Goal: Task Accomplishment & Management: Manage account settings

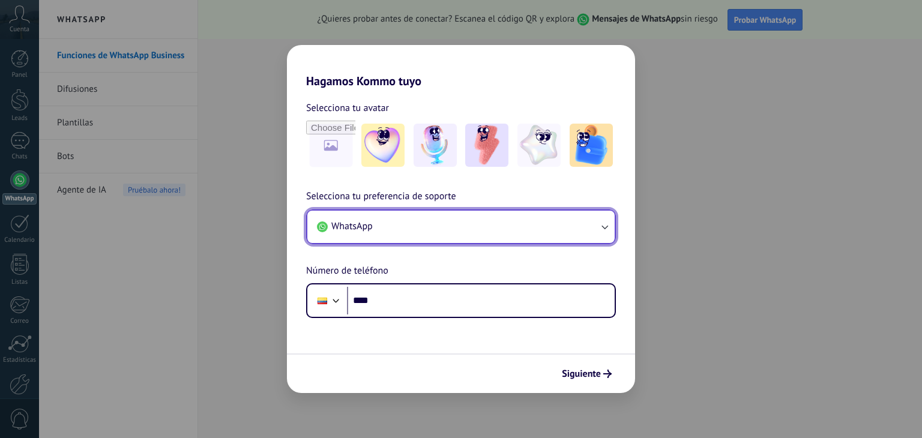
click at [416, 231] on button "WhatsApp" at bounding box center [460, 227] width 307 height 32
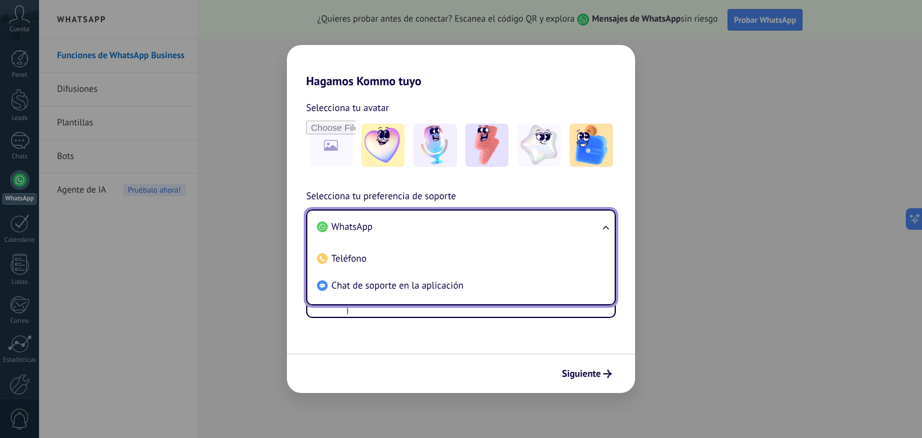
click at [416, 231] on li "WhatsApp" at bounding box center [458, 227] width 293 height 27
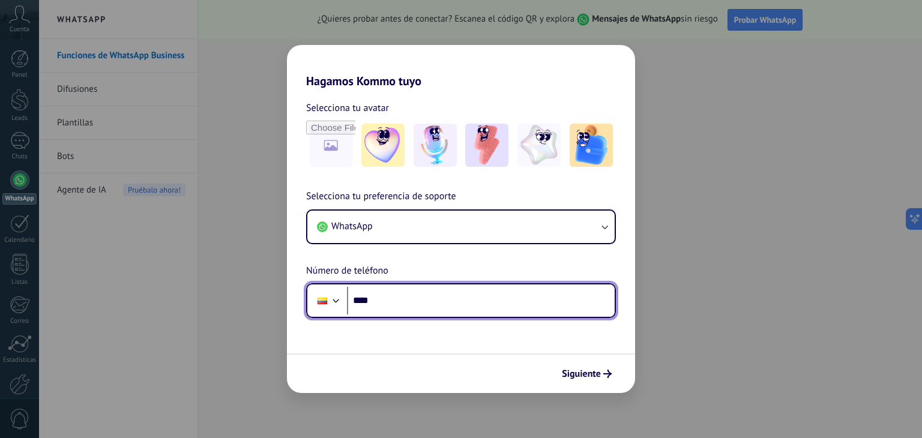
click at [387, 297] on input "****" at bounding box center [481, 301] width 268 height 28
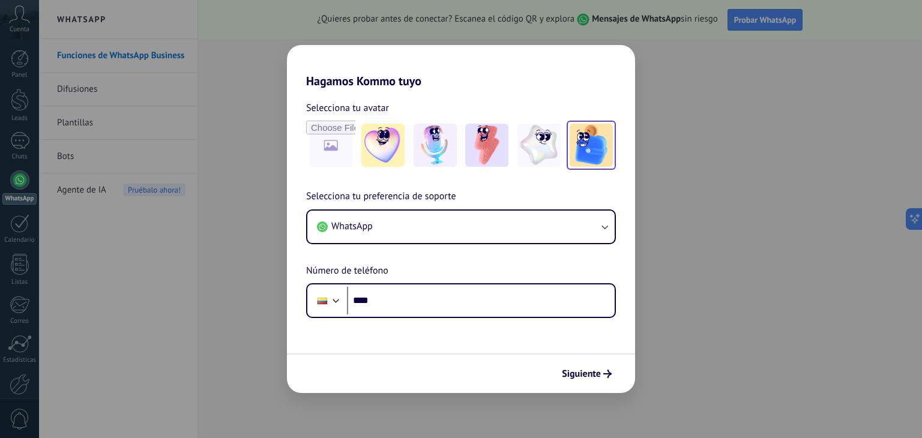
click at [591, 143] on img at bounding box center [591, 145] width 43 height 43
click at [379, 156] on img at bounding box center [382, 145] width 43 height 43
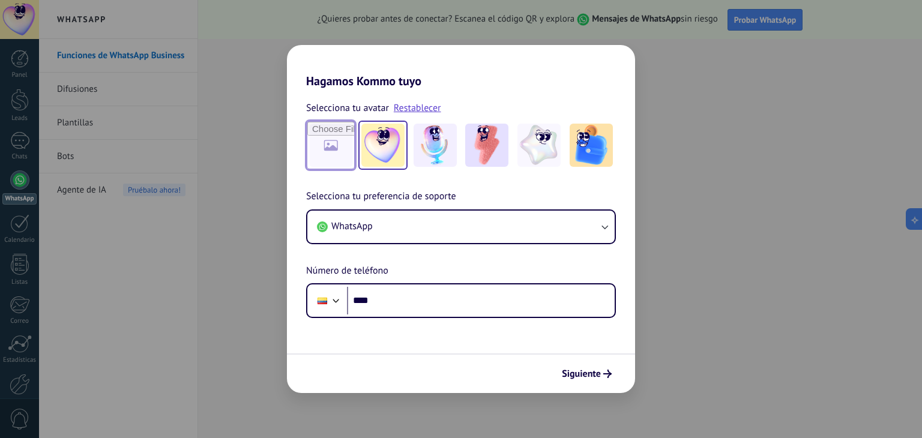
click at [334, 152] on input "file" at bounding box center [330, 145] width 47 height 47
type input "**********"
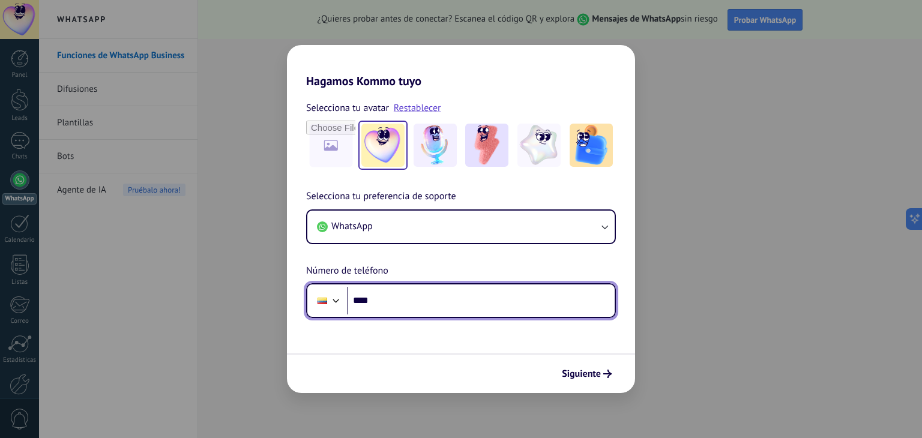
click at [415, 305] on input "****" at bounding box center [481, 301] width 268 height 28
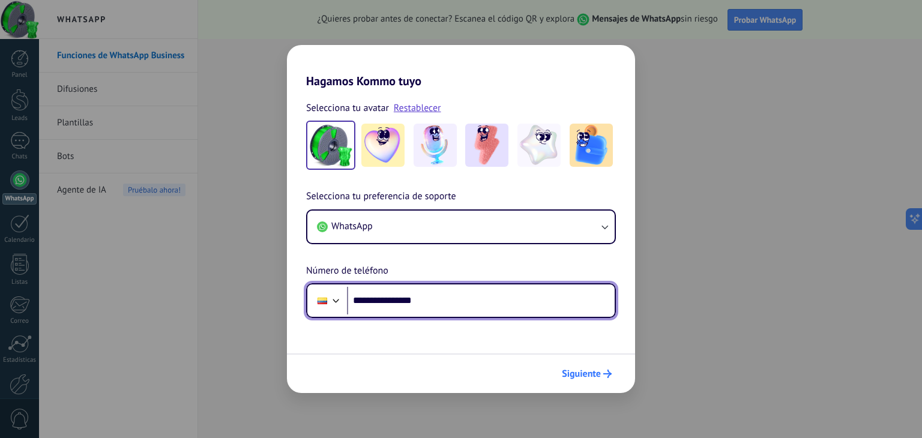
type input "**********"
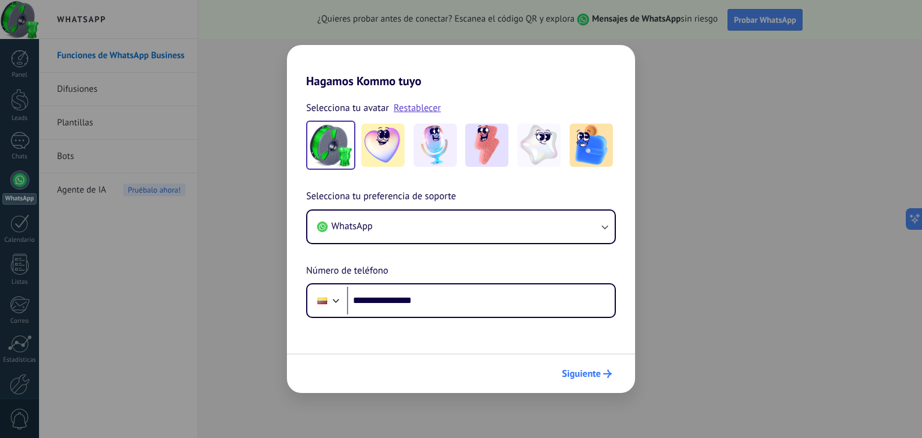
click at [575, 370] on span "Siguiente" at bounding box center [581, 374] width 39 height 8
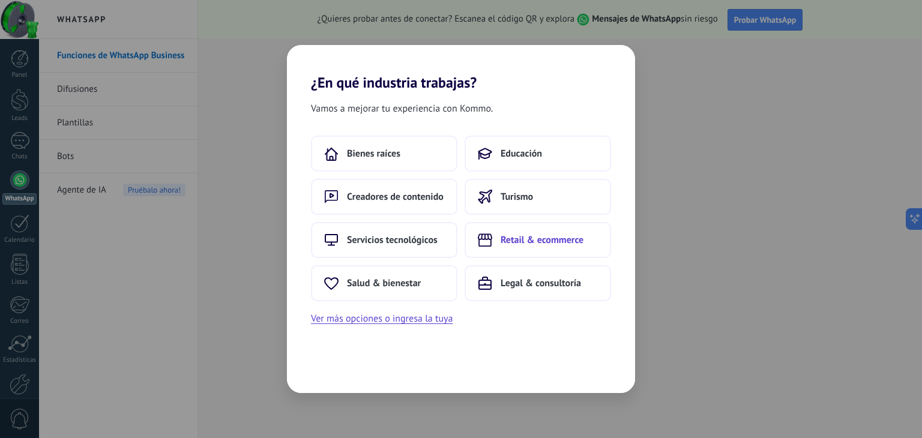
click at [518, 249] on button "Retail & ecommerce" at bounding box center [538, 240] width 146 height 36
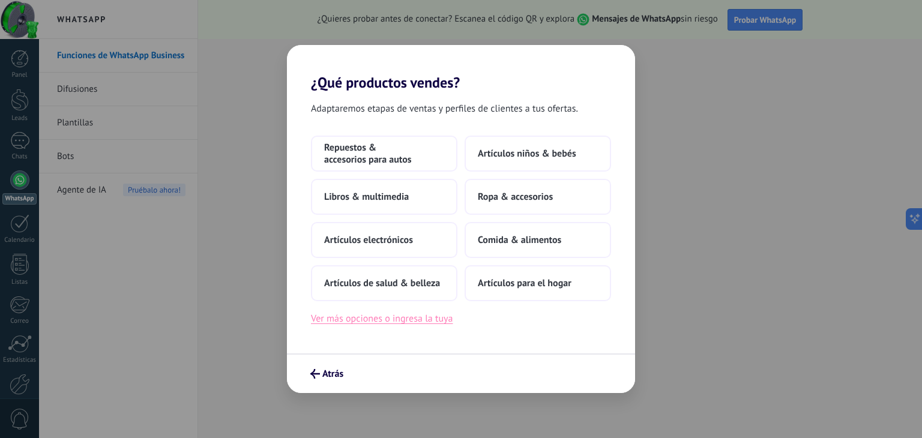
click at [373, 314] on button "Ver más opciones o ingresa la tuya" at bounding box center [382, 319] width 142 height 16
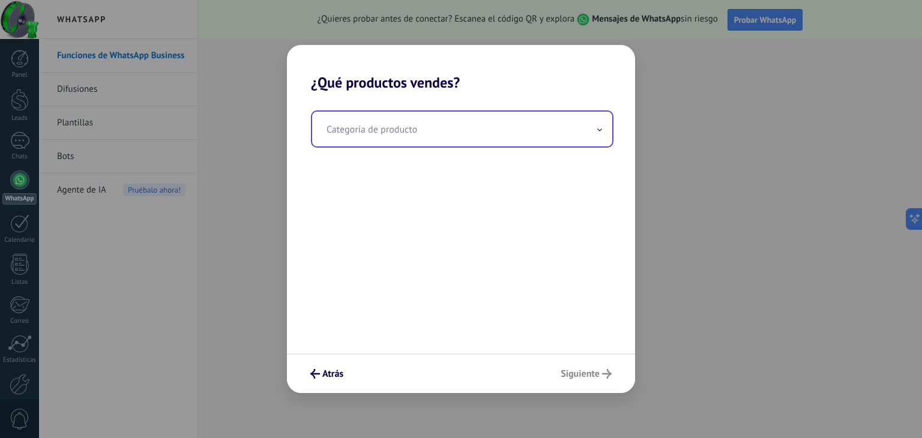
click at [408, 136] on input "text" at bounding box center [462, 129] width 300 height 35
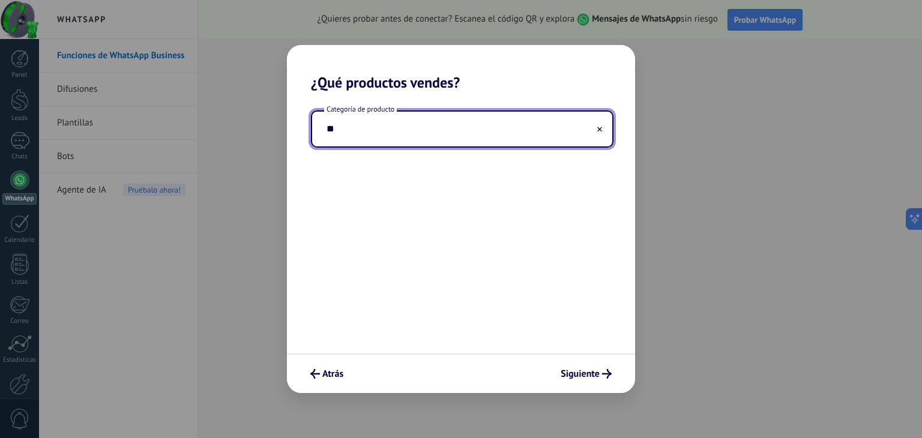
type input "*"
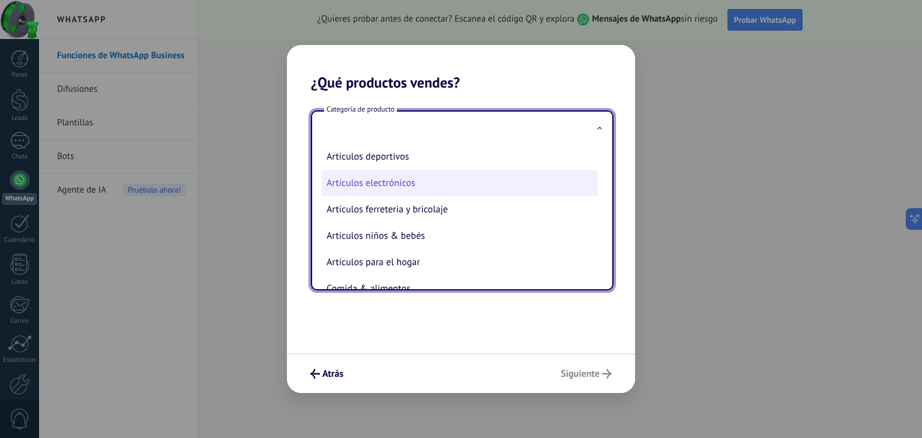
scroll to position [60, 0]
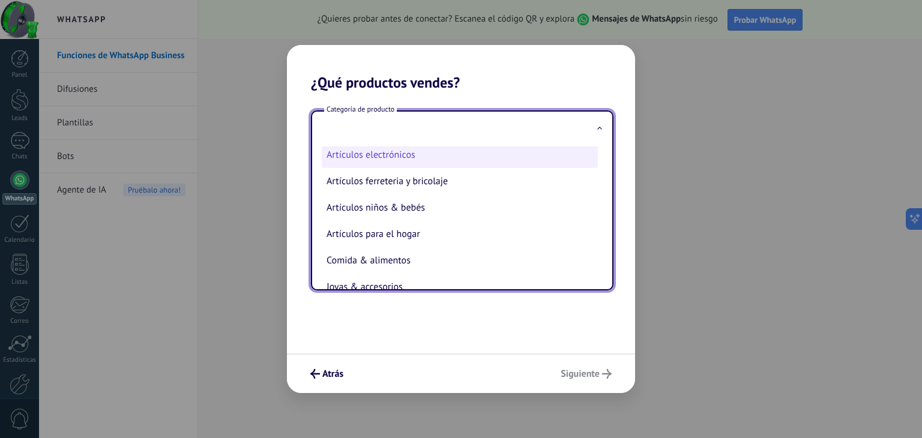
click at [403, 161] on li "Artículos electrónicos" at bounding box center [460, 155] width 276 height 26
type input "**********"
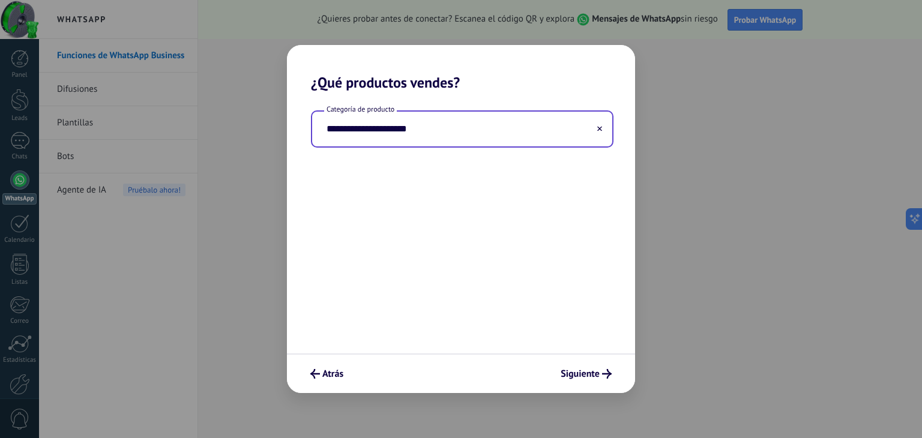
click at [425, 124] on input "**********" at bounding box center [462, 129] width 300 height 35
click at [600, 131] on button at bounding box center [600, 129] width 6 height 11
click at [533, 133] on input "text" at bounding box center [462, 129] width 300 height 35
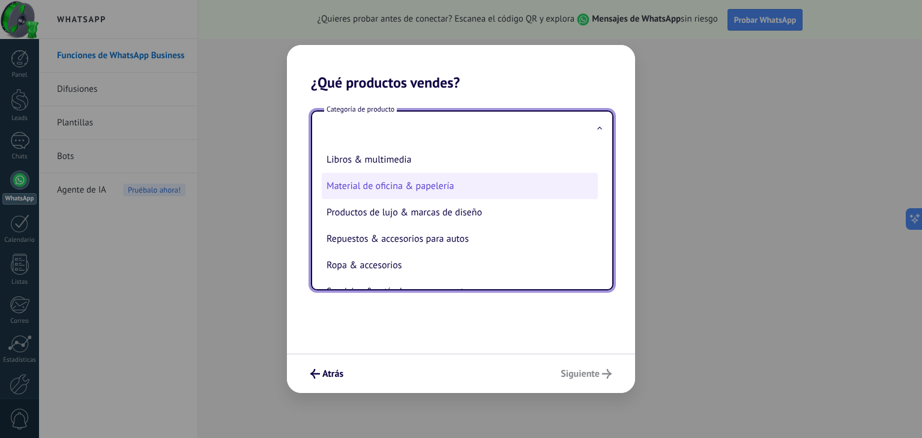
scroll to position [272, 0]
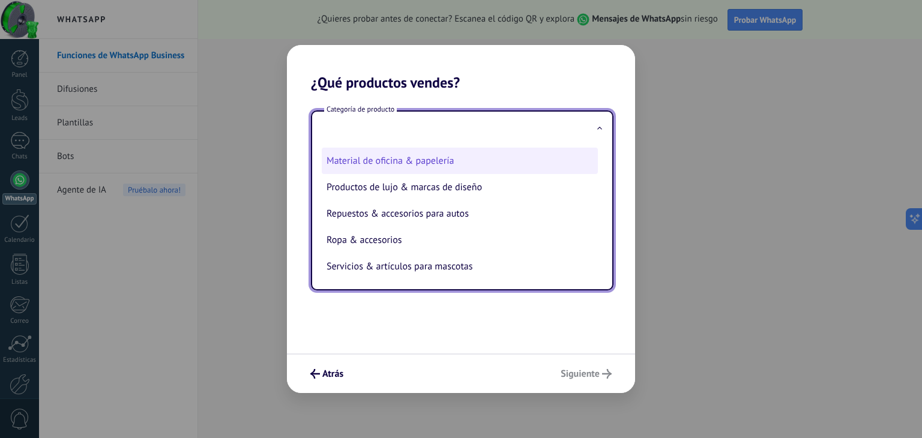
click at [400, 166] on li "Material de oficina & papelería" at bounding box center [460, 161] width 276 height 26
type input "**********"
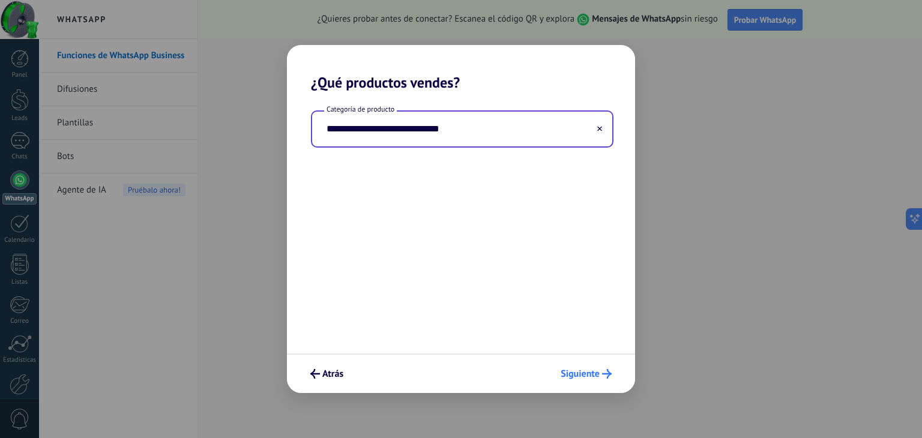
click at [573, 383] on button "Siguiente" at bounding box center [586, 374] width 62 height 20
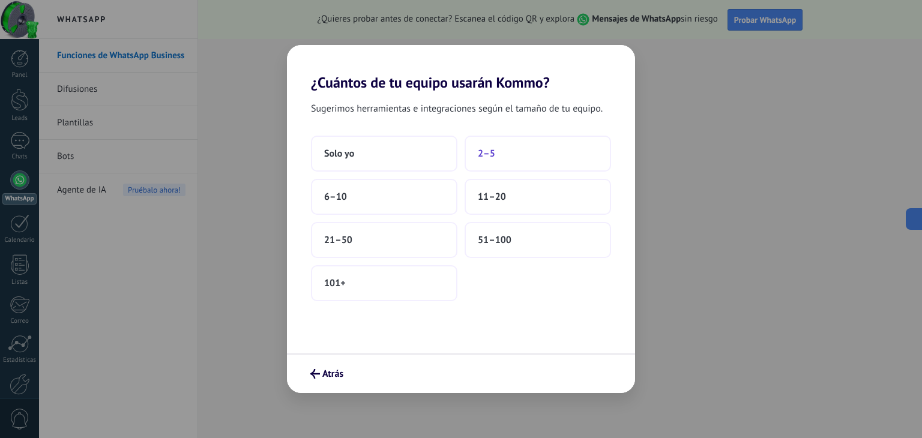
click at [483, 157] on span "2–5" at bounding box center [486, 154] width 17 height 12
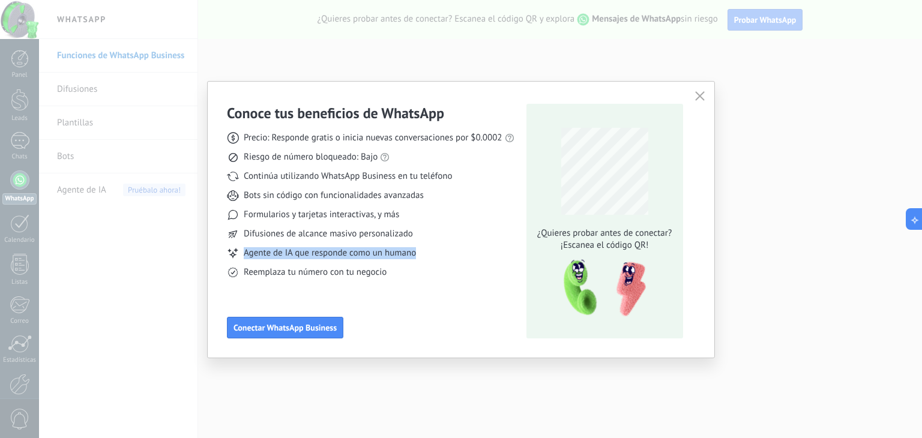
drag, startPoint x: 427, startPoint y: 253, endPoint x: 228, endPoint y: 255, distance: 199.3
click at [228, 255] on div "Agente de IA que responde como un humano" at bounding box center [371, 253] width 288 height 12
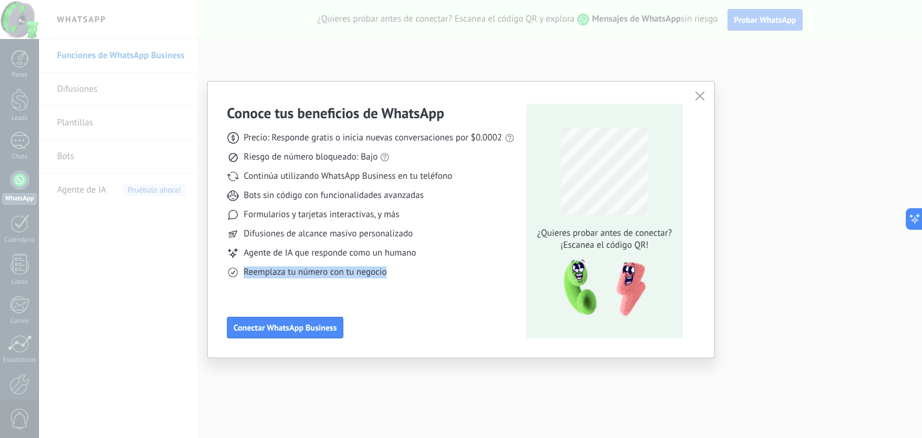
drag, startPoint x: 406, startPoint y: 271, endPoint x: 240, endPoint y: 271, distance: 165.7
click at [240, 271] on div "Reemplaza tu número con tu negocio" at bounding box center [371, 273] width 288 height 12
click at [427, 238] on div "Difusiones de alcance masivo personalizado" at bounding box center [371, 234] width 288 height 12
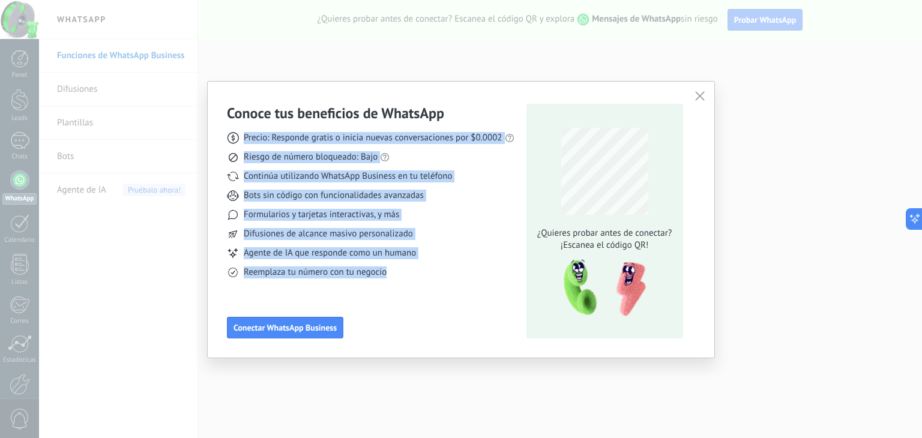
drag, startPoint x: 244, startPoint y: 136, endPoint x: 398, endPoint y: 270, distance: 204.7
click at [398, 270] on div "Precio: Responde gratis o inicia nuevas conversaciones por $0.0002 Riesgo de nú…" at bounding box center [371, 200] width 288 height 156
click at [481, 142] on span "Precio: Responde gratis o inicia nuevas conversaciones por $0.0002" at bounding box center [373, 138] width 259 height 12
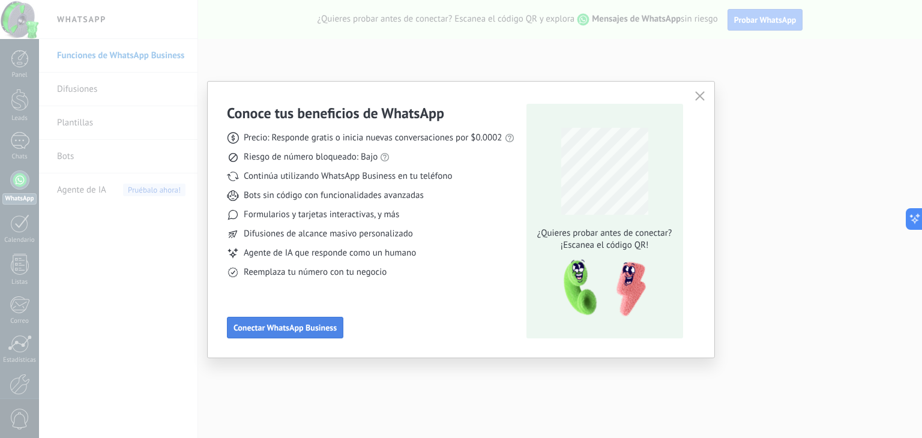
click at [318, 335] on button "Conectar WhatsApp Business" at bounding box center [285, 328] width 116 height 22
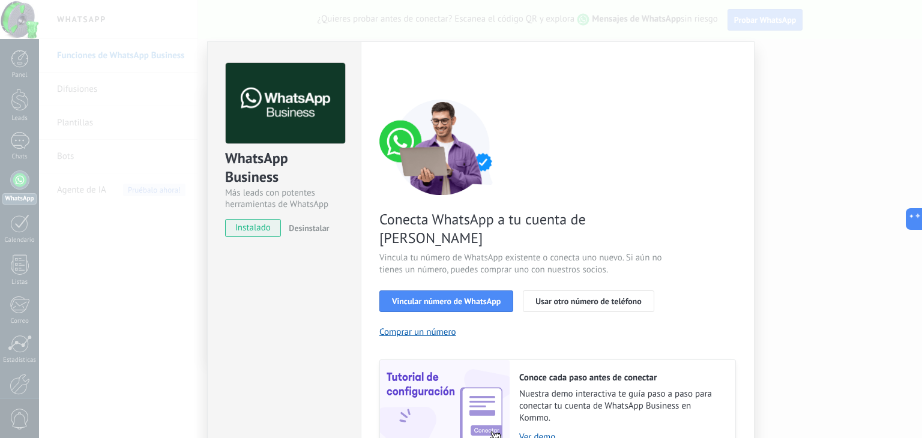
scroll to position [52, 0]
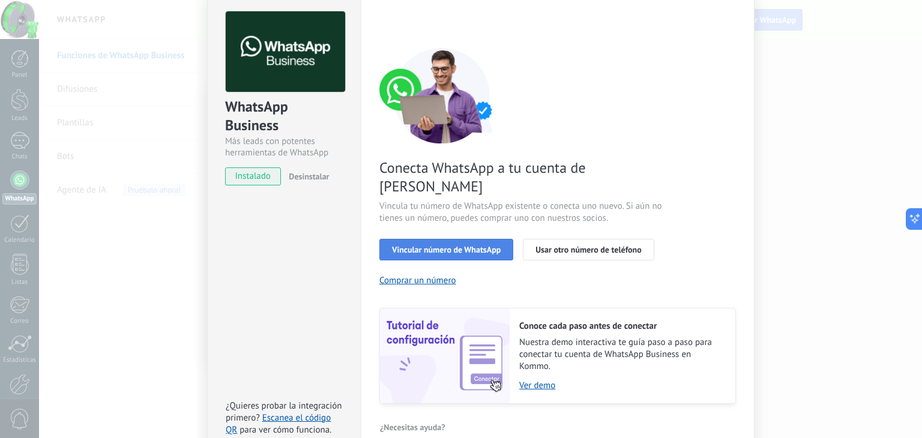
click at [461, 246] on span "Vincular número de WhatsApp" at bounding box center [446, 250] width 109 height 8
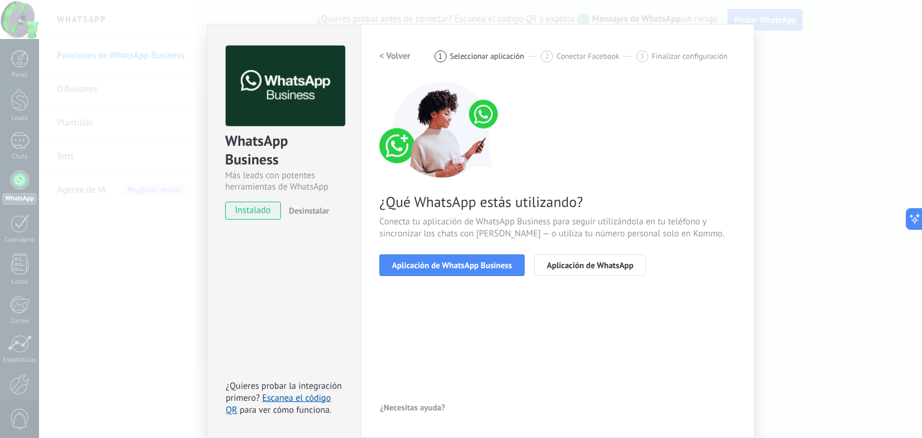
scroll to position [17, 0]
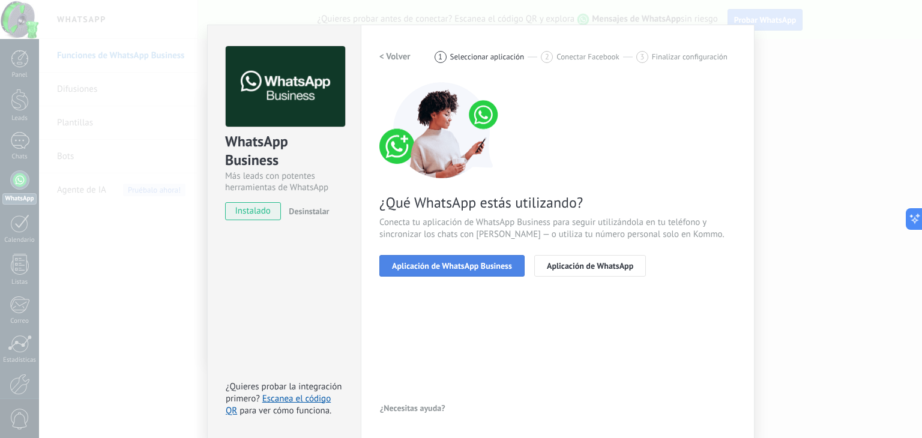
click at [456, 269] on span "Aplicación de WhatsApp Business" at bounding box center [452, 266] width 120 height 8
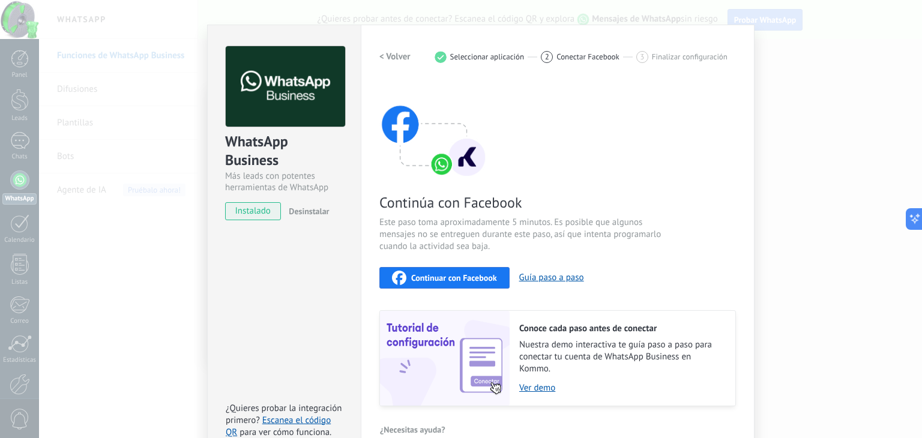
scroll to position [38, 0]
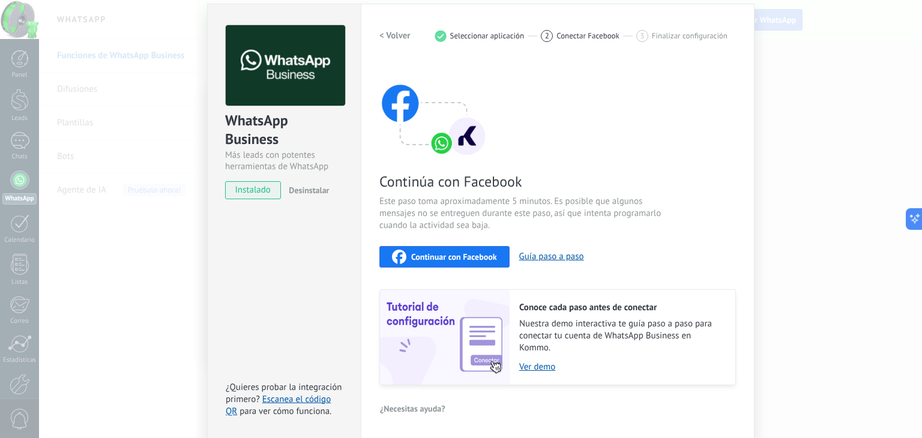
click at [453, 259] on span "Continuar con Facebook" at bounding box center [454, 257] width 86 height 8
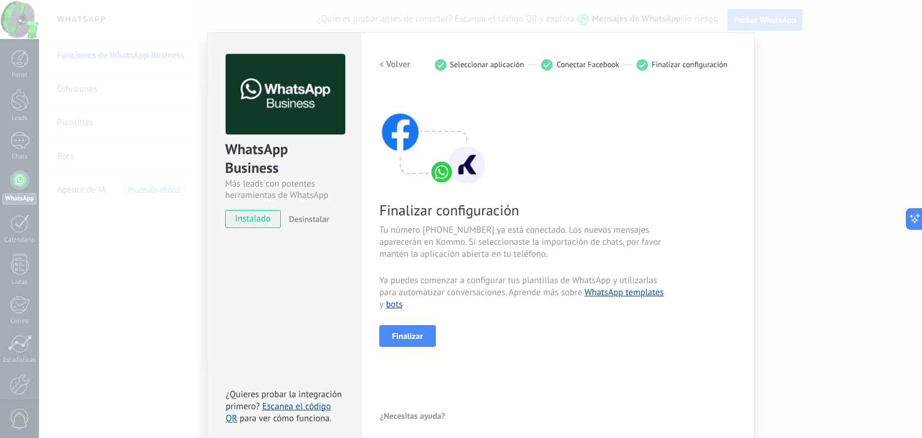
scroll to position [17, 0]
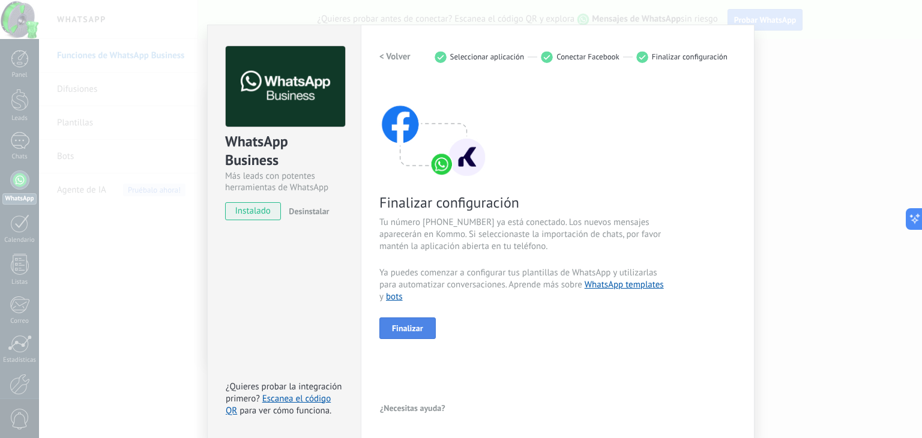
click at [401, 327] on span "Finalizar" at bounding box center [407, 328] width 31 height 8
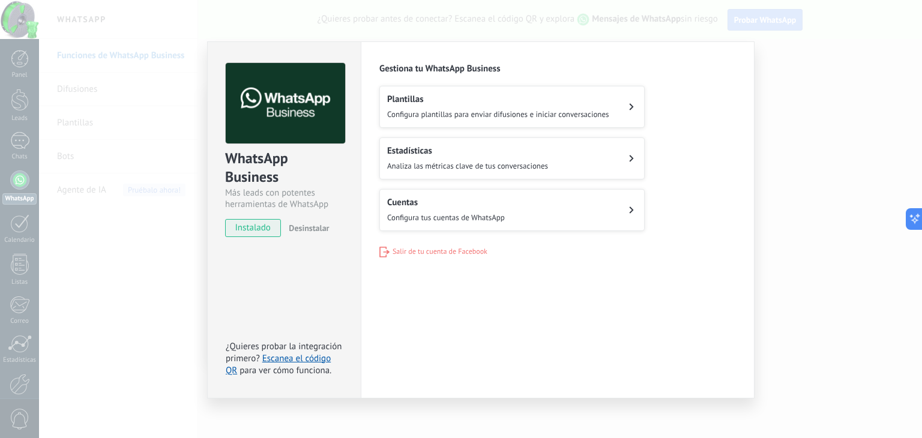
scroll to position [0, 0]
click at [612, 112] on button "Plantillas Configura plantillas para enviar difusiones e iniciar conversaciones" at bounding box center [511, 107] width 265 height 42
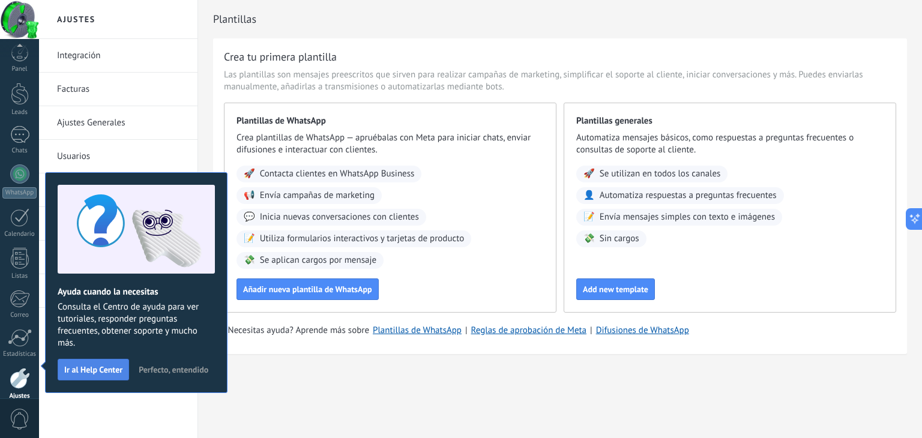
scroll to position [61, 0]
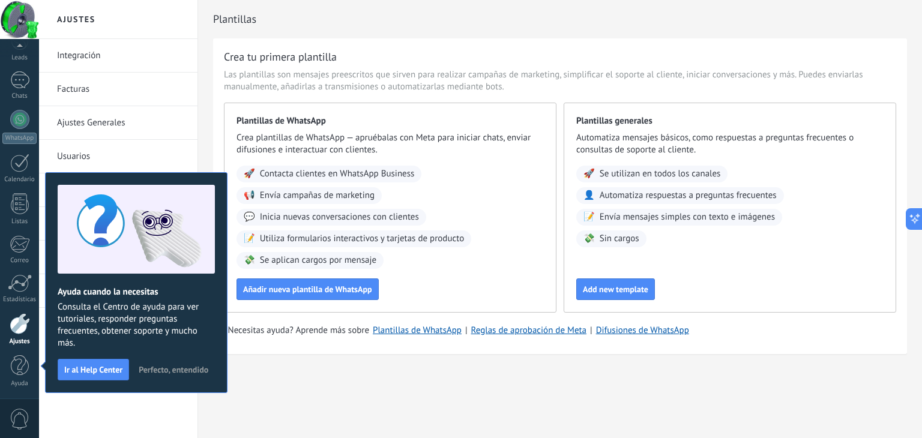
click at [184, 366] on span "Perfecto, entendido" at bounding box center [174, 370] width 70 height 8
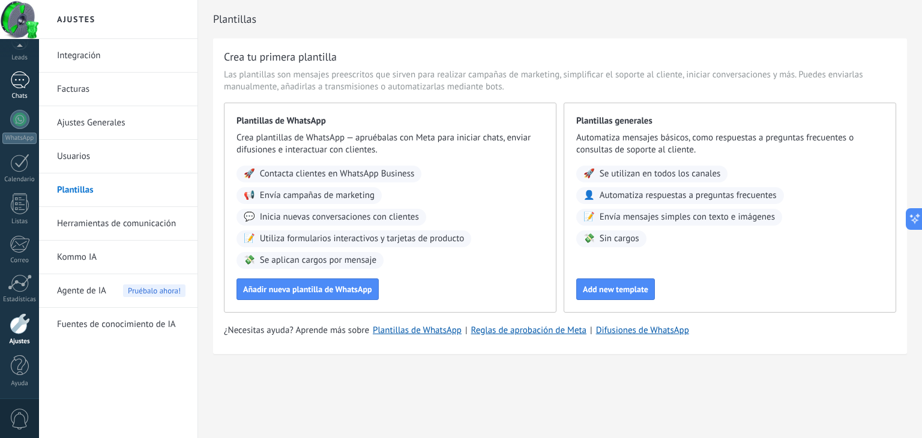
click at [21, 80] on div at bounding box center [19, 79] width 19 height 17
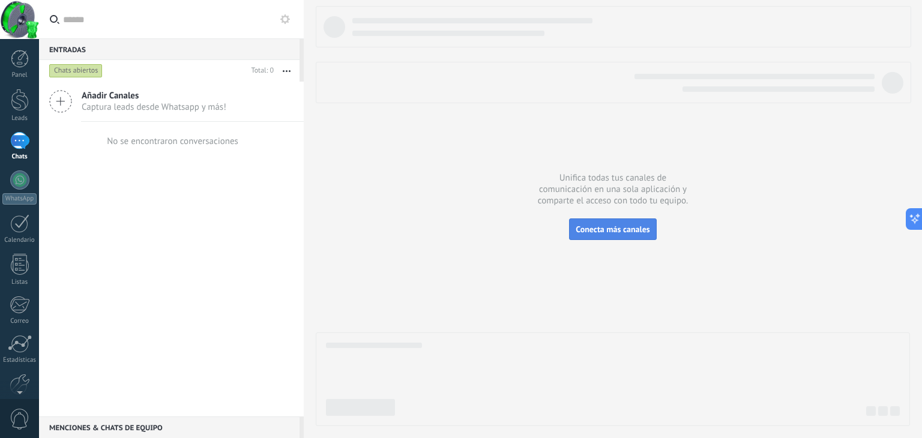
click at [635, 230] on span "Conecta más canales" at bounding box center [613, 229] width 74 height 11
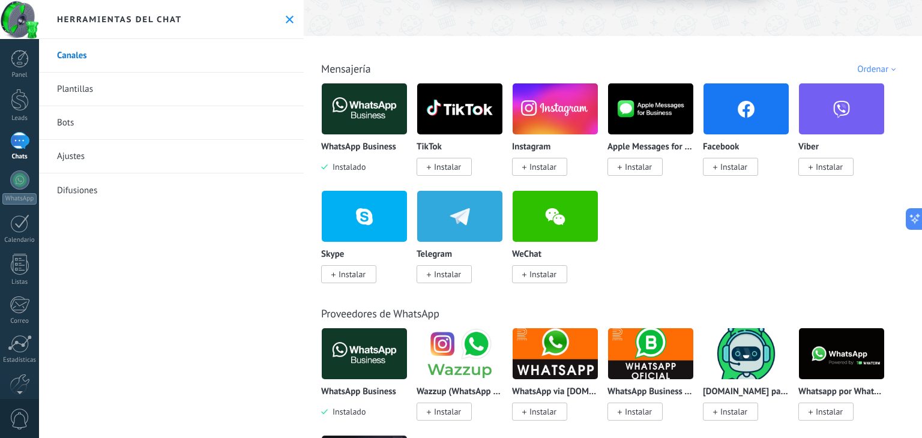
scroll to position [180, 0]
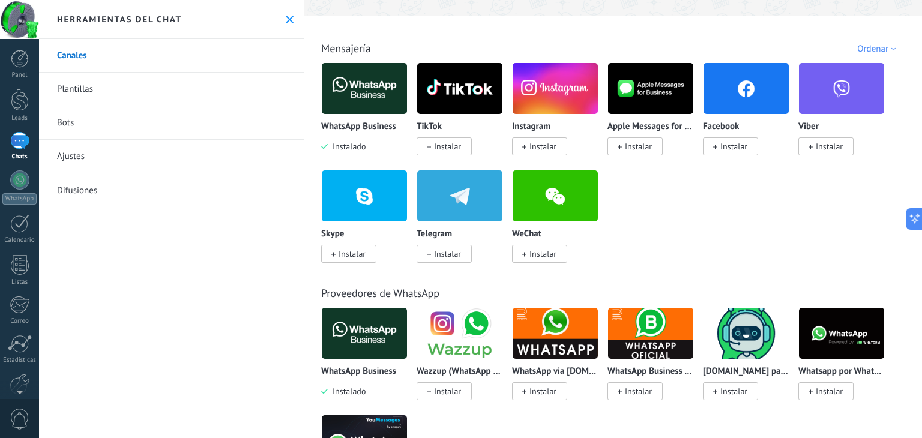
click at [719, 150] on span "Instalar" at bounding box center [730, 146] width 55 height 18
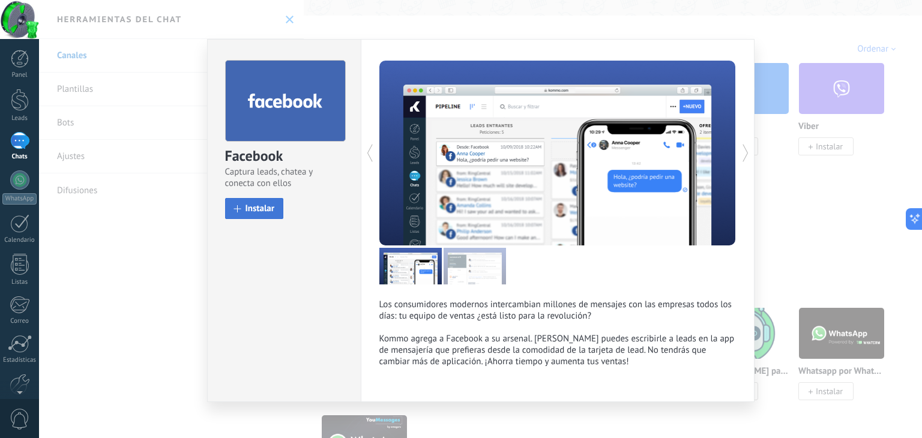
click at [265, 215] on button "Instalar" at bounding box center [254, 208] width 59 height 21
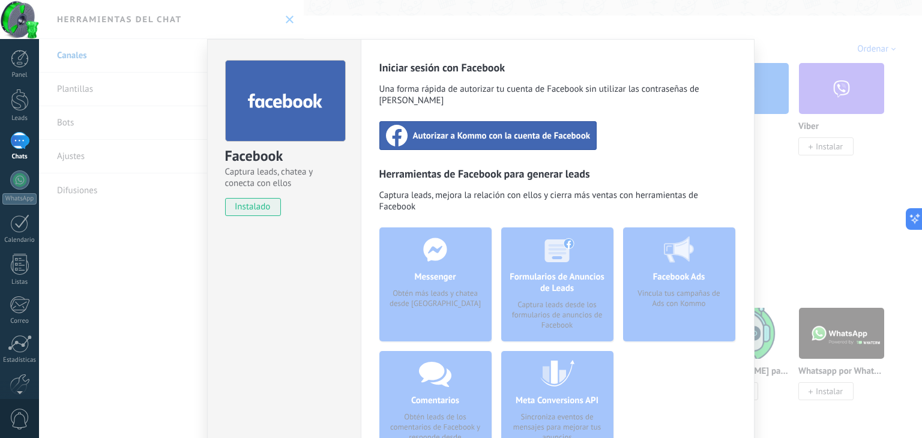
click at [519, 130] on span "Autorizar a Kommo con la cuenta de Facebook" at bounding box center [502, 136] width 178 height 12
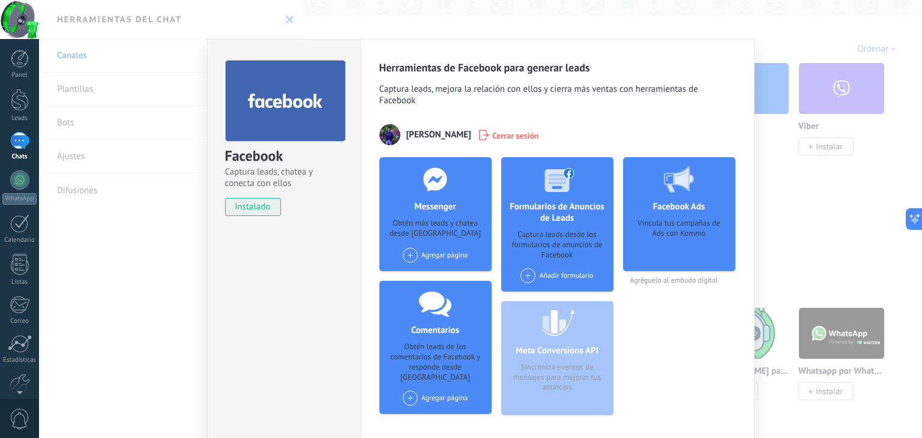
click at [829, 235] on div "Facebook Captura leads, chatea y conecta con ellos instalado Desinstalar Herram…" at bounding box center [480, 219] width 883 height 438
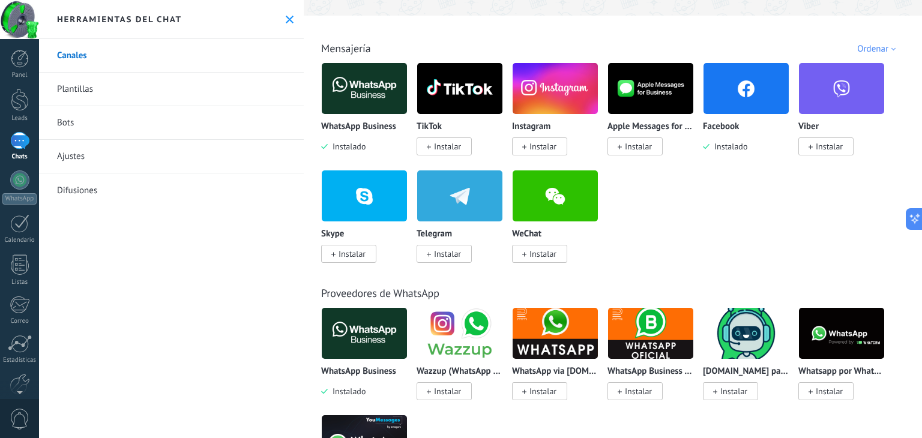
click at [281, 13] on div "Herramientas del chat" at bounding box center [171, 19] width 265 height 39
click at [287, 20] on use at bounding box center [290, 20] width 8 height 8
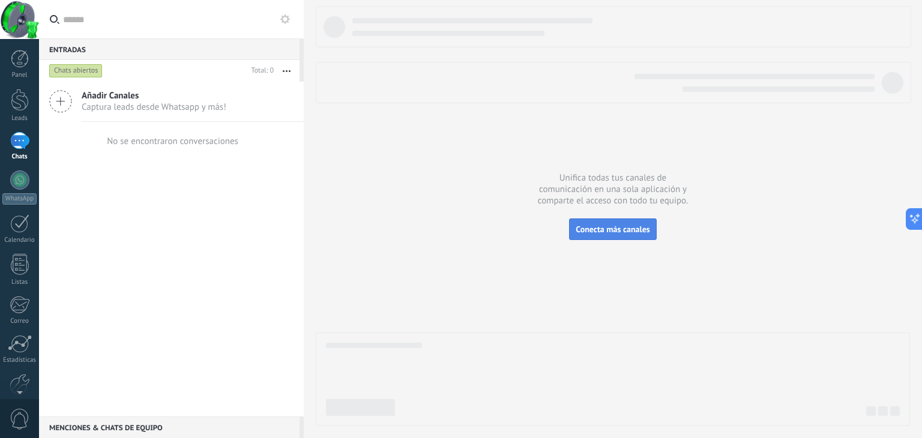
click at [633, 223] on button "Conecta más canales" at bounding box center [612, 230] width 87 height 22
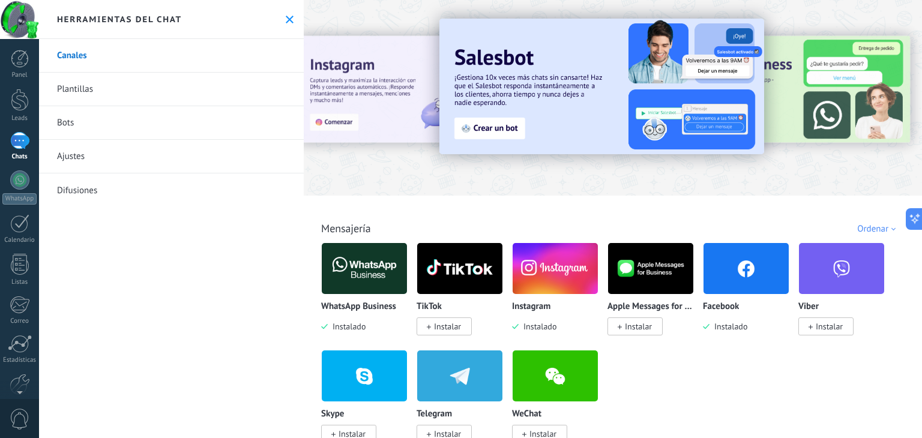
click at [24, 148] on div at bounding box center [19, 140] width 19 height 17
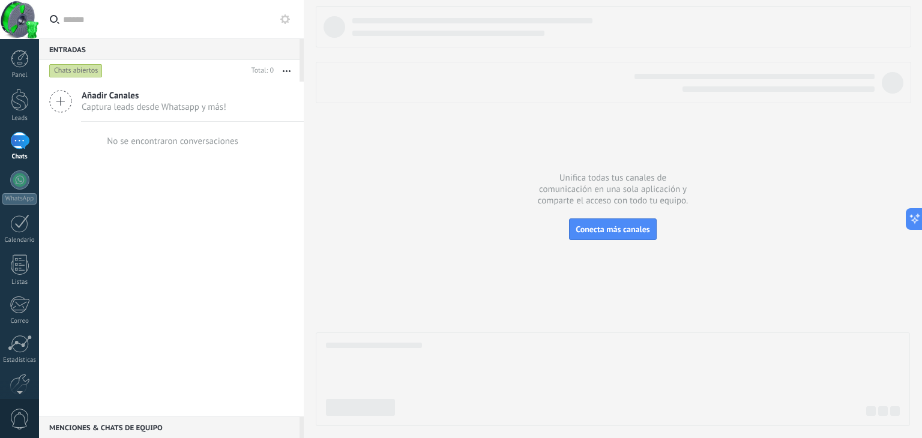
click at [83, 73] on div "Chats abiertos" at bounding box center [75, 71] width 53 height 14
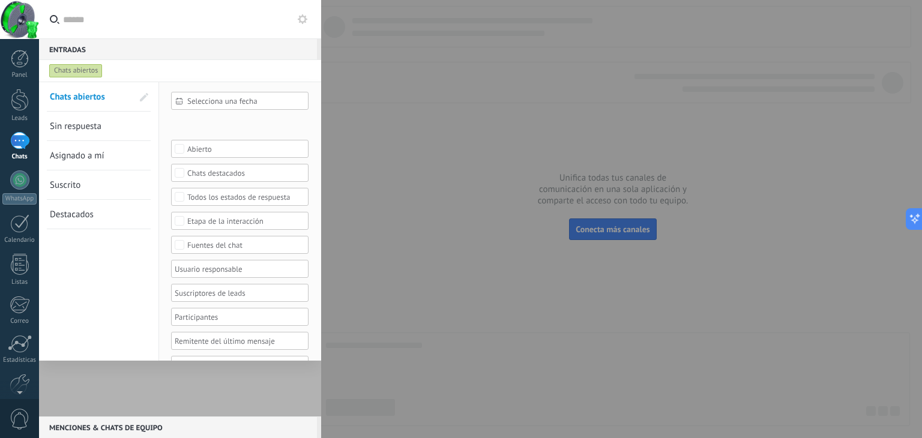
click at [83, 73] on div "Chats abiertos" at bounding box center [75, 71] width 53 height 14
click at [92, 128] on span "Sin respuesta" at bounding box center [76, 126] width 52 height 11
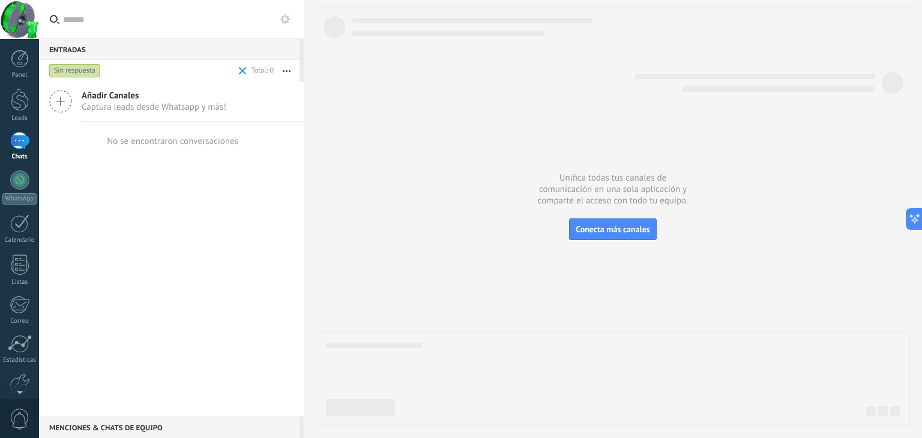
click at [77, 72] on div "Sin respuesta" at bounding box center [74, 71] width 51 height 14
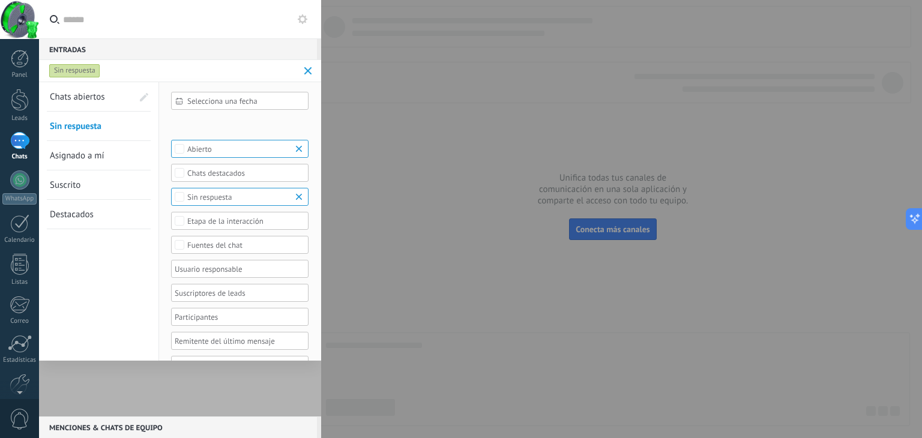
click at [77, 97] on span "Chats abiertos" at bounding box center [77, 96] width 55 height 11
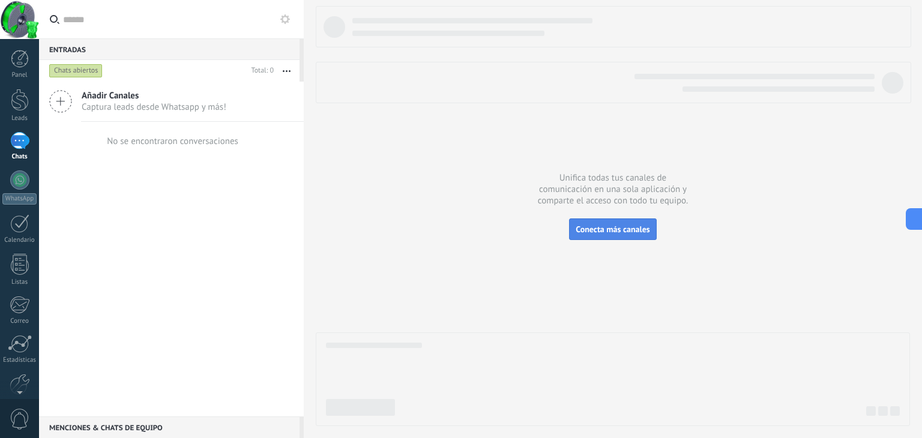
click at [626, 230] on span "Conecta más canales" at bounding box center [613, 229] width 74 height 11
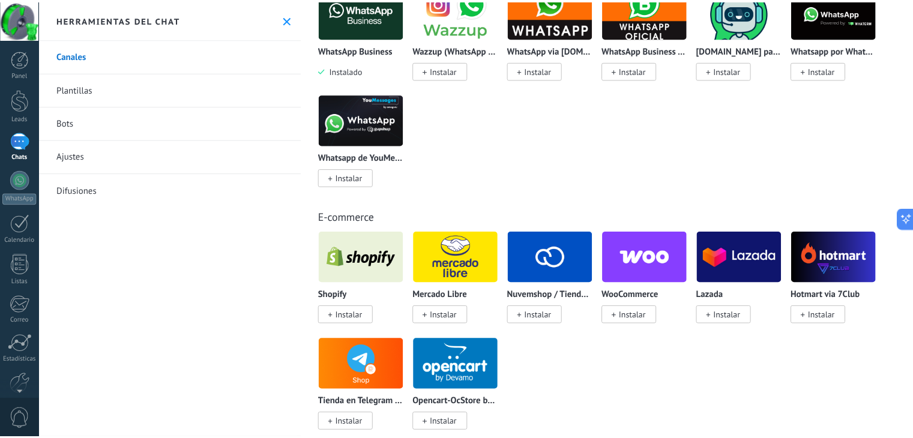
scroll to position [480, 0]
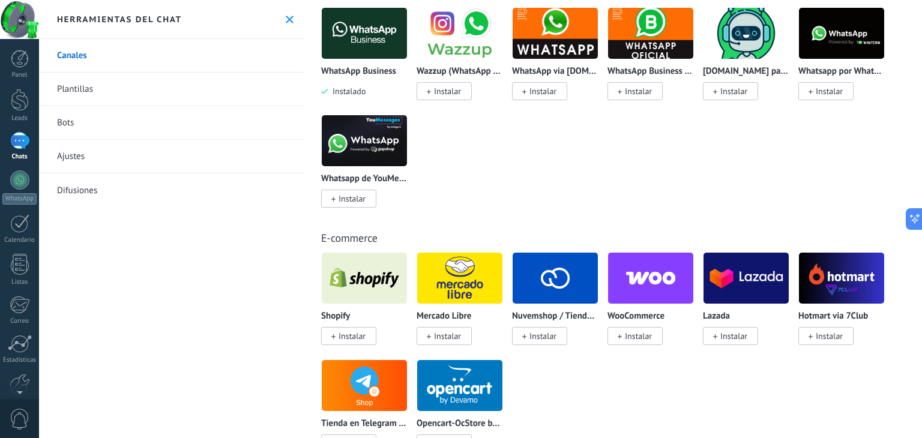
click at [285, 23] on button at bounding box center [290, 19] width 10 height 10
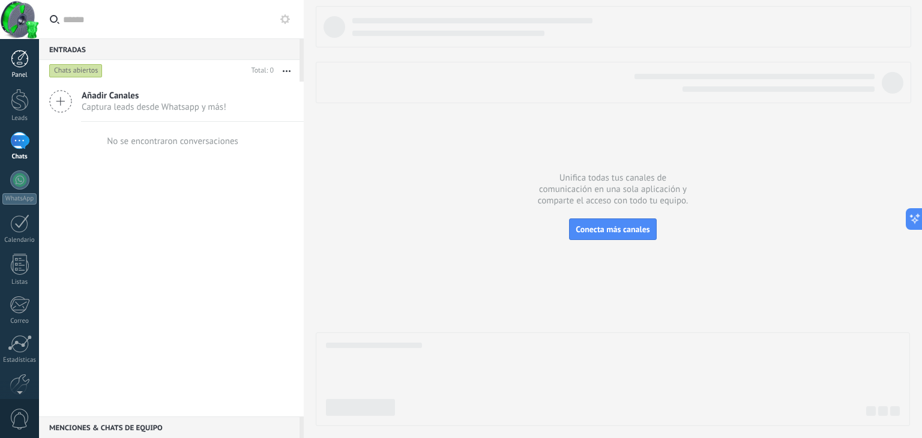
click at [13, 64] on div at bounding box center [20, 59] width 18 height 18
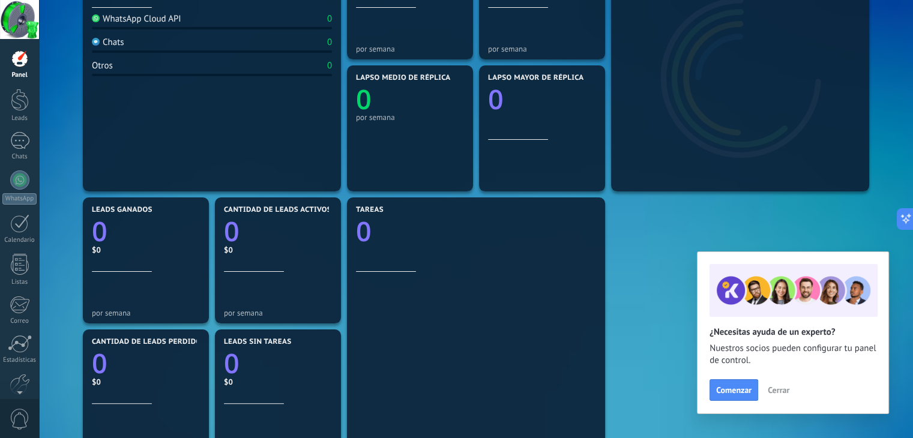
scroll to position [171, 0]
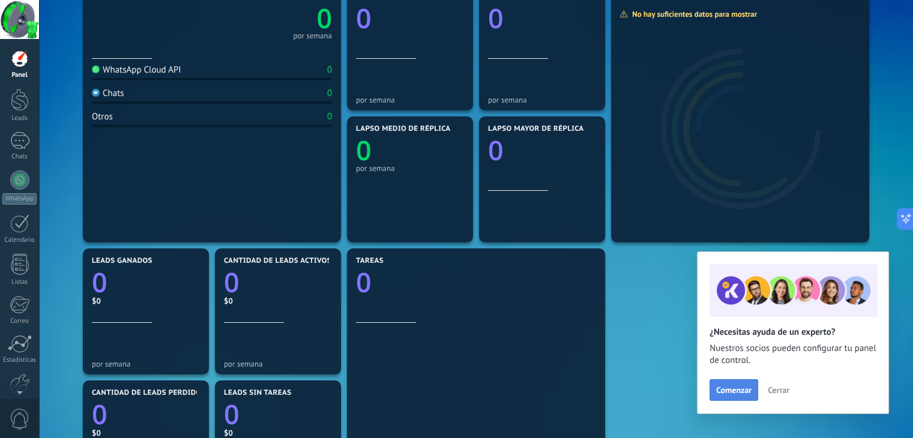
click at [743, 390] on span "Comenzar" at bounding box center [733, 390] width 35 height 8
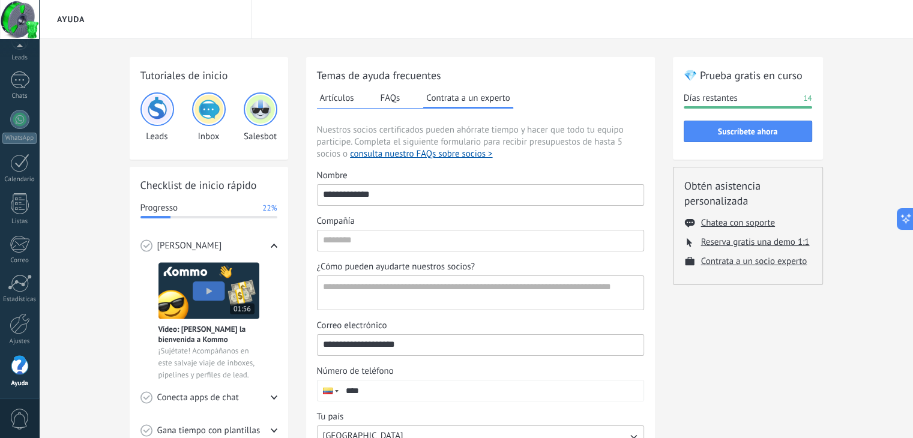
scroll to position [60, 0]
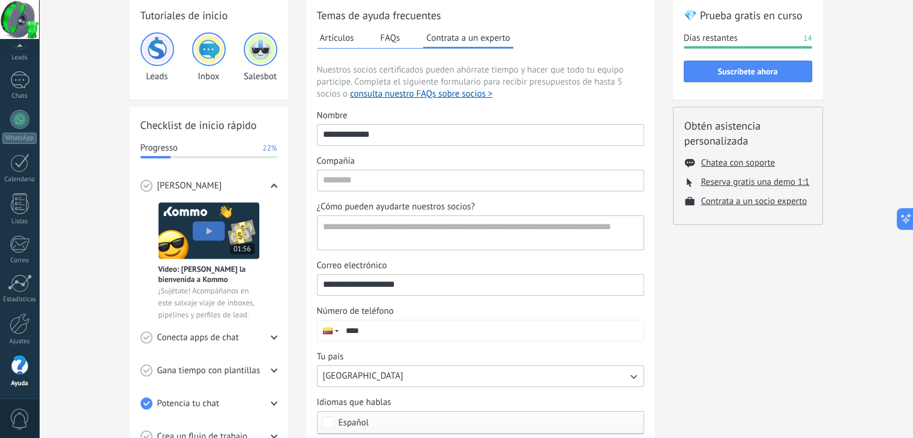
drag, startPoint x: 387, startPoint y: 133, endPoint x: 305, endPoint y: 133, distance: 81.6
click at [306, 133] on div "**********" at bounding box center [480, 254] width 349 height 515
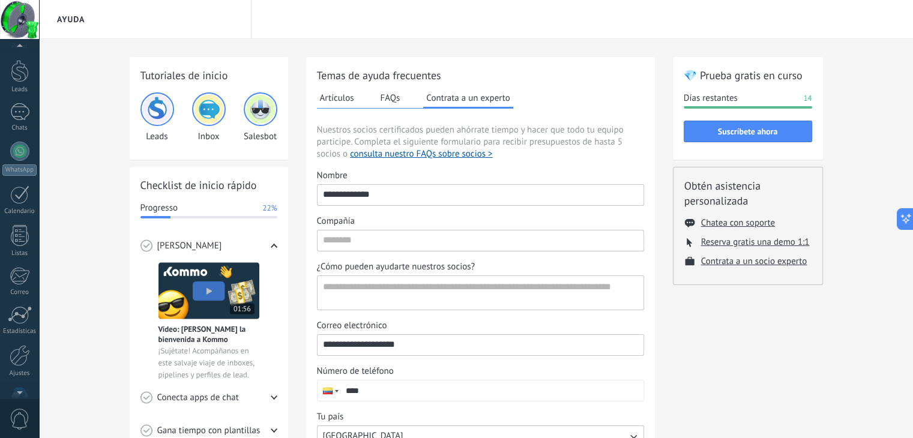
scroll to position [0, 0]
click at [17, 68] on link "Panel" at bounding box center [19, 64] width 39 height 29
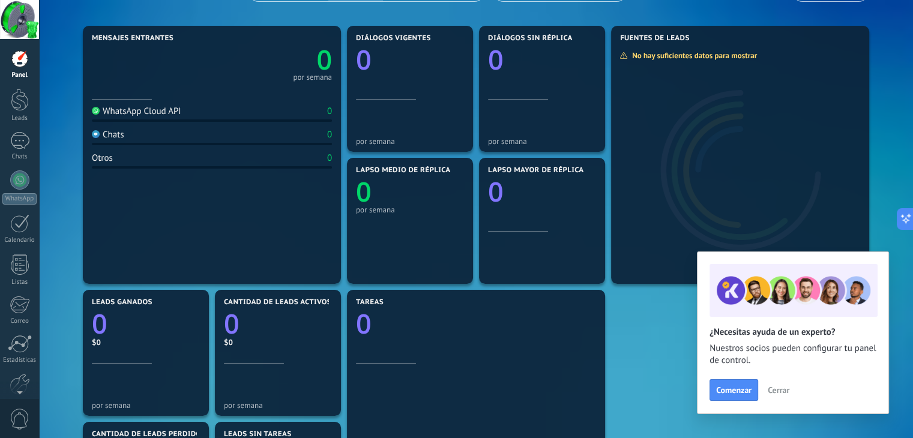
scroll to position [120, 0]
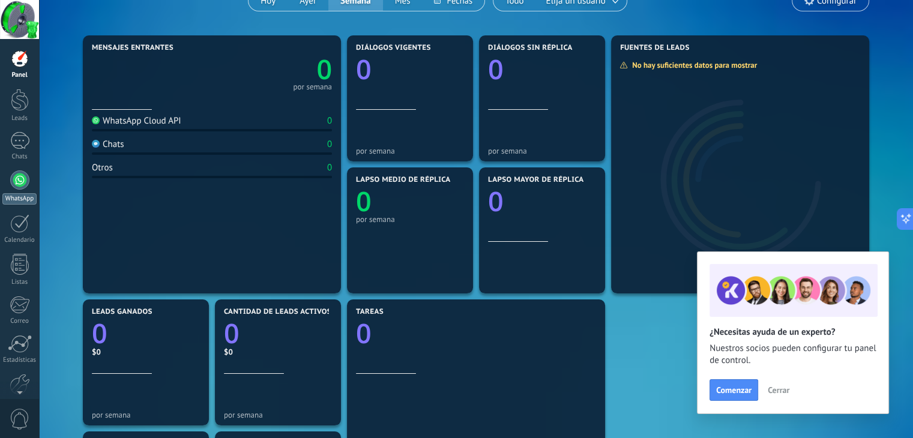
click at [15, 183] on div at bounding box center [19, 179] width 19 height 19
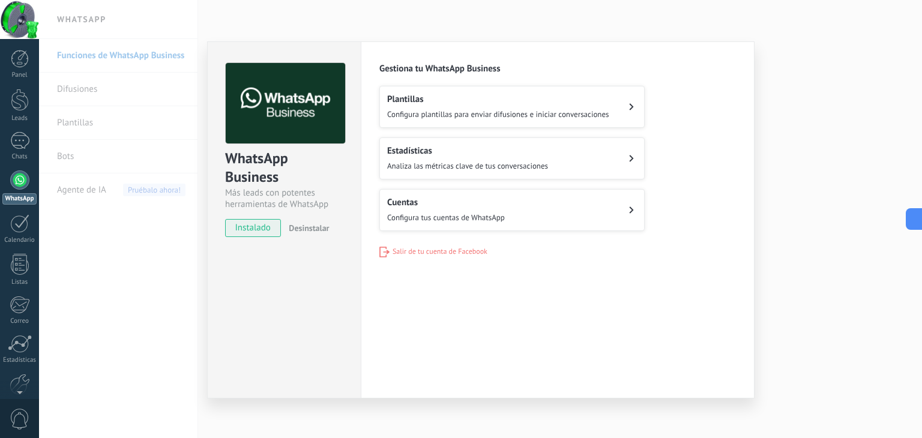
click at [250, 228] on span "instalado" at bounding box center [253, 228] width 55 height 18
click at [467, 201] on h2 "Cuentas" at bounding box center [446, 202] width 118 height 11
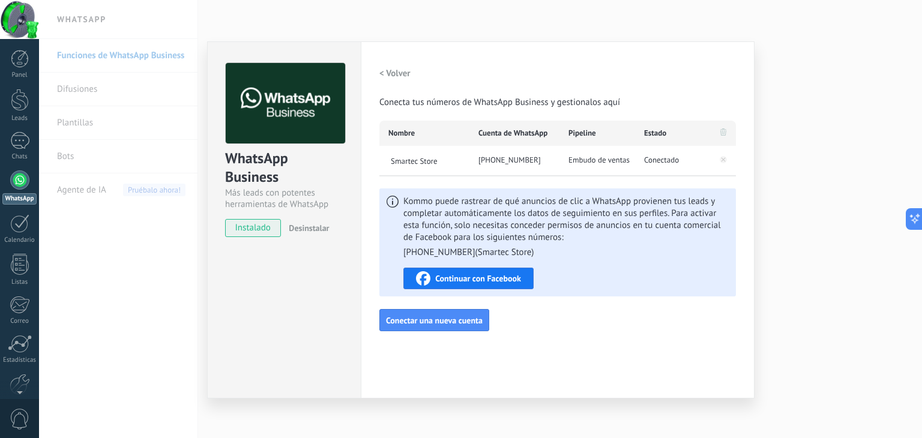
click at [794, 82] on div "WhatsApp Business Más leads con potentes herramientas de WhatsApp instalado Des…" at bounding box center [480, 219] width 883 height 438
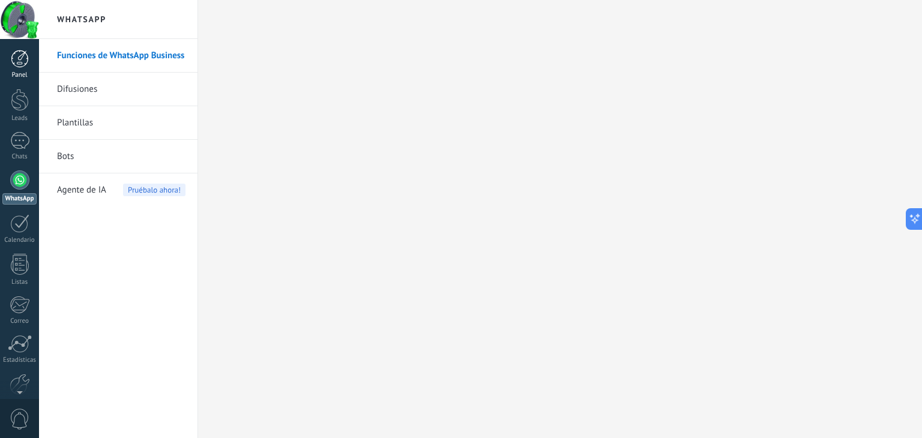
click at [22, 62] on div at bounding box center [20, 59] width 18 height 18
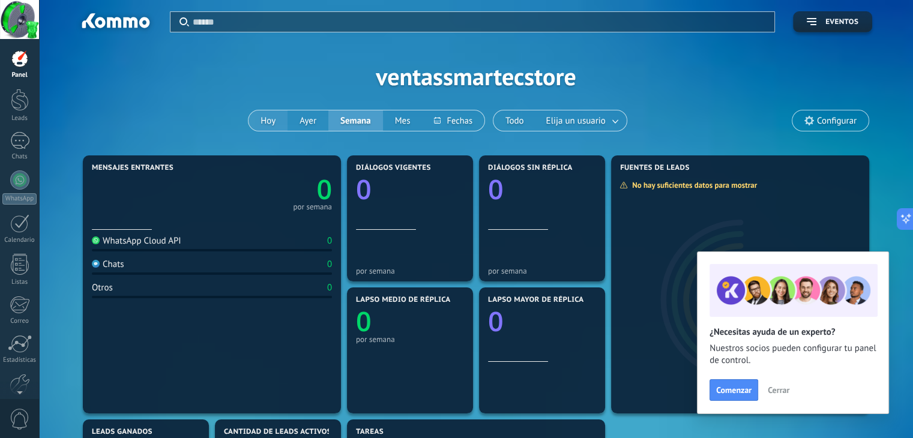
click at [268, 115] on button "Hoy" at bounding box center [268, 120] width 39 height 20
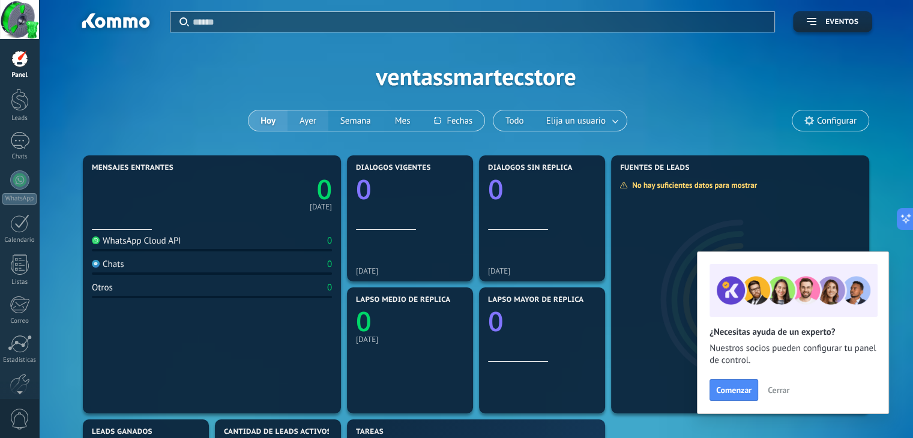
click at [307, 119] on button "Ayer" at bounding box center [308, 120] width 41 height 20
click at [345, 119] on button "Semana" at bounding box center [355, 120] width 55 height 20
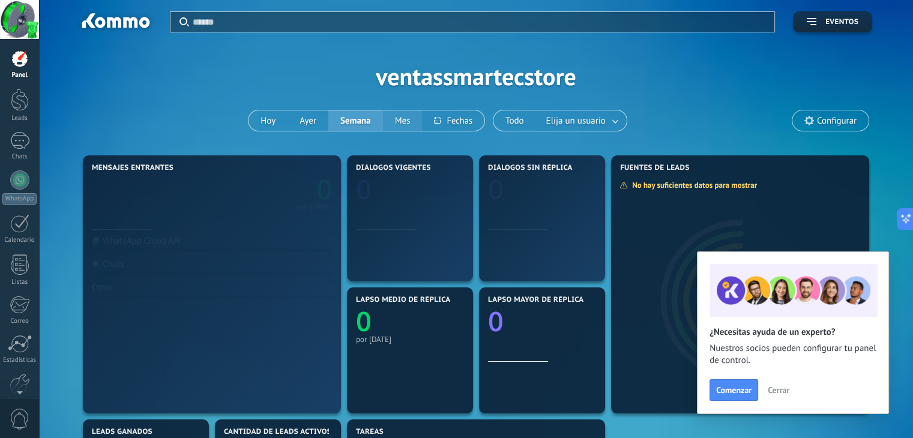
click at [394, 121] on button "Mes" at bounding box center [403, 120] width 40 height 20
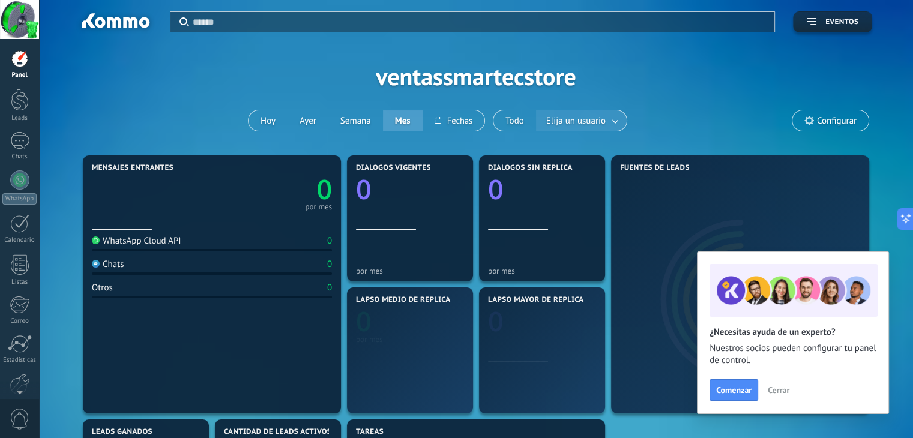
click at [589, 115] on span "Elija un usuario" at bounding box center [576, 121] width 64 height 16
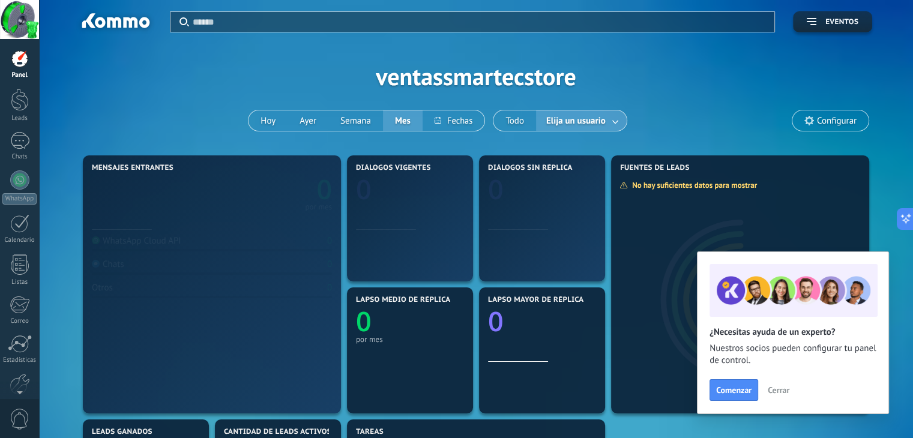
click at [613, 122] on link at bounding box center [616, 121] width 22 height 20
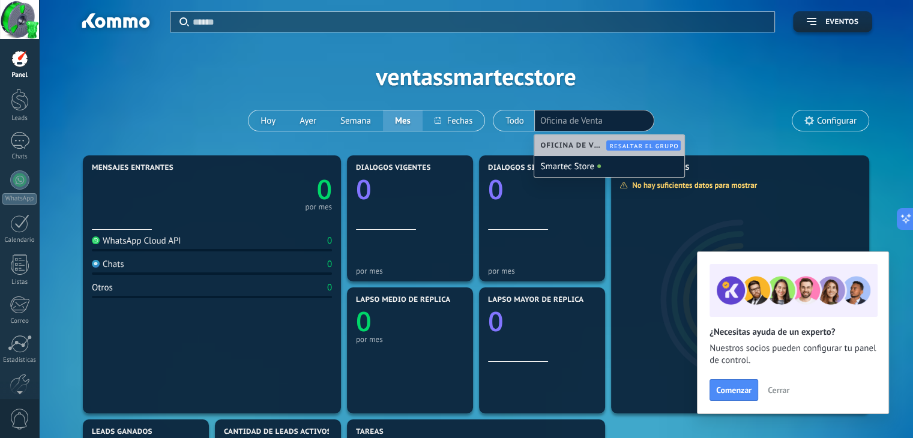
click at [231, 100] on div "Aplicar Eventos ventassmartecstore Hoy Ayer Semana Mes Todo Elija un usuario Of…" at bounding box center [476, 76] width 838 height 152
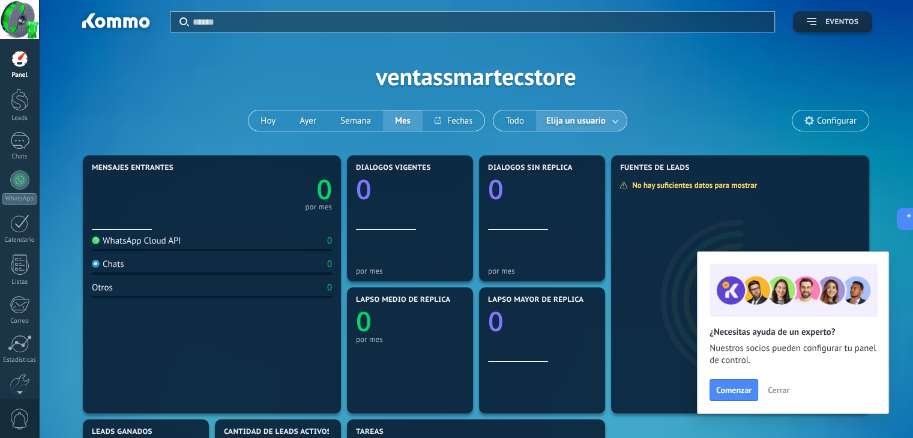
click at [829, 18] on span "Eventos" at bounding box center [841, 22] width 33 height 8
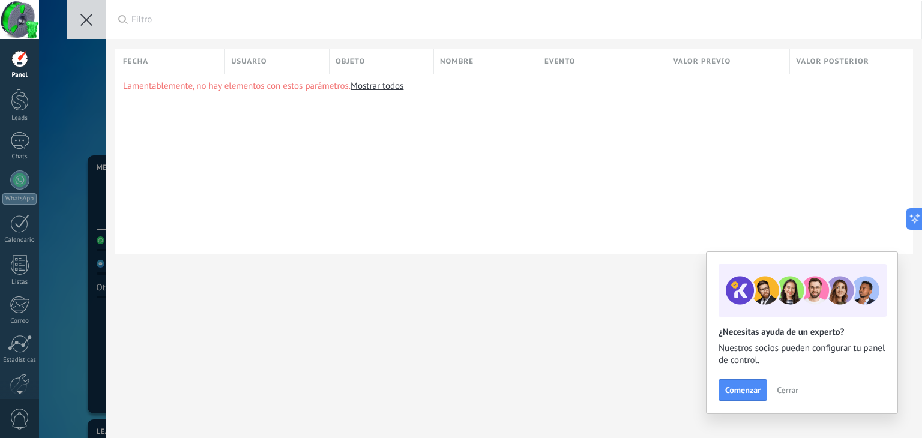
click at [96, 19] on button at bounding box center [86, 19] width 39 height 39
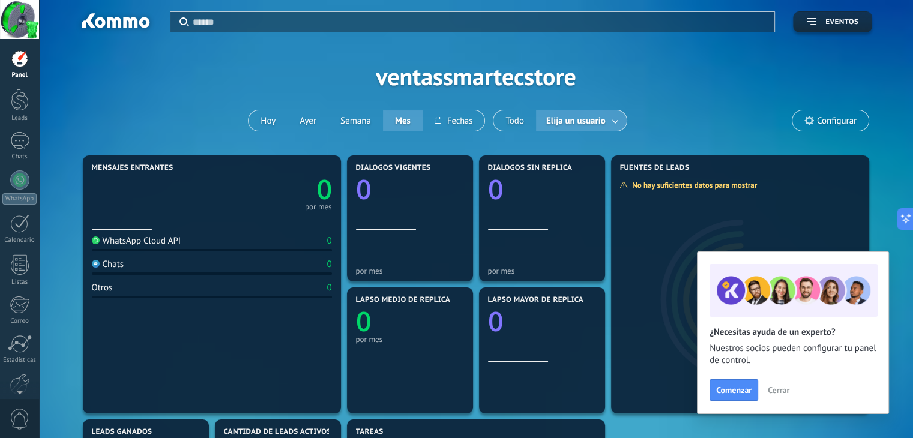
click at [12, 29] on div at bounding box center [19, 19] width 39 height 39
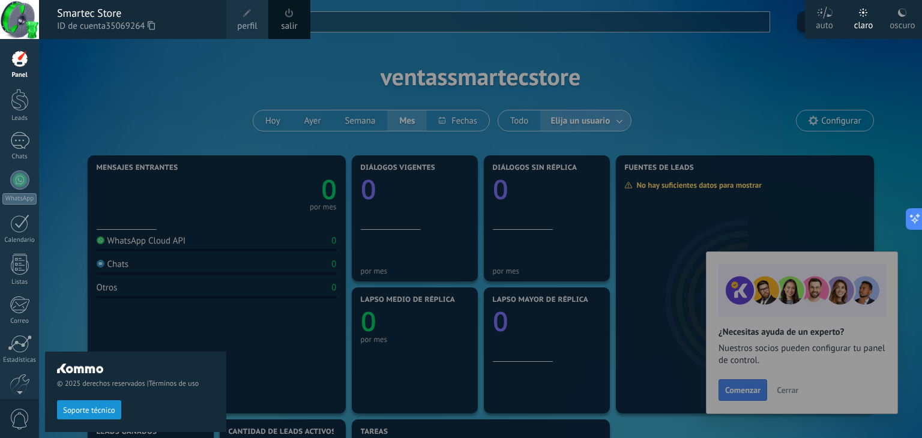
click at [253, 23] on span "perfil" at bounding box center [247, 26] width 20 height 13
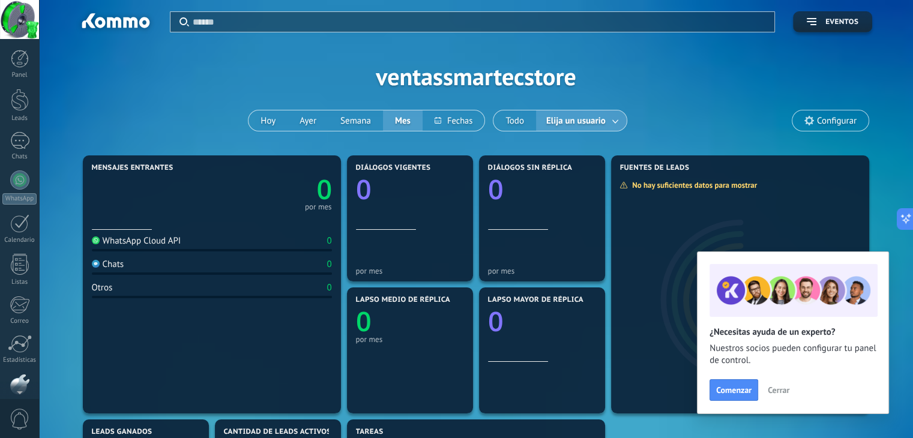
scroll to position [61, 0]
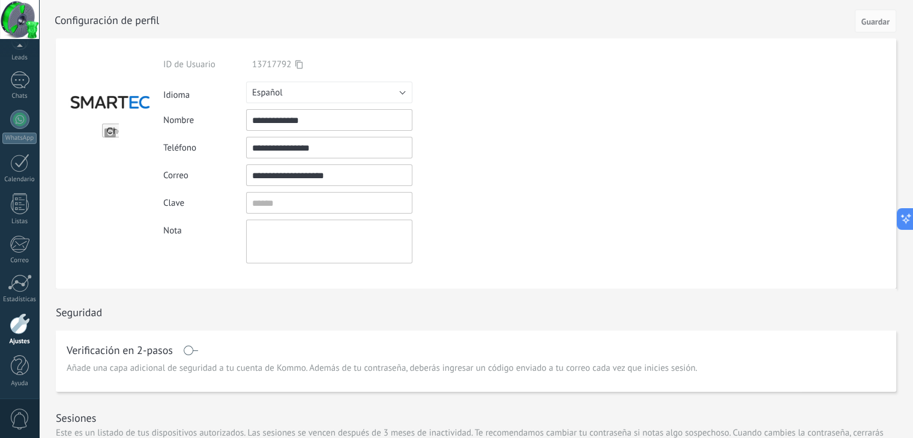
click at [115, 130] on input "file" at bounding box center [110, 132] width 17 height 17
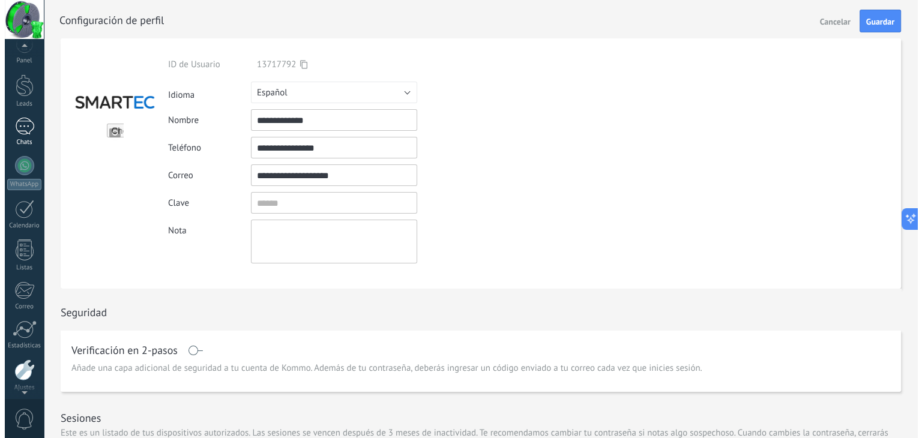
scroll to position [0, 0]
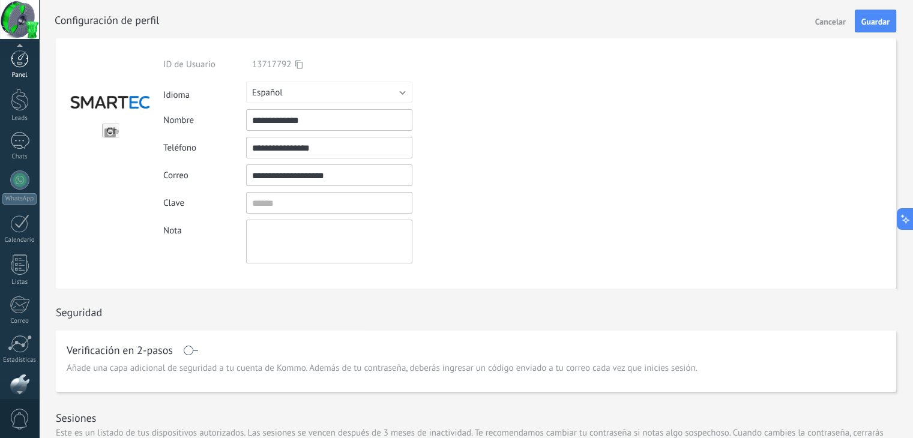
click at [19, 65] on div at bounding box center [20, 59] width 18 height 18
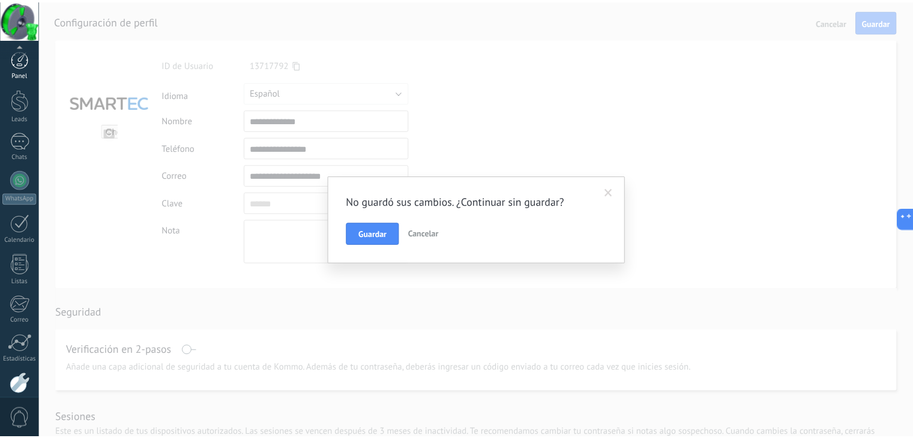
scroll to position [61, 0]
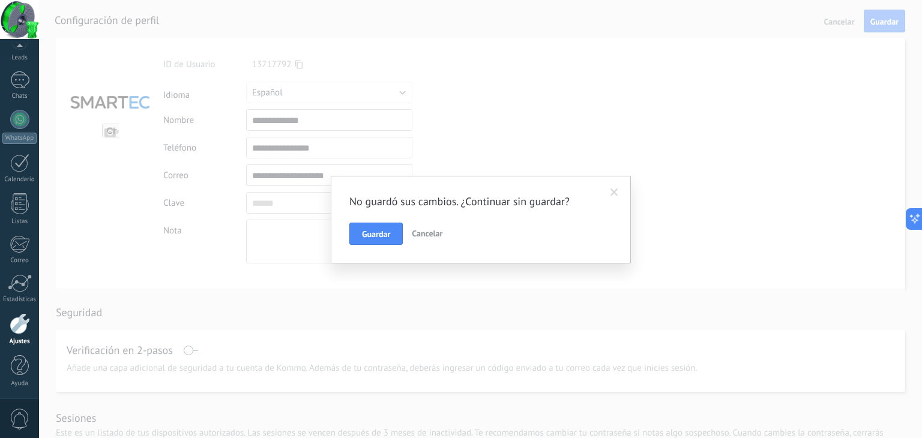
click at [424, 240] on button "Cancelar" at bounding box center [427, 234] width 40 height 23
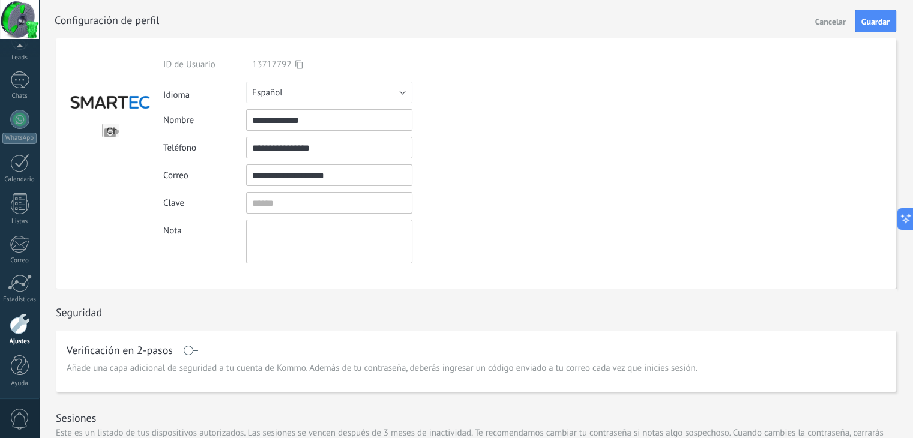
click at [106, 140] on input "file" at bounding box center [110, 132] width 17 height 17
type input "**********"
click at [130, 253] on div at bounding box center [109, 163] width 107 height 250
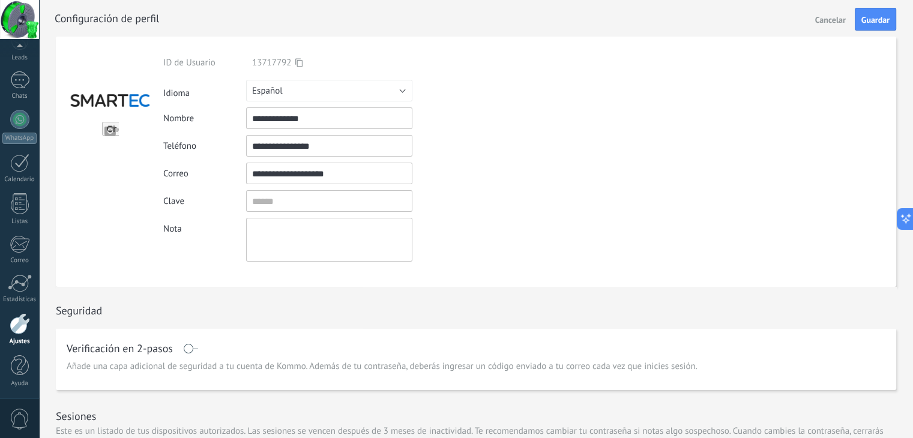
scroll to position [0, 0]
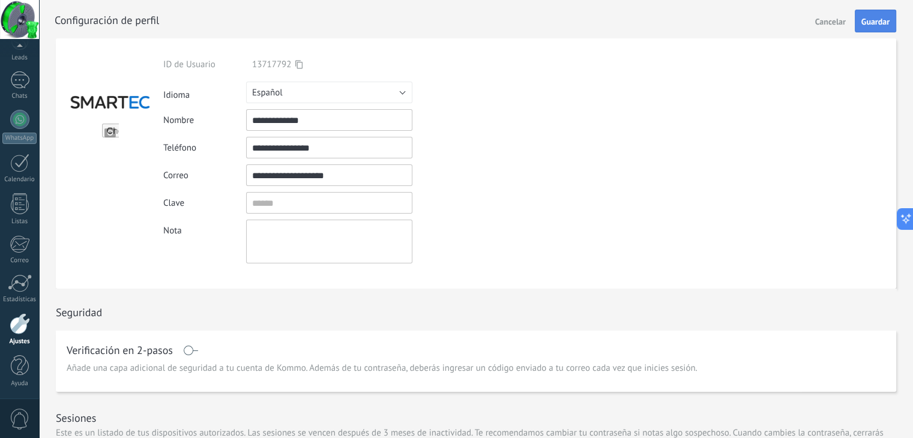
click at [873, 20] on span "Guardar" at bounding box center [875, 21] width 28 height 8
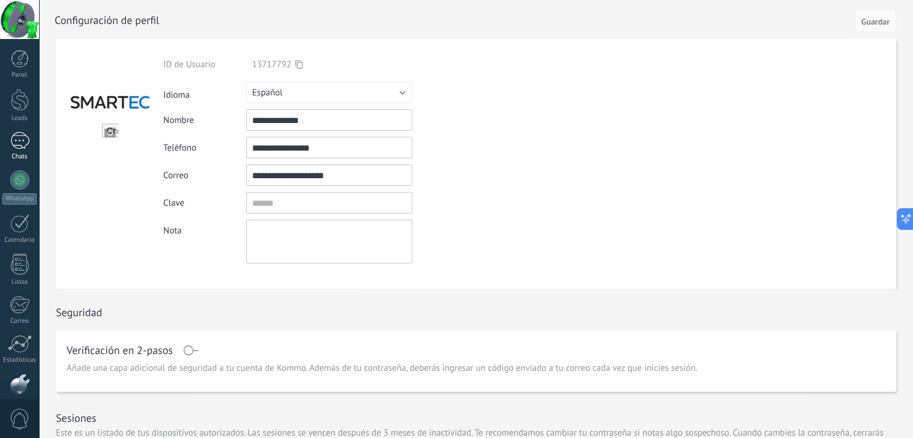
click at [18, 133] on div at bounding box center [19, 140] width 19 height 17
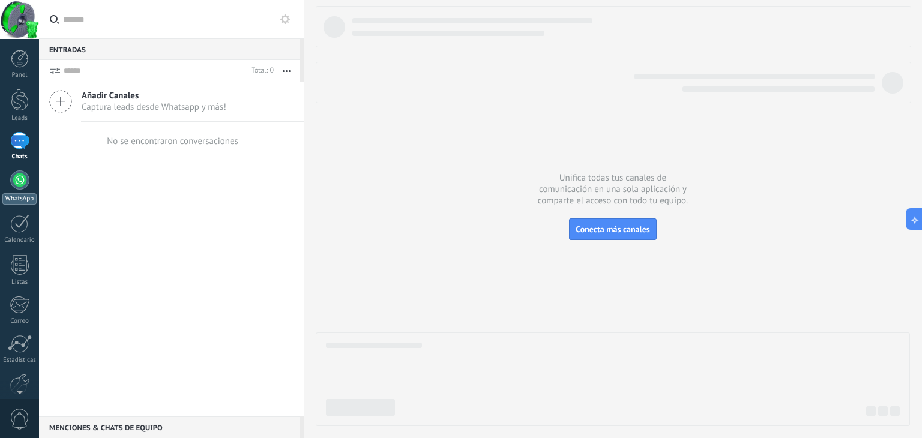
click at [26, 184] on div at bounding box center [19, 179] width 19 height 19
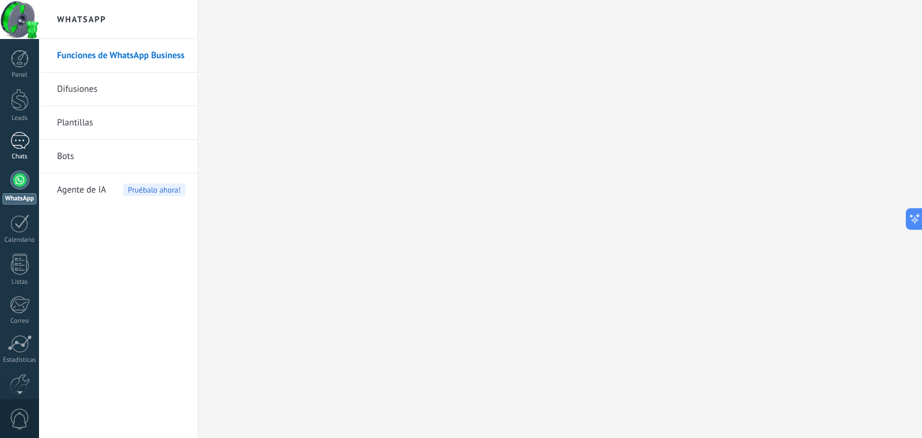
click at [19, 138] on div at bounding box center [19, 140] width 19 height 17
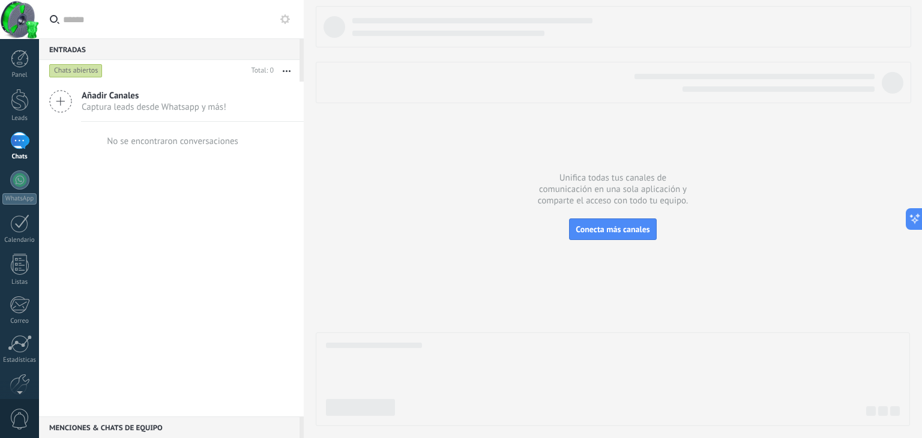
click at [83, 70] on div "Chats abiertos" at bounding box center [75, 71] width 53 height 14
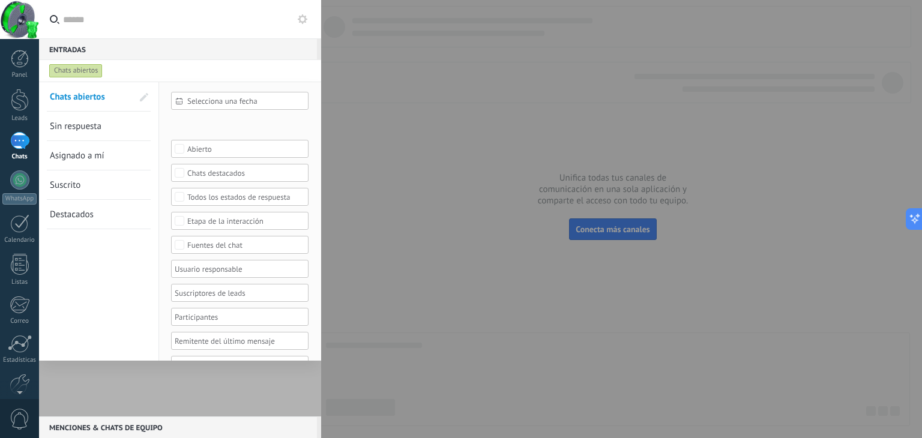
click at [83, 70] on div "Chats abiertos" at bounding box center [75, 71] width 53 height 14
click at [387, 135] on div at bounding box center [461, 219] width 922 height 438
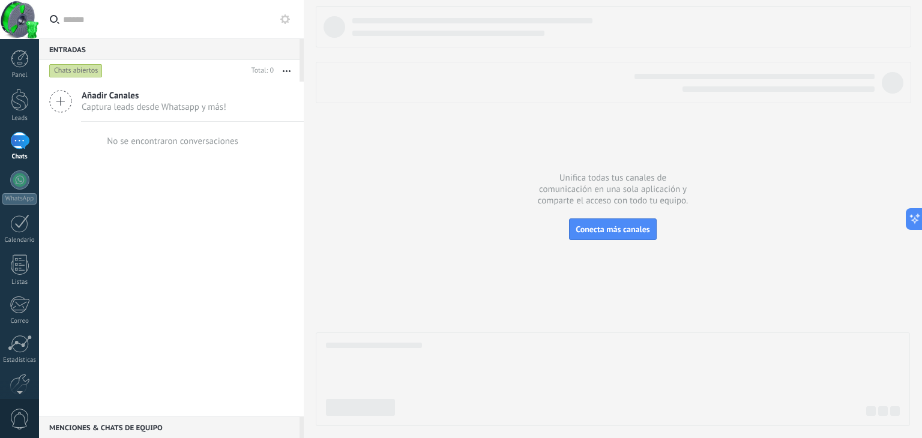
click at [285, 25] on button at bounding box center [285, 19] width 14 height 14
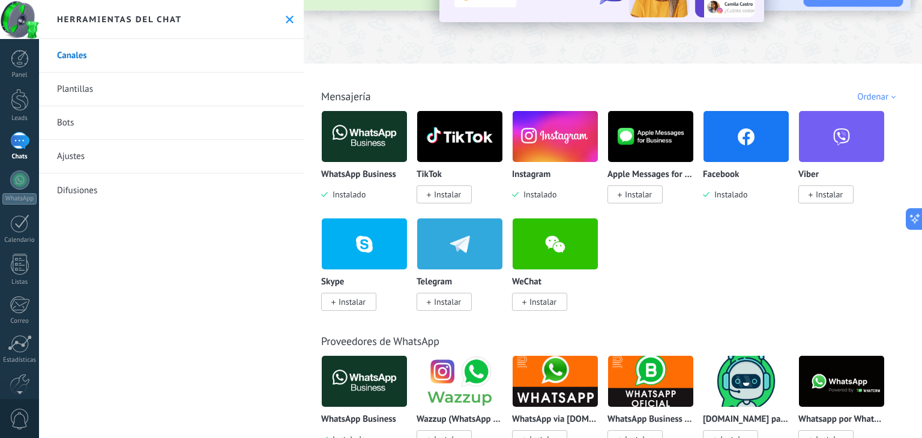
scroll to position [180, 0]
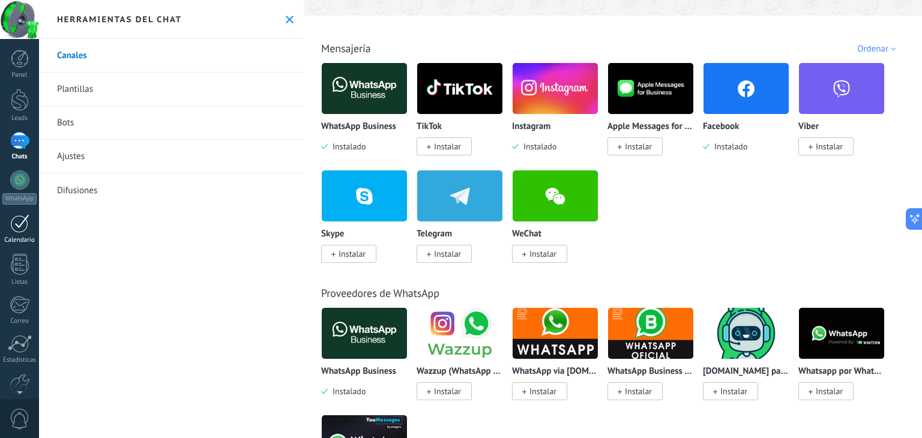
click at [29, 225] on div at bounding box center [19, 223] width 19 height 19
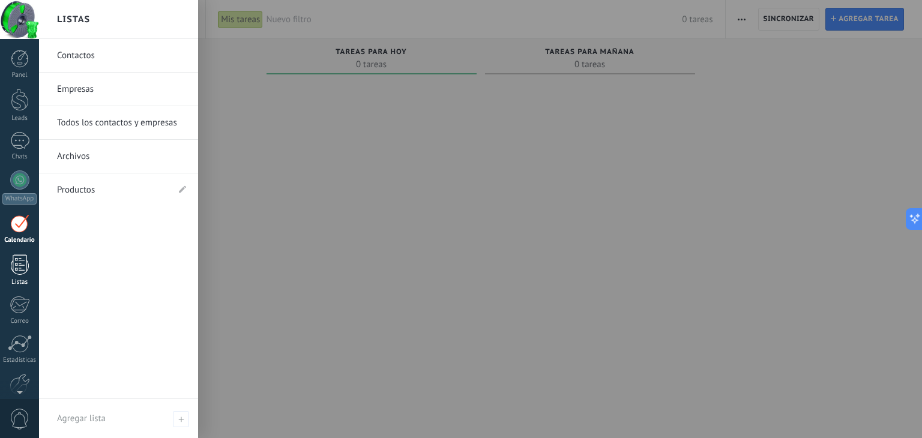
click at [20, 260] on div at bounding box center [20, 264] width 18 height 21
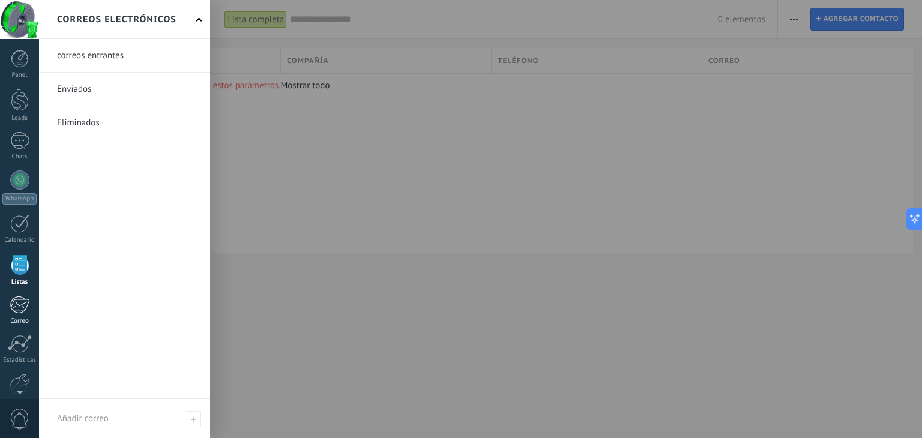
click at [22, 305] on div at bounding box center [20, 305] width 20 height 18
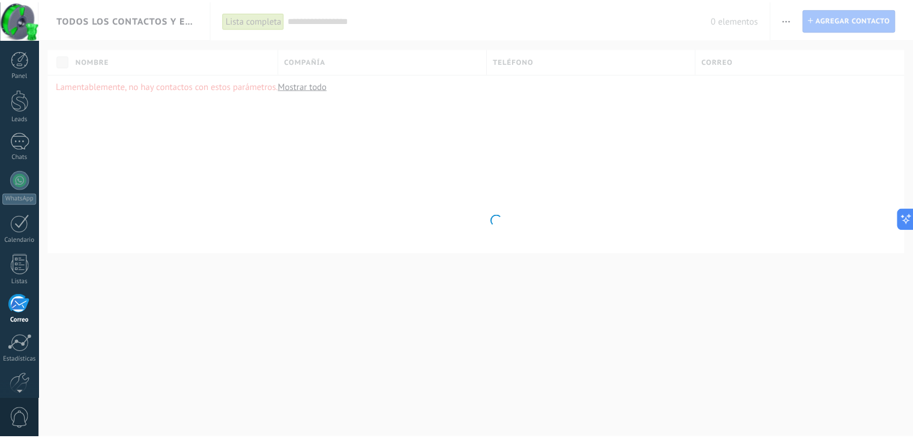
scroll to position [61, 0]
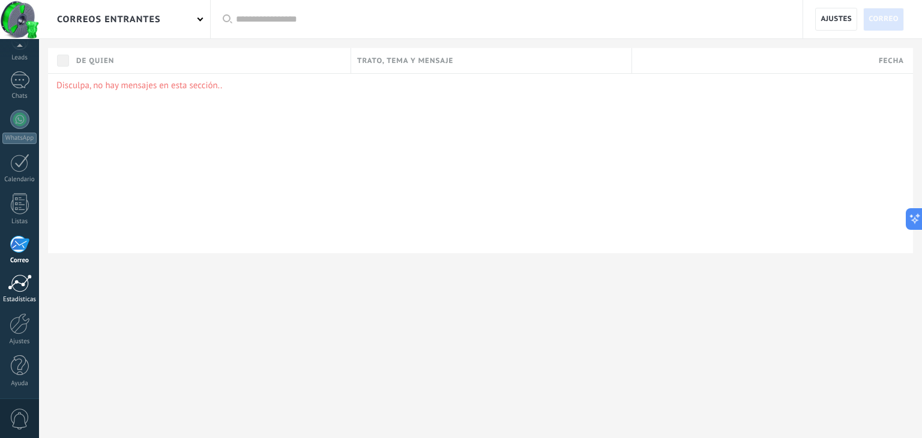
click at [29, 276] on div at bounding box center [20, 283] width 24 height 18
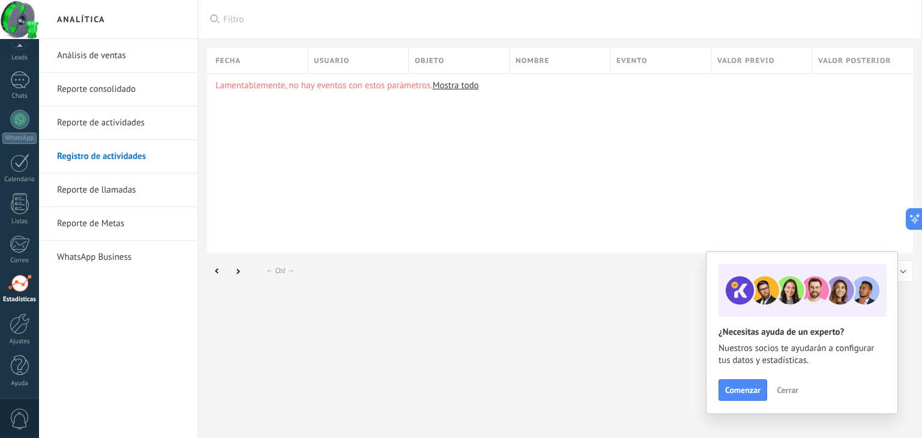
click at [24, 310] on div "Panel Leads Chats WhatsApp Clientes" at bounding box center [19, 194] width 39 height 411
click at [24, 334] on link "Ajustes" at bounding box center [19, 329] width 39 height 32
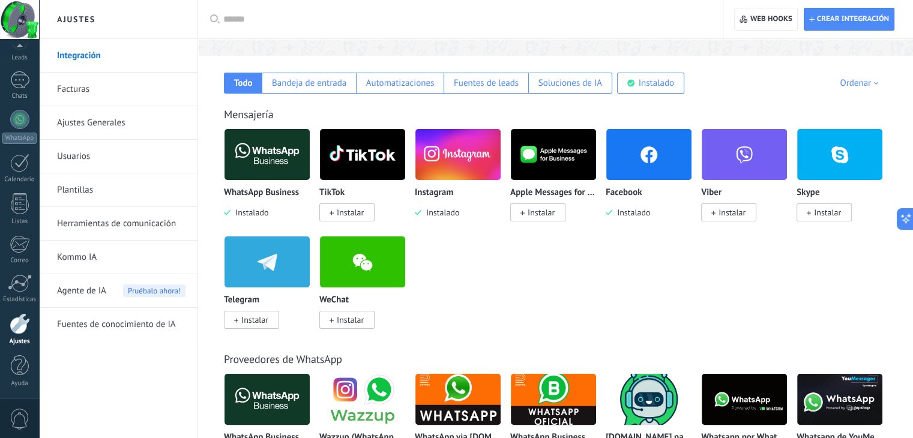
scroll to position [240, 0]
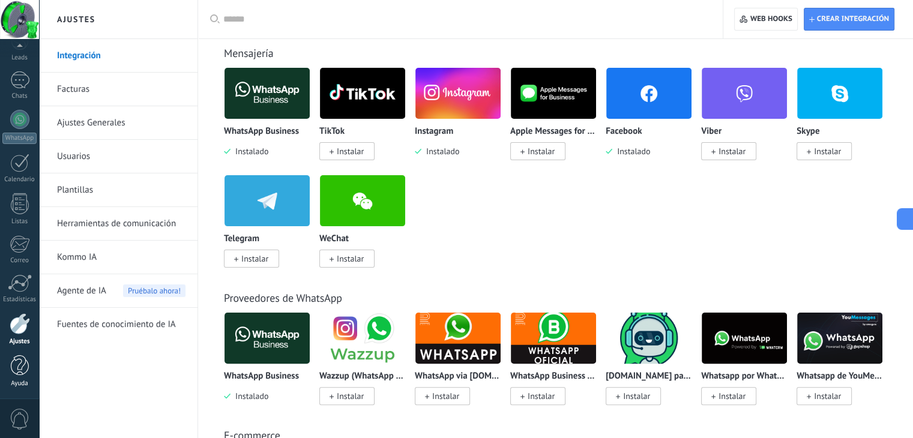
click at [16, 371] on div at bounding box center [20, 365] width 18 height 21
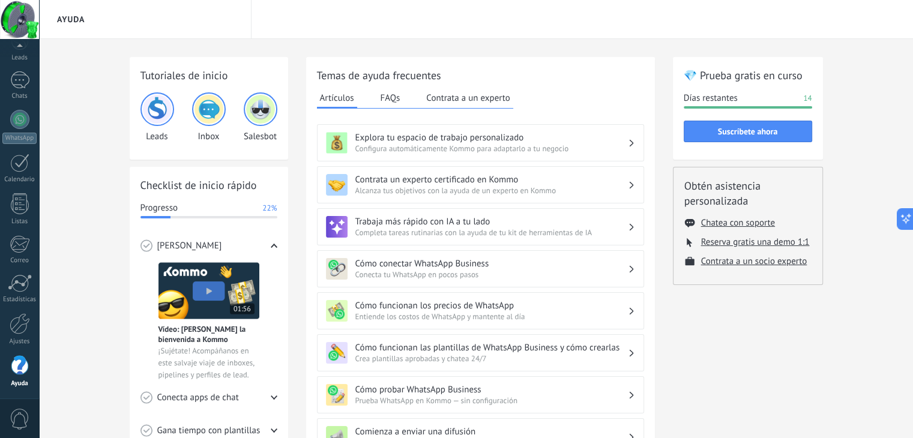
click at [15, 421] on span "0" at bounding box center [20, 419] width 20 height 21
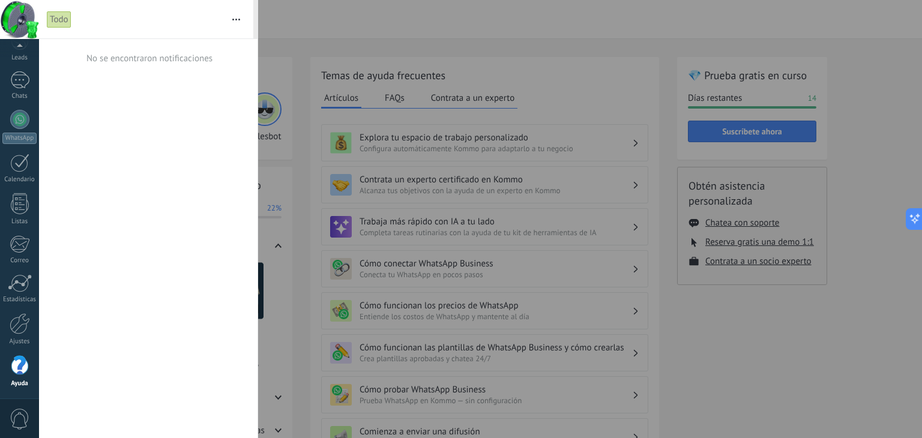
click at [15, 421] on span "0" at bounding box center [20, 419] width 20 height 21
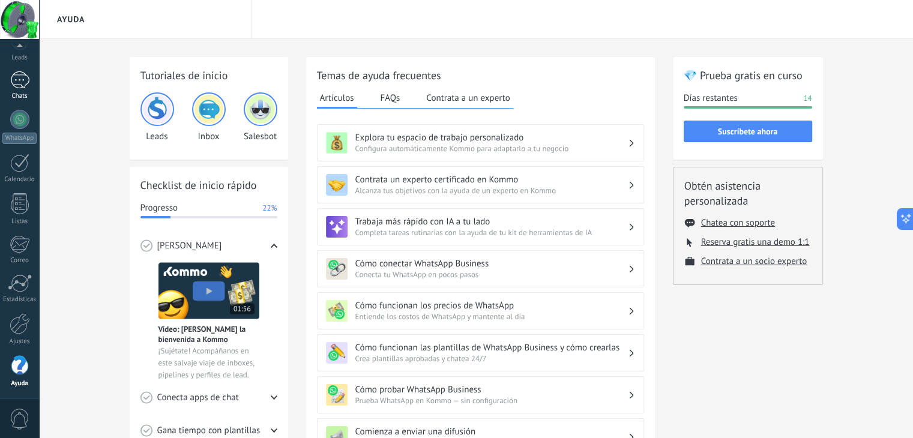
click at [16, 78] on div at bounding box center [19, 79] width 19 height 17
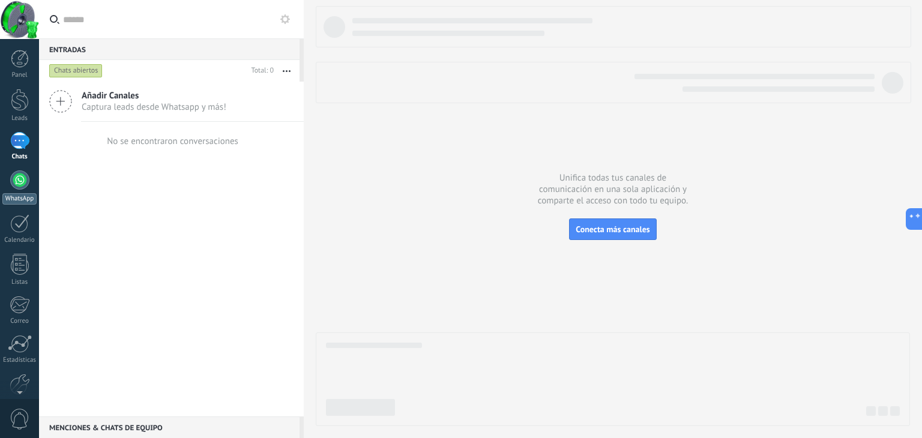
click at [11, 186] on link "WhatsApp" at bounding box center [19, 187] width 39 height 34
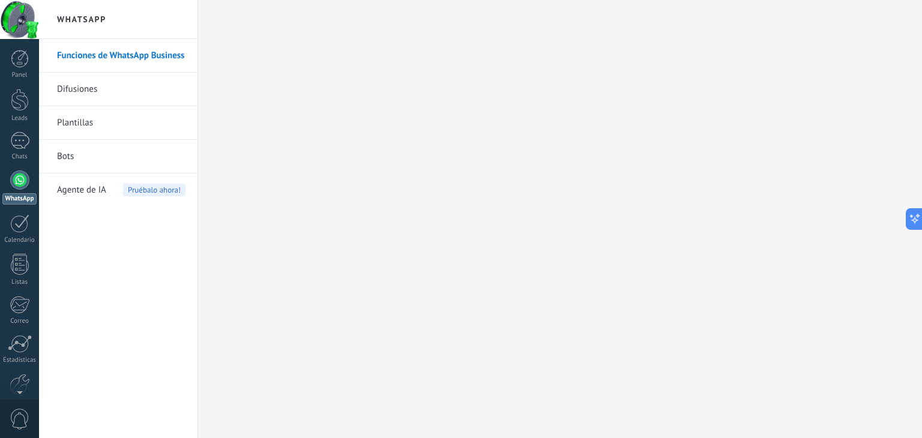
click at [119, 88] on link "Difusiones" at bounding box center [121, 90] width 128 height 34
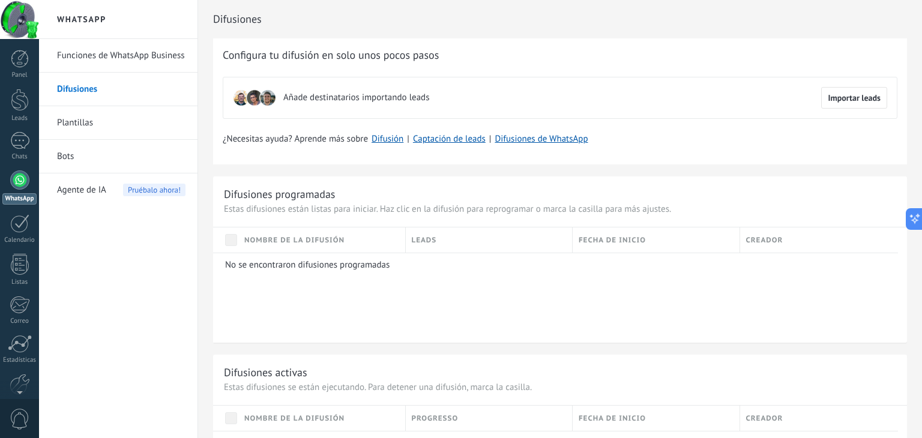
click at [107, 113] on link "Plantillas" at bounding box center [121, 123] width 128 height 34
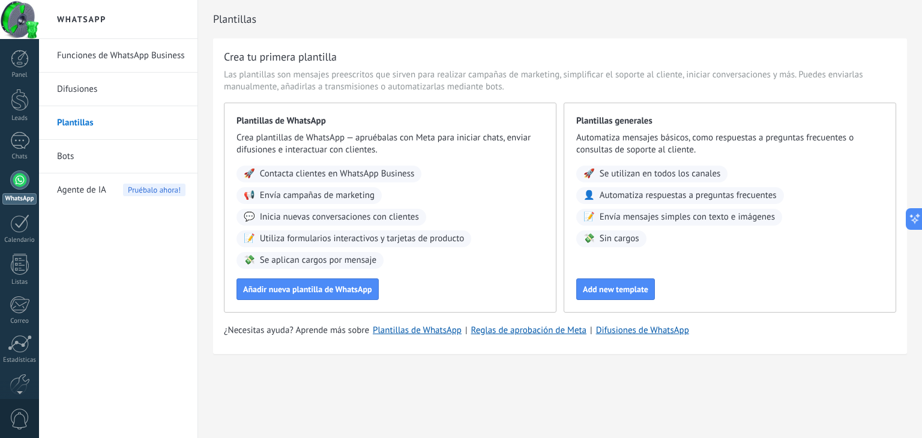
click at [85, 153] on link "Bots" at bounding box center [121, 157] width 128 height 34
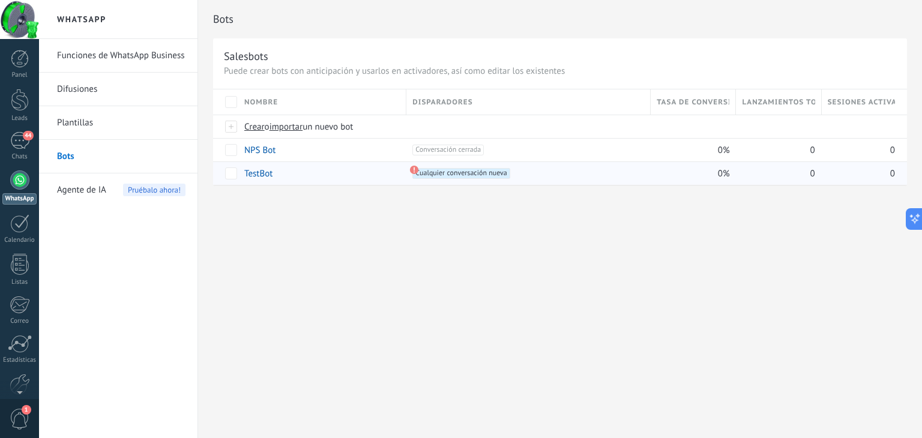
click at [356, 173] on div "TestBot" at bounding box center [319, 173] width 162 height 23
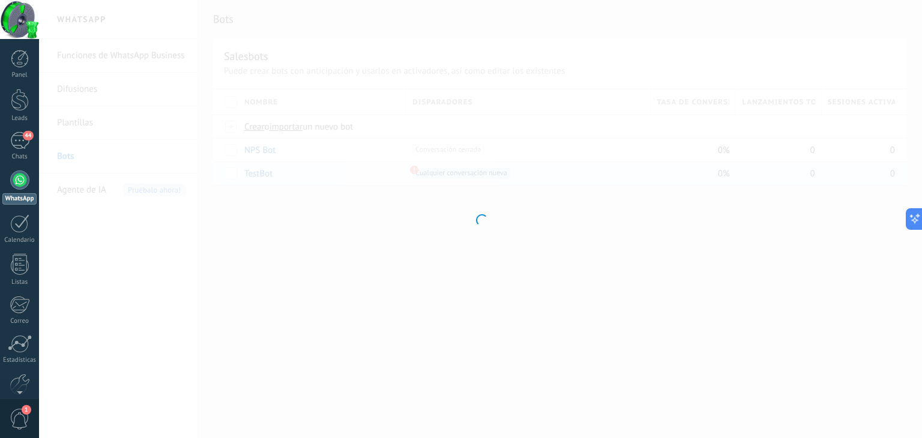
type input "*******"
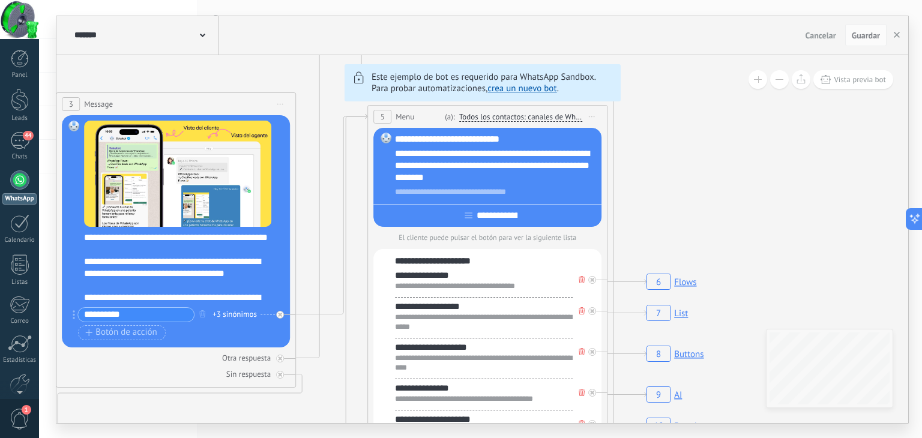
drag, startPoint x: 722, startPoint y: 198, endPoint x: 298, endPoint y: 152, distance: 425.7
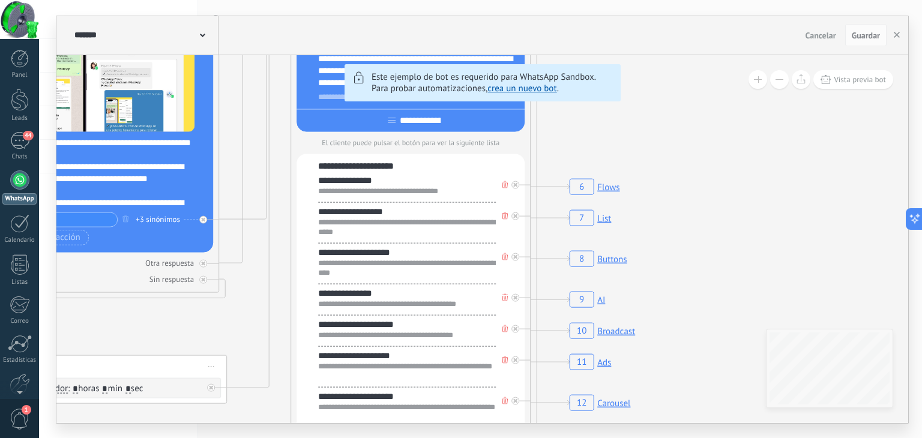
drag, startPoint x: 690, startPoint y: 223, endPoint x: 623, endPoint y: 137, distance: 109.0
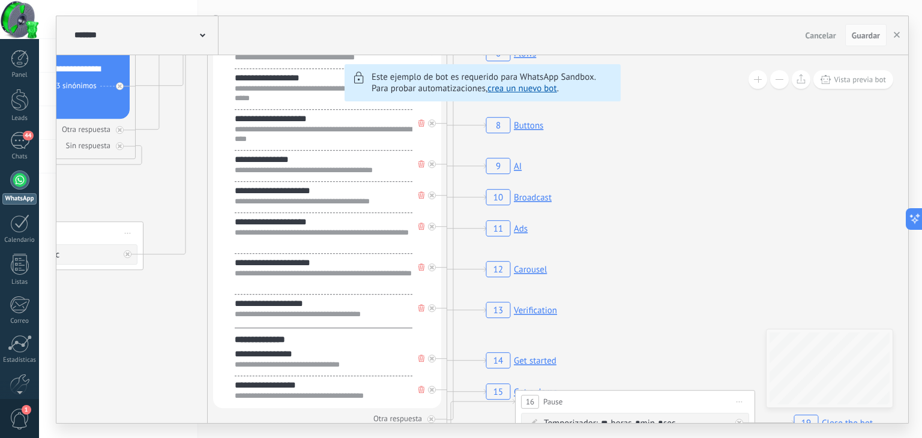
drag, startPoint x: 699, startPoint y: 306, endPoint x: 616, endPoint y: 172, distance: 157.2
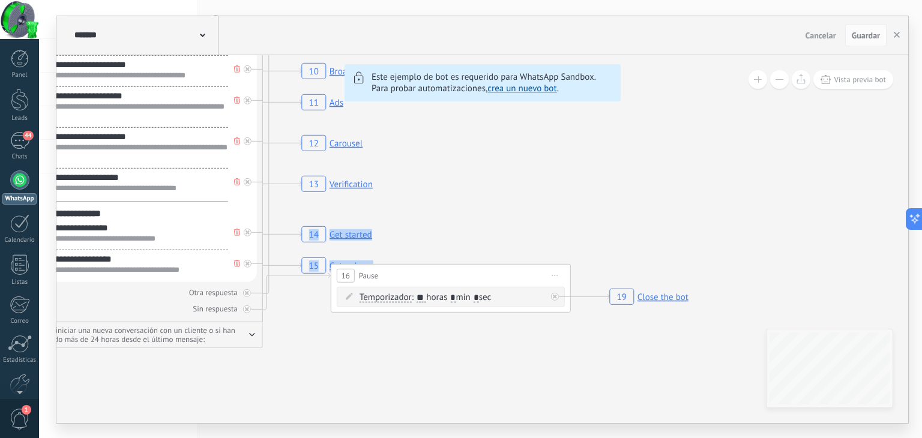
drag, startPoint x: 725, startPoint y: 268, endPoint x: 540, endPoint y: 154, distance: 217.3
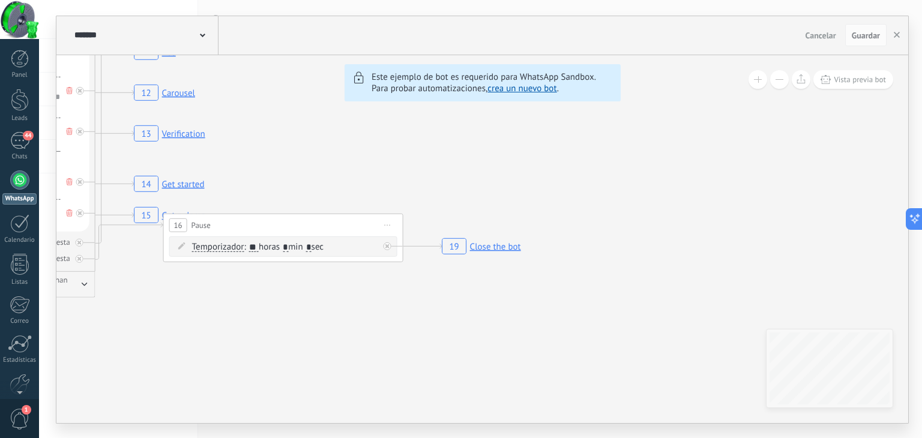
drag, startPoint x: 649, startPoint y: 263, endPoint x: 179, endPoint y: 238, distance: 470.1
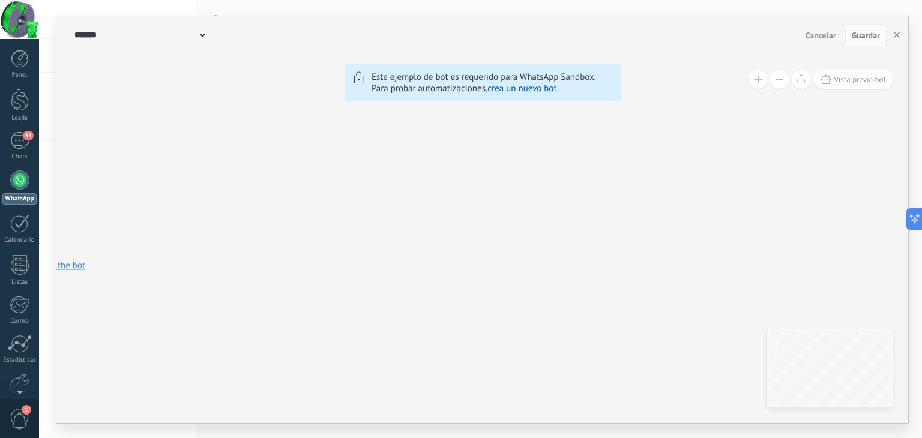
drag, startPoint x: 616, startPoint y: 205, endPoint x: 507, endPoint y: 161, distance: 117.9
click at [897, 37] on icon "button" at bounding box center [897, 35] width 6 height 6
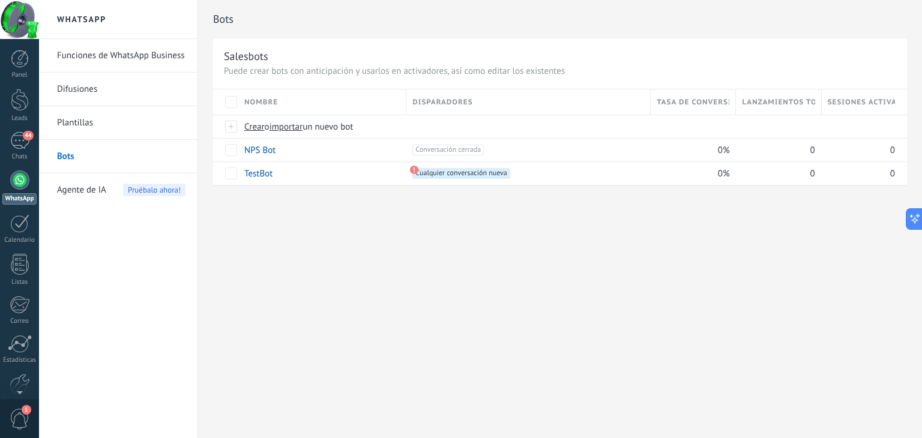
click at [89, 128] on link "Plantillas" at bounding box center [121, 123] width 128 height 34
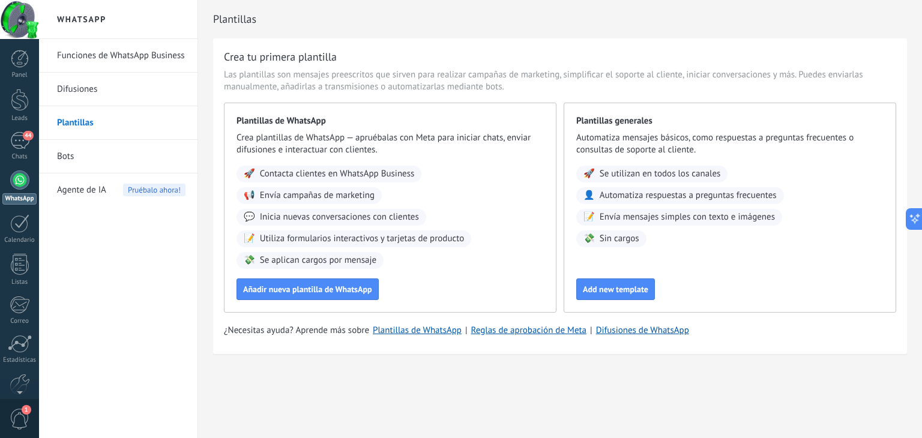
click at [79, 107] on link "Plantillas" at bounding box center [121, 123] width 128 height 34
click at [75, 91] on link "Difusiones" at bounding box center [121, 90] width 128 height 34
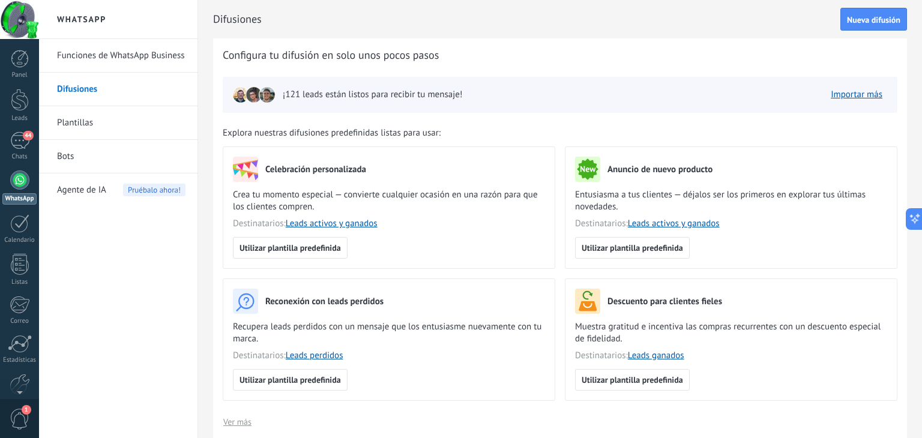
click at [100, 58] on link "Funciones de WhatsApp Business" at bounding box center [121, 56] width 128 height 34
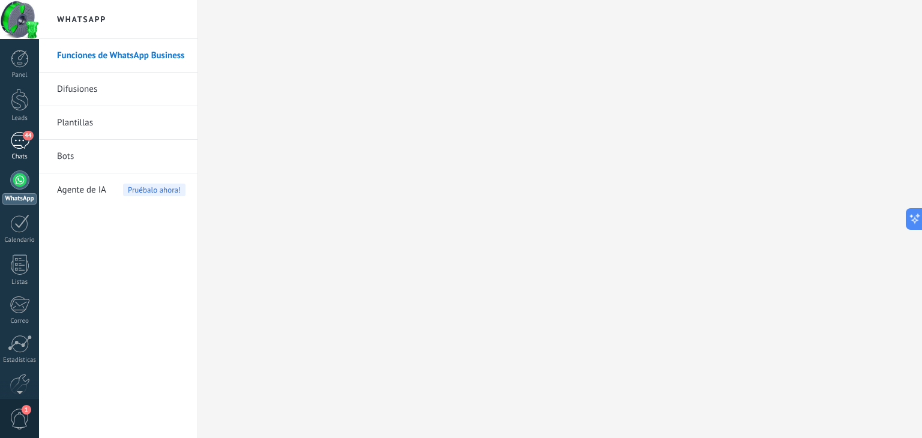
click at [19, 140] on div "44" at bounding box center [19, 140] width 19 height 17
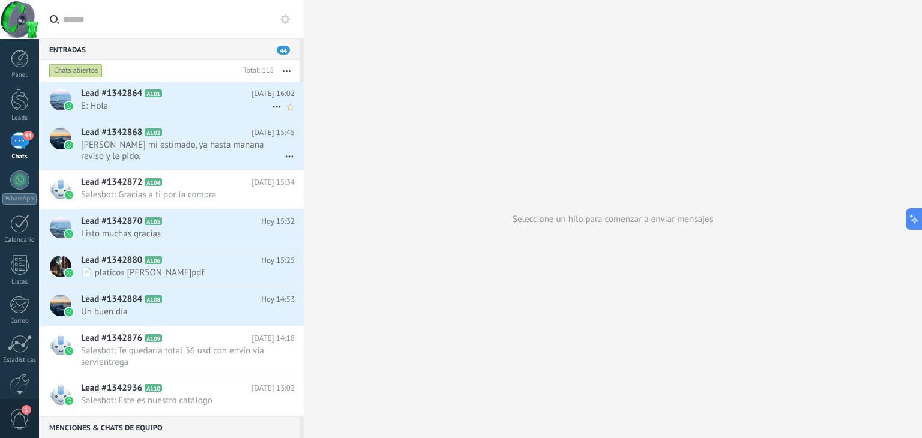
click at [145, 105] on span "E: Hola" at bounding box center [176, 105] width 191 height 11
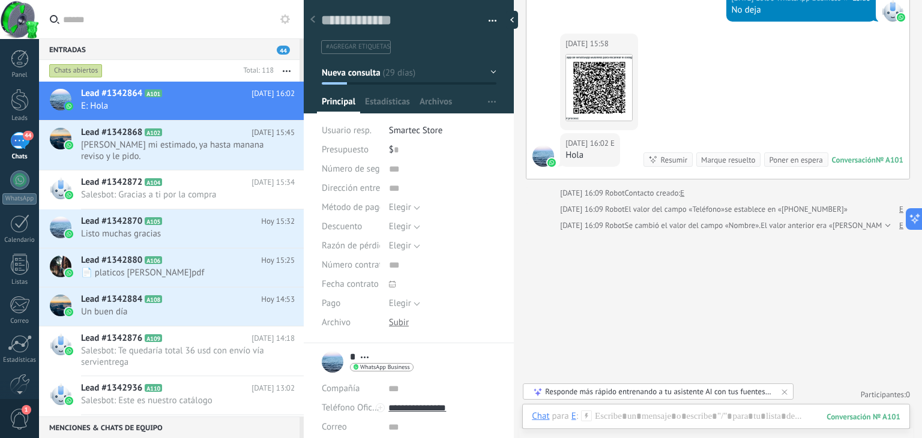
scroll to position [1014, 0]
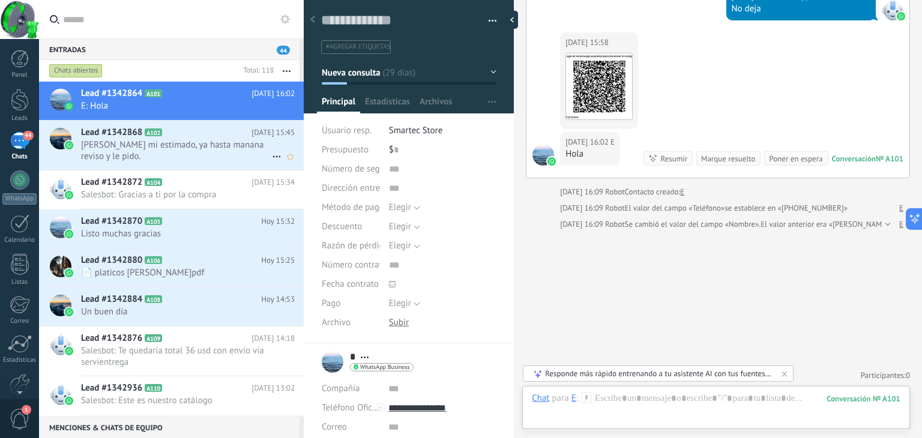
click at [178, 148] on span "[PERSON_NAME] mi estimado, ya hasta manana reviso y le pido." at bounding box center [176, 150] width 191 height 23
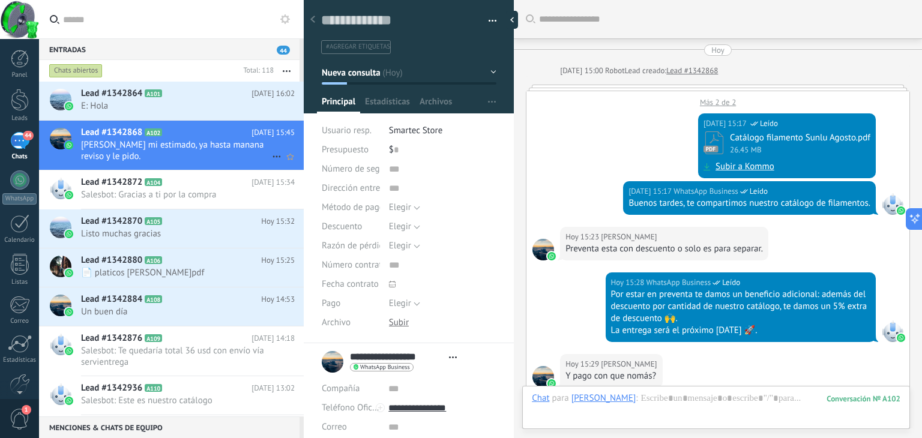
scroll to position [465, 0]
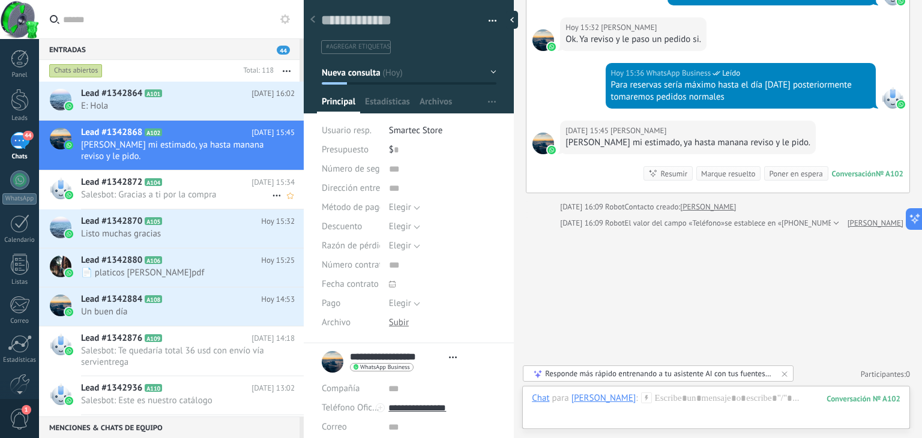
click at [104, 196] on span "Salesbot: Gracias a ti por la compra" at bounding box center [176, 194] width 191 height 11
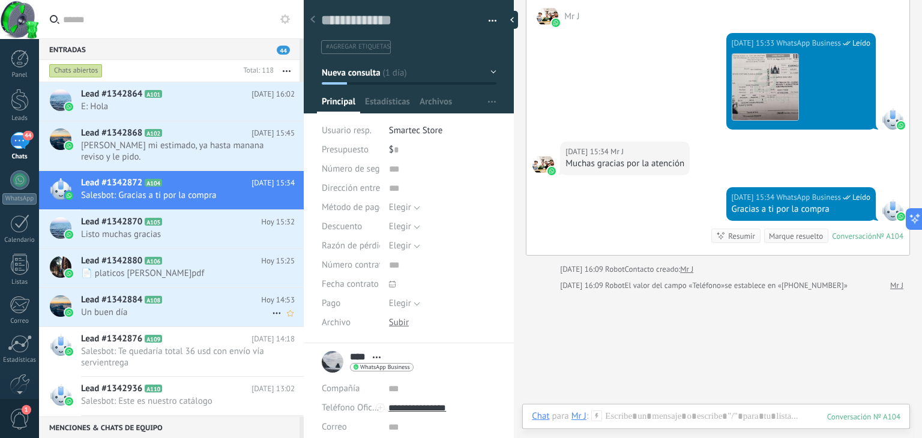
click at [124, 307] on span "Un buen día" at bounding box center [176, 312] width 191 height 11
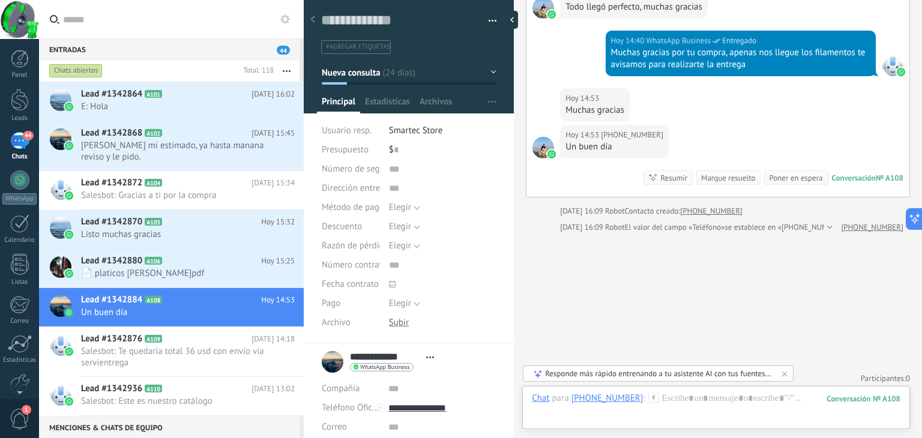
scroll to position [1273, 0]
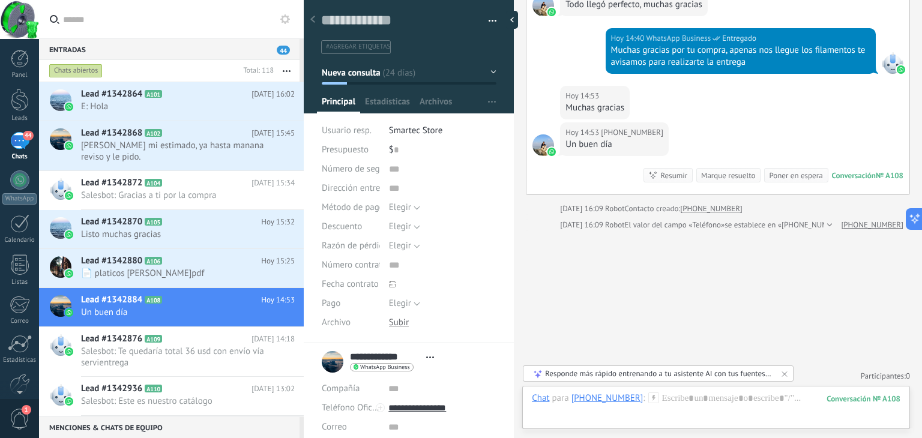
click at [782, 376] on icon at bounding box center [784, 374] width 5 height 5
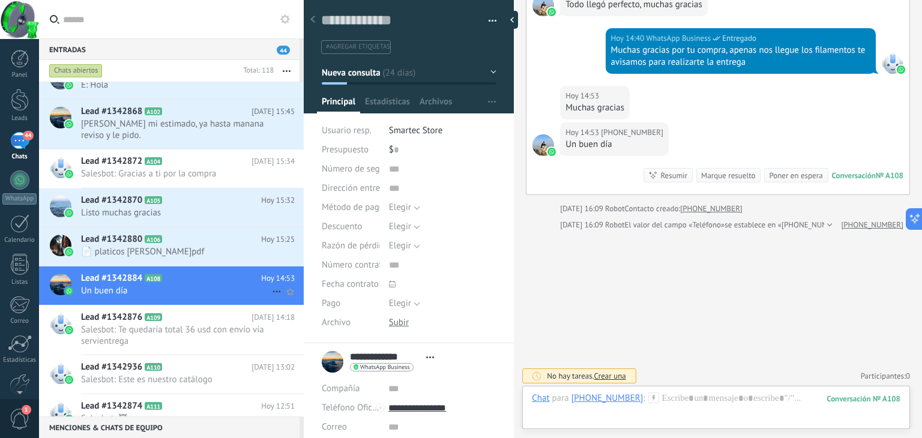
scroll to position [0, 0]
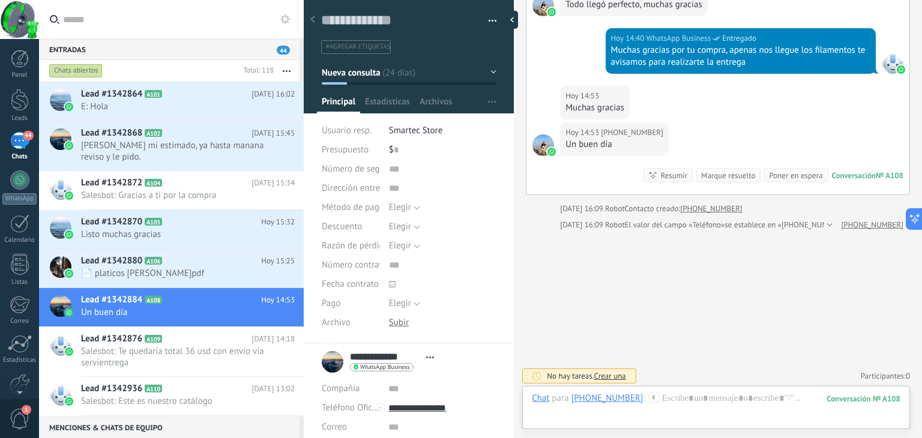
drag, startPoint x: 134, startPoint y: 315, endPoint x: 627, endPoint y: 286, distance: 493.7
click at [414, 207] on button "Elegir" at bounding box center [404, 207] width 31 height 19
click at [411, 262] on li "Efectivo" at bounding box center [433, 269] width 114 height 20
click at [416, 211] on span "Efectivo" at bounding box center [404, 207] width 31 height 11
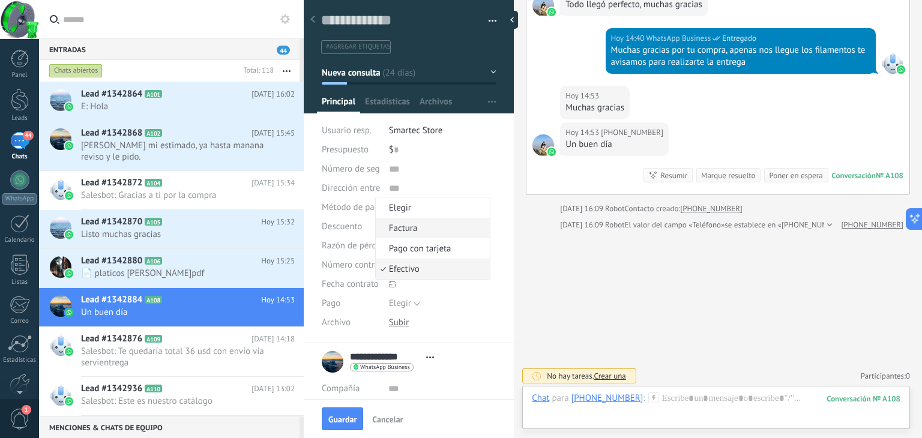
click at [412, 236] on li "Factura" at bounding box center [433, 228] width 114 height 20
click at [392, 230] on span "Elegir" at bounding box center [400, 226] width 22 height 11
click at [392, 230] on span "Elegir" at bounding box center [431, 227] width 110 height 11
click at [394, 247] on span "Elegir" at bounding box center [400, 245] width 22 height 11
click at [479, 234] on div "Número de seguimiento Dirección entrega Método de pago Elegir Factura Pago con …" at bounding box center [409, 252] width 175 height 184
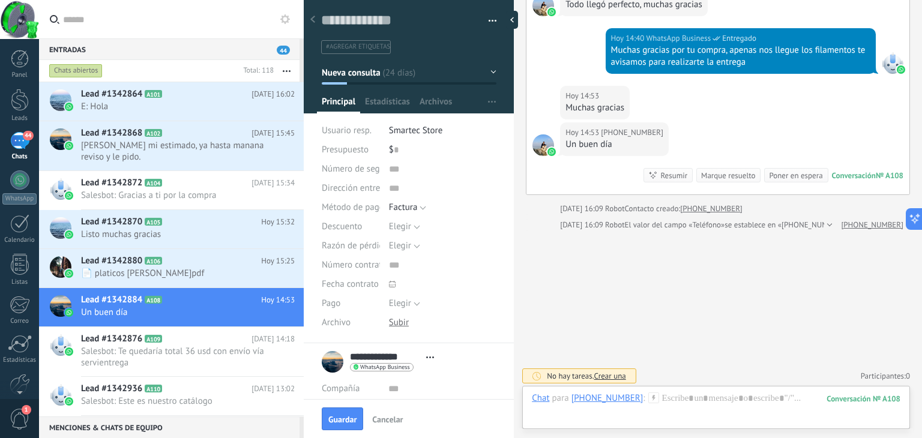
scroll to position [60, 0]
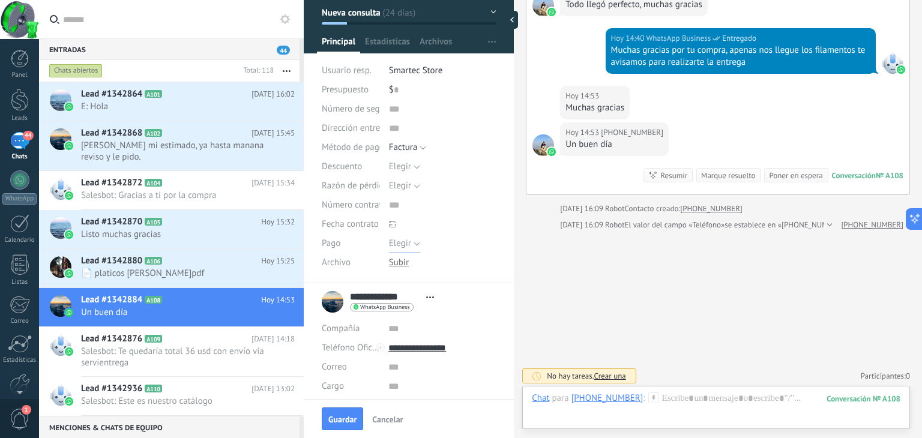
click at [409, 241] on button "Elegir" at bounding box center [404, 243] width 31 height 19
click at [409, 241] on span "Elegir" at bounding box center [431, 243] width 110 height 11
click at [401, 262] on div at bounding box center [399, 262] width 20 height 11
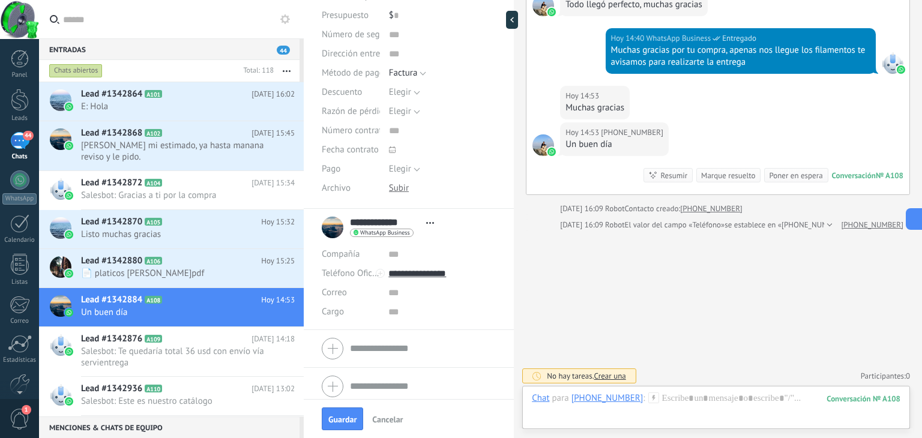
scroll to position [140, 0]
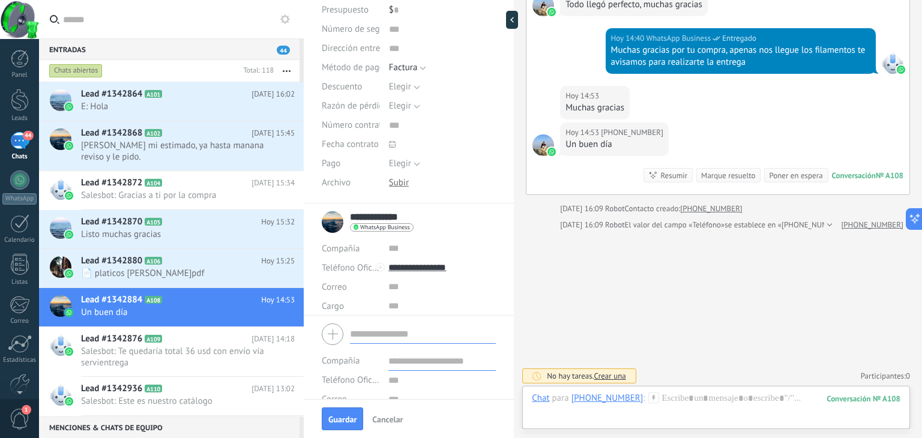
click at [378, 346] on form "Compañía Teléfono Oficina Ofic. directo Celular Fax Casa Otro Teléfono Oficina …" at bounding box center [409, 380] width 174 height 122
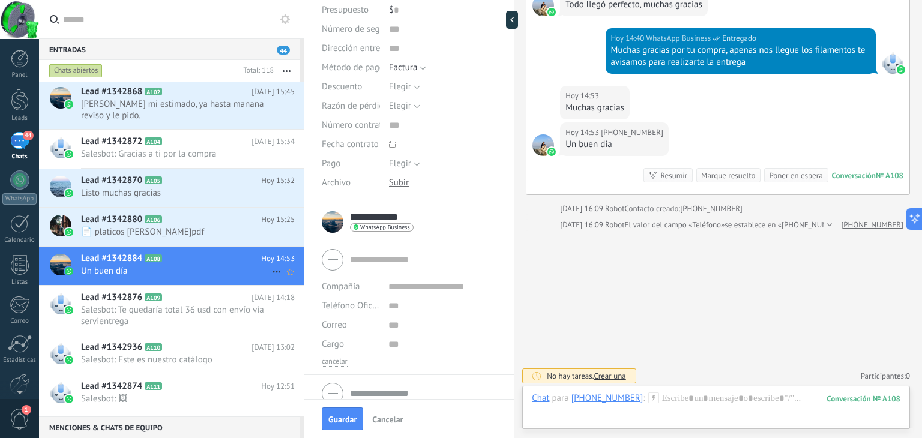
scroll to position [0, 0]
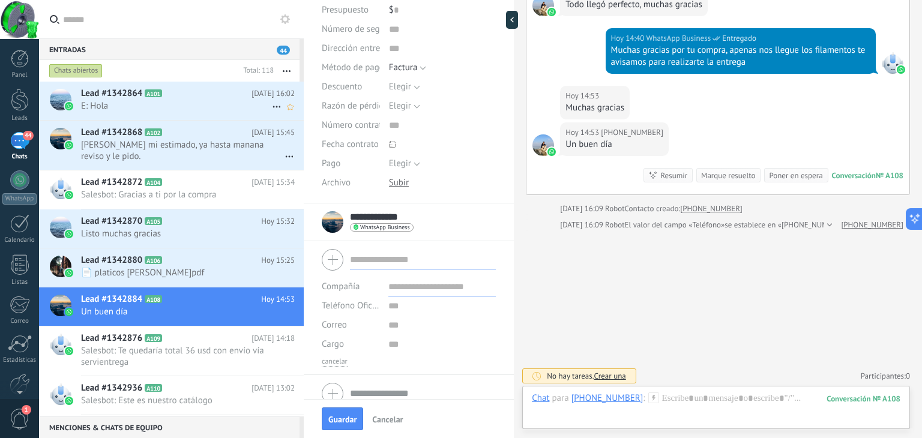
click at [144, 104] on span "E: Hola" at bounding box center [176, 105] width 191 height 11
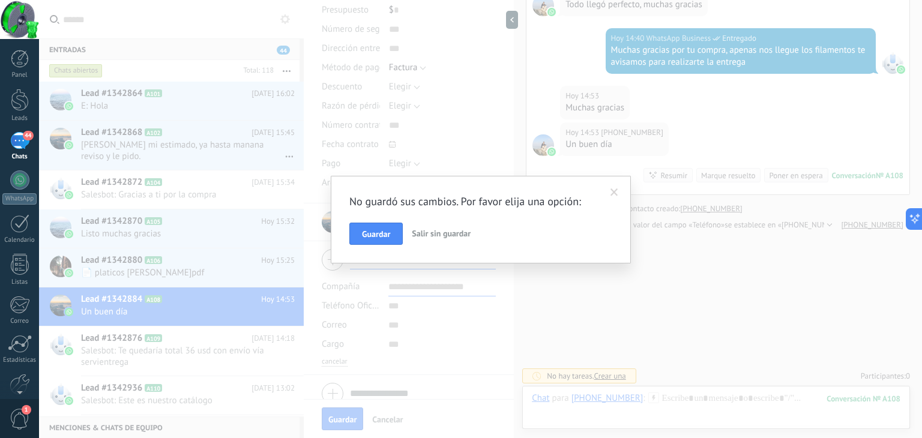
click at [427, 234] on span "Salir sin guardar" at bounding box center [441, 233] width 59 height 11
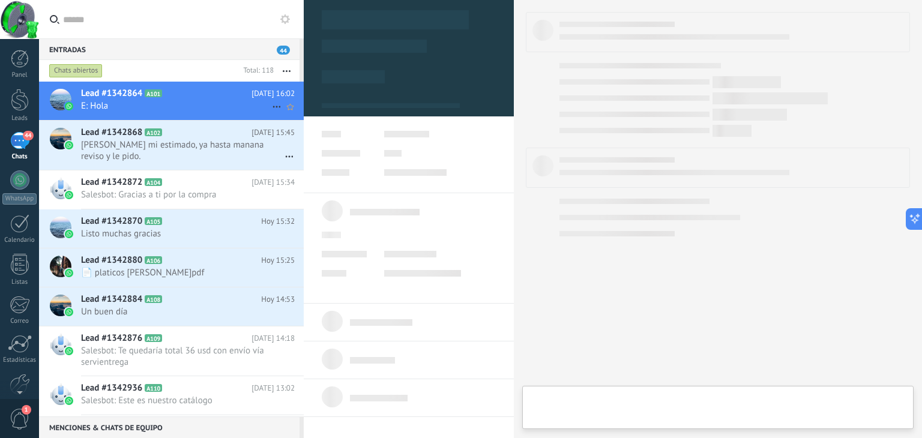
type textarea "**********"
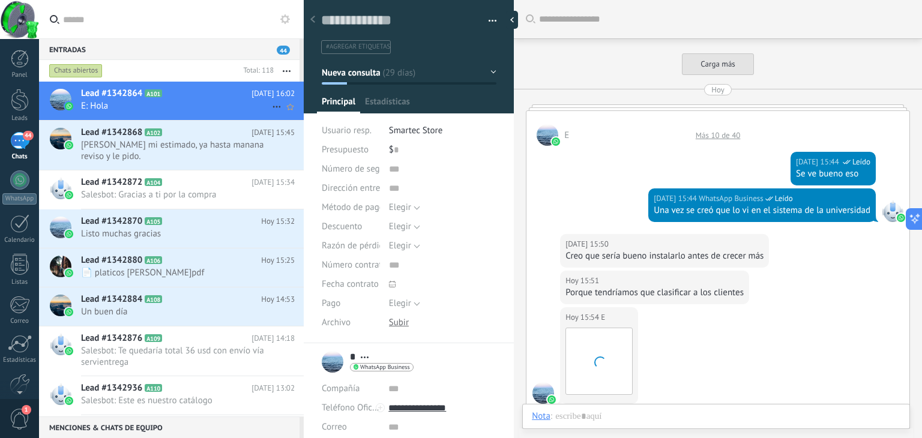
scroll to position [455, 0]
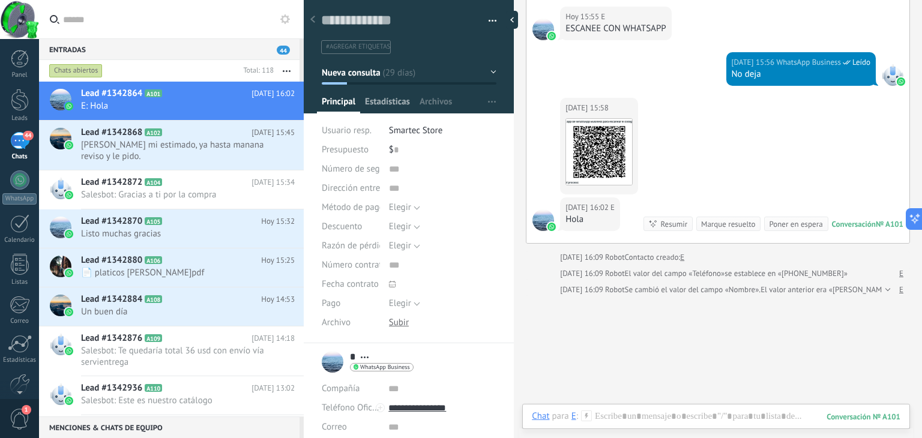
click at [390, 97] on span "Estadísticas" at bounding box center [387, 104] width 45 height 17
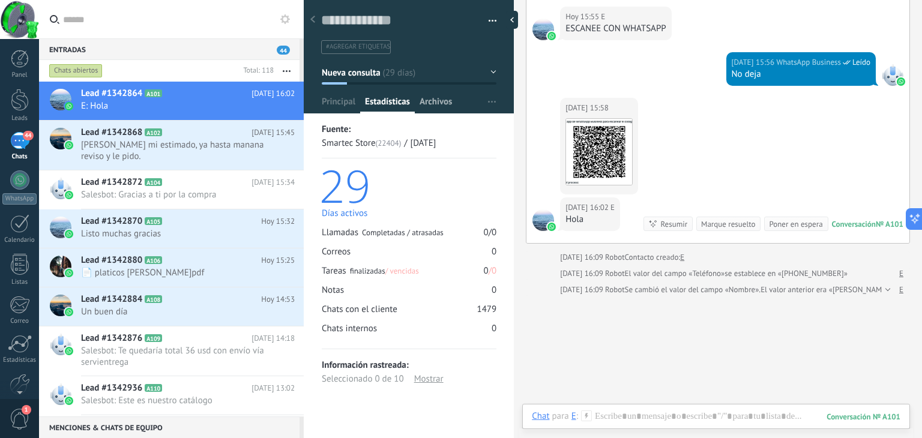
click at [433, 102] on span "Archivos" at bounding box center [436, 104] width 32 height 17
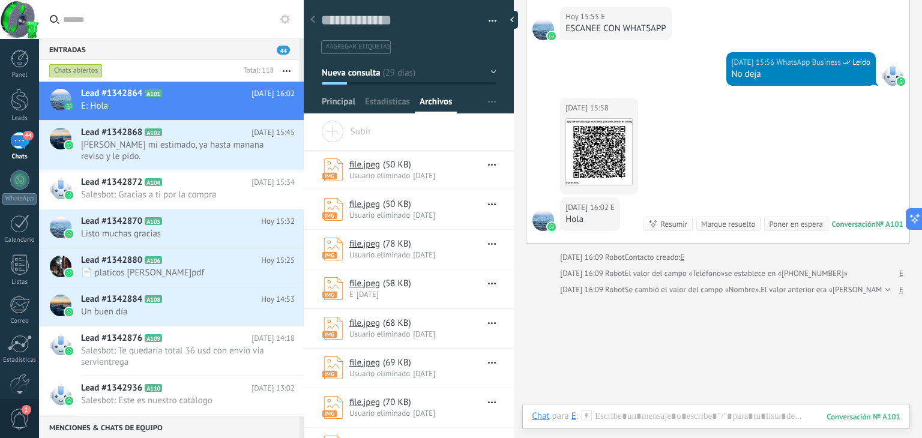
click at [325, 105] on span "Principal" at bounding box center [339, 104] width 34 height 17
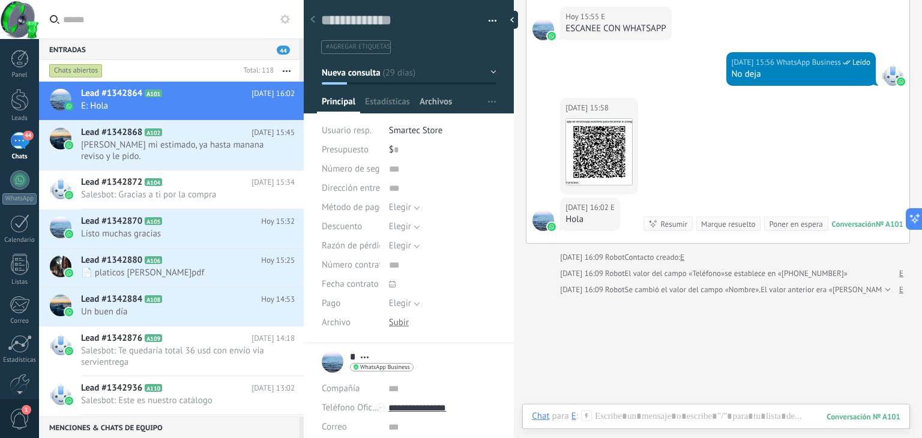
click at [432, 101] on span "Archivos" at bounding box center [436, 104] width 32 height 17
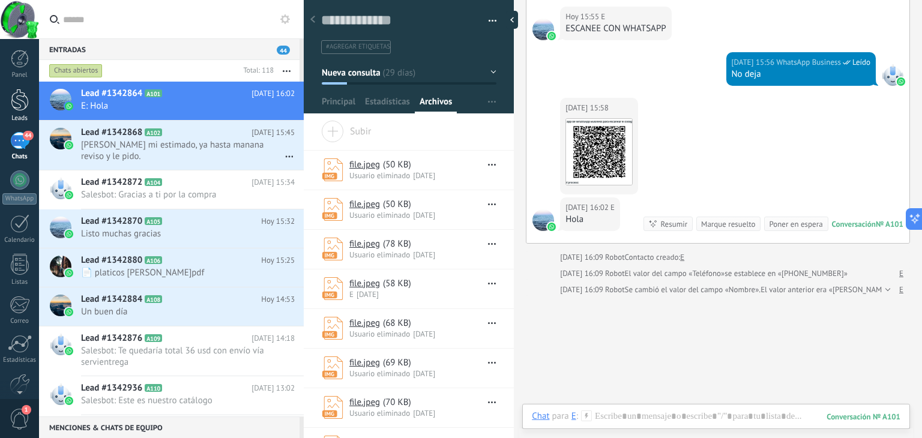
click at [14, 102] on div at bounding box center [20, 100] width 18 height 22
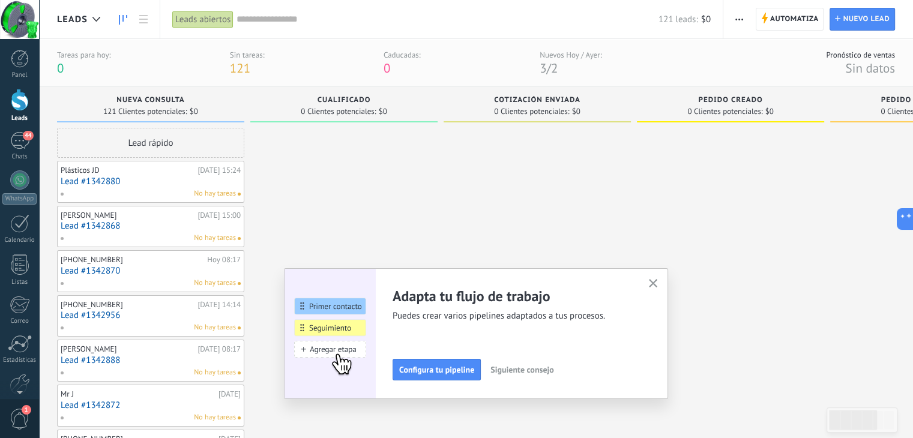
click at [653, 281] on icon "button" at bounding box center [653, 283] width 9 height 9
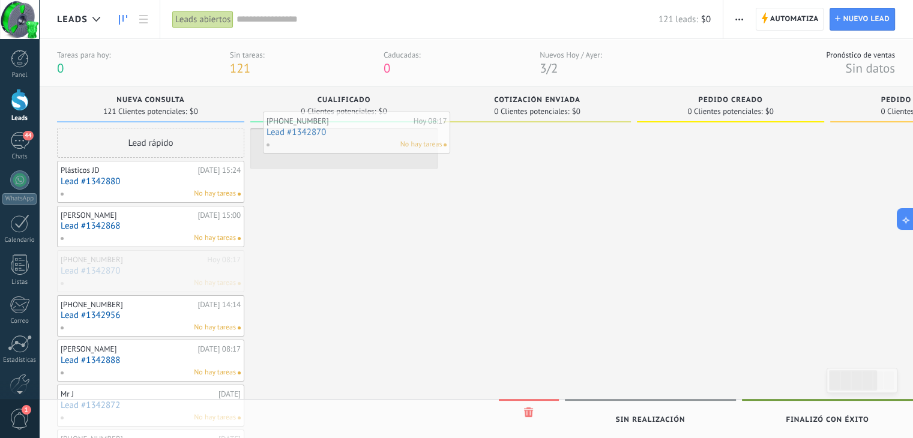
drag, startPoint x: 192, startPoint y: 282, endPoint x: 384, endPoint y: 149, distance: 233.1
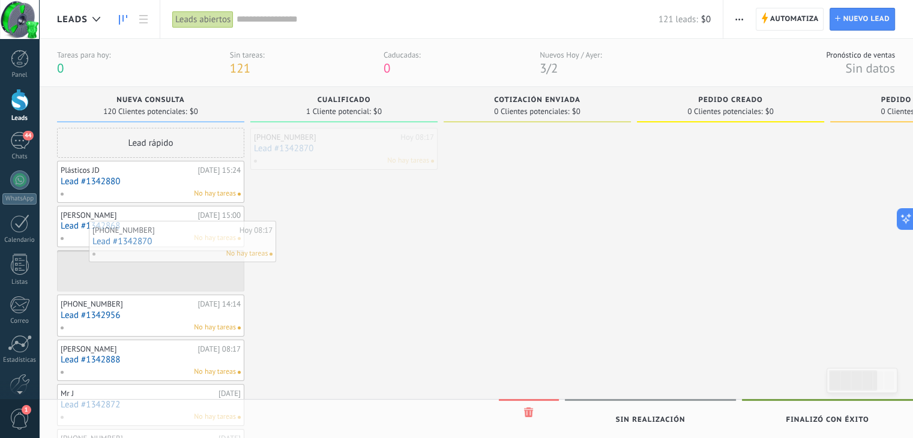
drag, startPoint x: 354, startPoint y: 148, endPoint x: 193, endPoint y: 241, distance: 185.9
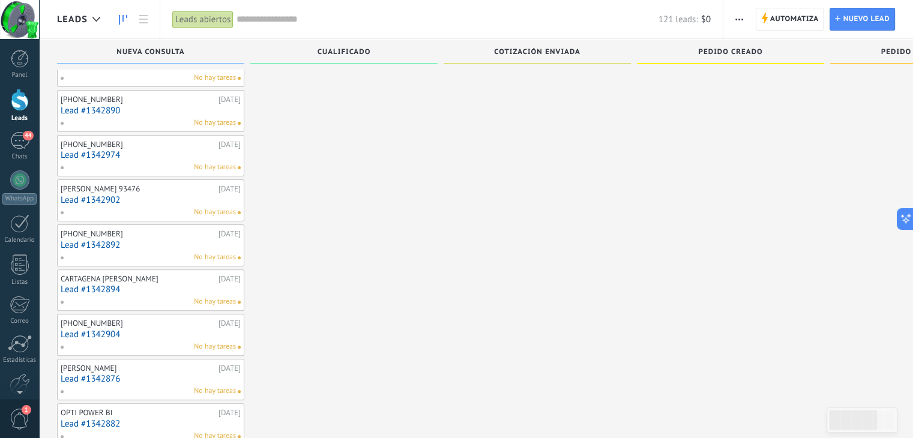
scroll to position [317, 0]
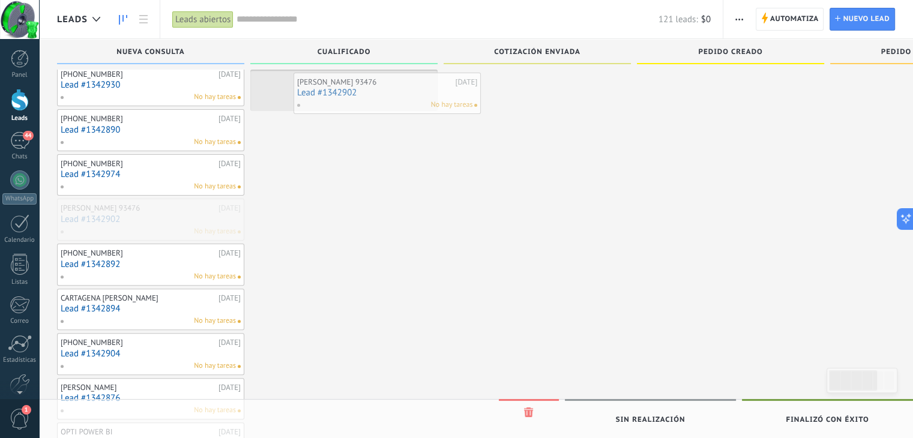
drag, startPoint x: 137, startPoint y: 222, endPoint x: 370, endPoint y: 95, distance: 265.1
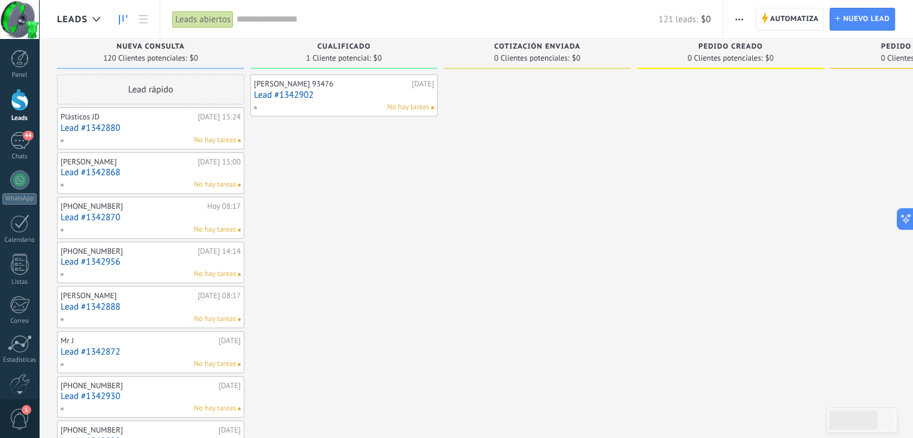
scroll to position [0, 0]
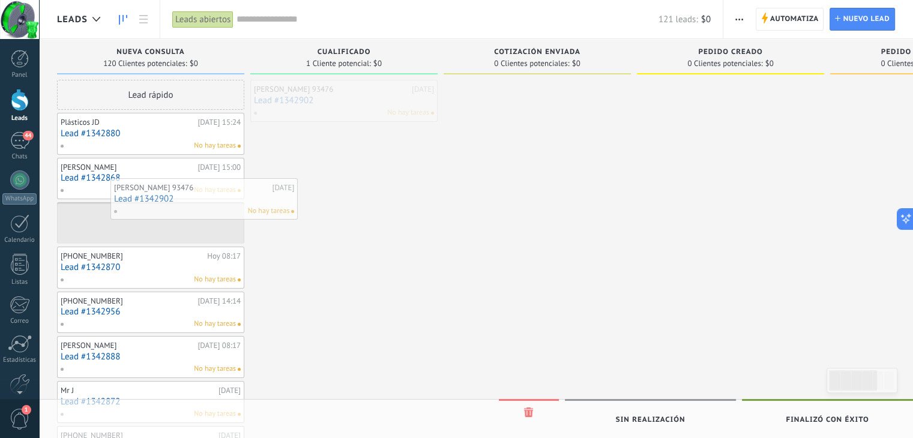
drag, startPoint x: 307, startPoint y: 99, endPoint x: 146, endPoint y: 202, distance: 190.8
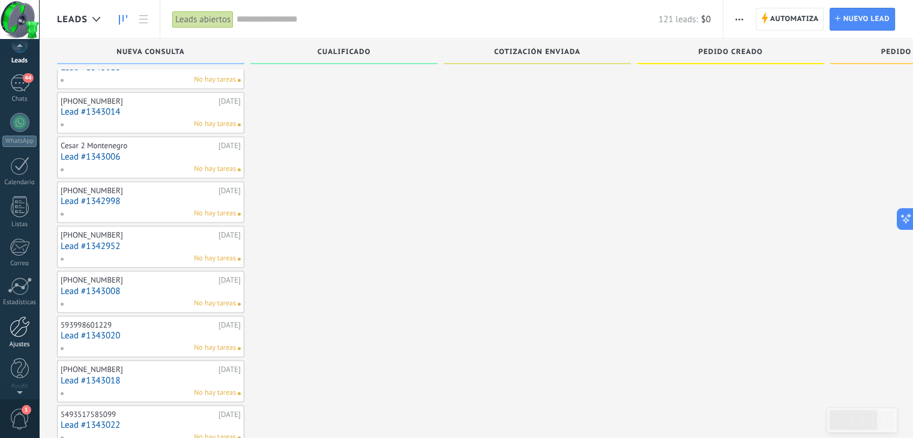
scroll to position [61, 0]
click at [25, 331] on div at bounding box center [20, 323] width 20 height 21
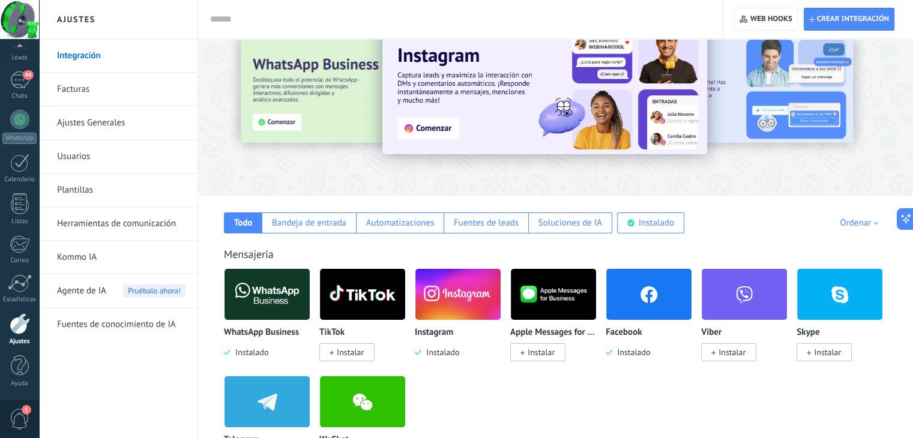
scroll to position [60, 0]
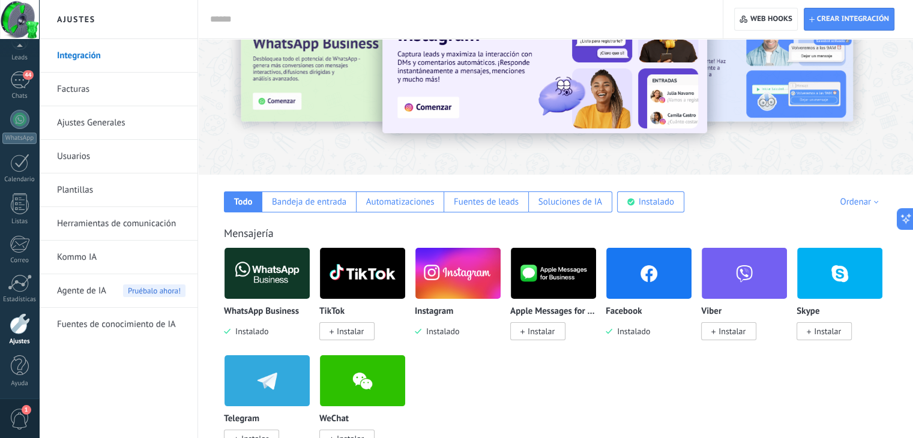
click at [86, 125] on link "Ajustes Generales" at bounding box center [121, 123] width 128 height 34
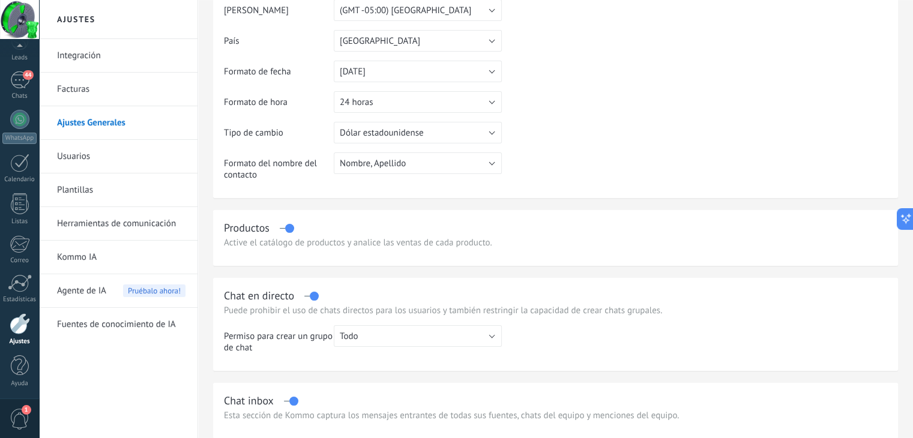
scroll to position [180, 0]
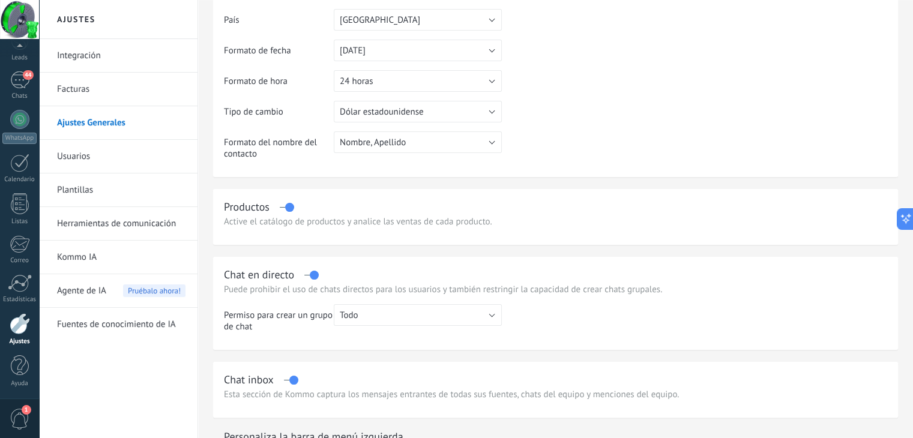
click at [289, 214] on div "Productos" at bounding box center [555, 207] width 663 height 14
click at [287, 208] on label at bounding box center [287, 207] width 14 height 1
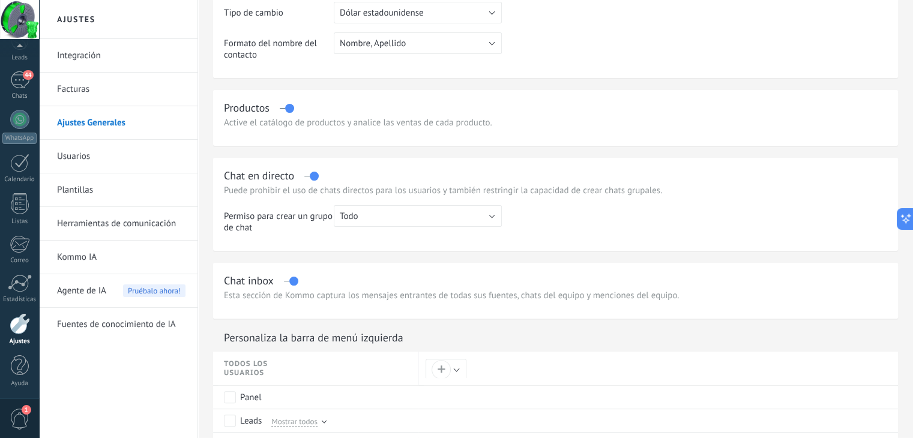
scroll to position [300, 0]
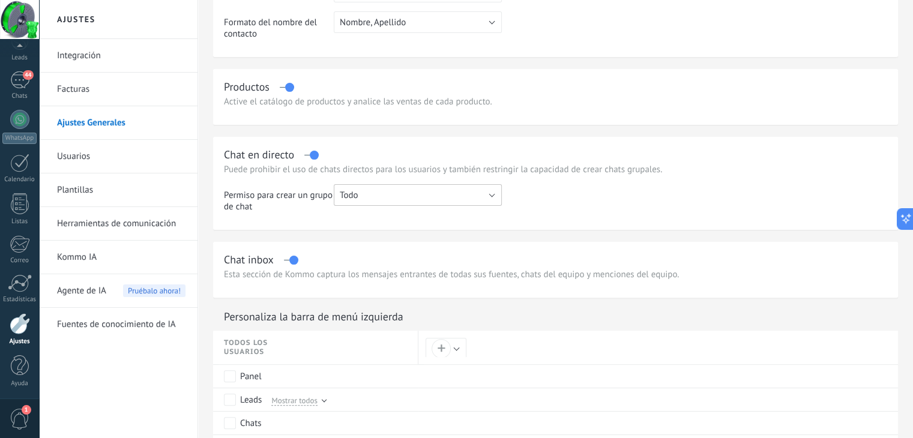
click at [408, 204] on button "Todo" at bounding box center [418, 195] width 168 height 22
click at [408, 204] on li "Todo" at bounding box center [414, 195] width 175 height 20
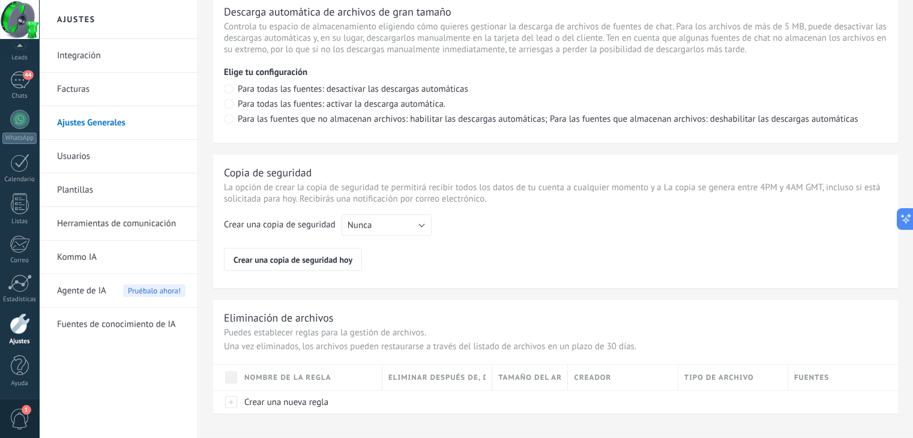
scroll to position [886, 0]
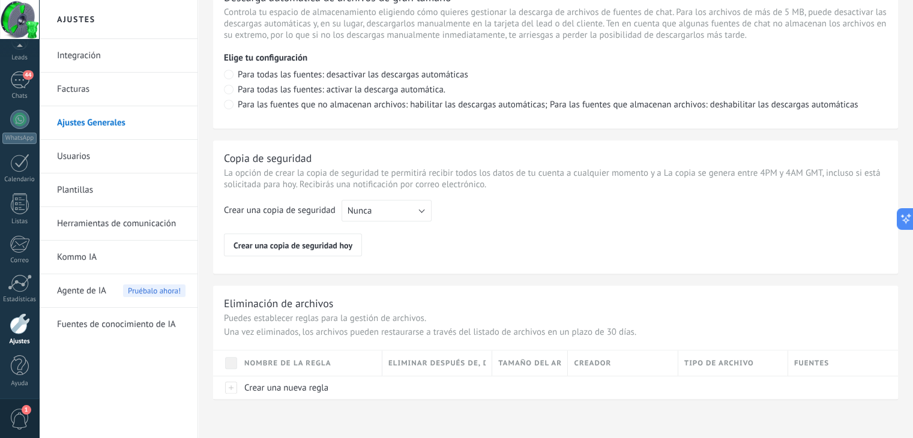
click at [103, 329] on link "Fuentes de conocimiento de IA" at bounding box center [121, 325] width 128 height 34
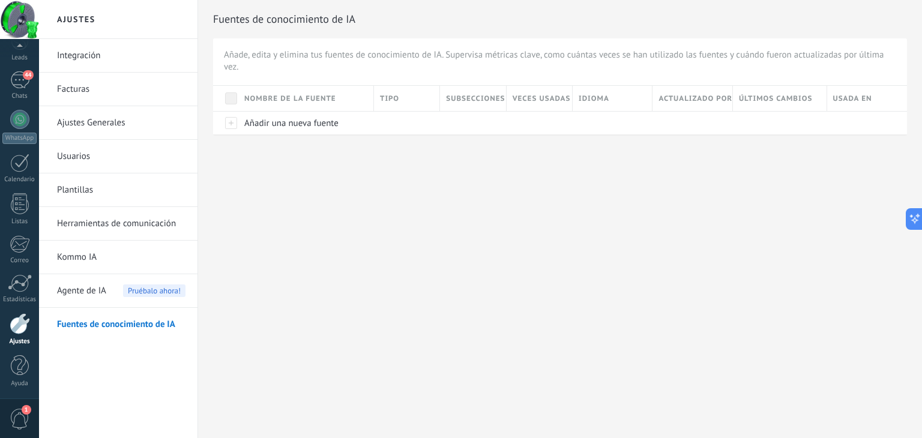
click at [81, 302] on span "Agente de IA" at bounding box center [81, 291] width 49 height 34
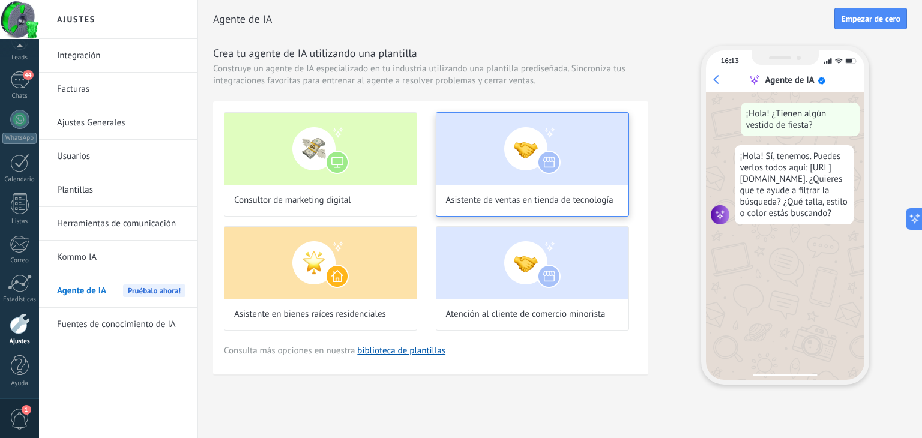
click at [508, 143] on img at bounding box center [532, 149] width 192 height 72
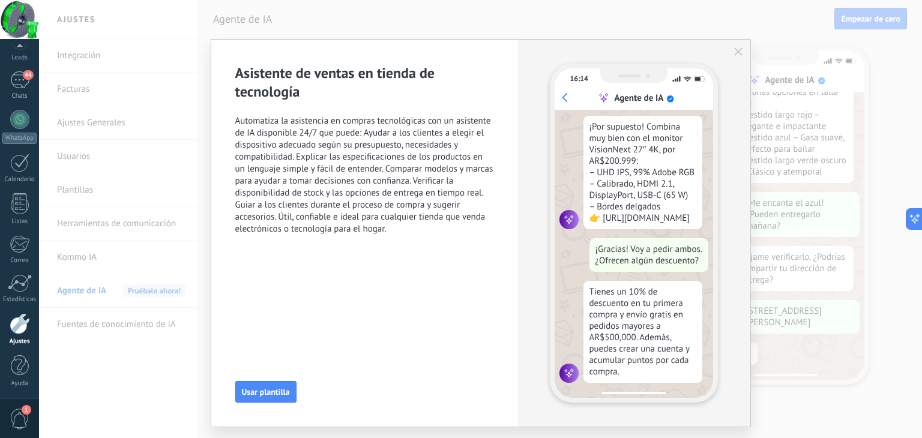
scroll to position [298, 0]
click at [731, 52] on div "16:14 Agente de IA ¡Hola! Necesito una laptop para trabajar y para uso diario. …" at bounding box center [634, 233] width 232 height 387
click at [741, 56] on div "16:14 Agente de IA ¡Hola! Necesito una laptop para trabajar y para uso diario. …" at bounding box center [634, 233] width 232 height 387
click at [738, 53] on icon "button" at bounding box center [738, 51] width 8 height 8
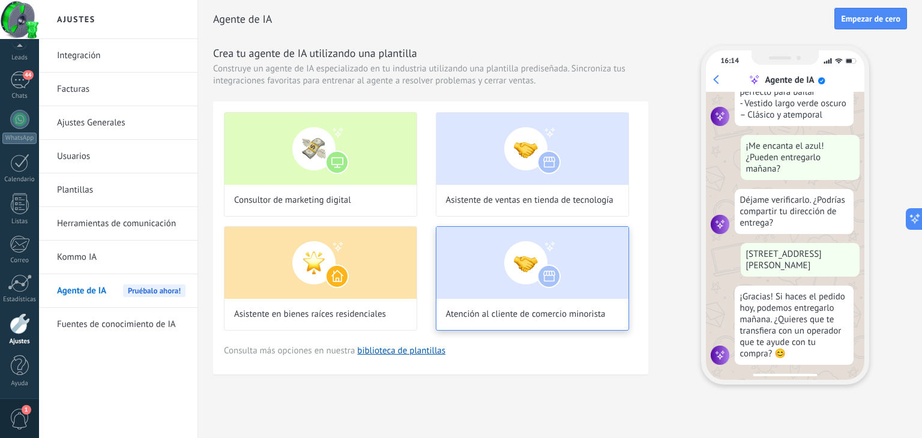
click at [546, 267] on img at bounding box center [532, 263] width 192 height 72
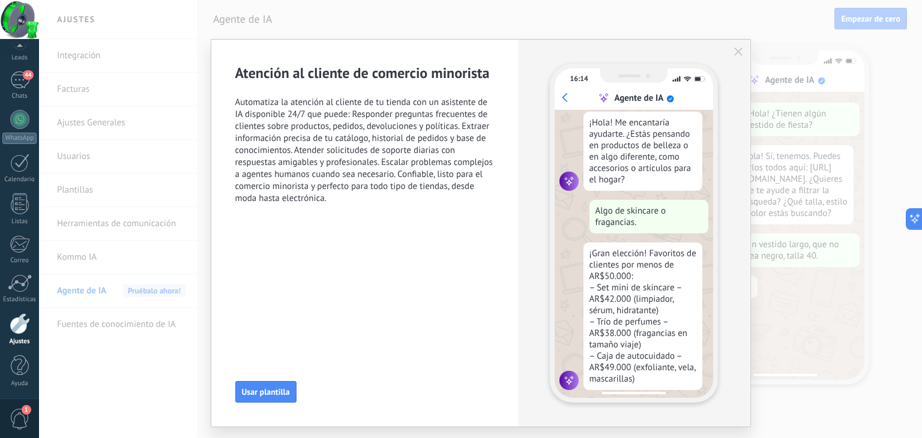
scroll to position [84, 0]
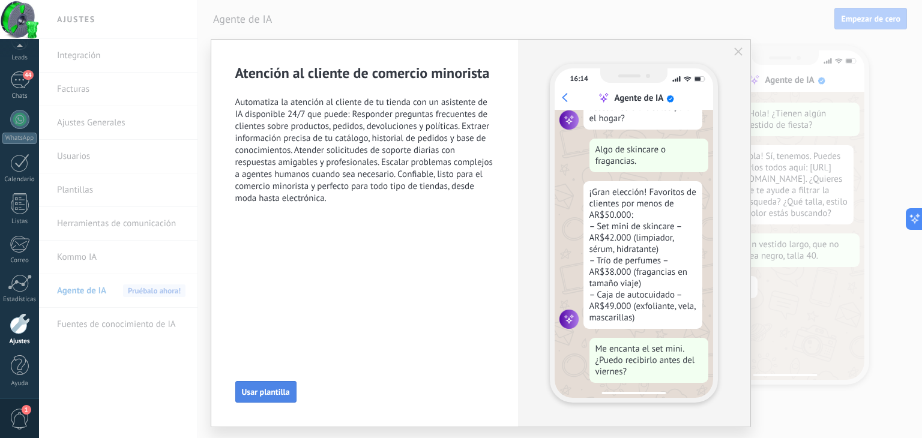
click at [255, 390] on span "Usar plantilla" at bounding box center [266, 392] width 48 height 8
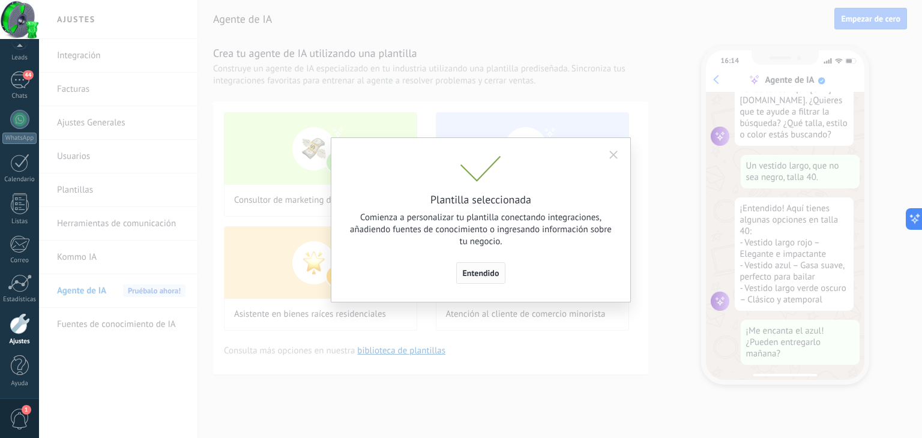
scroll to position [124, 0]
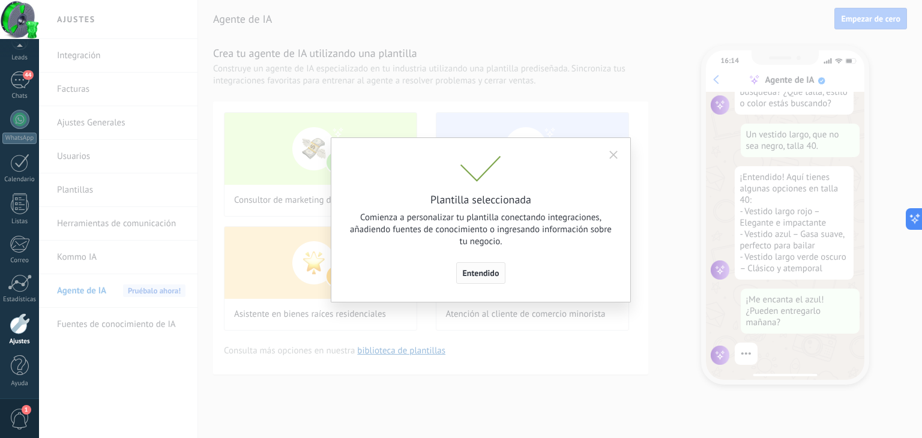
click at [475, 271] on span "Entendido" at bounding box center [481, 273] width 37 height 8
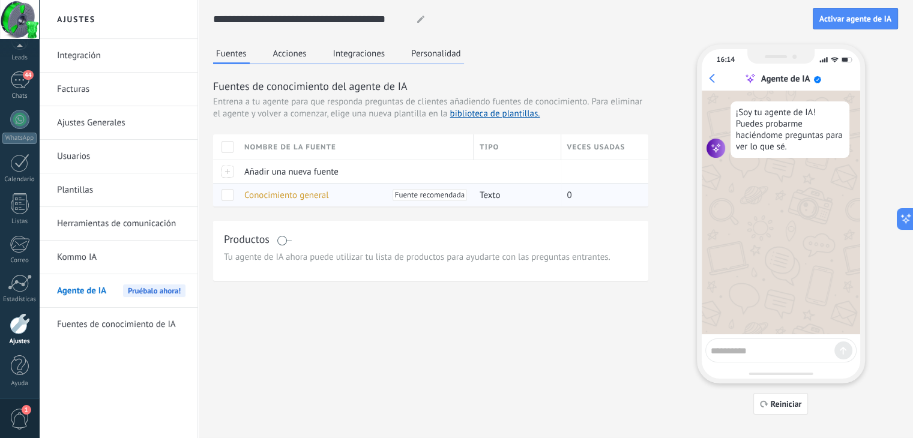
click at [286, 196] on span "Conocimiento general" at bounding box center [286, 195] width 85 height 11
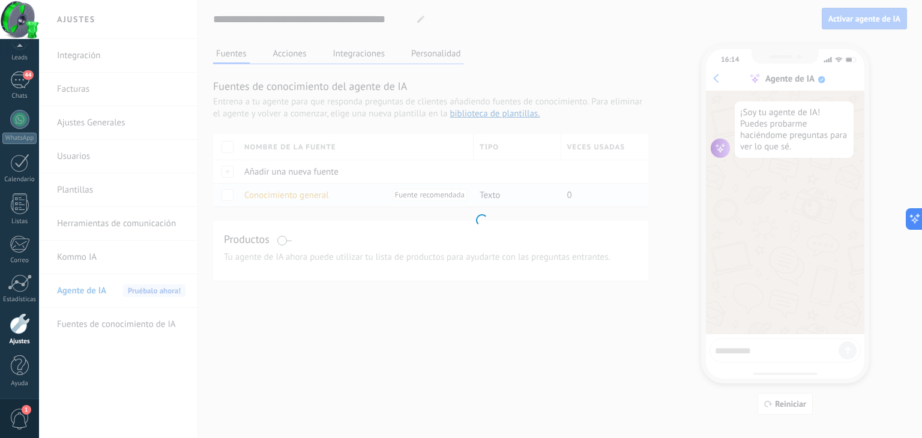
type input "**********"
type textarea "**********"
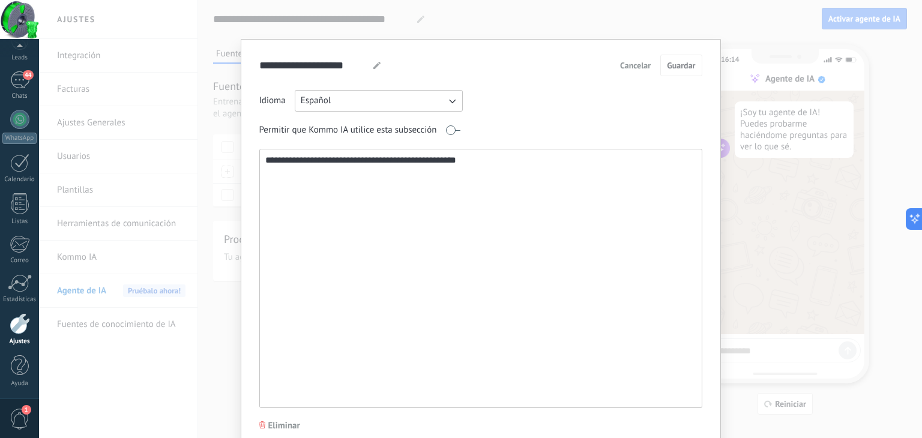
click at [356, 167] on textarea "**********" at bounding box center [480, 278] width 440 height 258
drag, startPoint x: 502, startPoint y: 157, endPoint x: 204, endPoint y: 164, distance: 298.5
click at [204, 164] on div "**********" at bounding box center [480, 219] width 883 height 438
type textarea "*"
drag, startPoint x: 516, startPoint y: 173, endPoint x: 189, endPoint y: 161, distance: 328.0
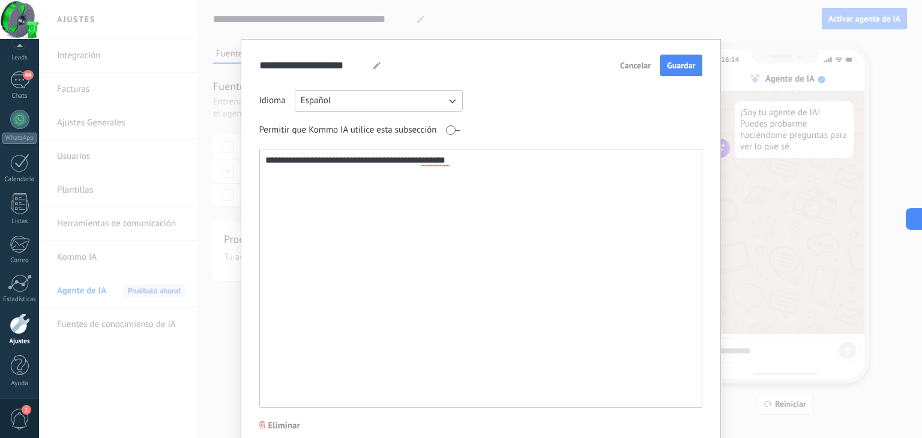
click at [189, 161] on div "**********" at bounding box center [480, 219] width 883 height 438
paste textarea "**********"
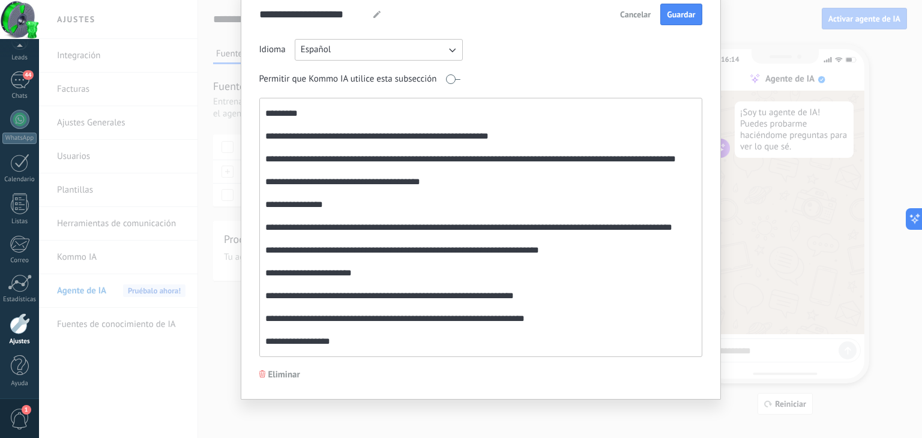
scroll to position [281, 0]
type textarea "**********"
click at [681, 13] on span "Guardar" at bounding box center [681, 14] width 28 height 8
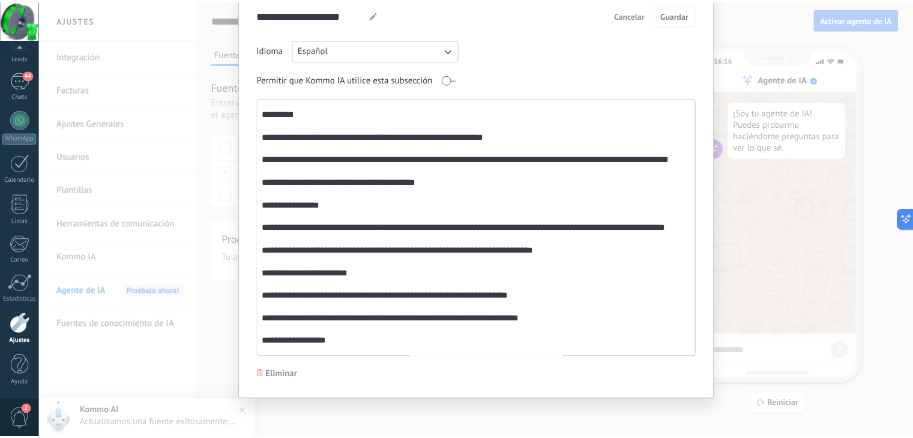
scroll to position [0, 0]
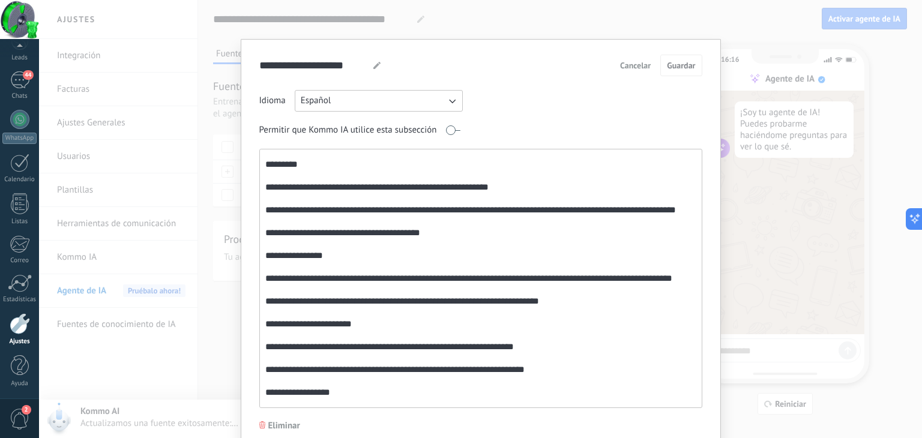
click at [595, 27] on div "**********" at bounding box center [480, 219] width 883 height 438
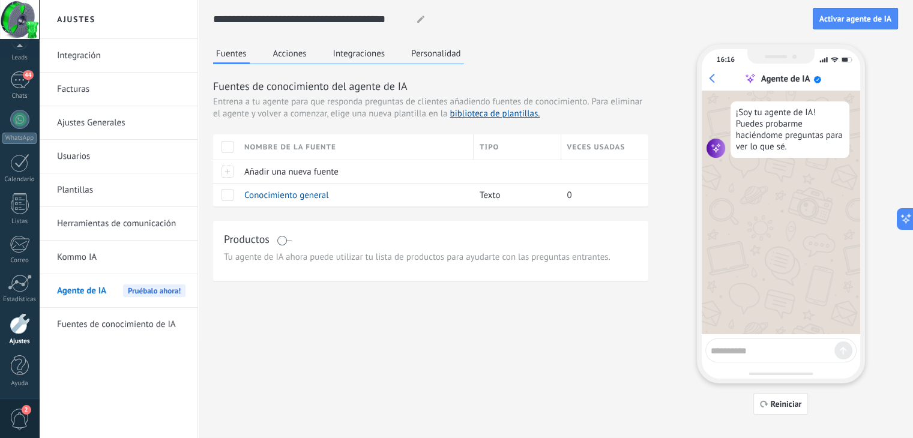
click at [735, 349] on textarea at bounding box center [773, 349] width 124 height 15
type textarea "****"
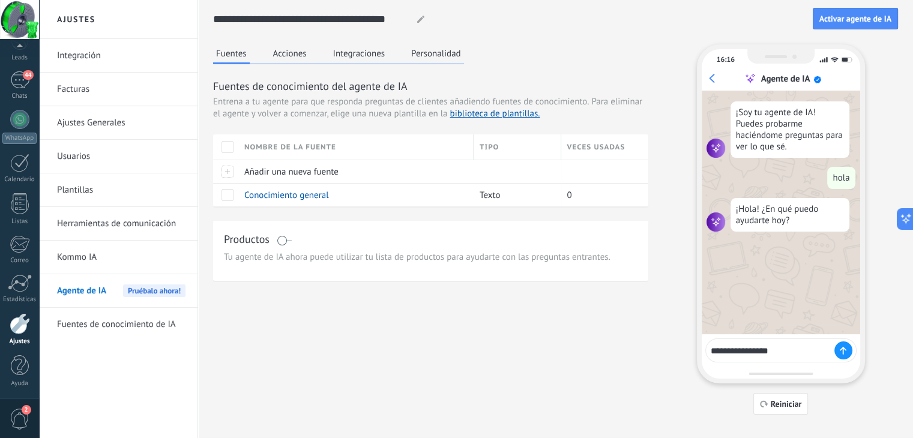
type textarea "**********"
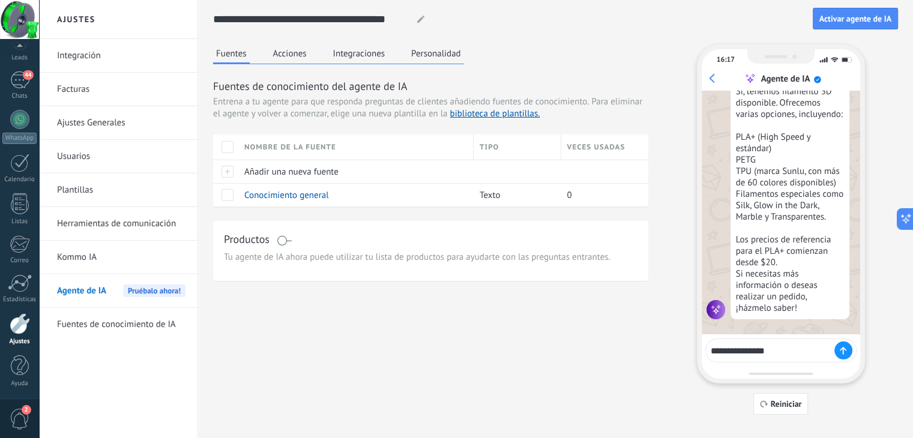
type textarea "**********"
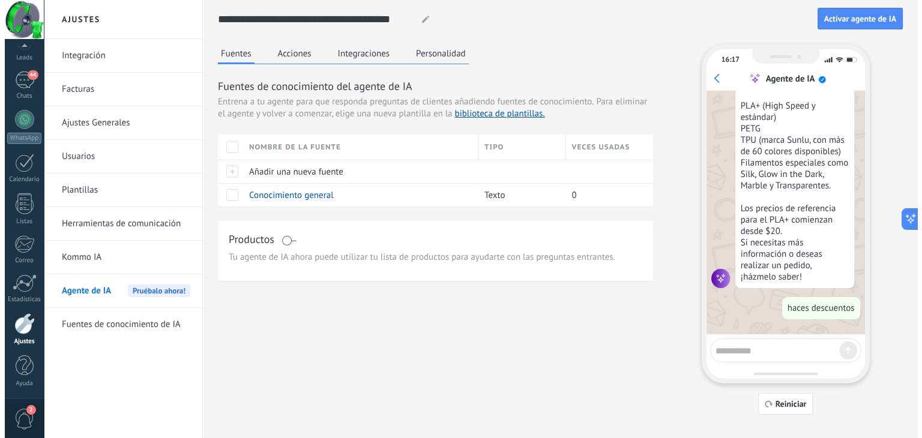
scroll to position [257, 0]
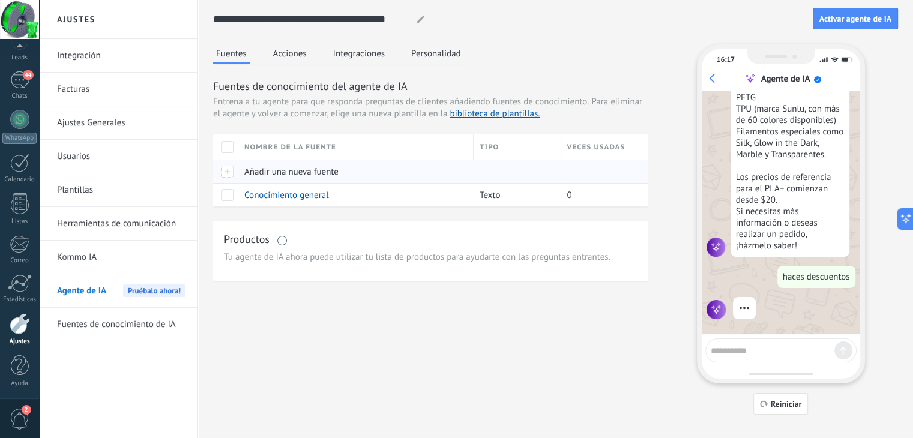
click at [291, 171] on span "Añadir una nueva fuente" at bounding box center [291, 171] width 94 height 11
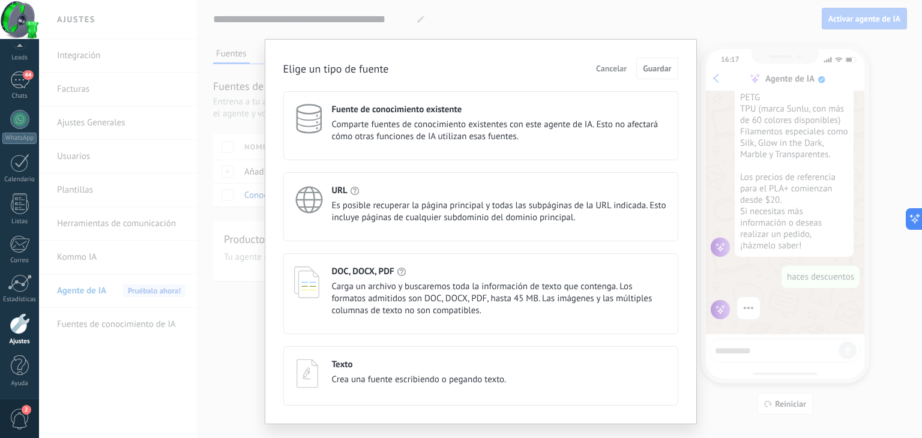
click at [445, 286] on span "Carga un archivo y buscaremos toda la información de texto que contenga. Los fo…" at bounding box center [500, 299] width 336 height 36
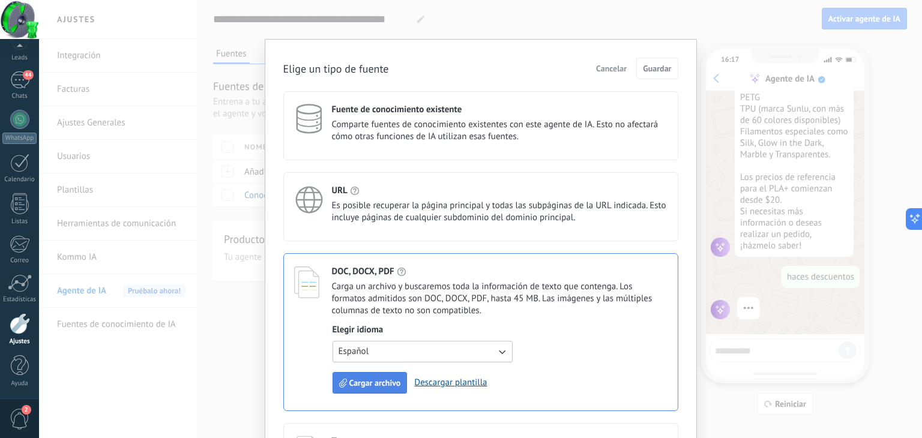
click at [376, 376] on button "Cargar archivo" at bounding box center [370, 383] width 75 height 22
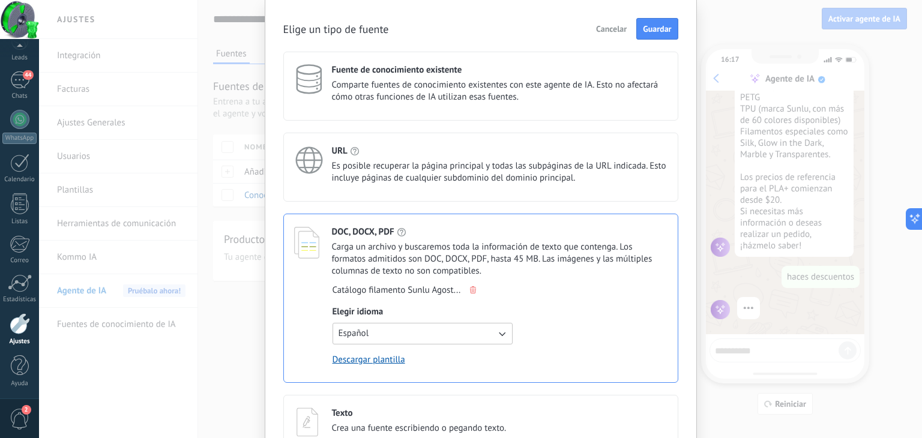
scroll to position [60, 0]
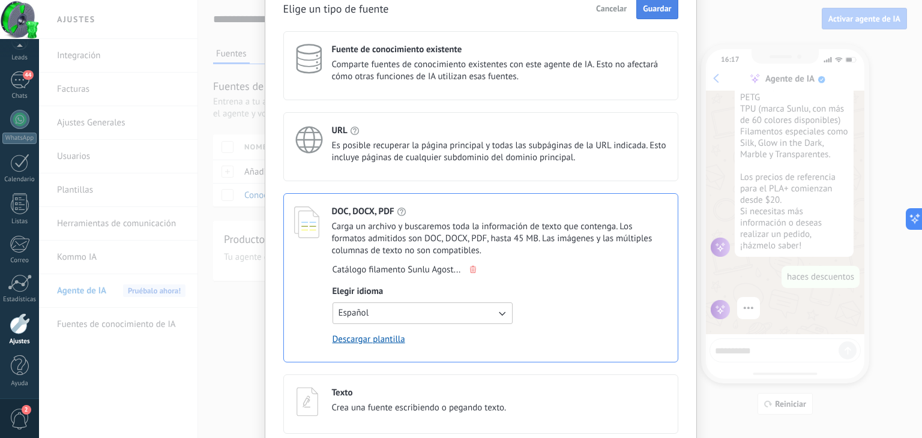
click at [663, 2] on button "Guardar" at bounding box center [656, 9] width 41 height 22
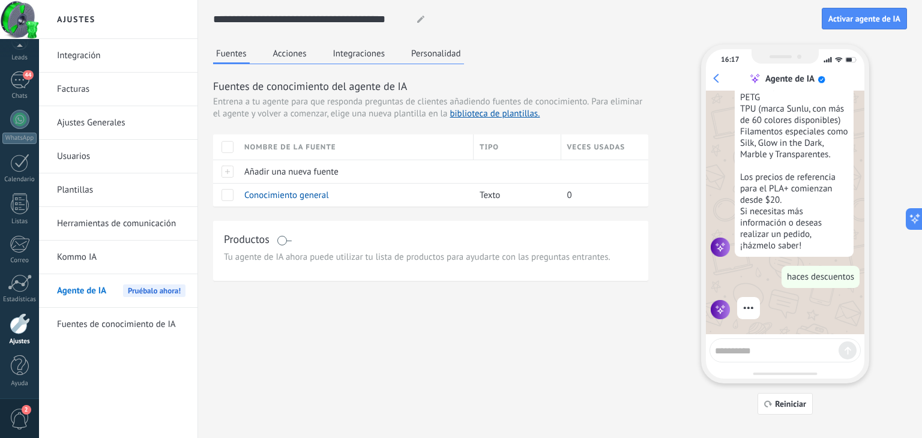
scroll to position [0, 0]
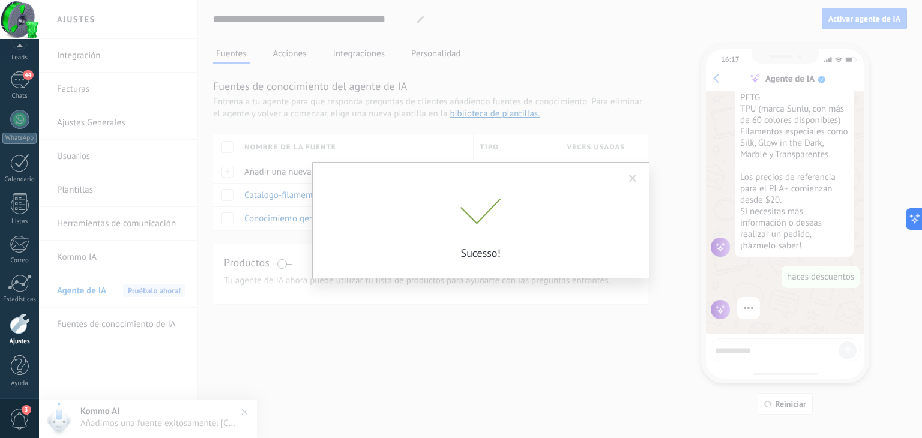
click at [427, 246] on p "Sucesso!" at bounding box center [481, 253] width 300 height 14
click at [632, 178] on span at bounding box center [633, 179] width 8 height 8
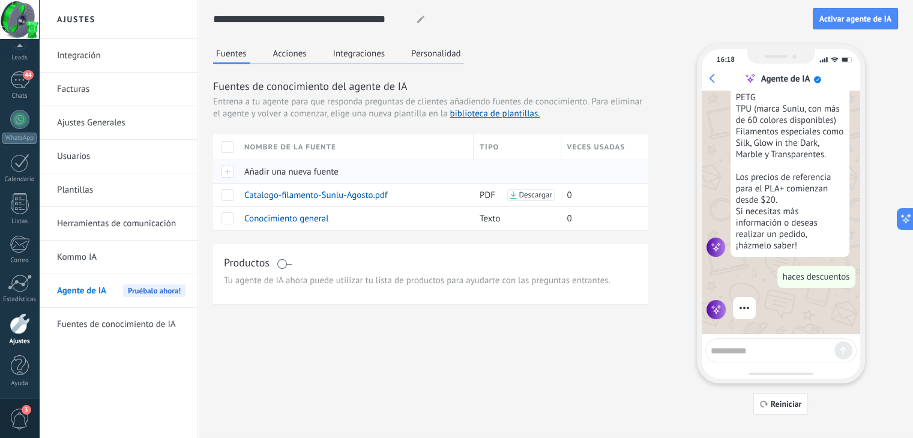
click at [265, 172] on span "Añadir una nueva fuente" at bounding box center [291, 171] width 94 height 11
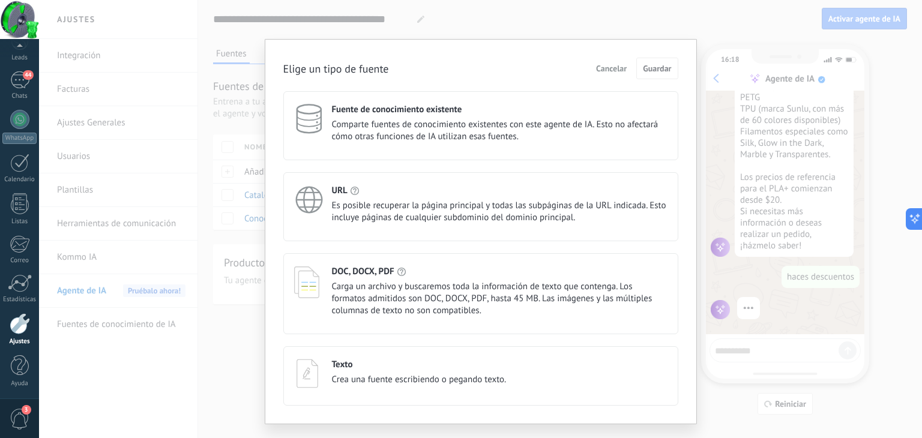
click at [390, 201] on span "Es posible recuperar la página principal y todas las subpáginas de la URL indic…" at bounding box center [500, 212] width 336 height 24
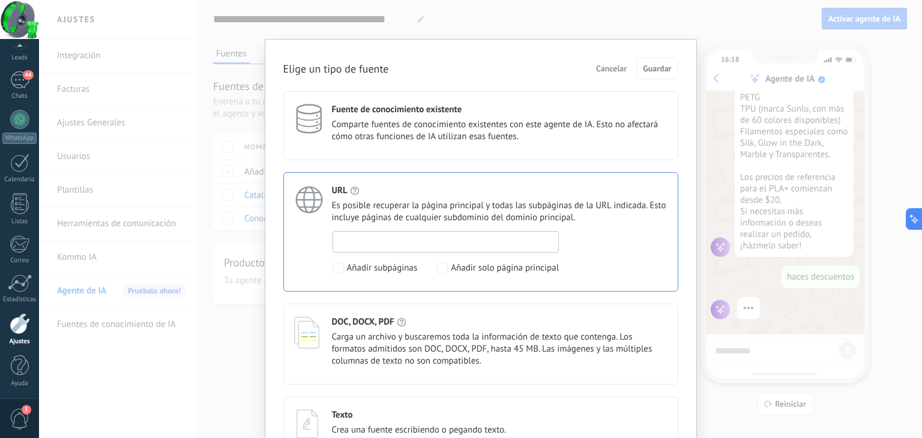
click at [378, 241] on input at bounding box center [446, 241] width 226 height 19
paste input "**********"
type input "**********"
click at [644, 61] on button "Guardar" at bounding box center [656, 69] width 41 height 22
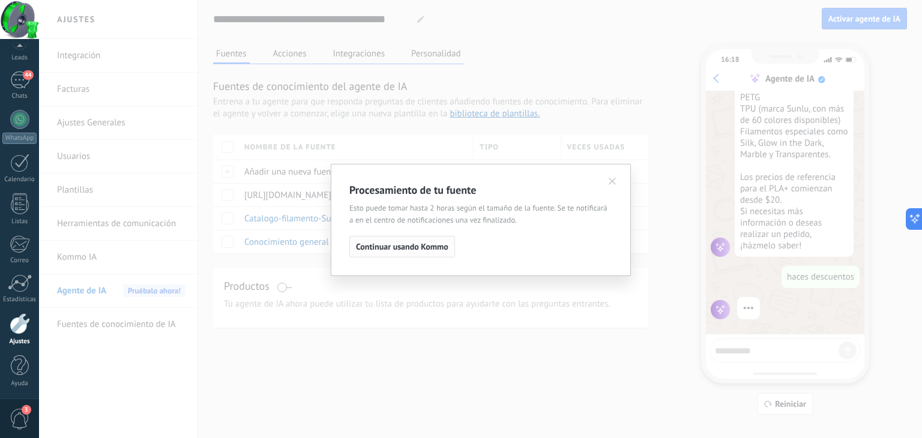
click at [406, 248] on span "Continuar usando Kommo" at bounding box center [402, 247] width 92 height 8
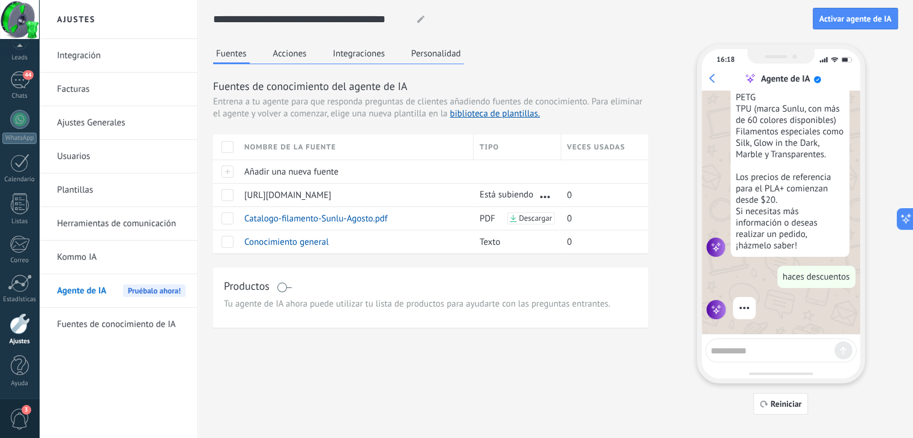
click at [743, 349] on textarea at bounding box center [773, 349] width 124 height 15
type textarea "**********"
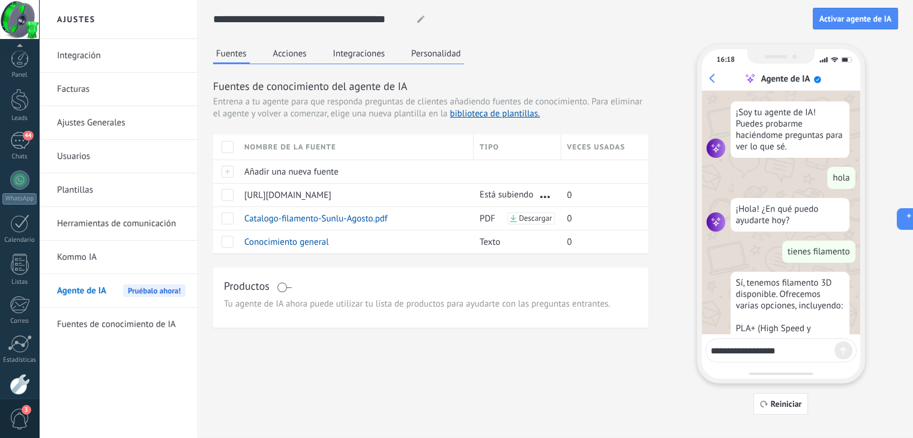
scroll to position [17, 0]
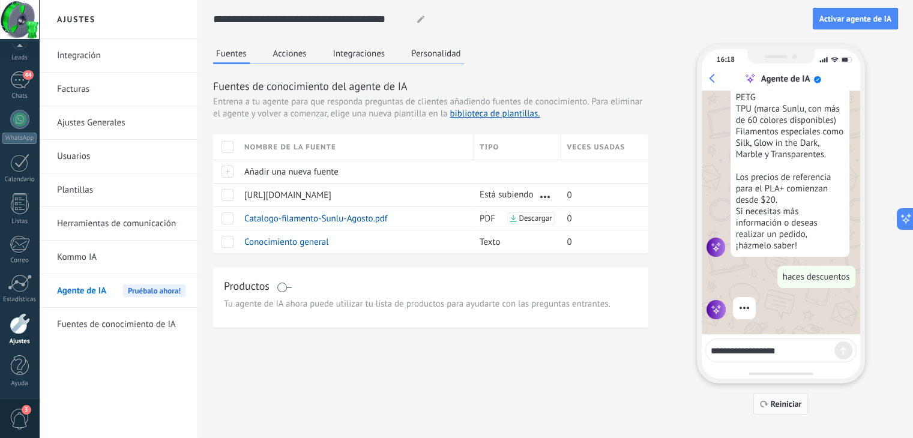
click at [760, 405] on use "button" at bounding box center [764, 404] width 8 height 7
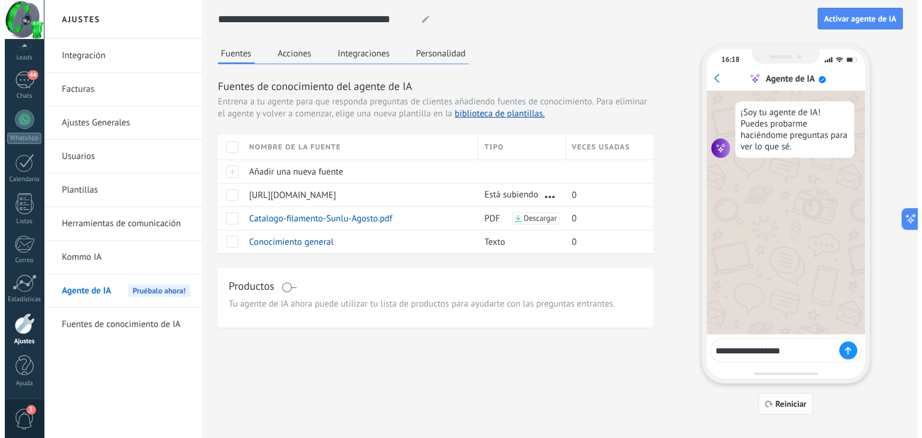
scroll to position [0, 0]
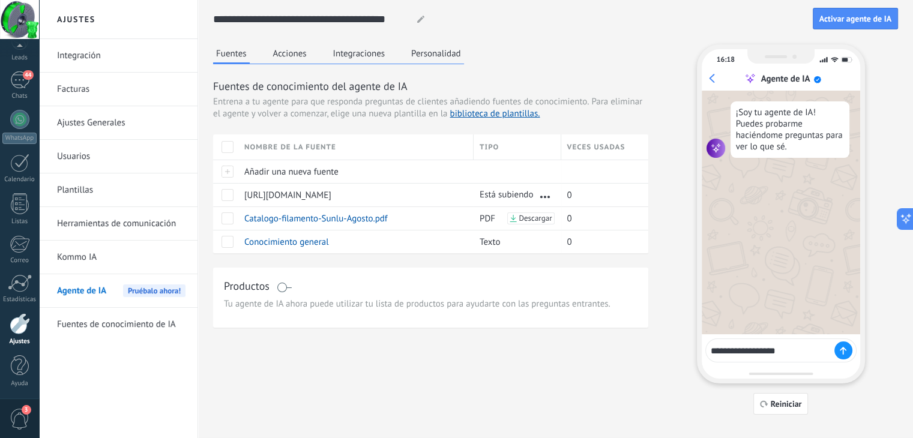
drag, startPoint x: 794, startPoint y: 343, endPoint x: 585, endPoint y: 359, distance: 208.9
click at [585, 359] on div "**********" at bounding box center [555, 229] width 685 height 370
type textarea "**********"
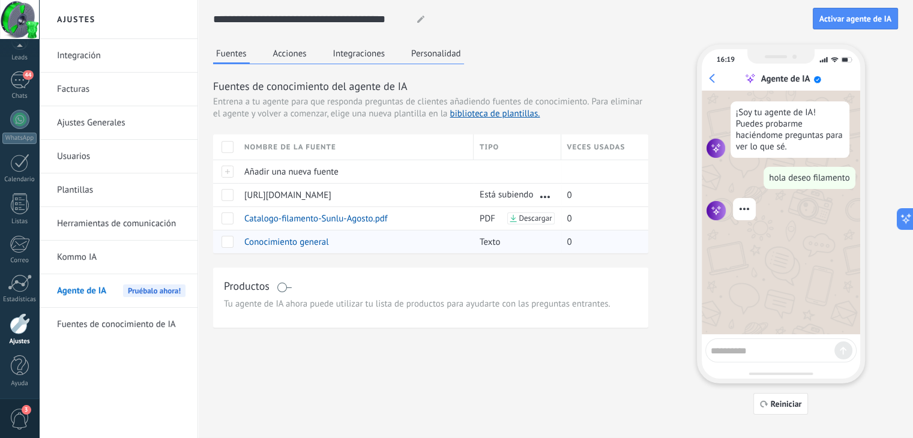
click at [288, 238] on span "Conocimiento general" at bounding box center [286, 242] width 85 height 11
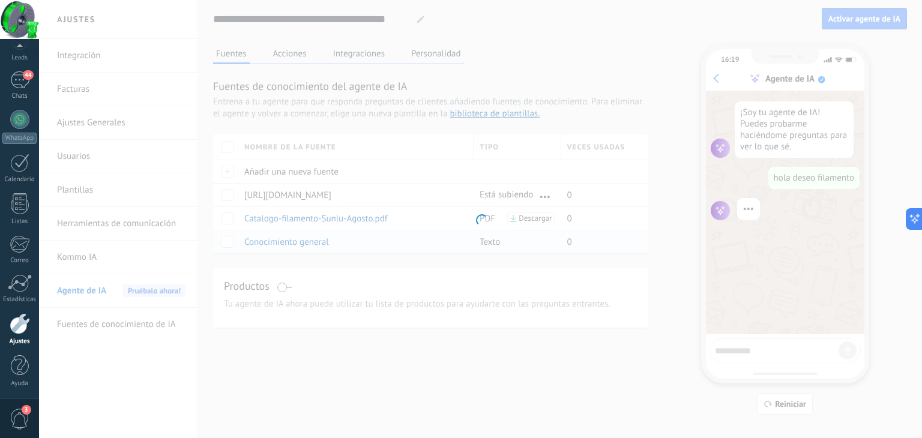
type input "**********"
type textarea "**********"
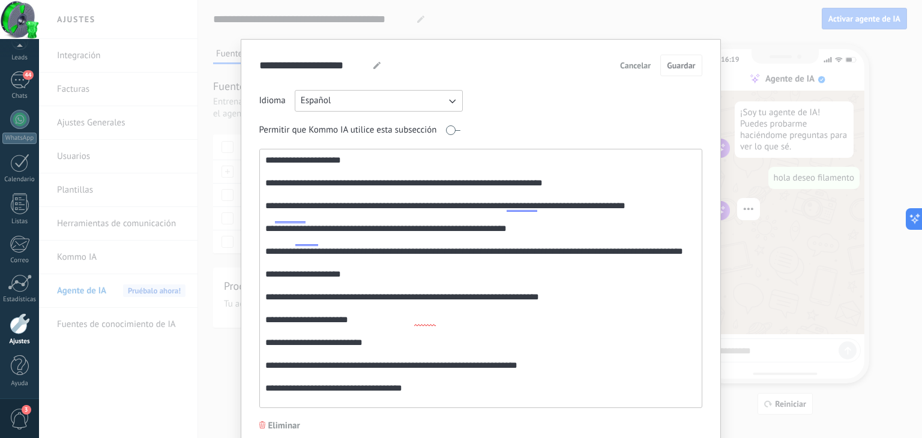
click at [645, 68] on span "Cancelar" at bounding box center [635, 65] width 31 height 8
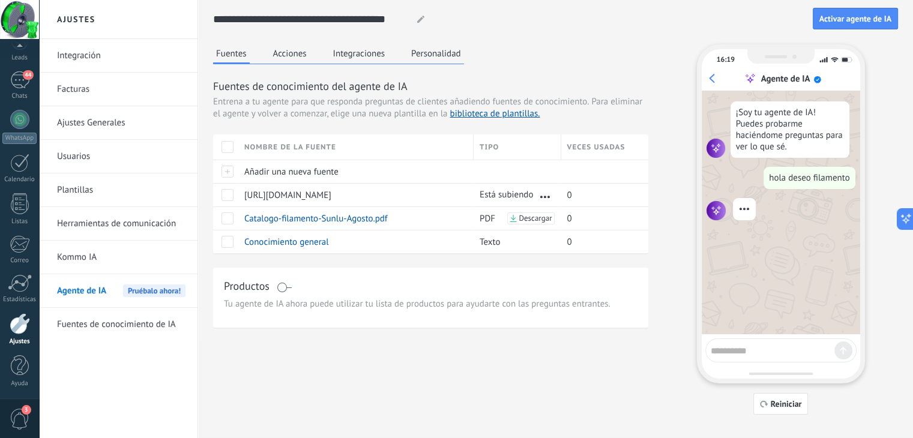
click at [100, 51] on link "Integración" at bounding box center [121, 56] width 128 height 34
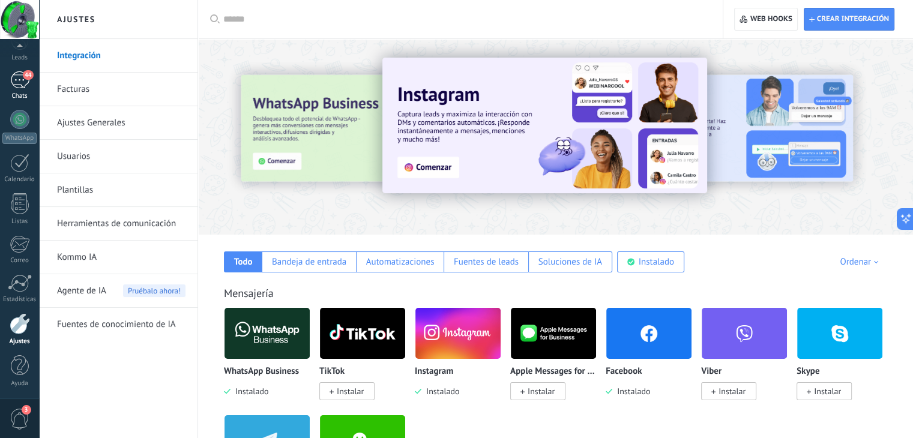
click at [19, 83] on div "44" at bounding box center [19, 79] width 19 height 17
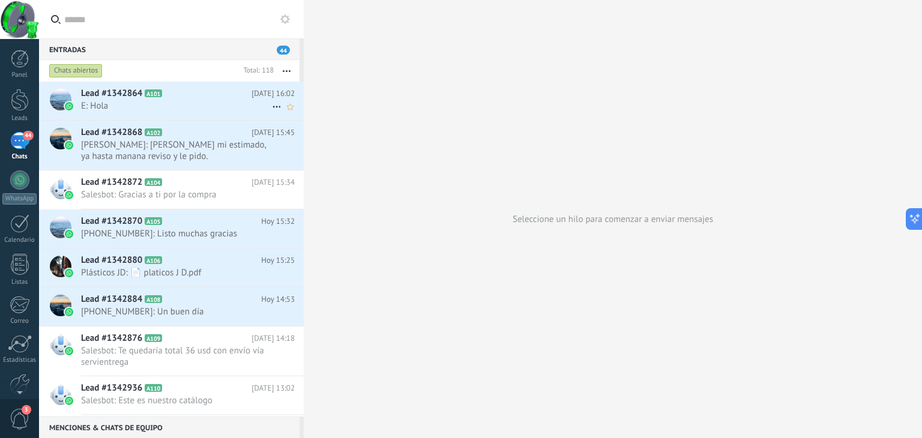
click at [124, 95] on span "Lead #1342864" at bounding box center [111, 94] width 61 height 12
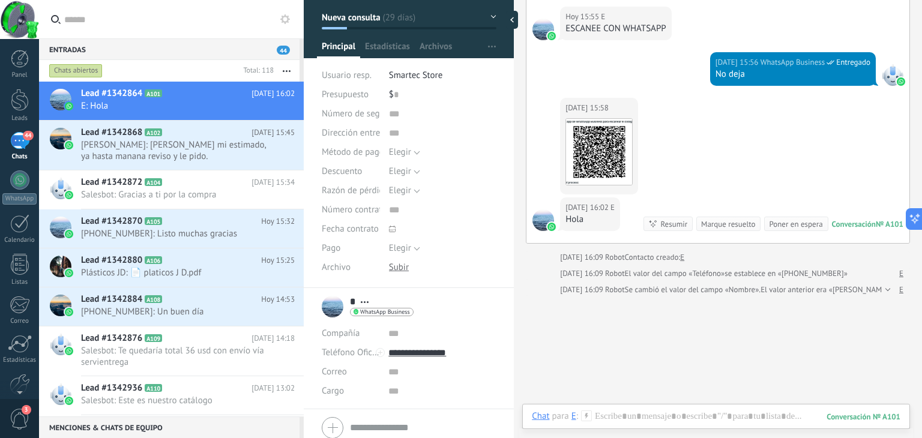
scroll to position [101, 0]
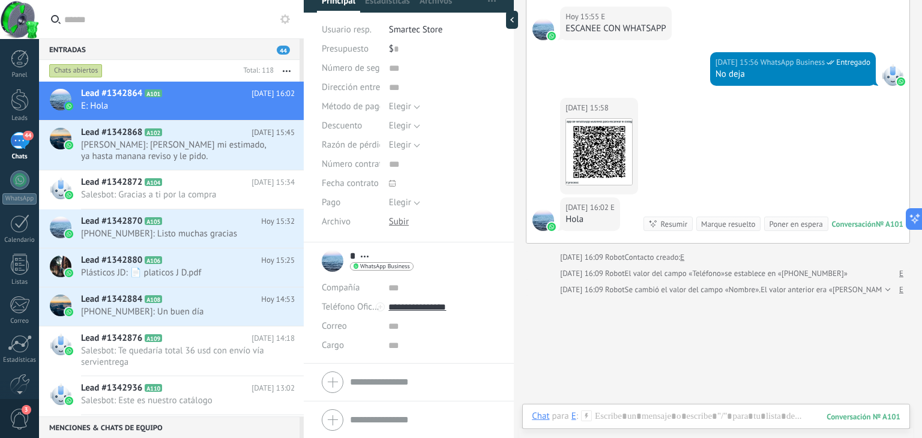
click at [369, 255] on span "Abrir detalle Copie el nombre Desatar Contacto principal" at bounding box center [365, 256] width 20 height 9
click at [475, 320] on input "text" at bounding box center [441, 326] width 107 height 19
click at [373, 384] on form "Compañía Teléfono Oficina Ofic. directo Celular Fax Casa Otro Teléfono Oficina …" at bounding box center [409, 382] width 174 height 30
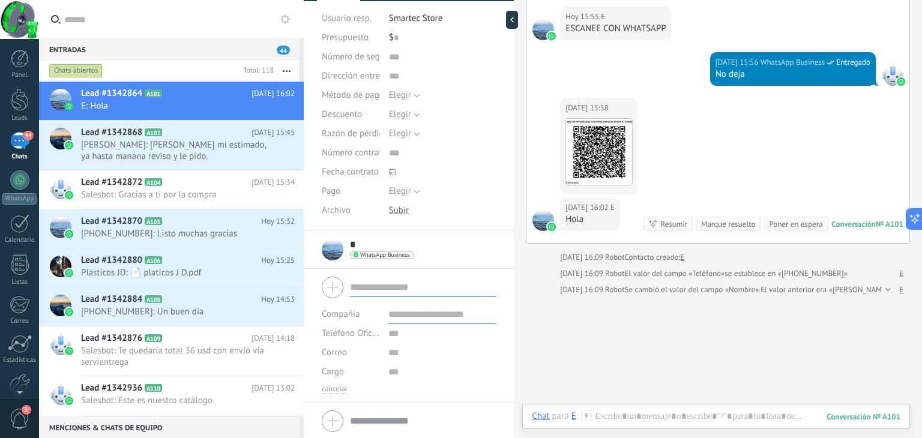
scroll to position [114, 0]
click at [425, 318] on input "text" at bounding box center [441, 312] width 107 height 19
click at [648, 318] on div "Buscar Carga más Hoy E Más 10 de 40 Hoy 15:44 WhatsApp Business Entregado Se ve…" at bounding box center [718, 25] width 408 height 961
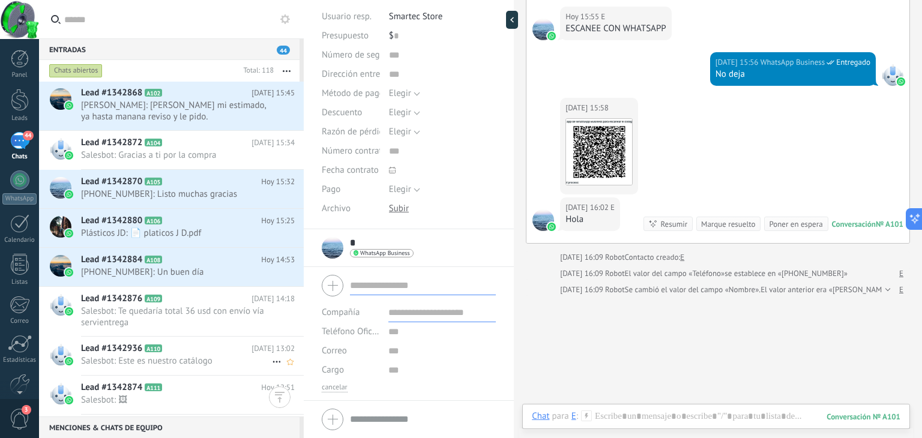
scroll to position [0, 0]
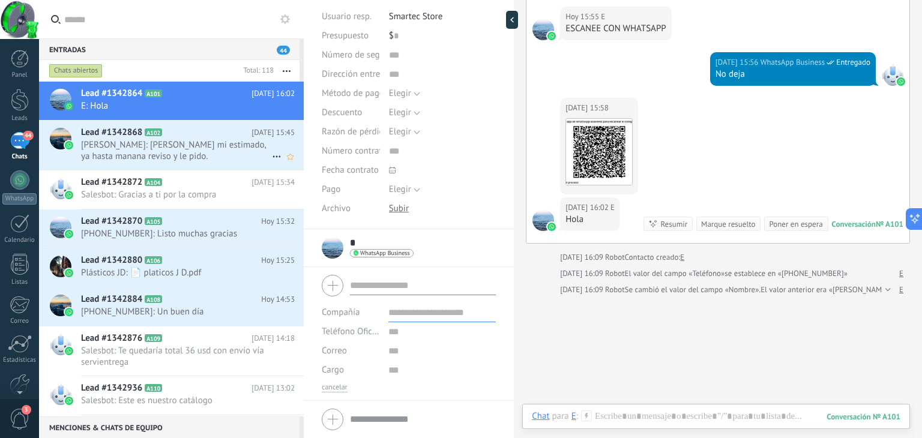
click at [198, 166] on div "Lead #1342868 A102 [DATE] 15:45 [PERSON_NAME]: [PERSON_NAME] mi estimado, ya ha…" at bounding box center [192, 145] width 223 height 49
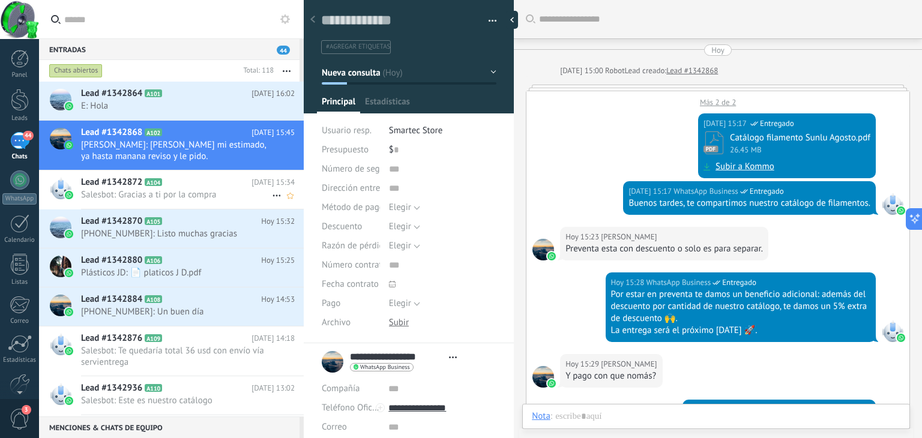
scroll to position [401, 0]
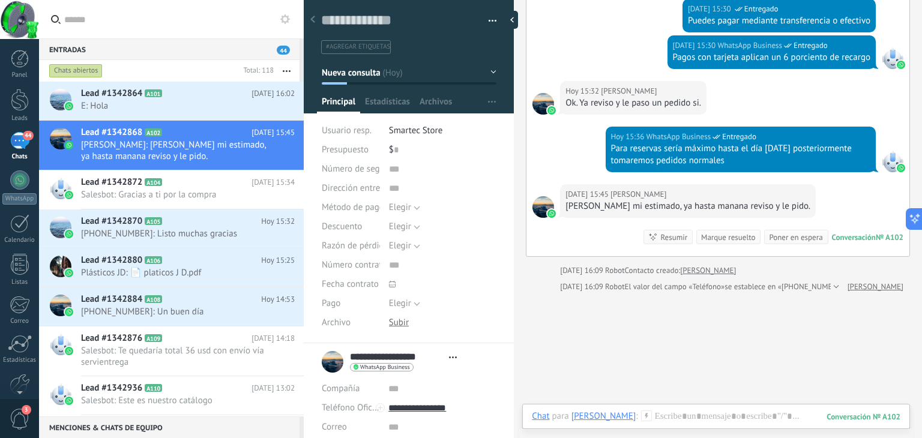
click at [489, 22] on span "button" at bounding box center [493, 23] width 8 height 2
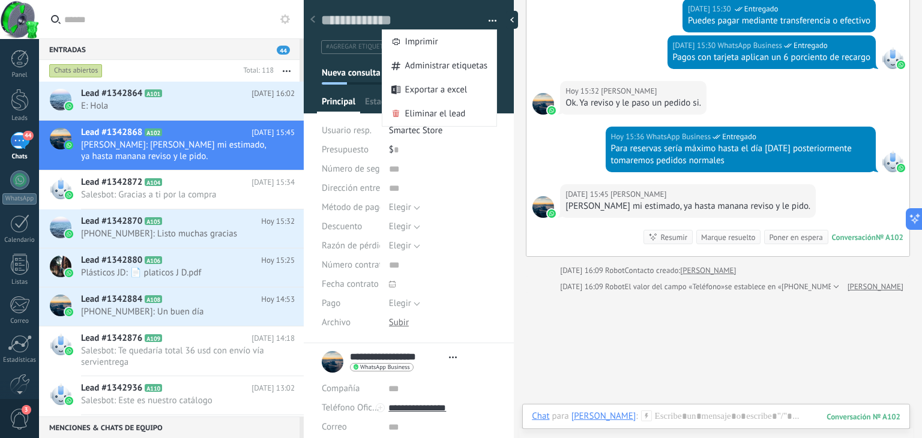
click at [564, 10] on div "Hoy 15:30 WhatsApp Business Entregado Puedes pagar mediante transferencia o efe…" at bounding box center [717, 17] width 383 height 37
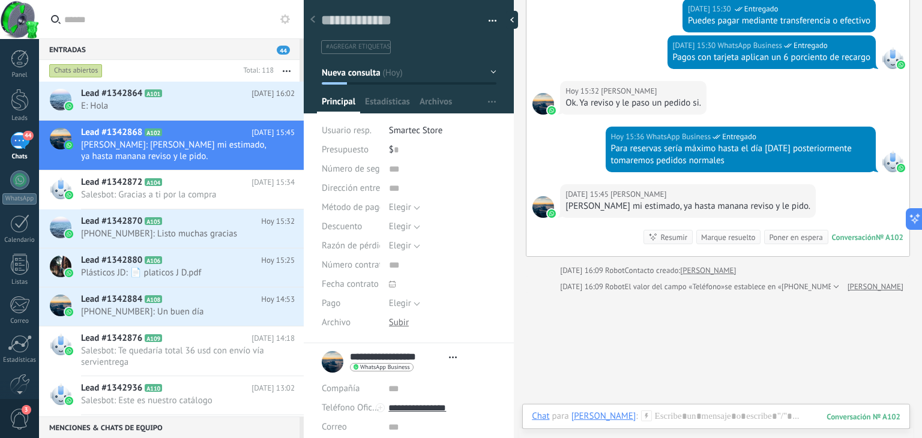
click at [487, 68] on button "Nueva consulta" at bounding box center [409, 73] width 175 height 22
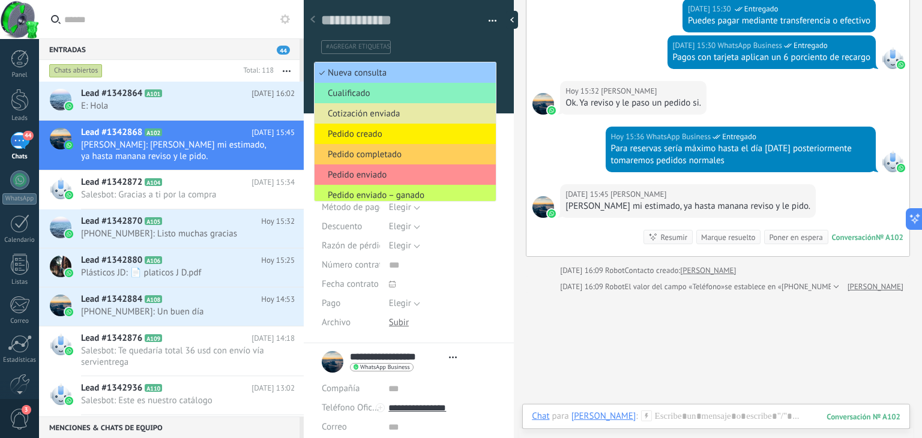
scroll to position [25, 0]
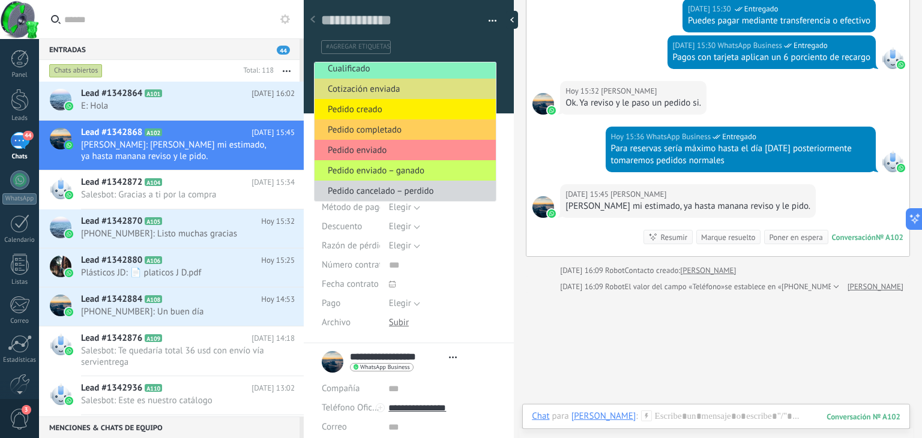
click at [467, 49] on ul "#agregar etiquetas" at bounding box center [406, 47] width 173 height 16
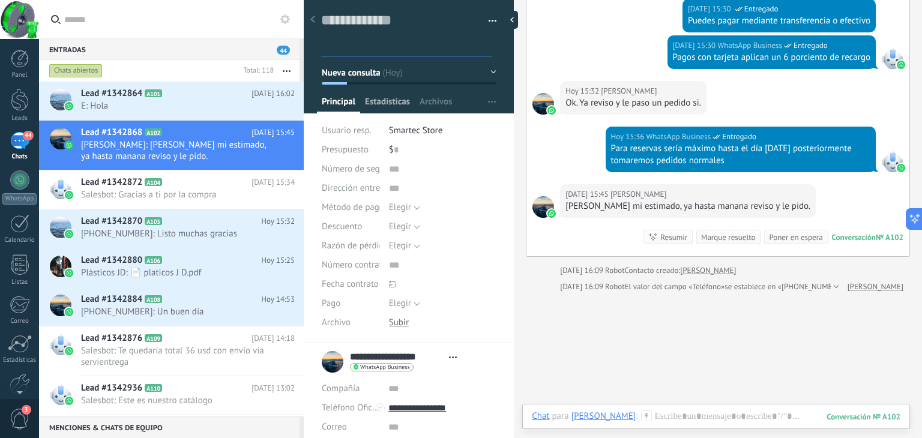
click at [391, 105] on span "Estadísticas" at bounding box center [387, 104] width 45 height 17
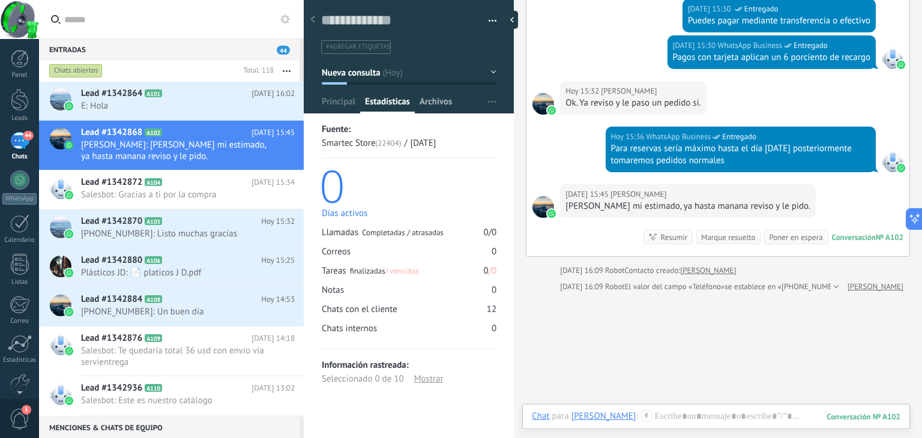
click at [432, 103] on span "Archivos" at bounding box center [436, 104] width 32 height 17
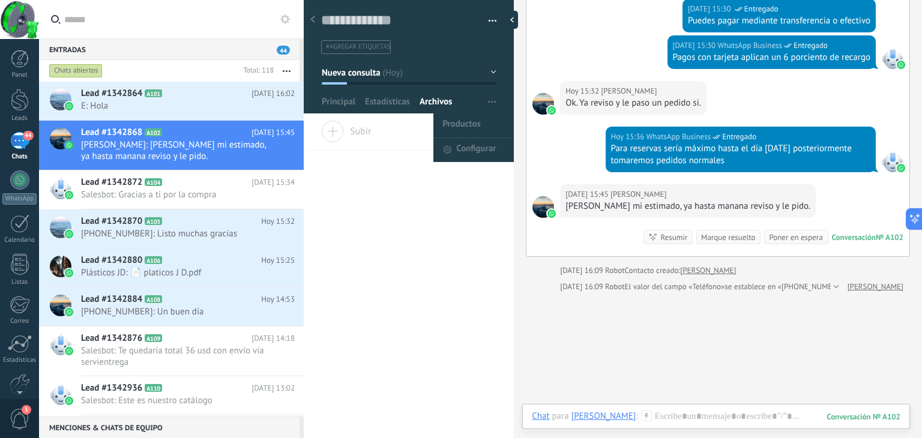
click at [483, 103] on button "button" at bounding box center [491, 102] width 17 height 23
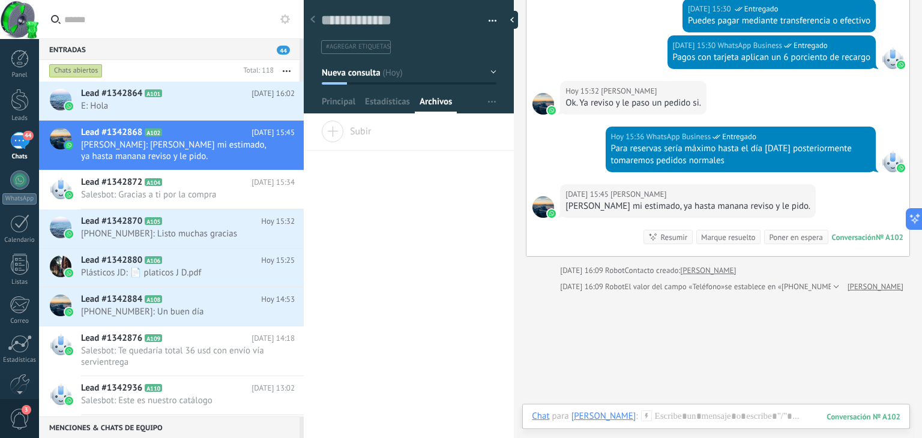
click at [568, 349] on div "Buscar Carga más Hoy Hoy 15:00 Robot Lead creado: Lead #1342868 Más 2 de 2 Hoy …" at bounding box center [718, 50] width 408 height 903
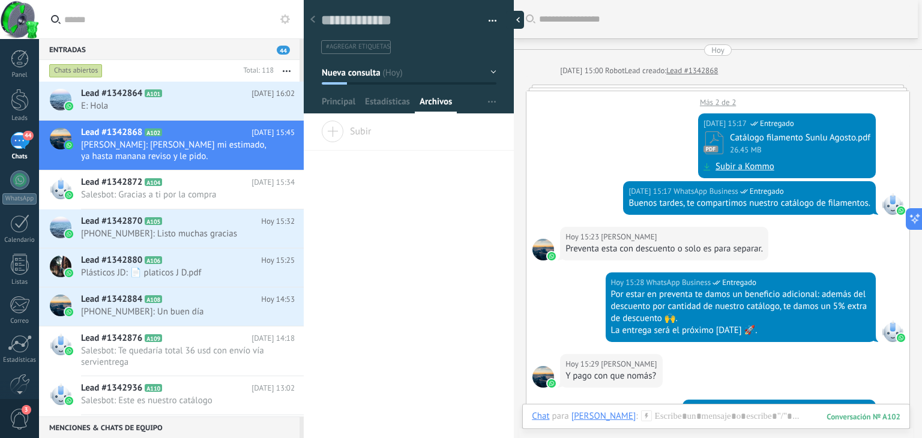
click at [520, 23] on div at bounding box center [515, 20] width 18 height 18
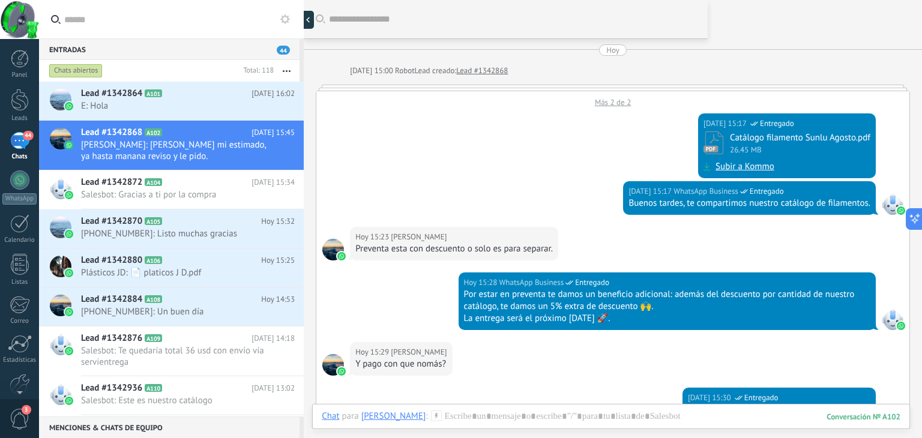
type textarea "**********"
drag, startPoint x: 125, startPoint y: 151, endPoint x: 95, endPoint y: 151, distance: 30.0
click at [95, 151] on span "[PERSON_NAME]: [PERSON_NAME] mi estimado, ya hasta manana reviso y le pido." at bounding box center [176, 150] width 191 height 23
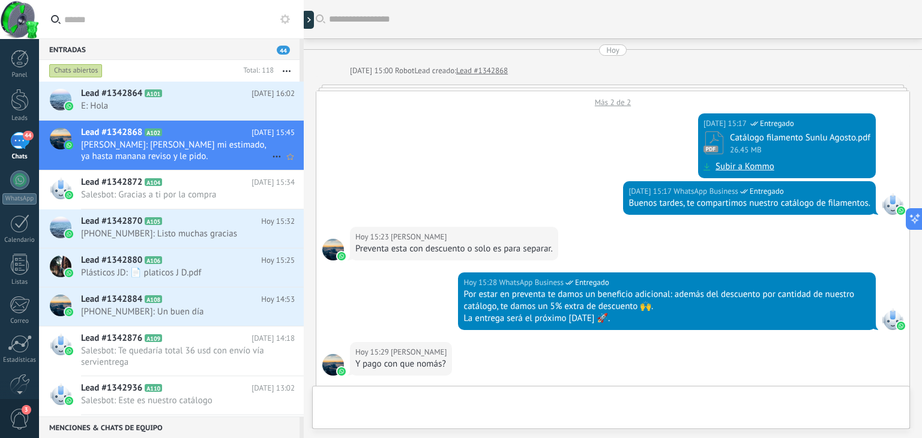
scroll to position [364, 0]
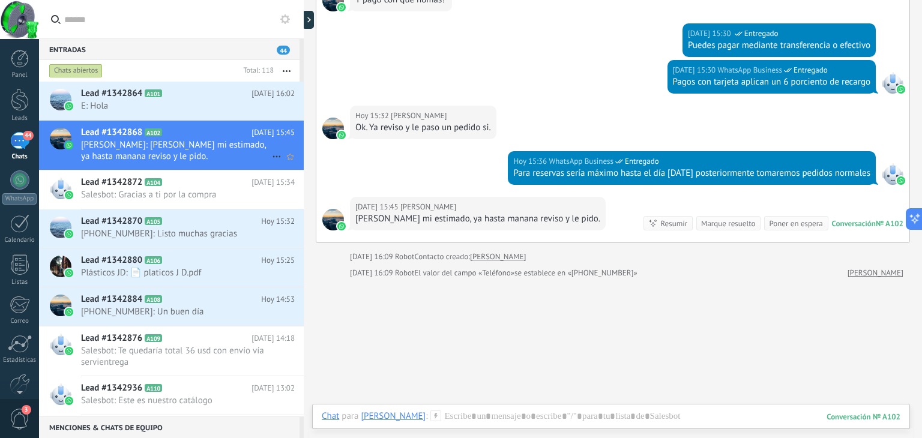
click at [273, 157] on use at bounding box center [277, 157] width 8 height 2
click at [201, 202] on div at bounding box center [461, 219] width 922 height 438
click at [216, 199] on span "Salesbot: Gracias a ti por la compra" at bounding box center [176, 194] width 191 height 11
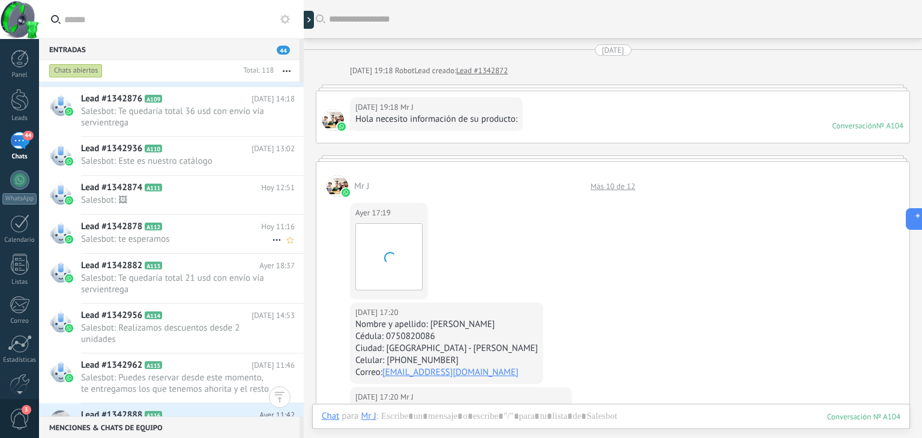
scroll to position [845, 0]
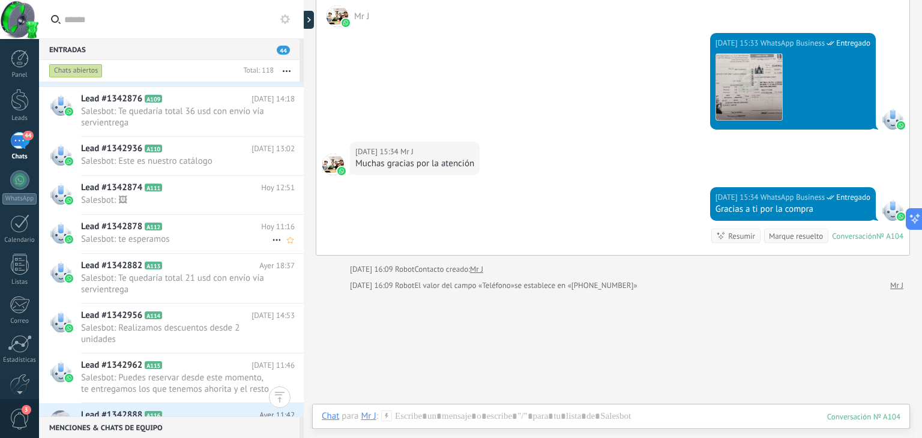
click at [175, 240] on span "Salesbot: te esperamos" at bounding box center [176, 239] width 191 height 11
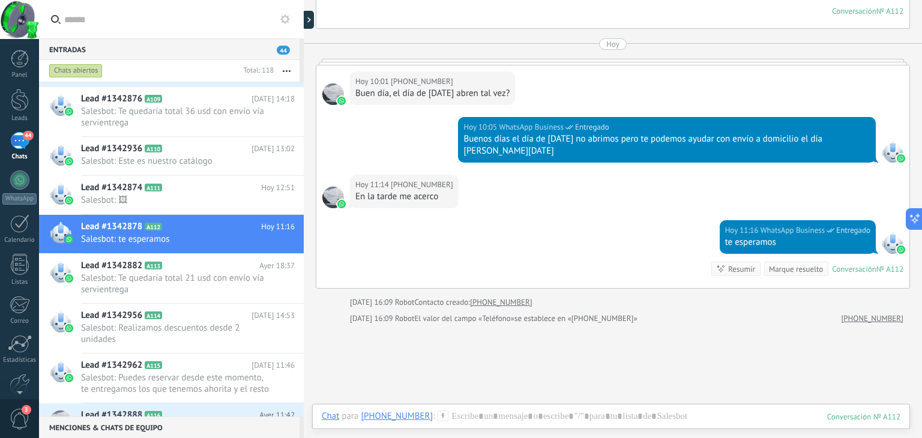
scroll to position [1611, 0]
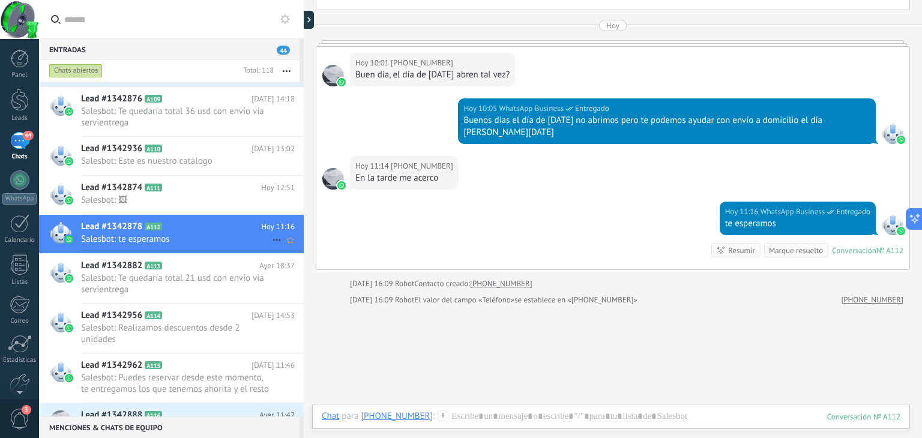
click at [272, 240] on icon at bounding box center [277, 240] width 14 height 14
click at [179, 231] on div at bounding box center [461, 219] width 922 height 438
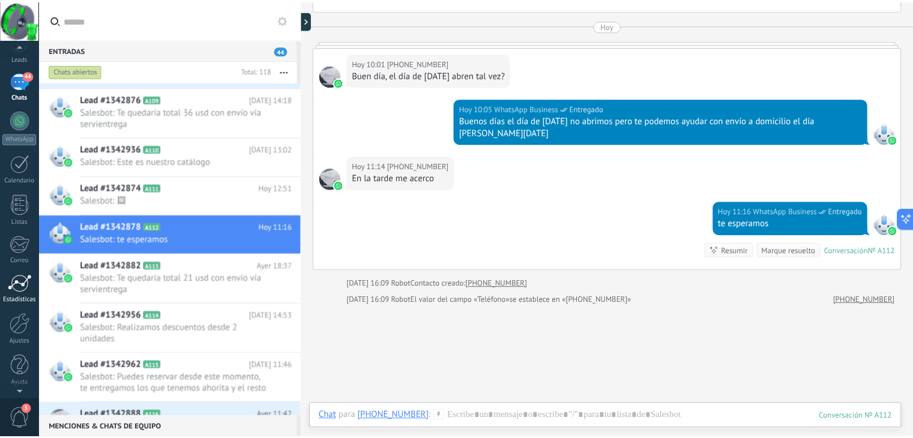
scroll to position [61, 0]
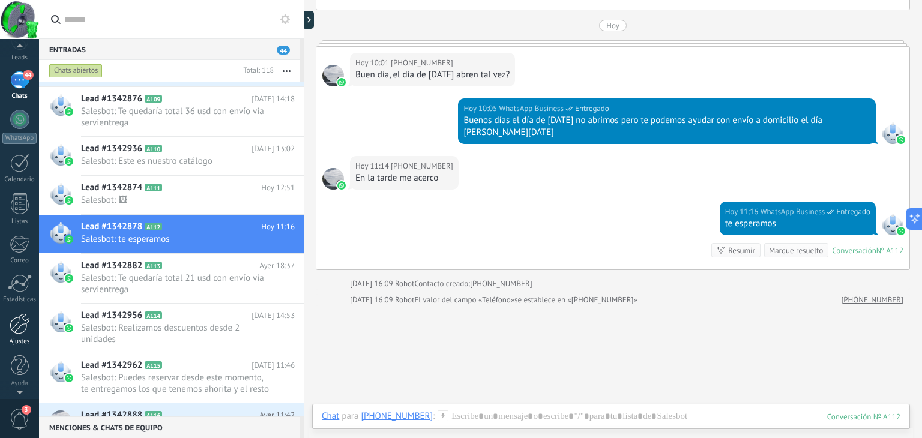
click at [17, 327] on div at bounding box center [20, 323] width 20 height 21
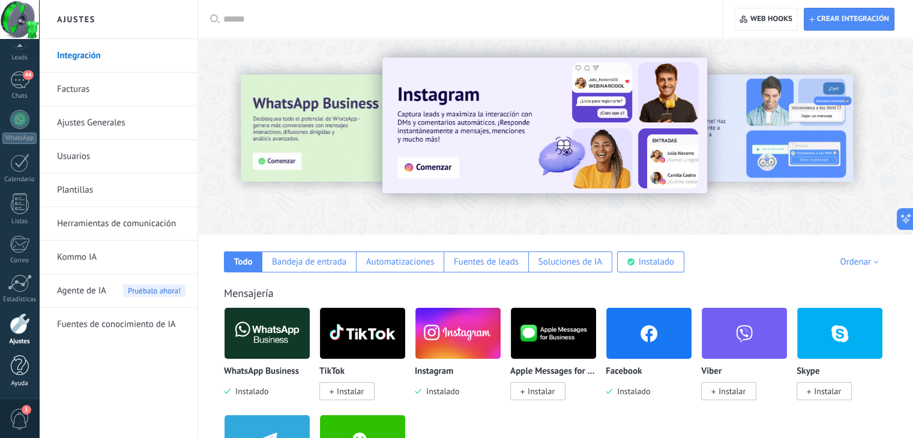
click at [26, 360] on div at bounding box center [20, 365] width 18 height 21
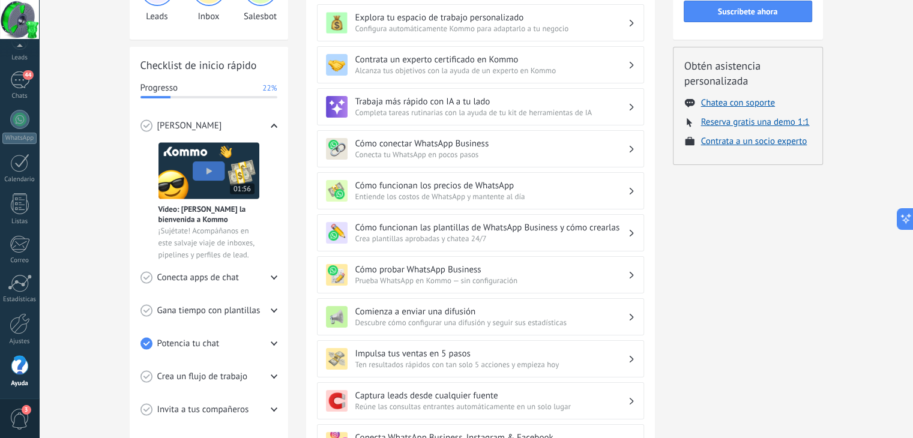
scroll to position [180, 0]
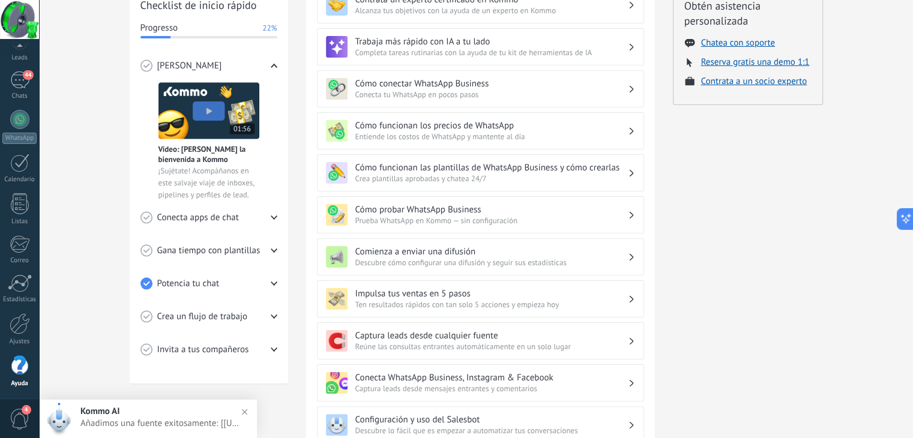
click at [468, 139] on span "Entiende los costos de WhatsApp y mantente al día" at bounding box center [491, 136] width 273 height 10
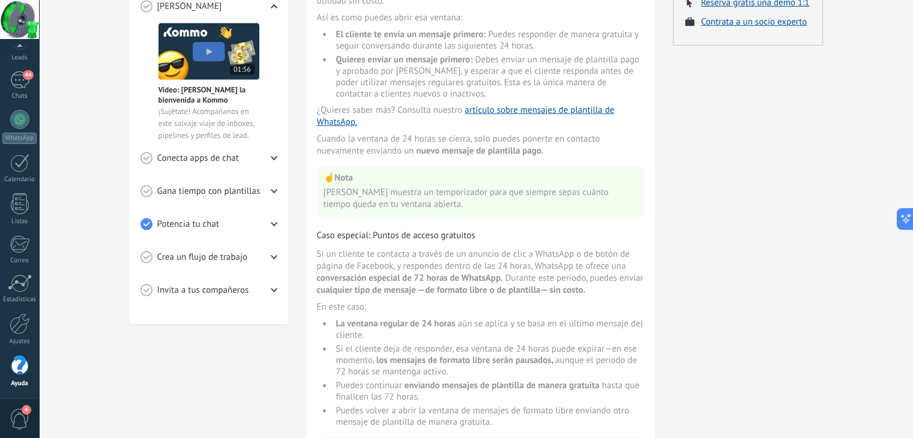
scroll to position [240, 0]
click at [268, 260] on div "Crea un flujo de trabajo" at bounding box center [208, 256] width 137 height 33
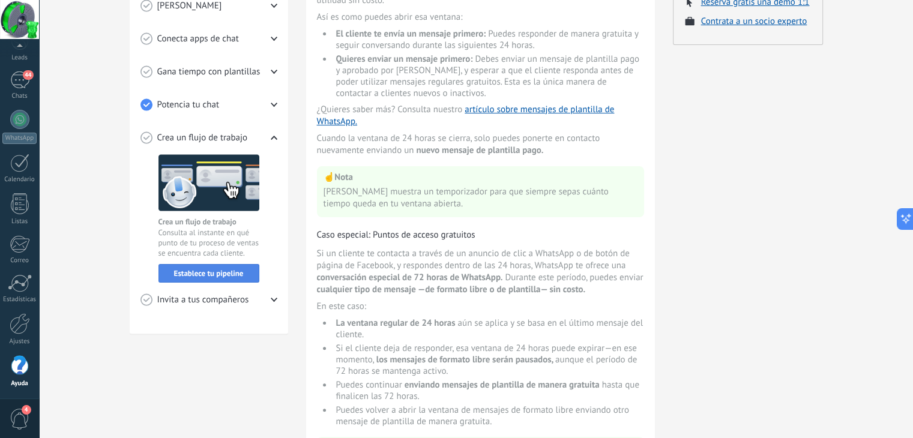
click at [207, 279] on button "Establece tu pipeline" at bounding box center [208, 273] width 101 height 19
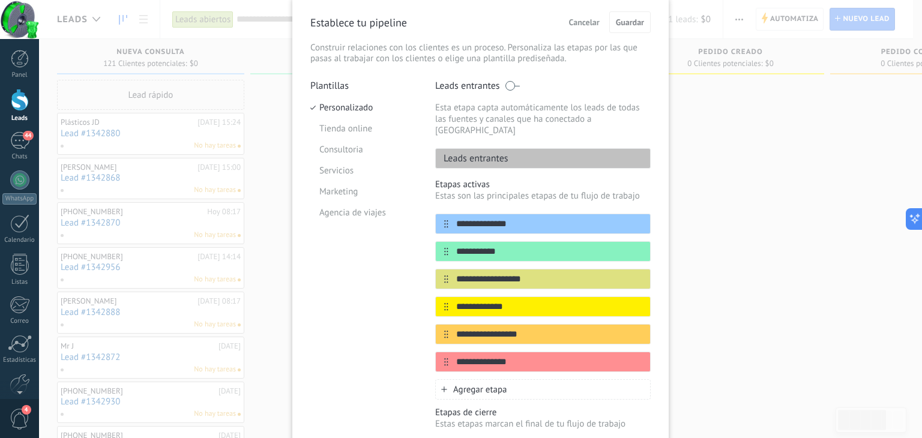
scroll to position [60, 0]
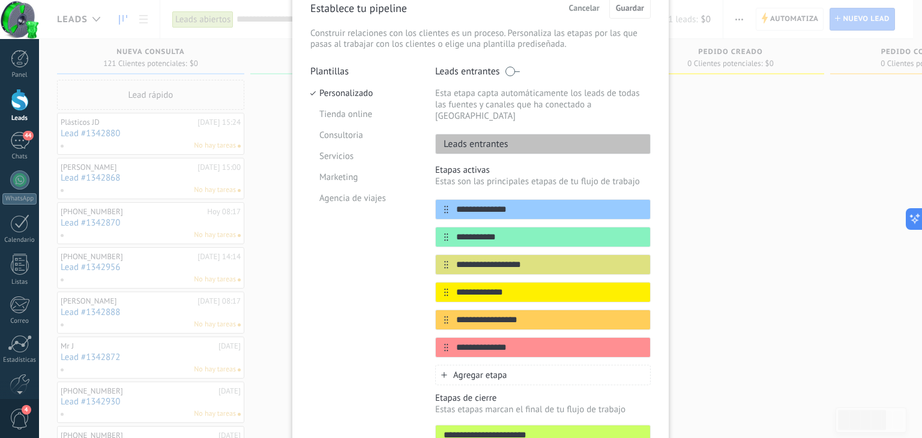
click at [584, 15] on button "Cancelar" at bounding box center [584, 8] width 41 height 18
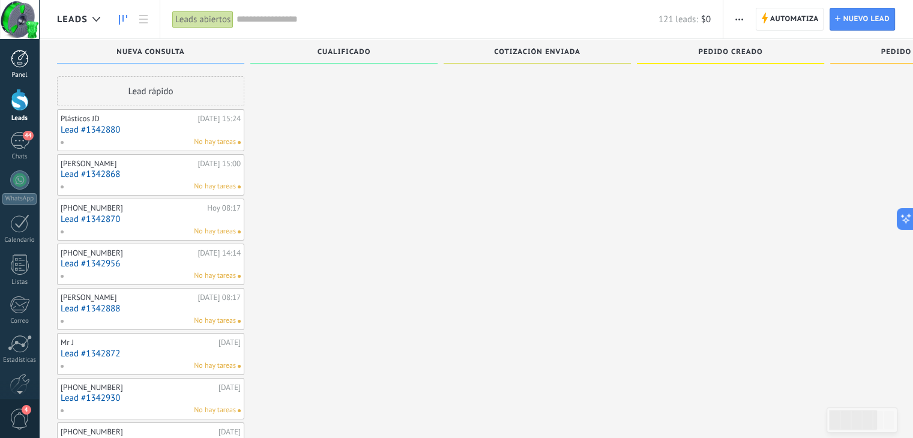
scroll to position [0, 0]
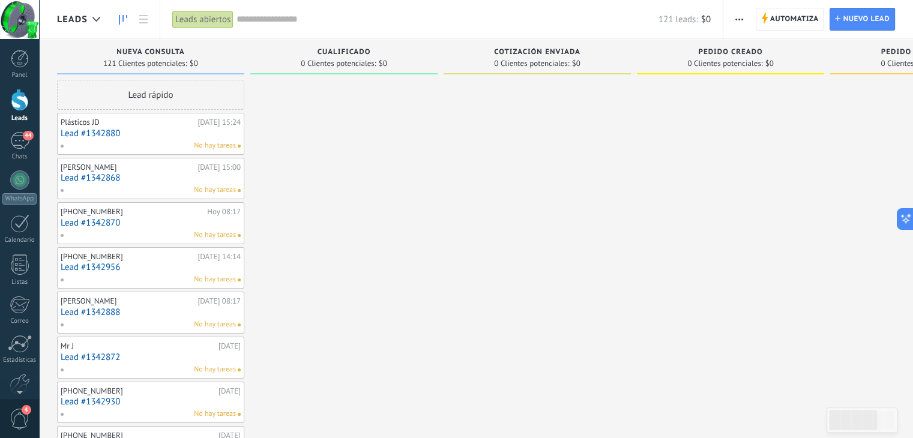
click at [23, 8] on div at bounding box center [19, 19] width 39 height 39
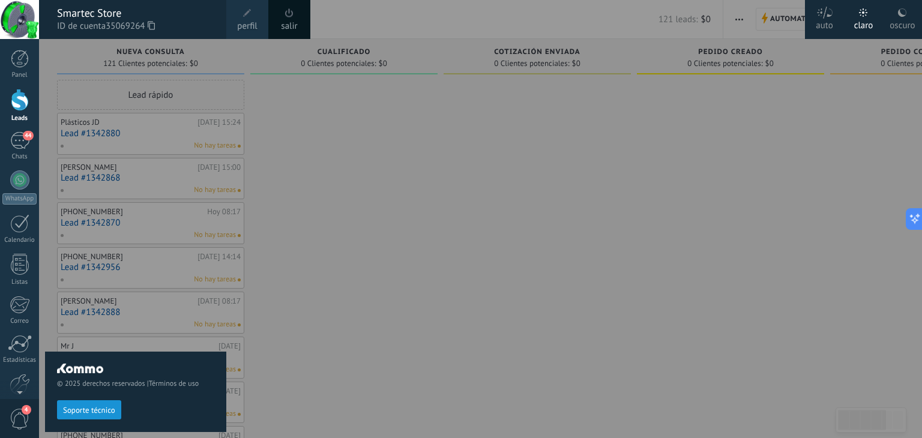
click at [25, 20] on div at bounding box center [19, 19] width 39 height 39
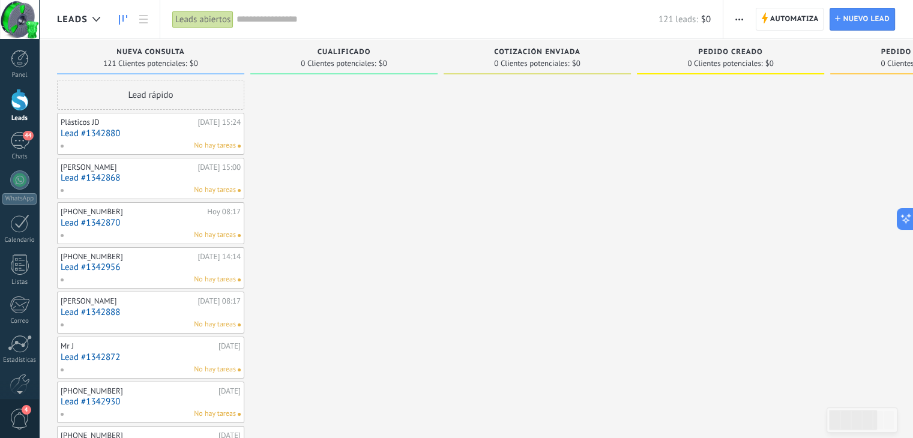
click at [28, 24] on div at bounding box center [19, 19] width 39 height 39
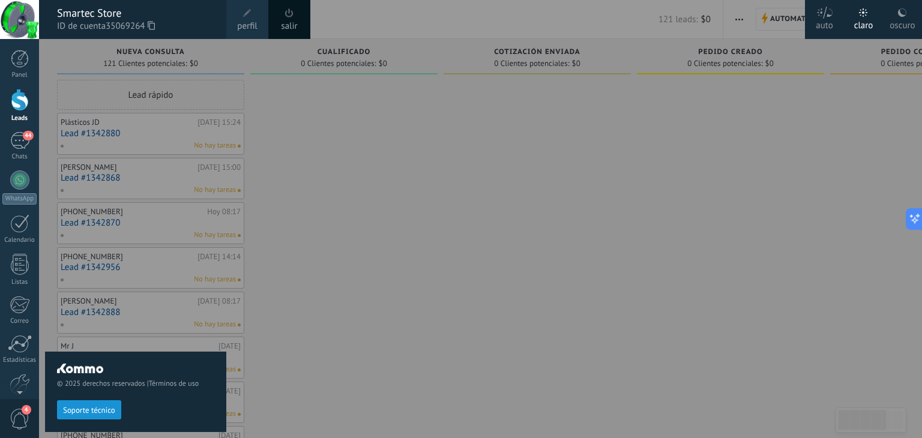
click at [903, 15] on use at bounding box center [902, 12] width 8 height 8
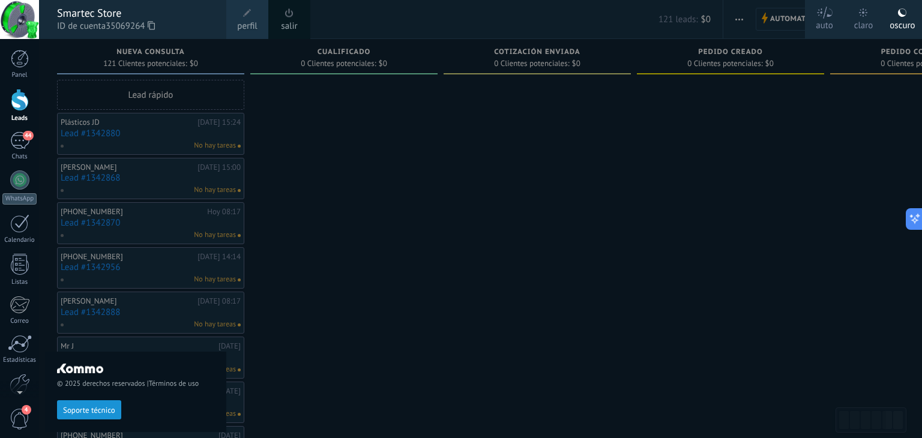
click at [855, 17] on div "claro" at bounding box center [863, 23] width 19 height 31
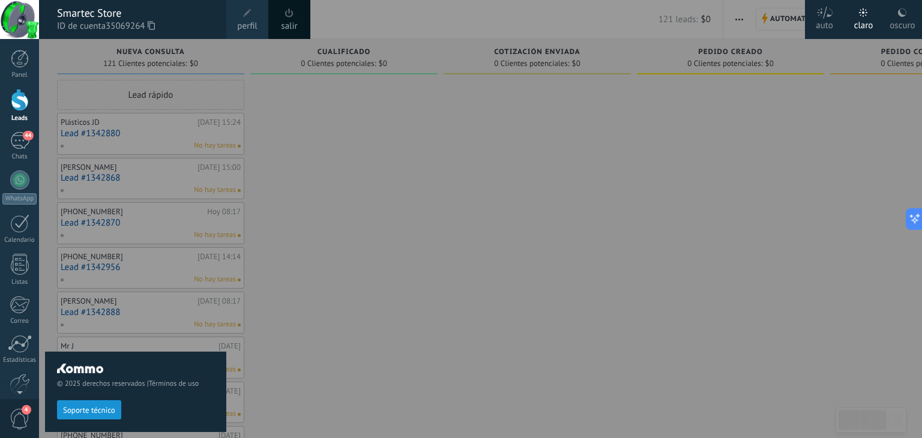
click at [537, 200] on div at bounding box center [500, 219] width 922 height 438
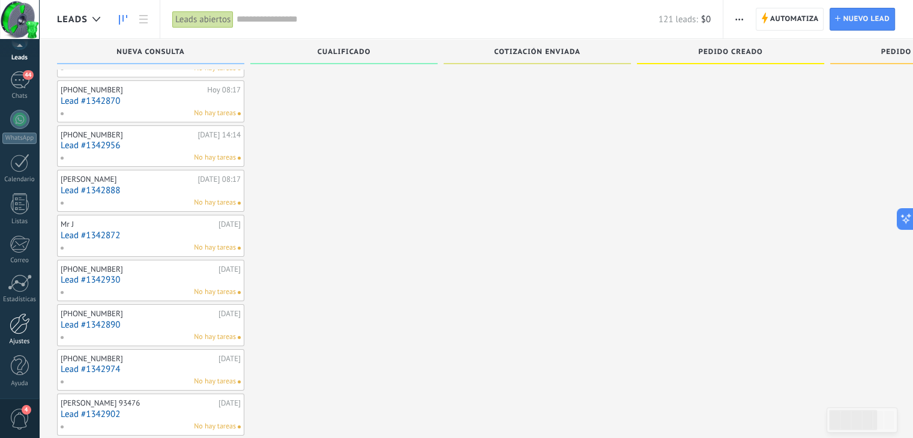
scroll to position [180, 0]
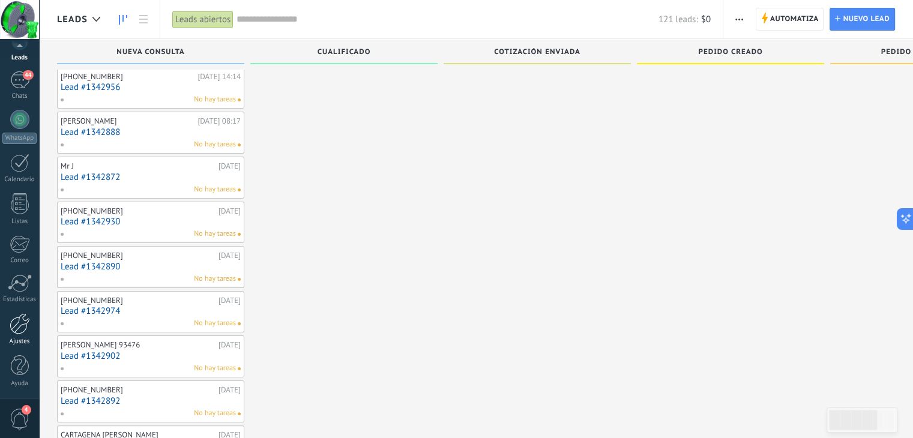
click at [13, 328] on div at bounding box center [20, 323] width 20 height 21
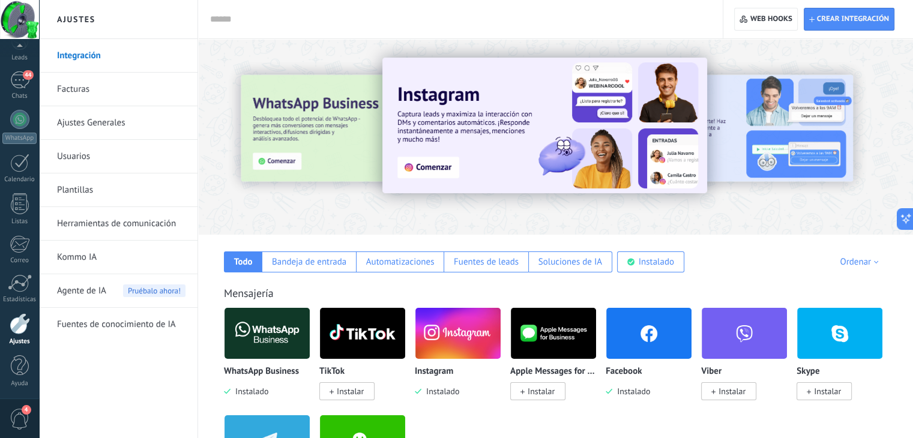
click at [92, 49] on link "Integración" at bounding box center [121, 56] width 128 height 34
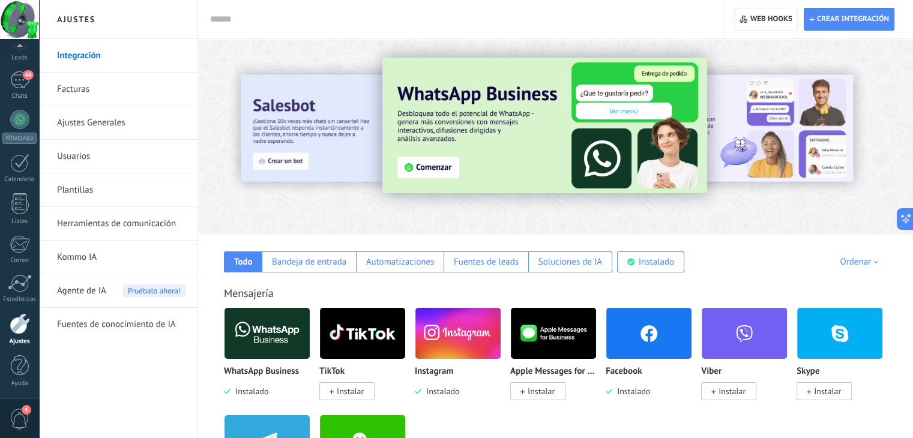
scroll to position [60, 0]
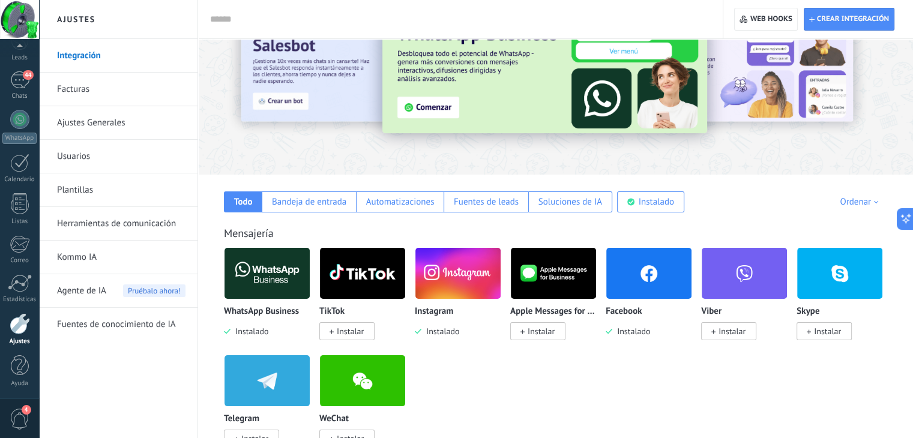
click at [848, 198] on div "Ordenar" at bounding box center [861, 201] width 43 height 11
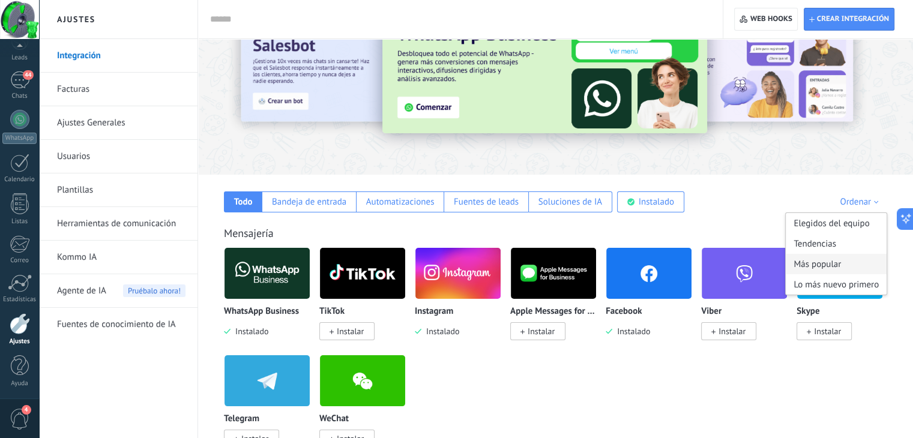
click at [817, 261] on div "Más popular" at bounding box center [836, 264] width 101 height 20
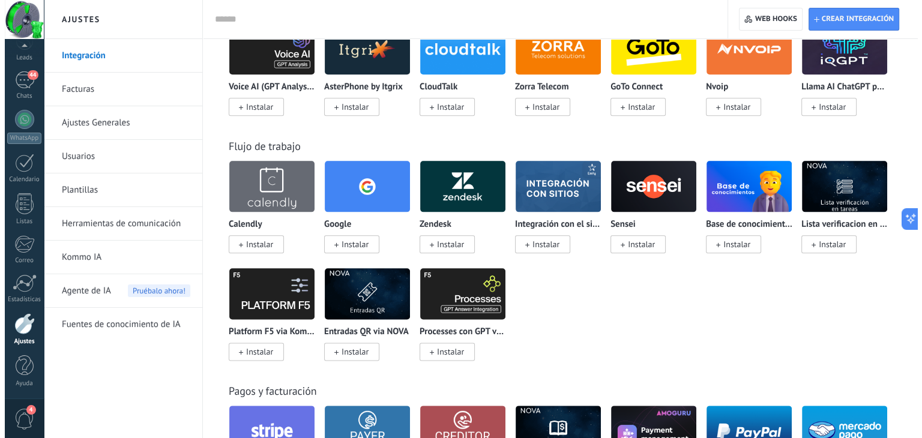
scroll to position [1441, 0]
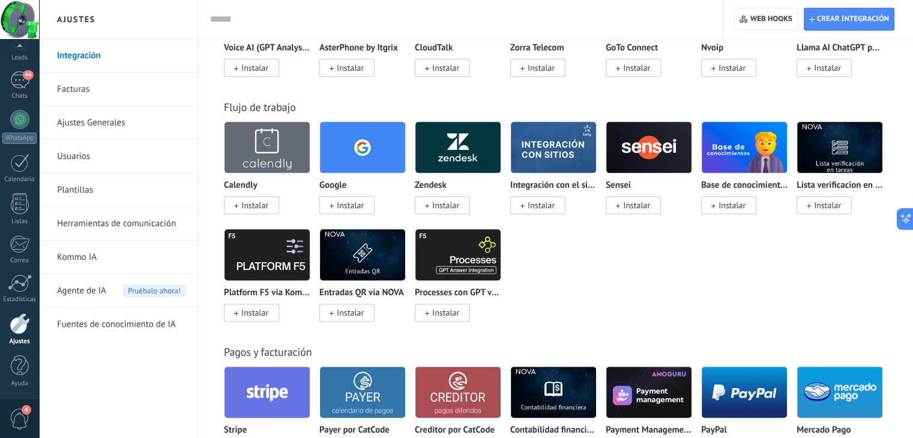
click at [343, 214] on span "Instalar" at bounding box center [346, 205] width 55 height 18
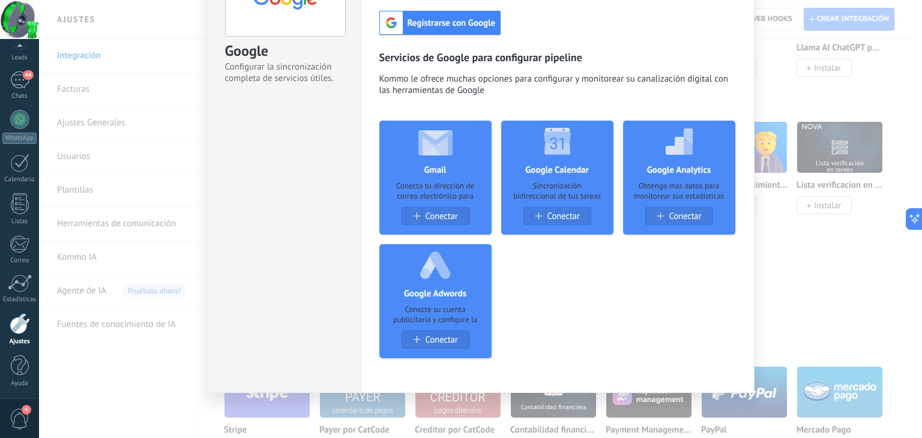
scroll to position [0, 0]
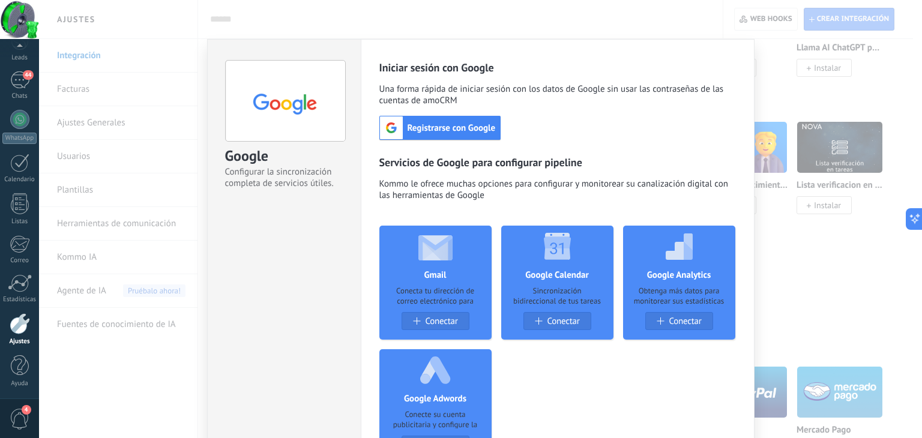
click at [449, 134] on div "Registrarse con Google" at bounding box center [440, 128] width 122 height 24
click at [814, 255] on div "Google Configurar la sincronización completa de servicios útiles. install Insta…" at bounding box center [480, 219] width 883 height 438
click at [840, 250] on div "Google Configurar la sincronización completa de servicios útiles. install Insta…" at bounding box center [480, 219] width 883 height 438
click at [208, 43] on div "Google Configurar la sincronización completa de servicios útiles. install Insta…" at bounding box center [284, 132] width 153 height 184
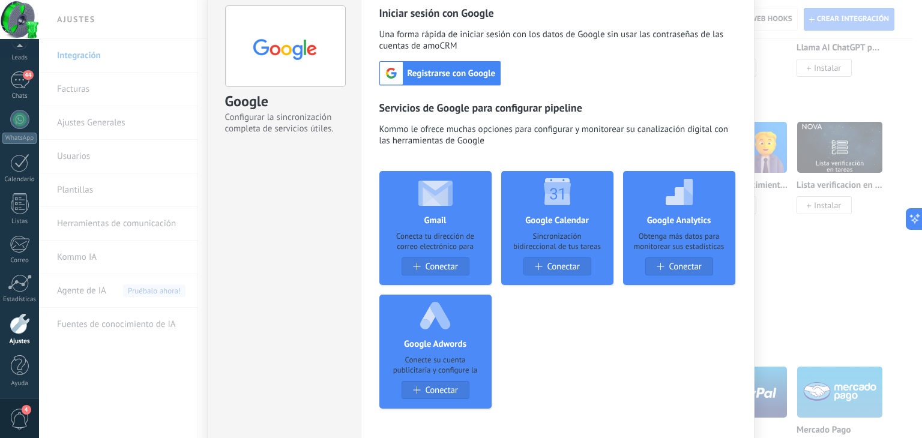
scroll to position [106, 0]
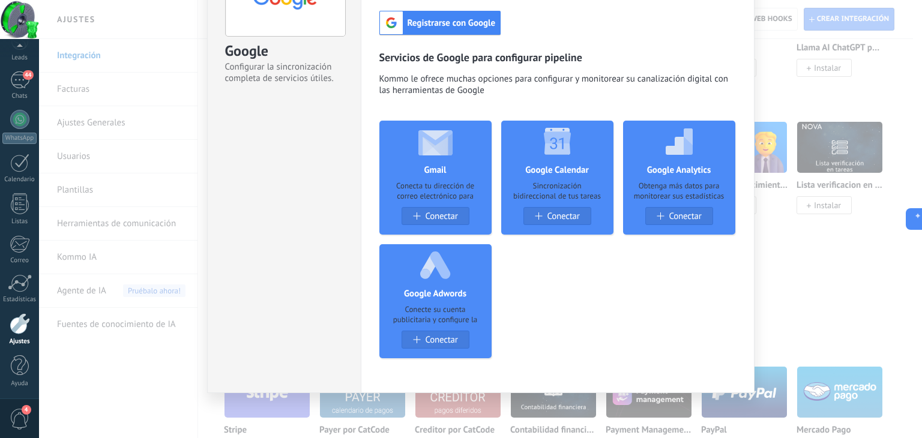
click at [163, 382] on div "Google Configurar la sincronización completa de servicios útiles. install Insta…" at bounding box center [480, 219] width 883 height 438
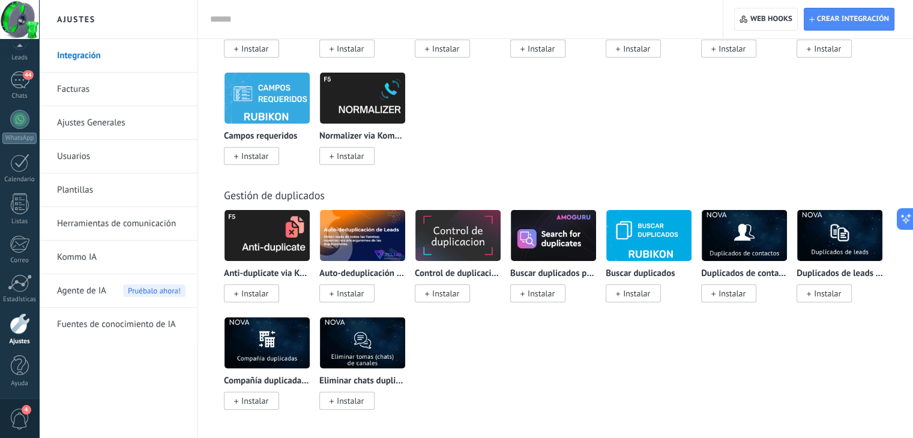
scroll to position [4308, 0]
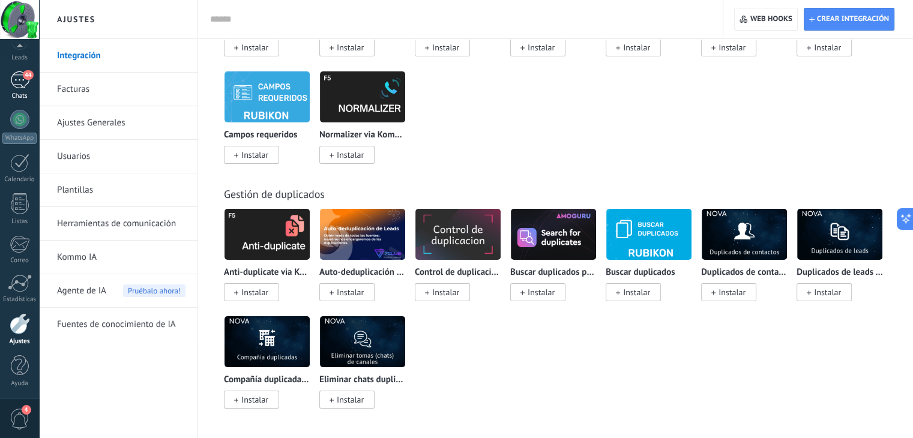
click at [20, 79] on div "44" at bounding box center [19, 79] width 19 height 17
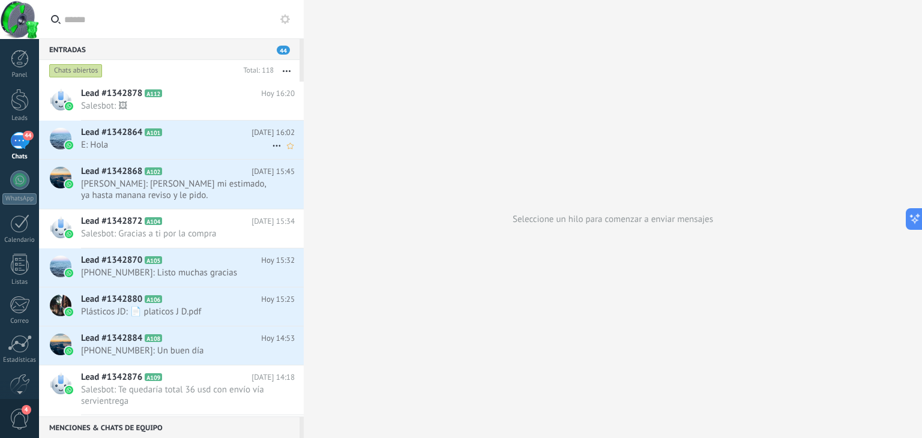
click at [199, 143] on span "E: Hola" at bounding box center [176, 144] width 191 height 11
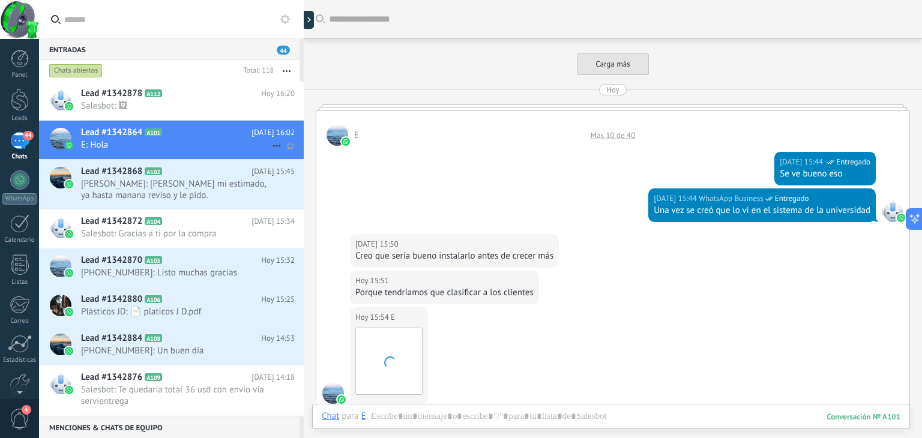
scroll to position [455, 0]
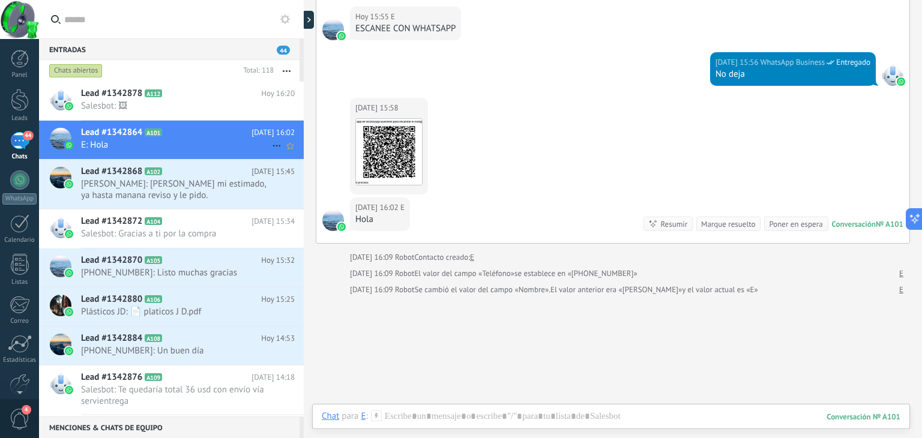
click at [199, 143] on span "E: Hola" at bounding box center [176, 144] width 191 height 11
click at [334, 219] on div at bounding box center [333, 221] width 22 height 22
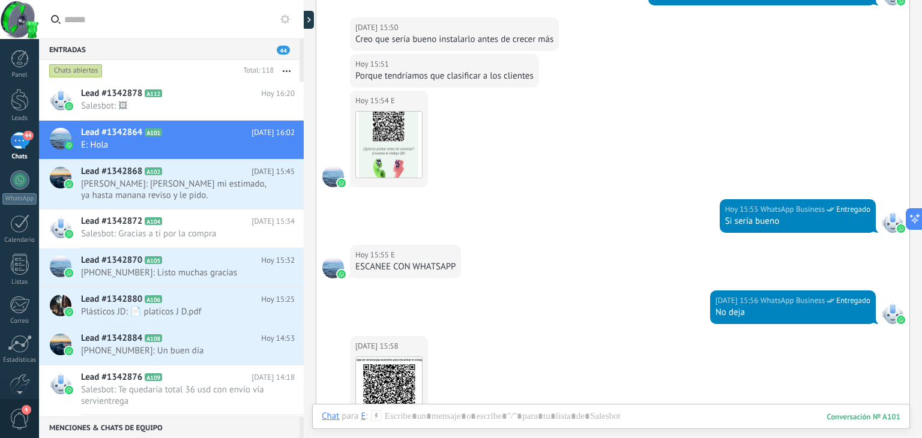
scroll to position [215, 0]
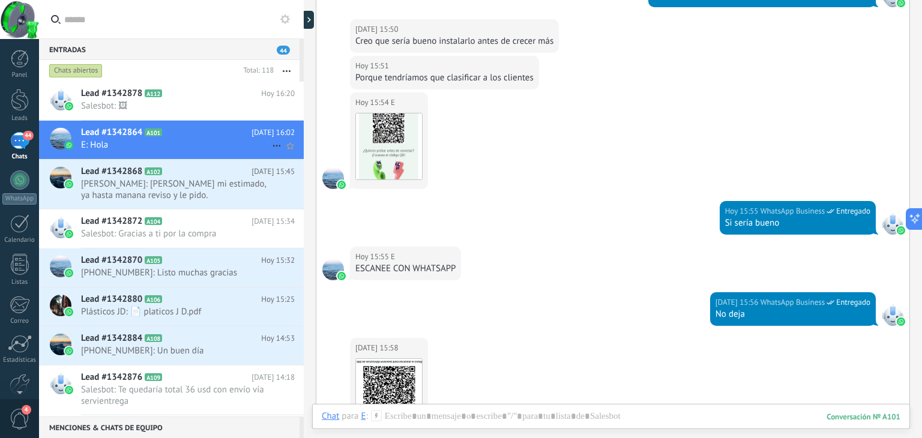
click at [273, 145] on use at bounding box center [277, 146] width 8 height 2
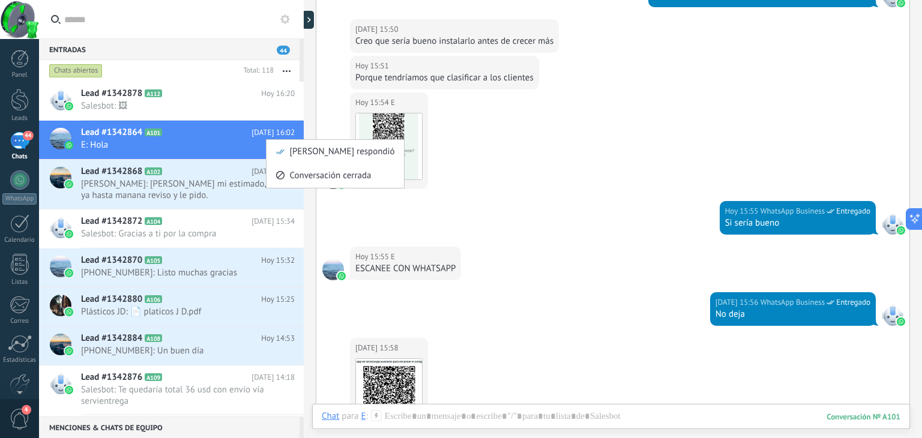
click at [525, 188] on div at bounding box center [461, 219] width 922 height 438
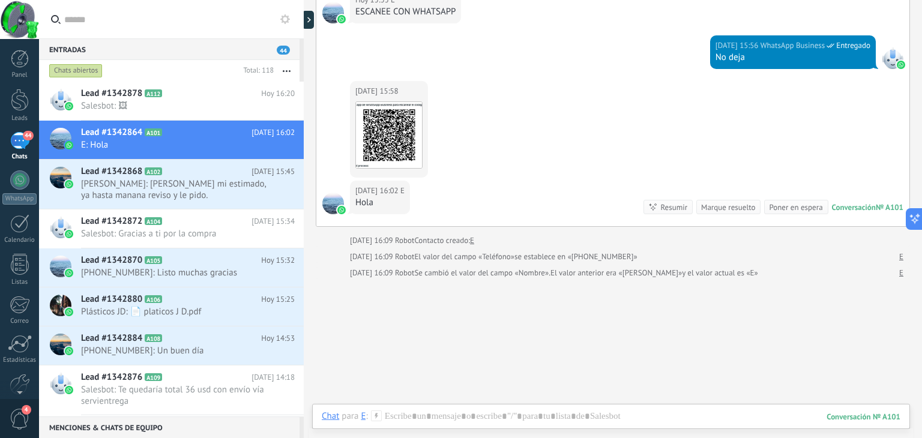
scroll to position [2378, 0]
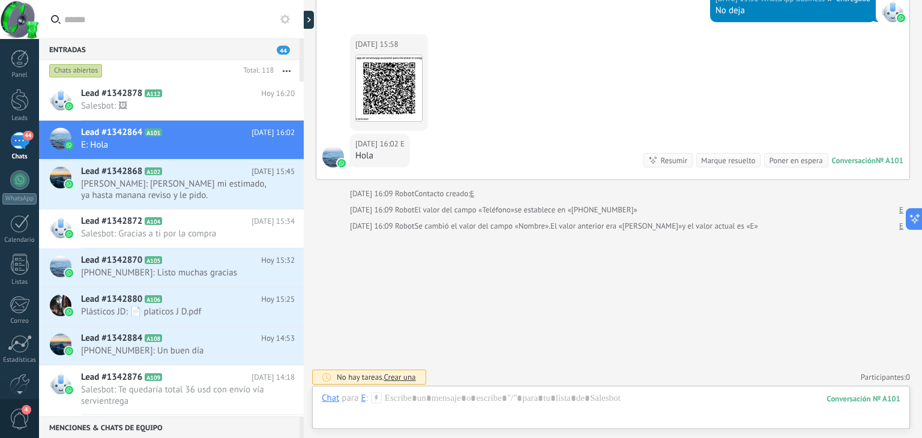
click at [394, 372] on span "Crear una" at bounding box center [400, 377] width 32 height 10
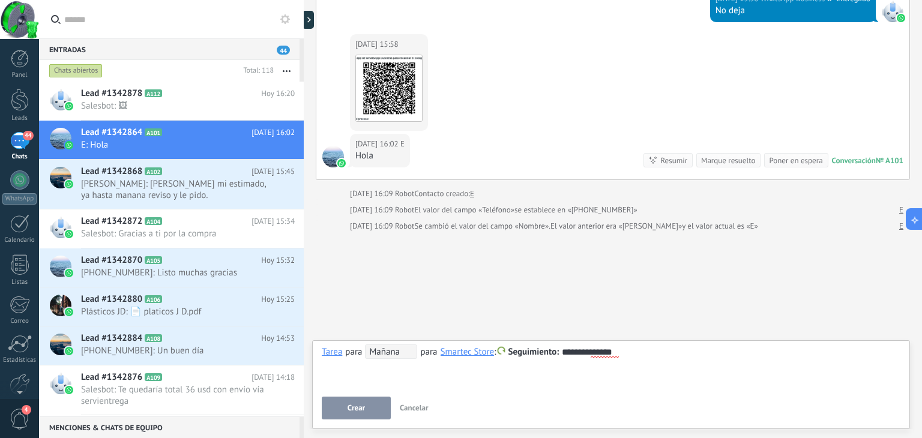
click at [366, 410] on button "Crear" at bounding box center [356, 408] width 69 height 23
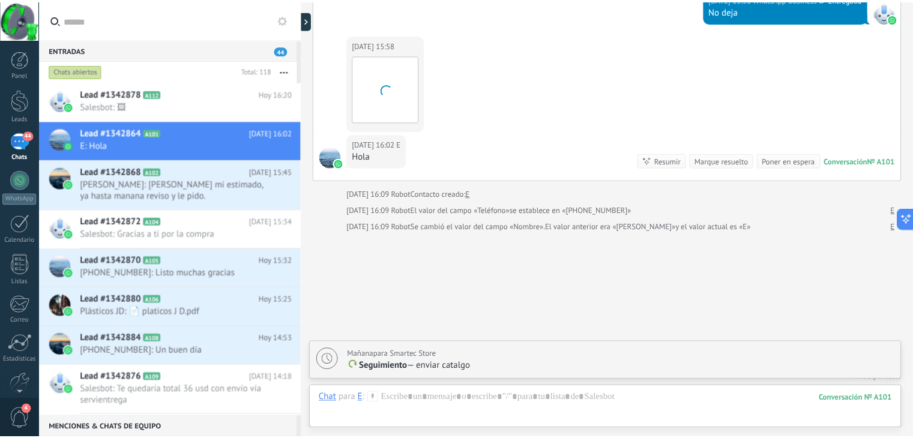
scroll to position [2420, 0]
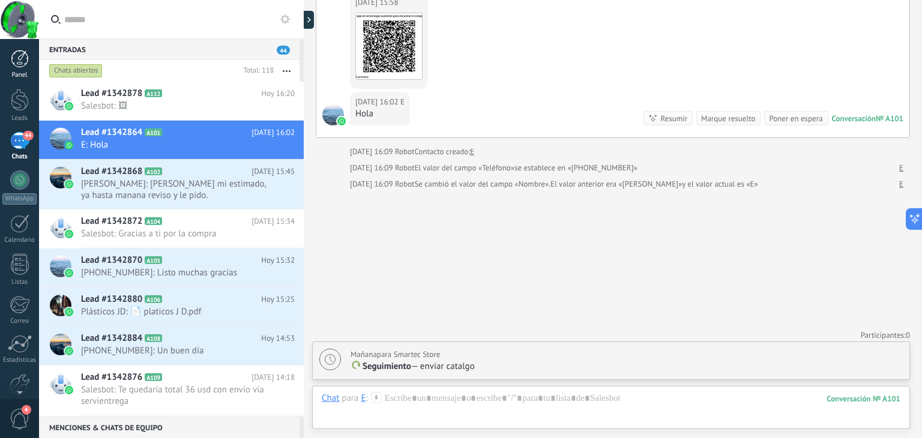
click at [22, 69] on link "Panel" at bounding box center [19, 64] width 39 height 29
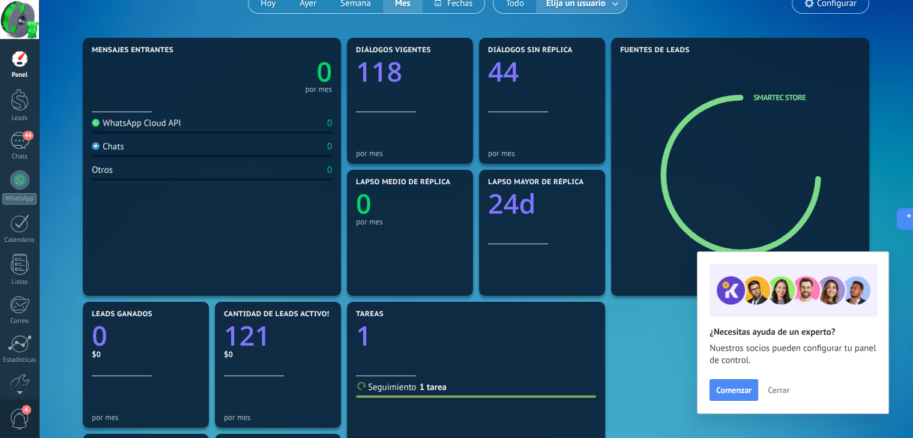
scroll to position [120, 0]
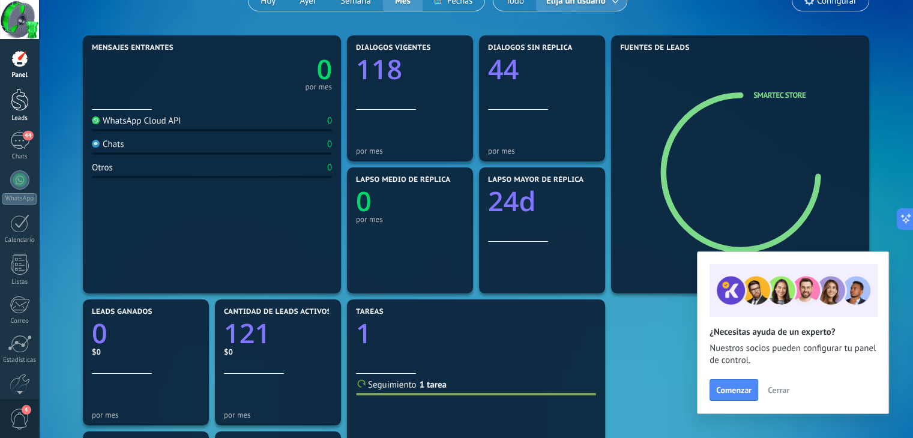
click at [21, 104] on div at bounding box center [20, 100] width 18 height 22
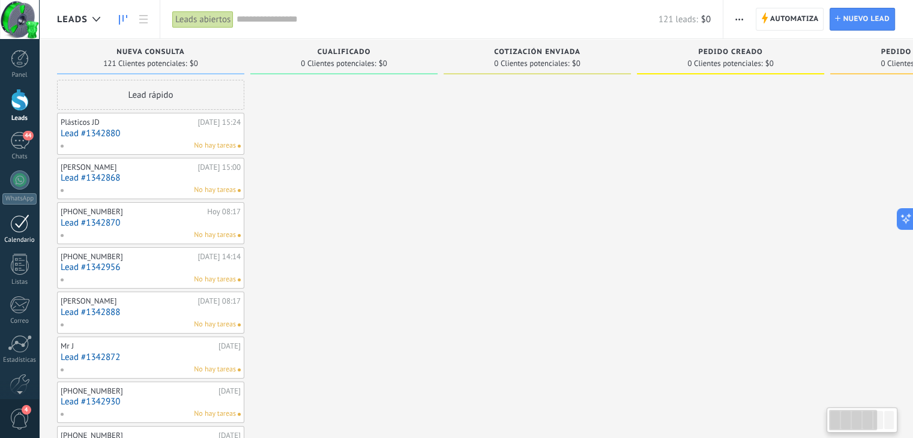
click at [18, 228] on div at bounding box center [19, 223] width 19 height 19
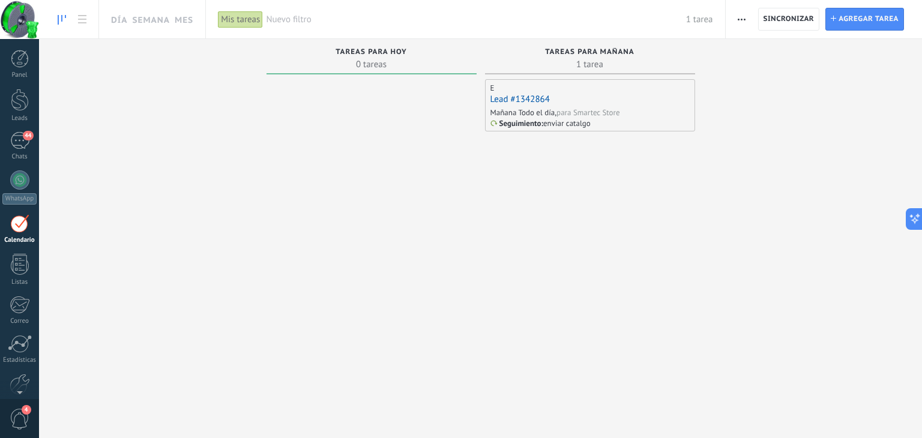
click at [571, 51] on span "Tareas para mañana" at bounding box center [589, 52] width 89 height 8
click at [535, 109] on div "Mañana Todo el día," at bounding box center [523, 112] width 67 height 10
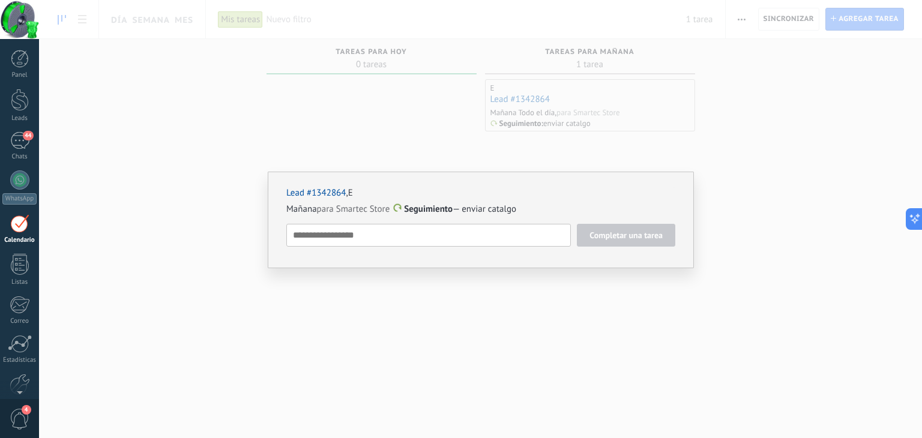
click at [309, 151] on div "Lead #1342864 , E Mañana para Smartec Store Seguimiento — enviar catalgo Comple…" at bounding box center [480, 219] width 883 height 438
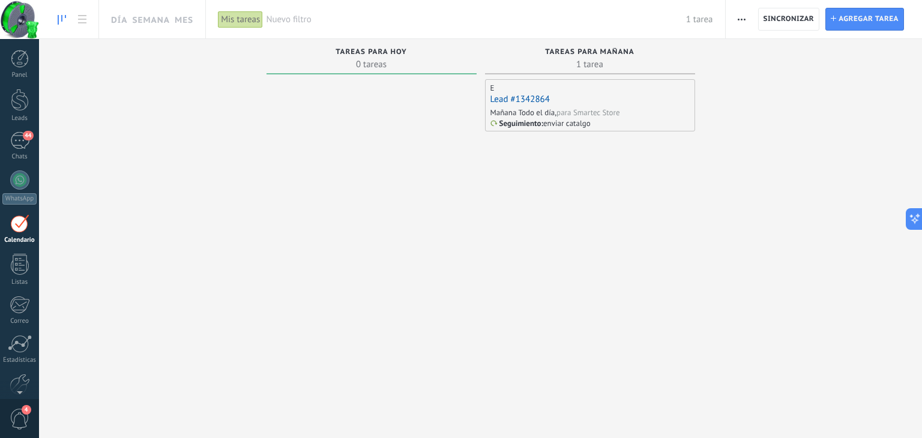
click at [492, 130] on div "E Lead #1342864 Mañana Todo el día, para Smartec Store Seguimiento : enviar cat…" at bounding box center [590, 105] width 210 height 52
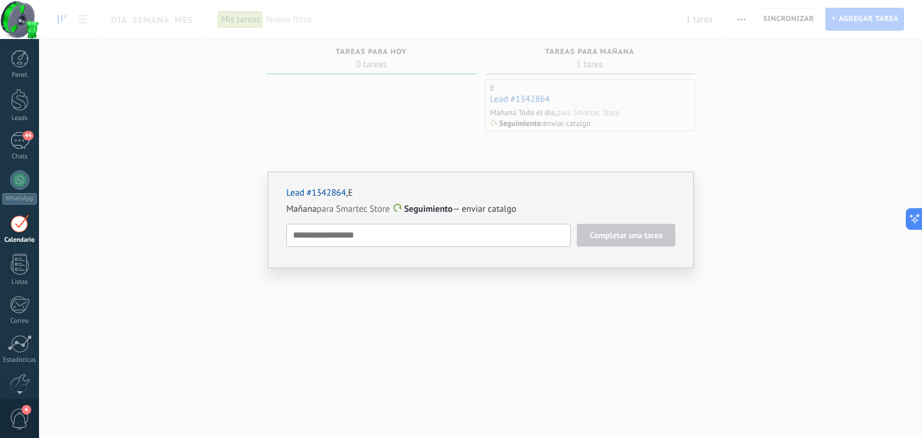
click at [326, 195] on link "Lead #1342864" at bounding box center [315, 192] width 59 height 11
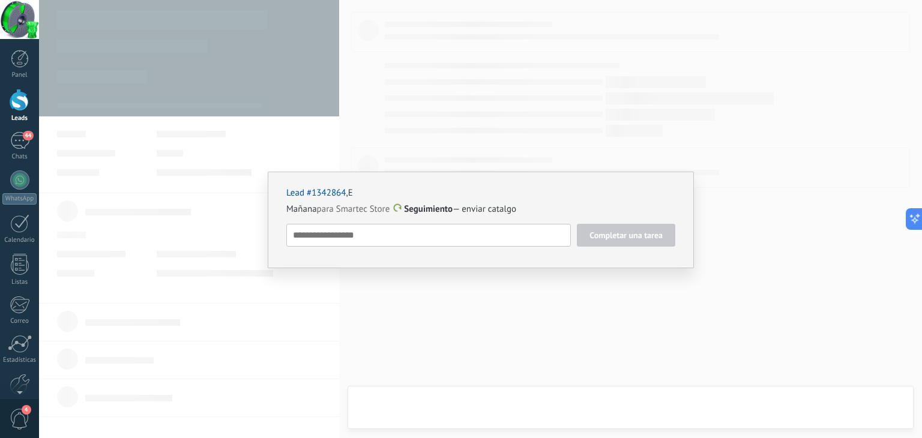
click at [532, 324] on div "Lead #1342864 , E Mañana para Smartec Store Seguimiento — enviar catalgo Comple…" at bounding box center [480, 219] width 883 height 438
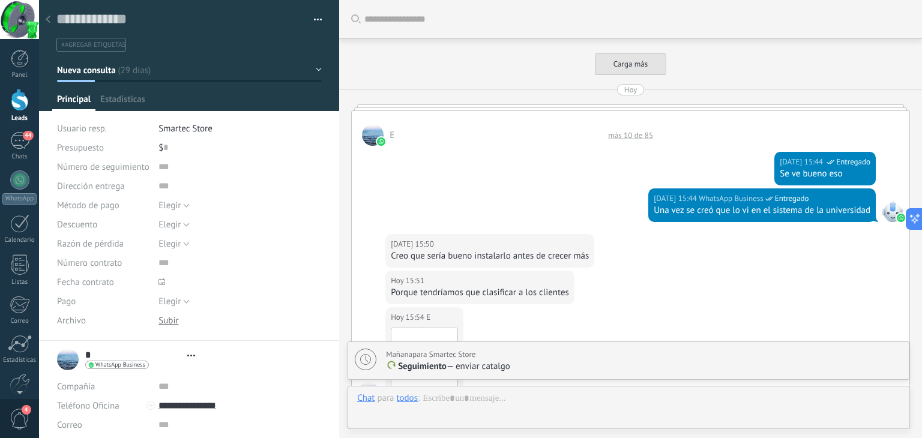
type textarea "**********"
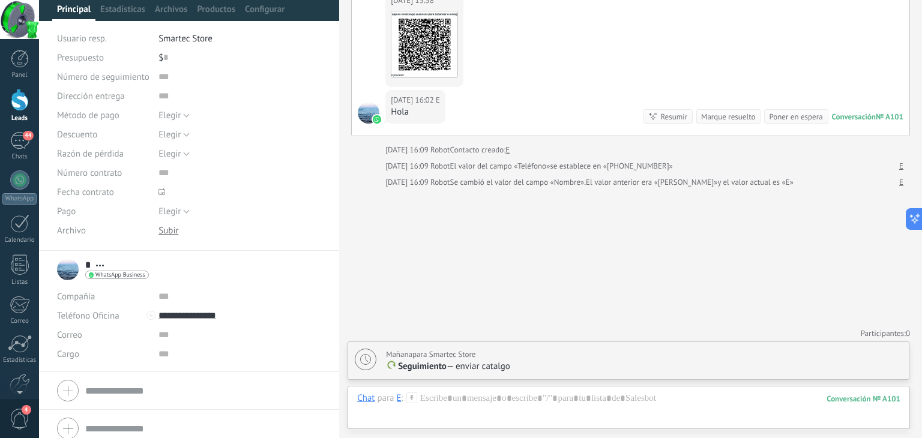
scroll to position [99, 0]
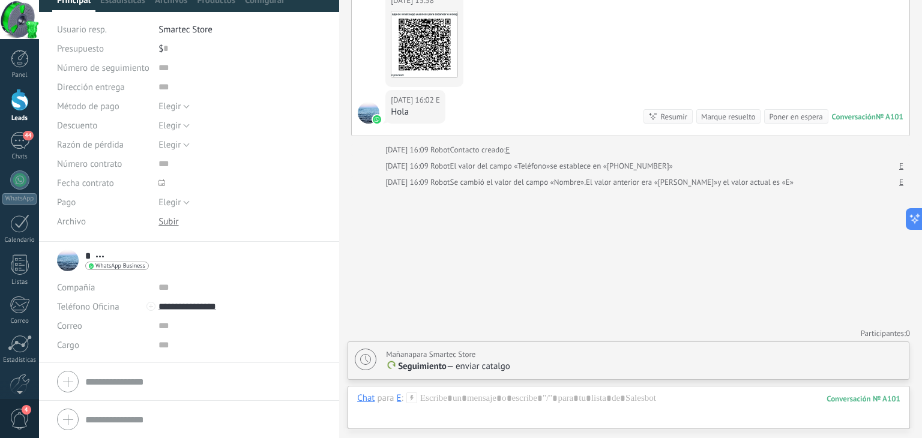
click at [101, 256] on icon at bounding box center [100, 257] width 8 height 2
click at [113, 267] on link "Abrir detalle" at bounding box center [137, 272] width 48 height 11
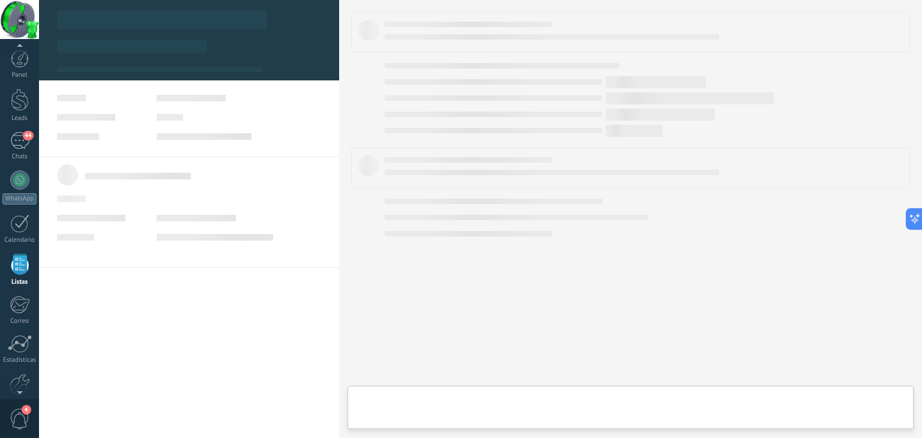
scroll to position [31, 0]
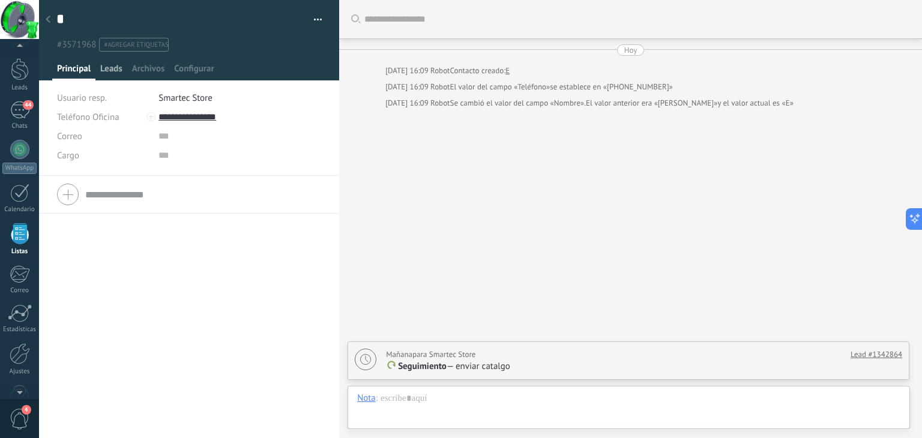
click at [120, 73] on span "Leads" at bounding box center [111, 71] width 22 height 17
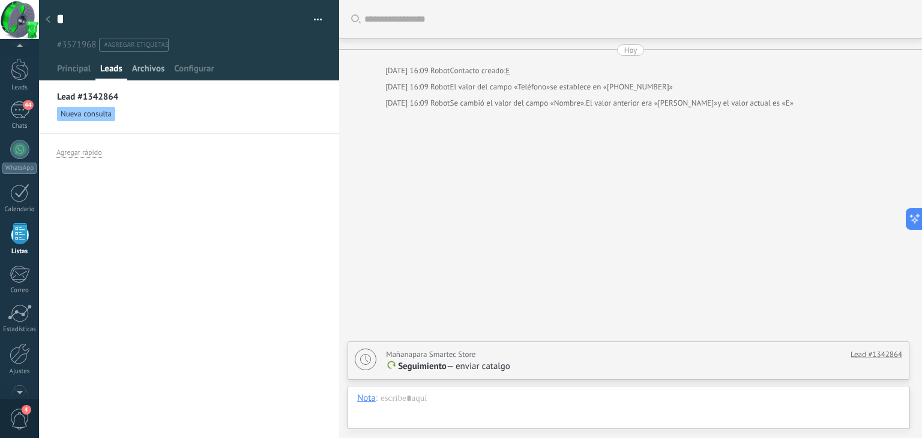
click at [157, 76] on span "Archivos" at bounding box center [148, 71] width 32 height 17
click at [198, 70] on span "Configurar" at bounding box center [194, 71] width 40 height 17
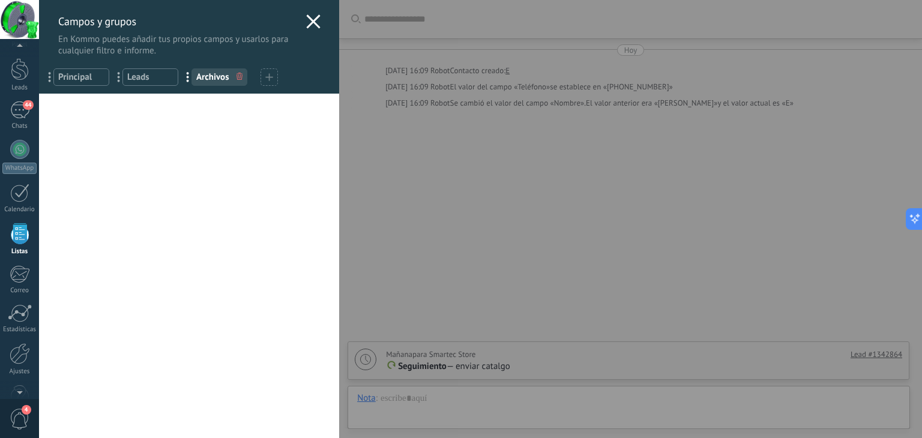
click at [307, 19] on use at bounding box center [314, 21] width 14 height 14
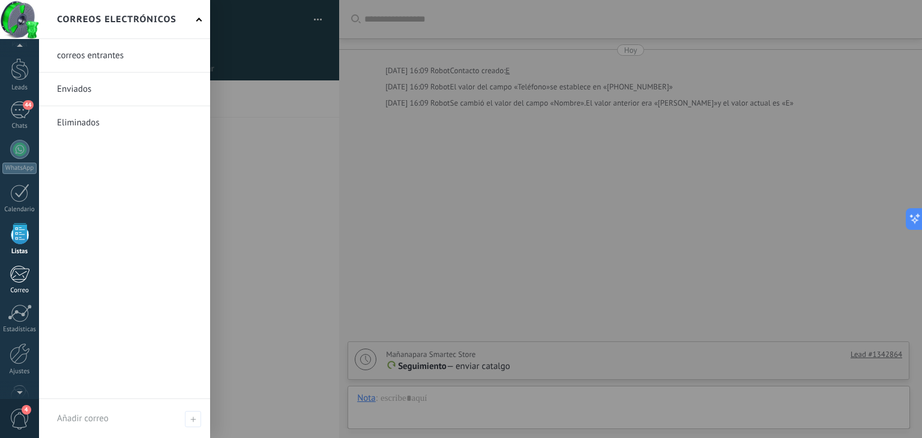
click at [19, 290] on div "Correo" at bounding box center [19, 291] width 35 height 8
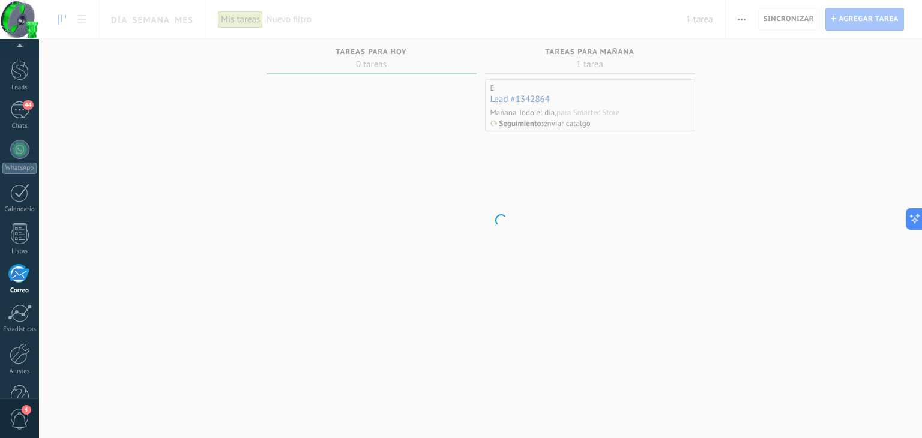
scroll to position [61, 0]
click at [25, 296] on div "Estadísticas" at bounding box center [19, 300] width 35 height 8
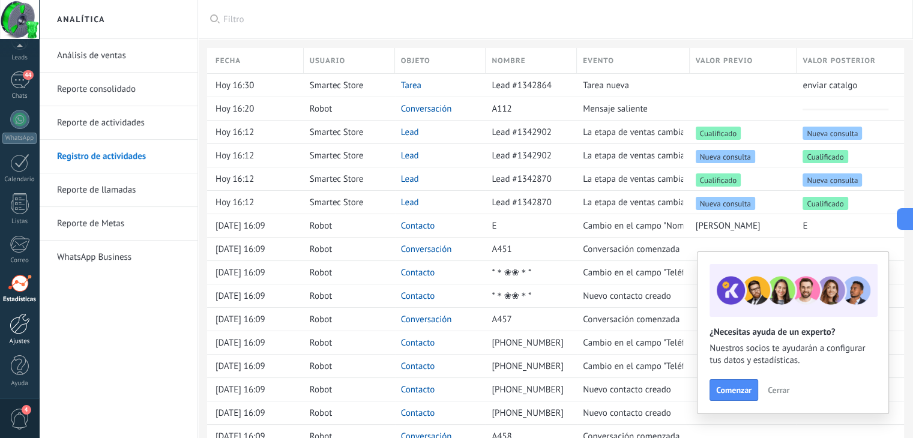
click at [24, 339] on div "Ajustes" at bounding box center [19, 342] width 35 height 8
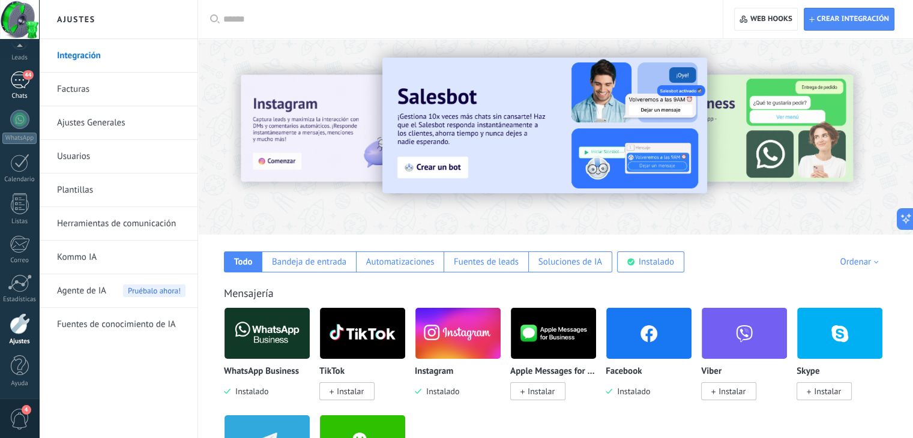
click at [24, 82] on div "44" at bounding box center [19, 79] width 19 height 17
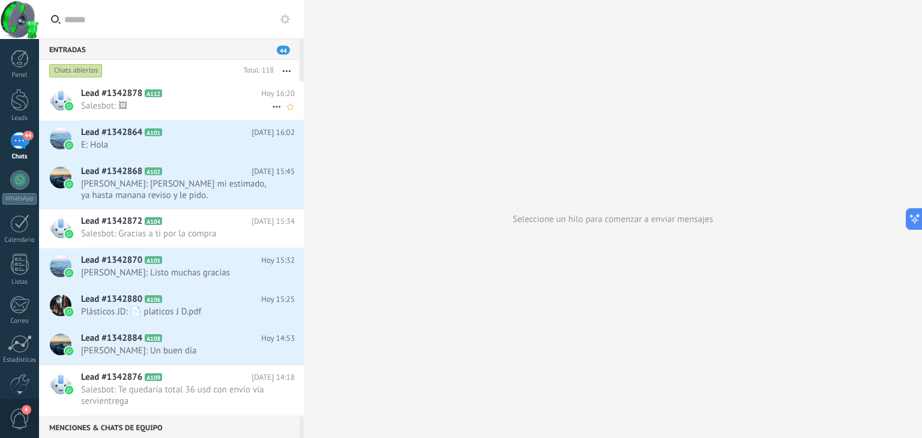
click at [112, 104] on span "Salesbot: 🖼" at bounding box center [176, 105] width 191 height 11
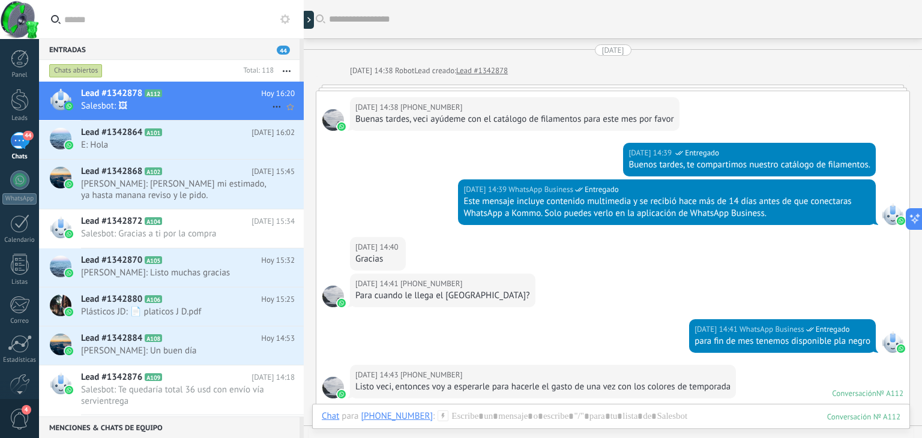
scroll to position [1704, 0]
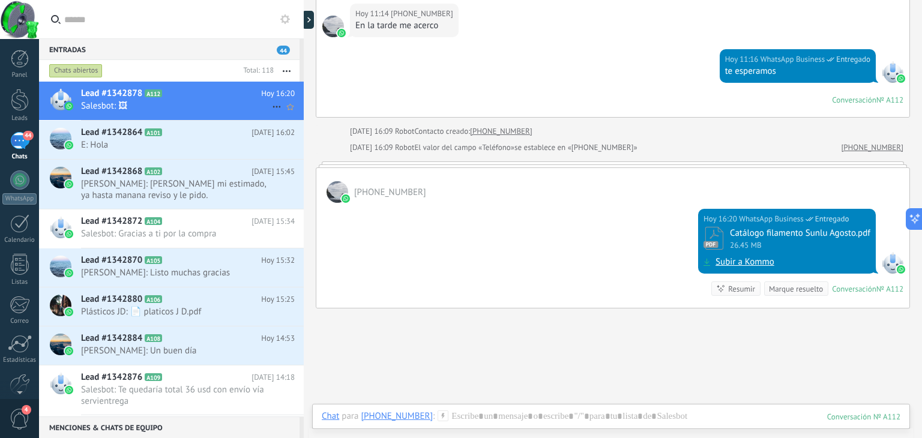
click at [271, 104] on icon at bounding box center [277, 107] width 14 height 14
click at [216, 115] on div at bounding box center [461, 219] width 922 height 438
click at [287, 75] on button "button" at bounding box center [287, 71] width 26 height 22
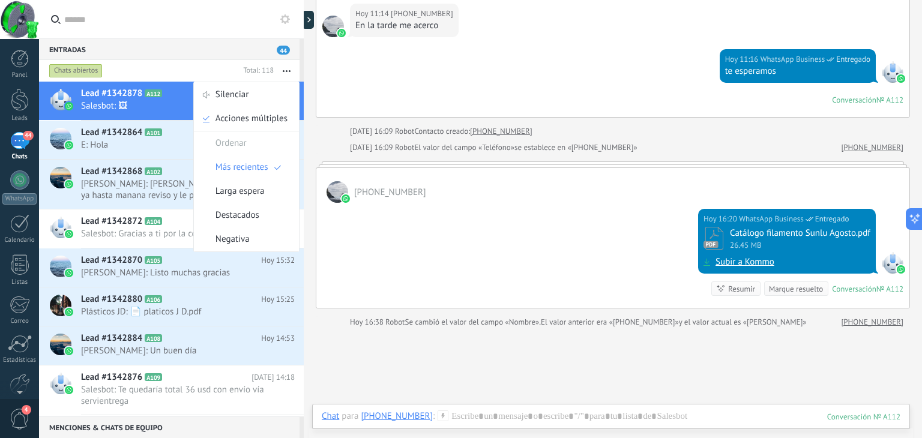
scroll to position [1724, 0]
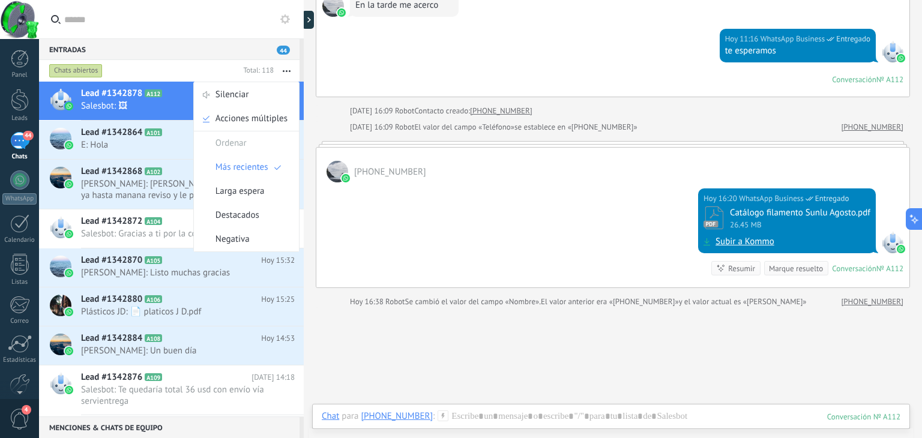
click at [340, 297] on div at bounding box center [333, 302] width 22 height 11
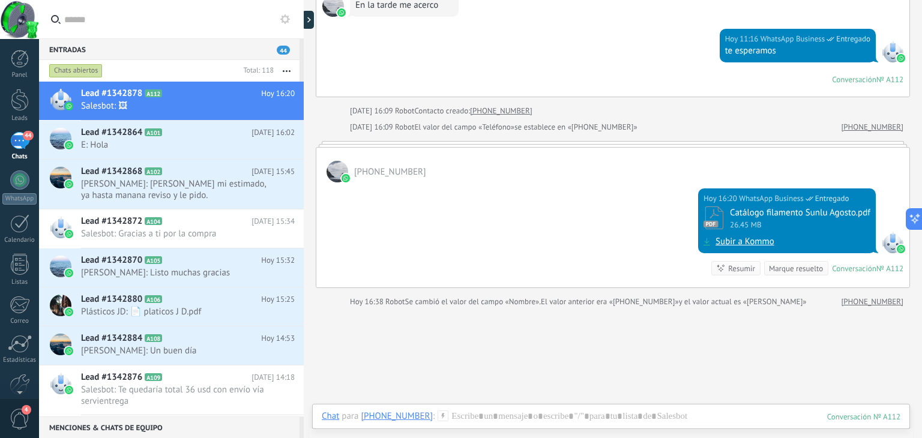
click at [400, 420] on div "+593979139851" at bounding box center [397, 416] width 72 height 11
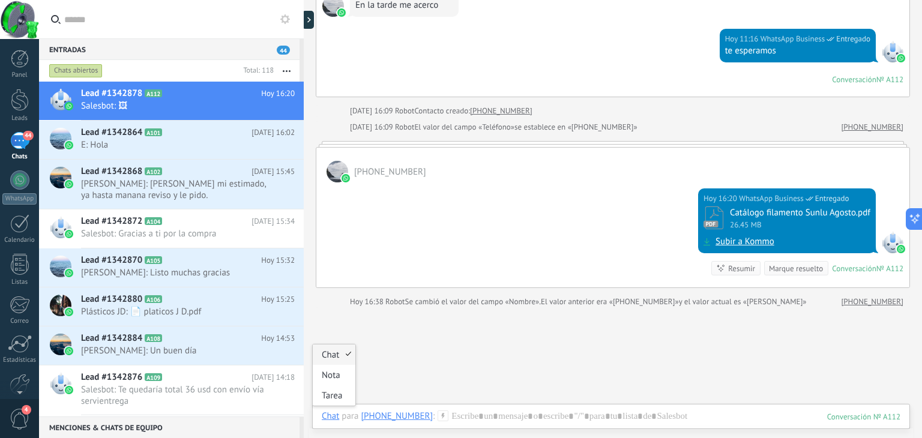
click at [336, 415] on div "Chat" at bounding box center [330, 416] width 17 height 11
click at [101, 142] on span "E: Hola" at bounding box center [176, 144] width 191 height 11
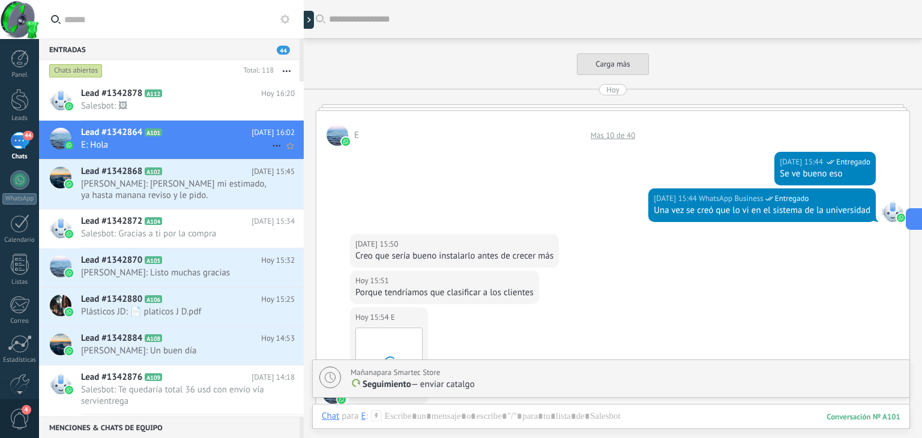
scroll to position [455, 0]
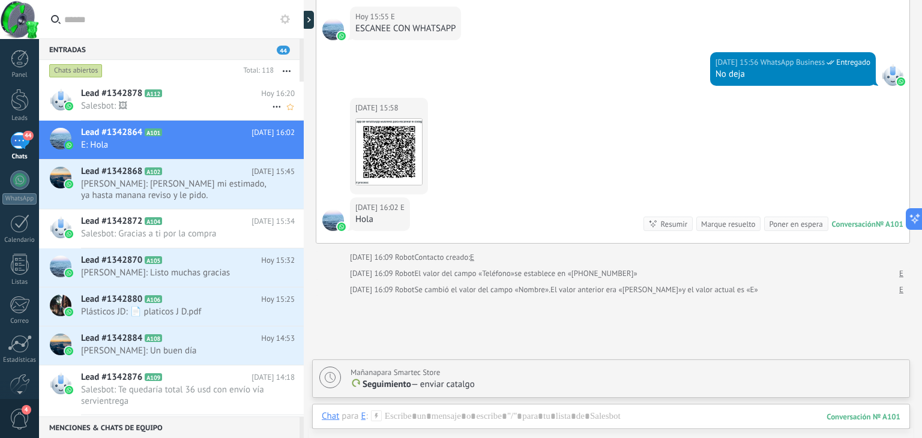
click at [116, 89] on span "Lead #1342878" at bounding box center [111, 94] width 61 height 12
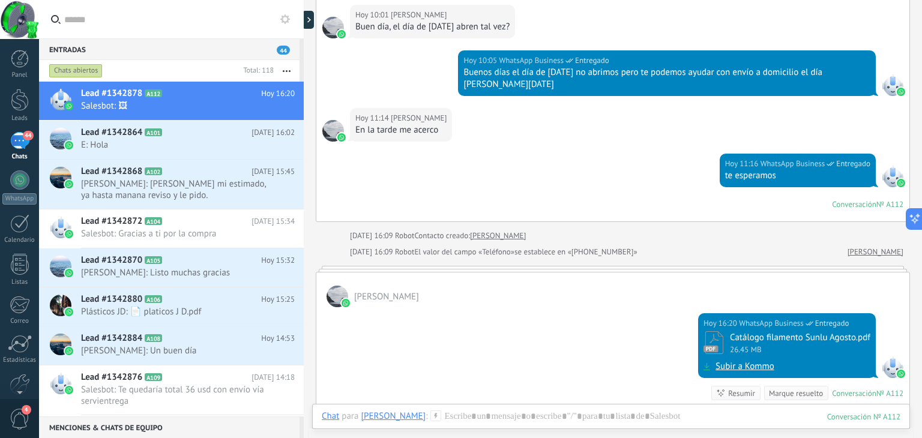
scroll to position [1584, 0]
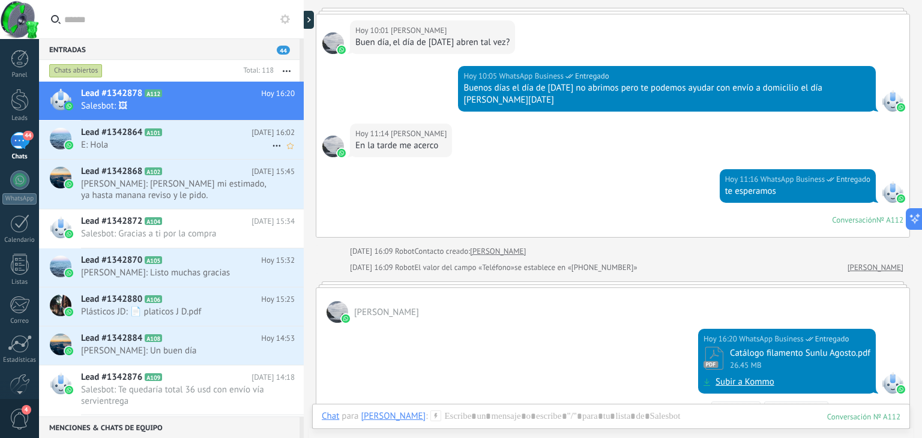
click at [124, 135] on span "Lead #1342864" at bounding box center [111, 133] width 61 height 12
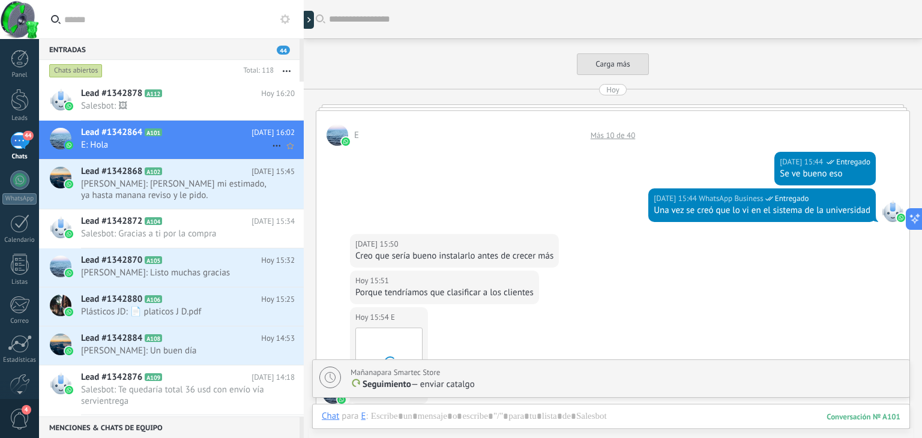
scroll to position [455, 0]
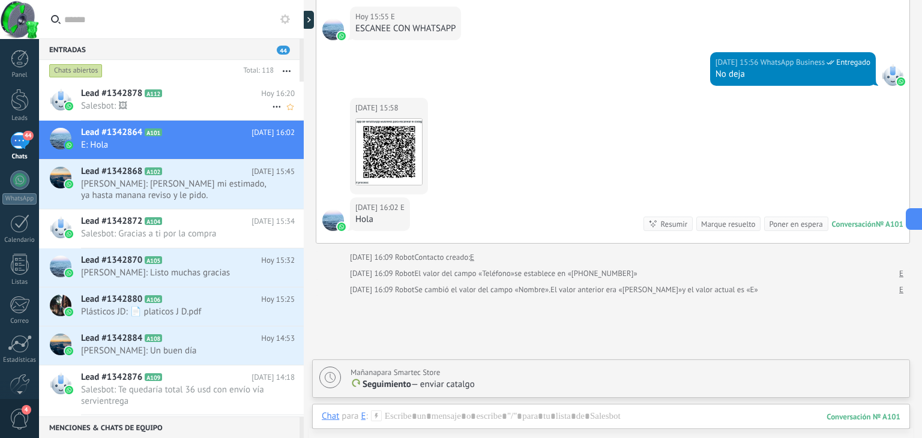
click at [220, 105] on span "Salesbot: 🖼" at bounding box center [176, 105] width 191 height 11
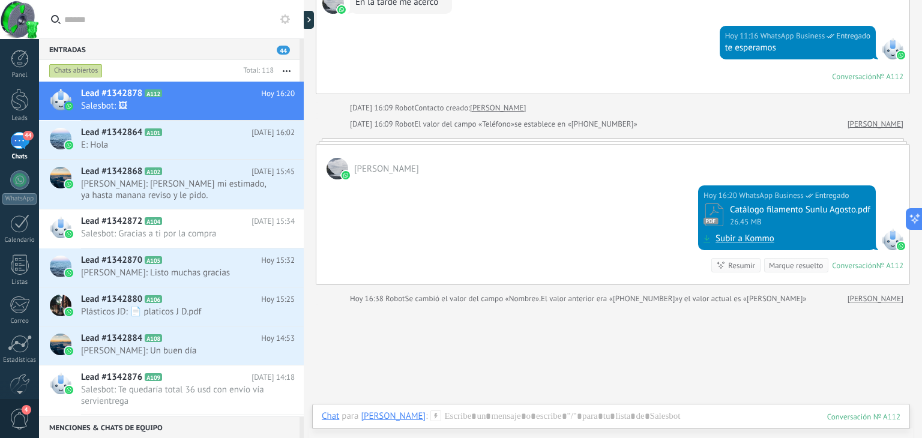
scroll to position [1787, 0]
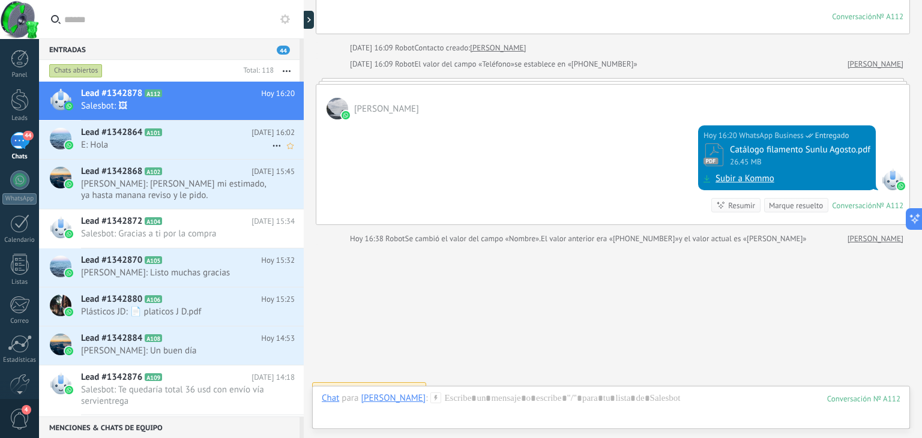
click at [103, 152] on div "Lead #1342864 A101 [DATE] 16:02 E: Hola" at bounding box center [192, 140] width 223 height 38
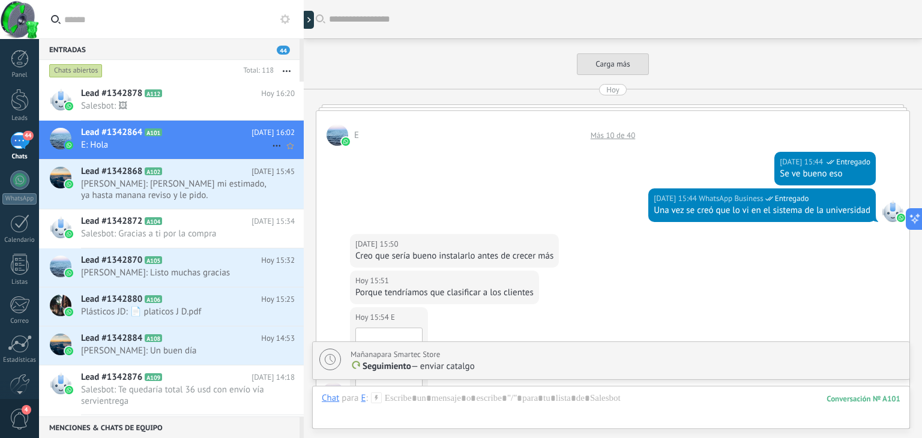
scroll to position [562, 0]
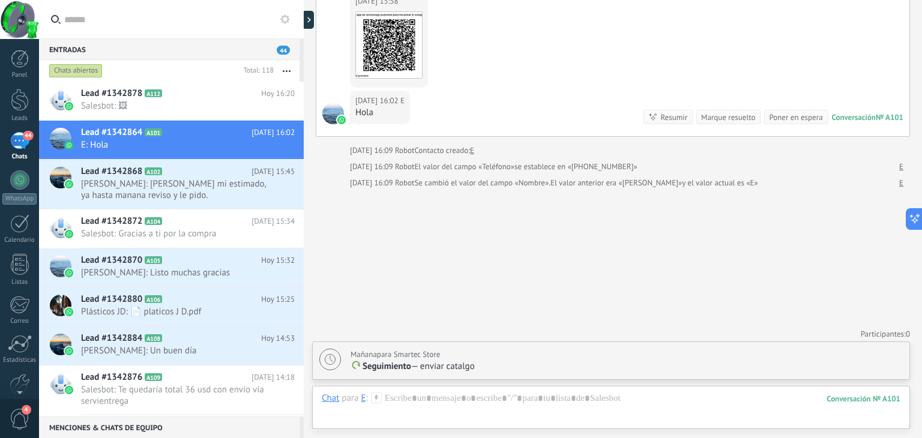
click at [290, 25] on button at bounding box center [285, 19] width 14 height 14
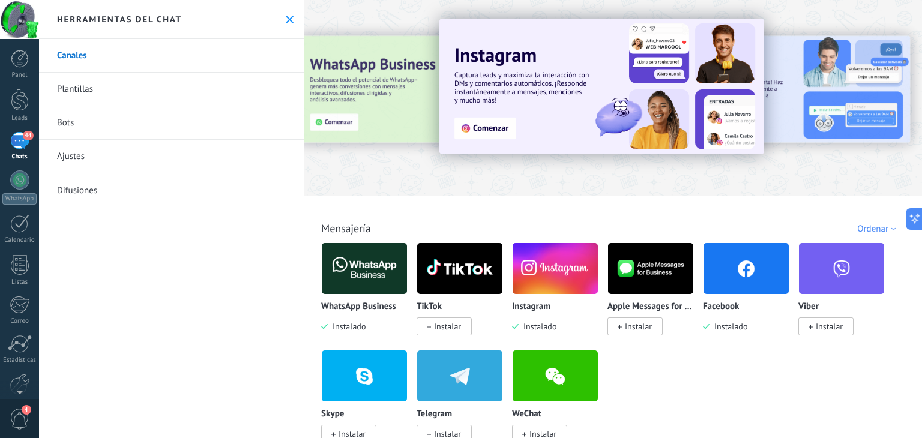
click at [180, 91] on link "Plantillas" at bounding box center [171, 90] width 265 height 34
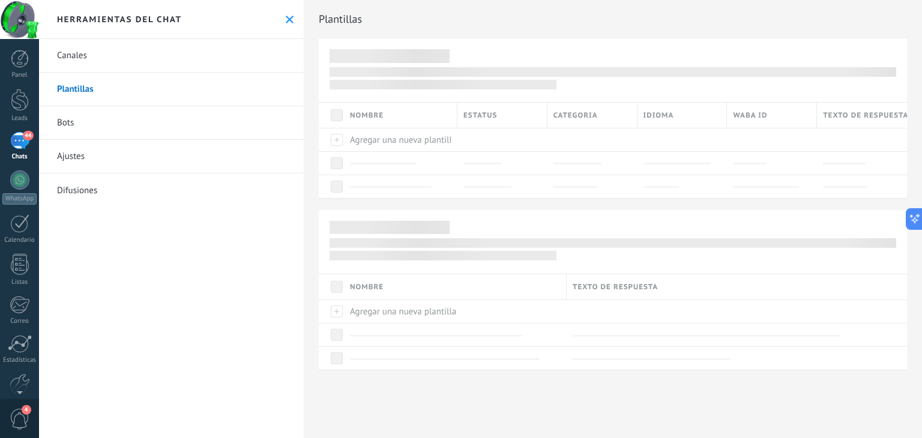
click at [134, 133] on link "Bots" at bounding box center [171, 123] width 265 height 34
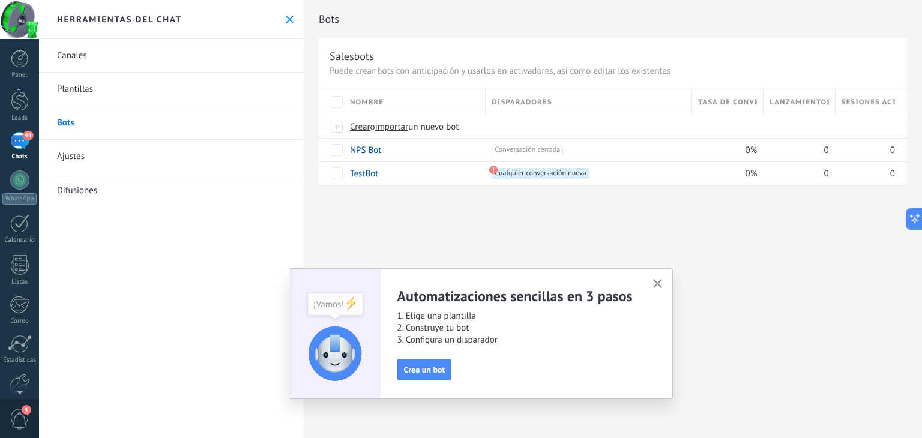
click at [100, 166] on link "Ajustes" at bounding box center [171, 157] width 265 height 34
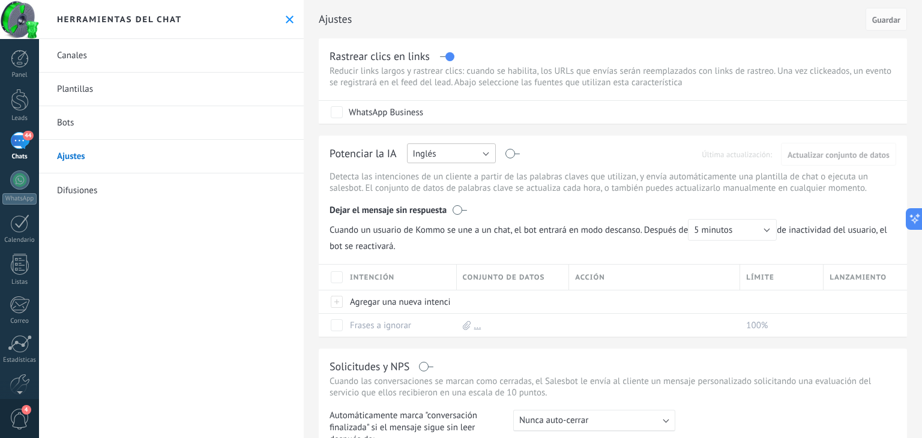
click at [480, 150] on button "Inglés" at bounding box center [451, 153] width 89 height 20
click at [442, 196] on span "Español" at bounding box center [446, 195] width 92 height 11
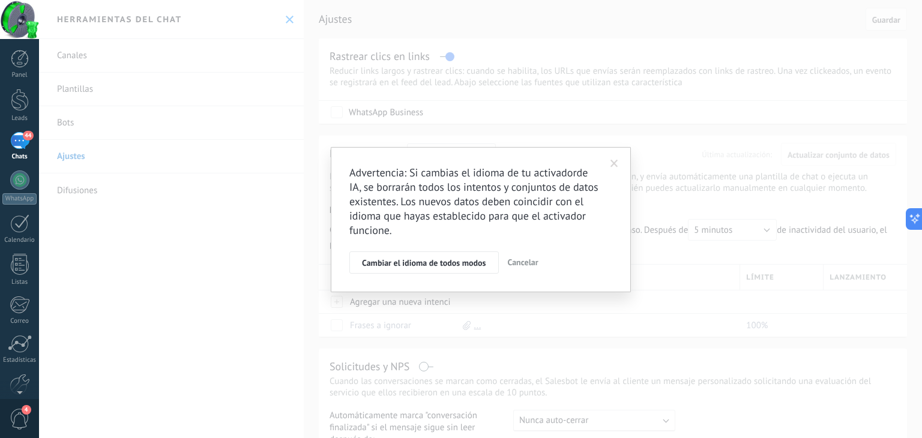
click at [614, 161] on span at bounding box center [615, 164] width 8 height 8
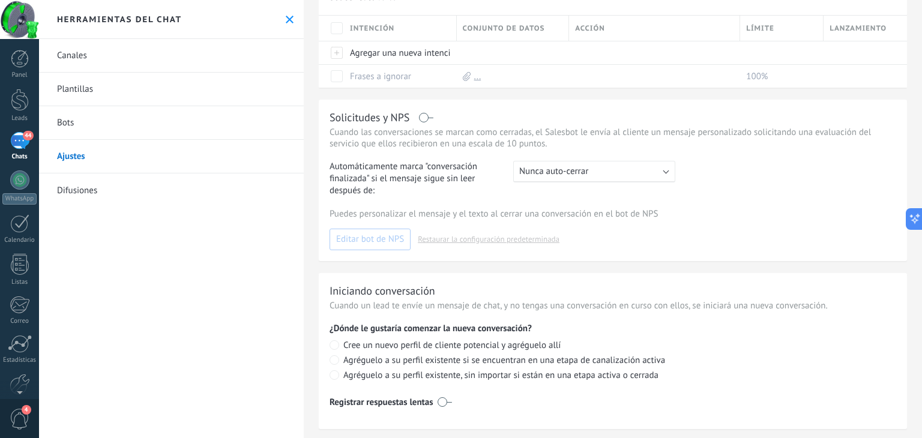
scroll to position [268, 0]
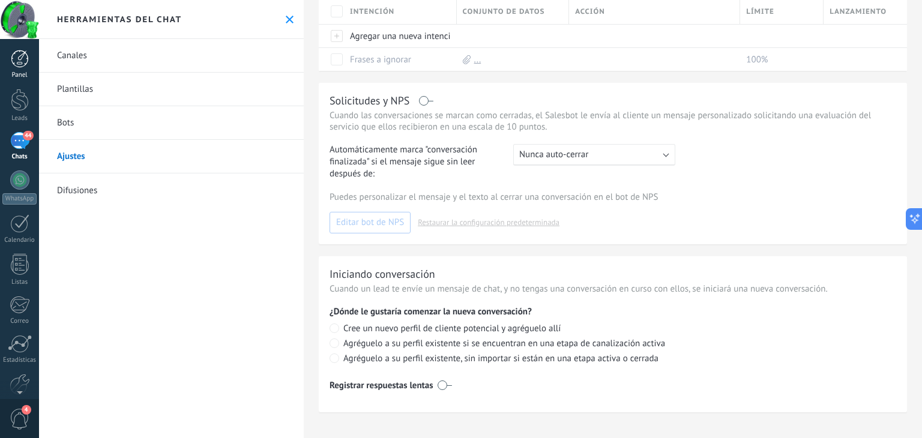
click at [23, 68] on link "Panel" at bounding box center [19, 64] width 39 height 29
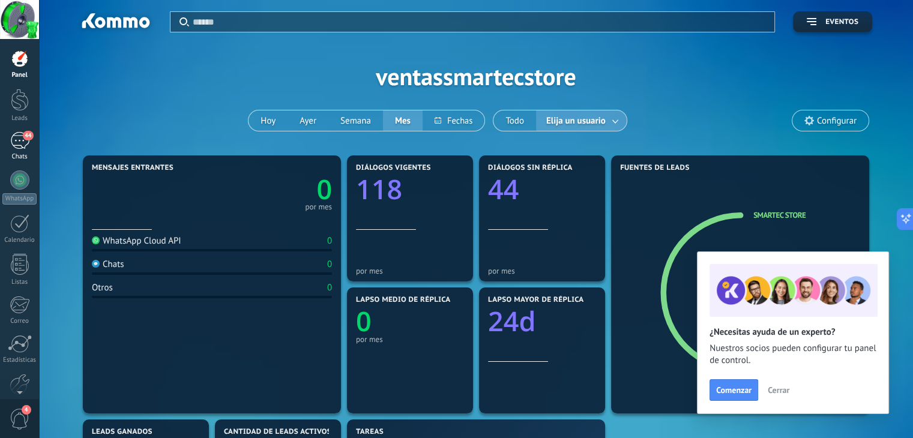
click at [19, 146] on div "44" at bounding box center [19, 140] width 19 height 17
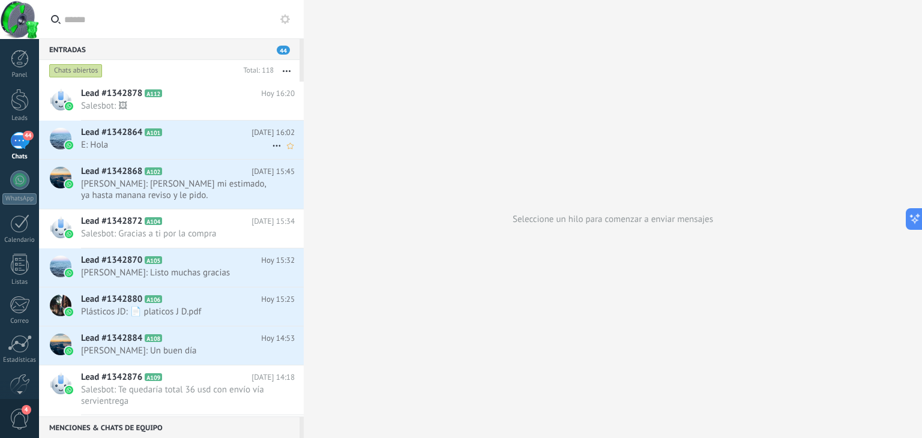
click at [158, 142] on span "E: Hola" at bounding box center [176, 144] width 191 height 11
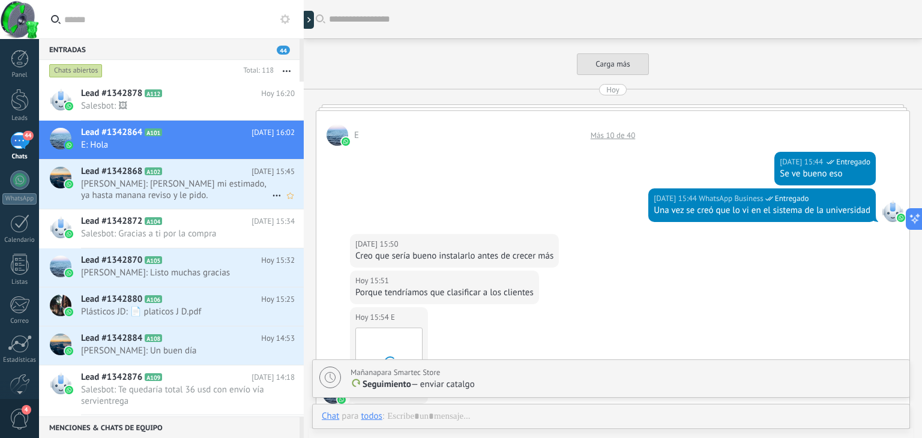
scroll to position [455, 0]
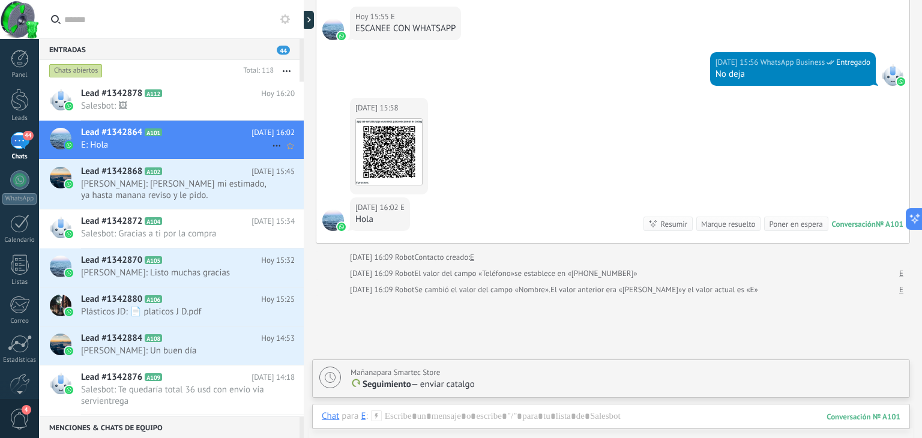
click at [270, 147] on icon at bounding box center [277, 146] width 14 height 14
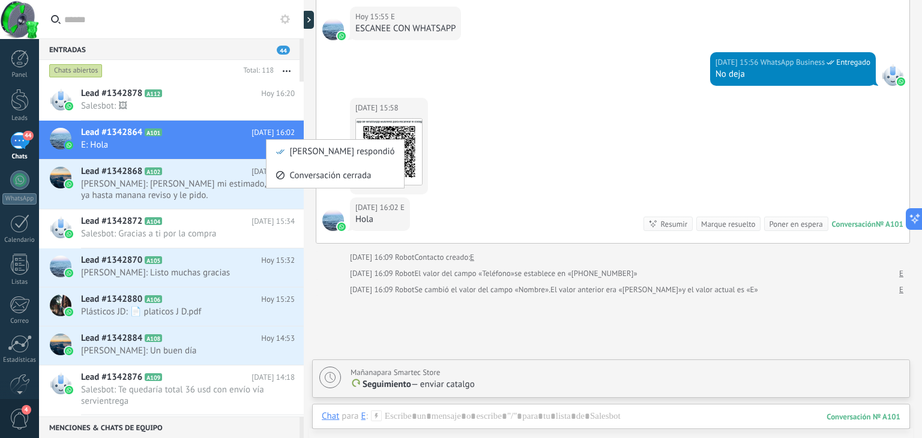
click at [221, 139] on div at bounding box center [461, 219] width 922 height 438
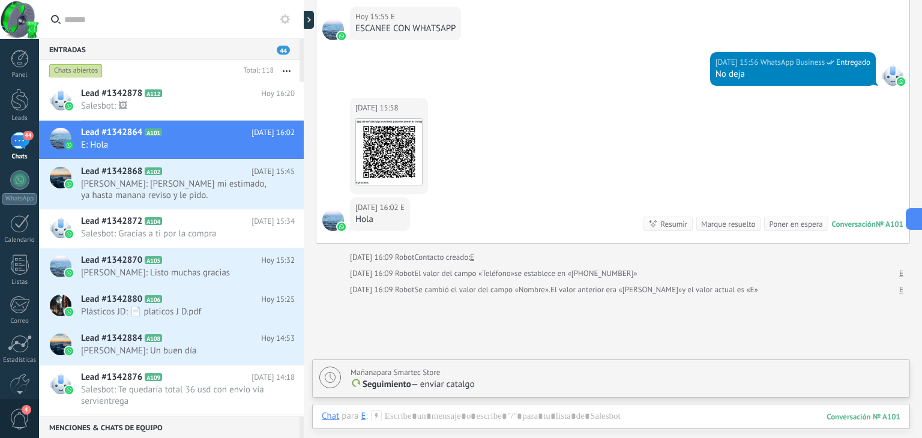
click at [71, 134] on div at bounding box center [60, 140] width 42 height 38
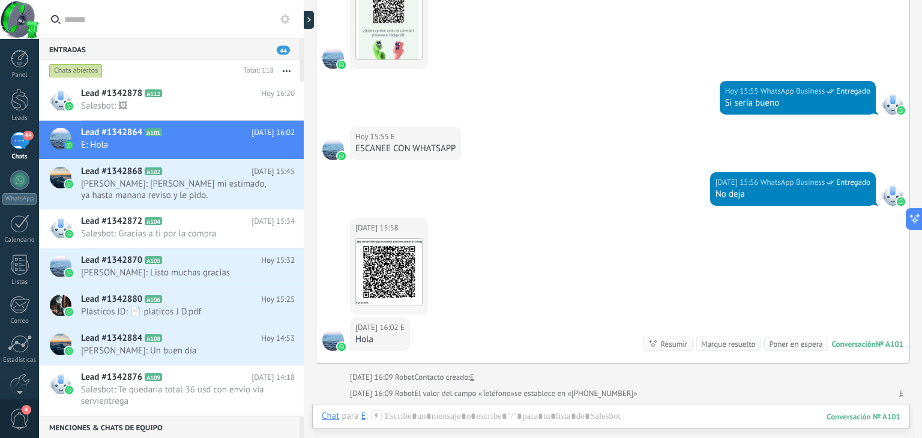
drag, startPoint x: 110, startPoint y: 145, endPoint x: 100, endPoint y: 140, distance: 11.0
click at [100, 140] on span "E: Hola" at bounding box center [176, 144] width 191 height 11
click at [285, 26] on button at bounding box center [285, 19] width 14 height 14
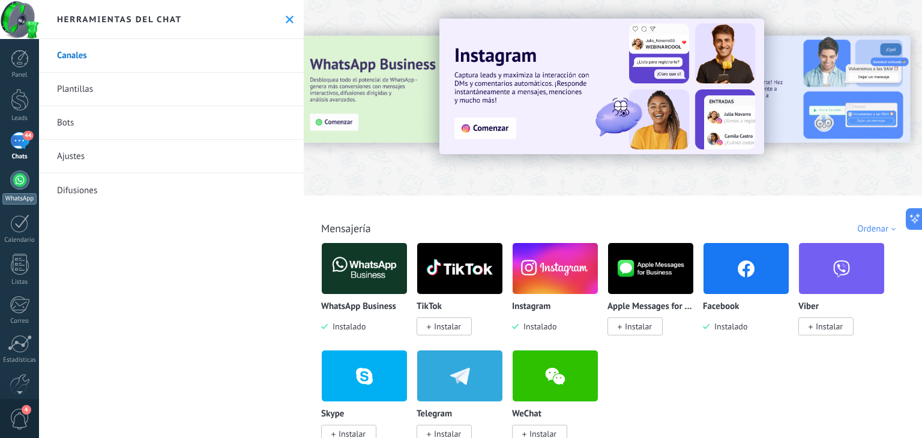
click at [16, 184] on div at bounding box center [19, 179] width 19 height 19
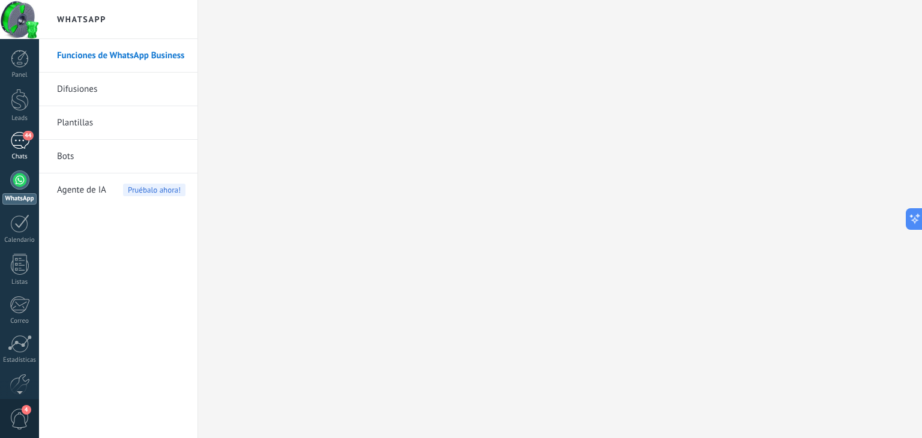
click at [23, 132] on div "44" at bounding box center [19, 140] width 19 height 17
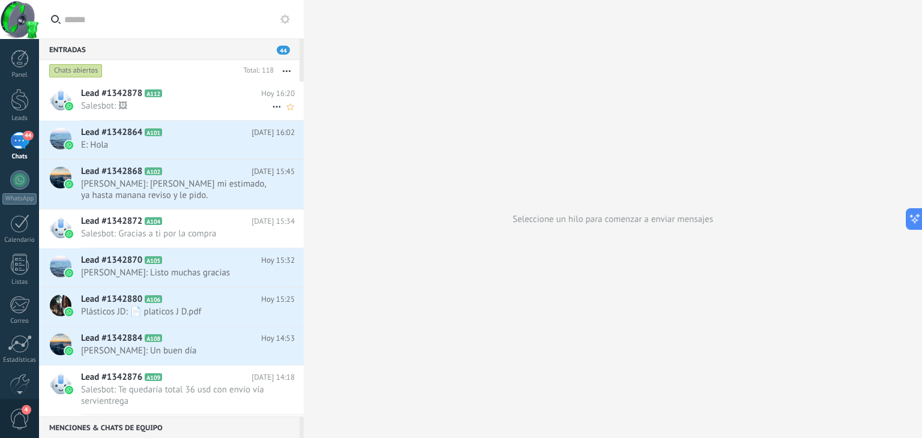
click at [131, 105] on span "Salesbot: 🖼" at bounding box center [176, 105] width 191 height 11
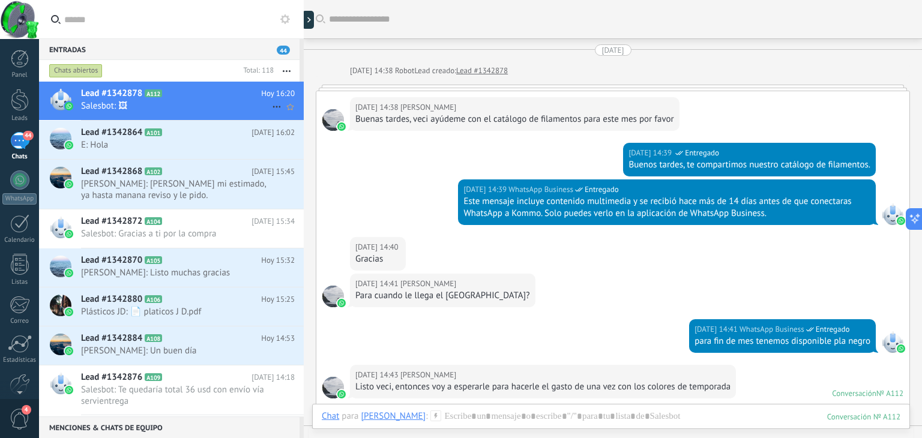
scroll to position [1704, 0]
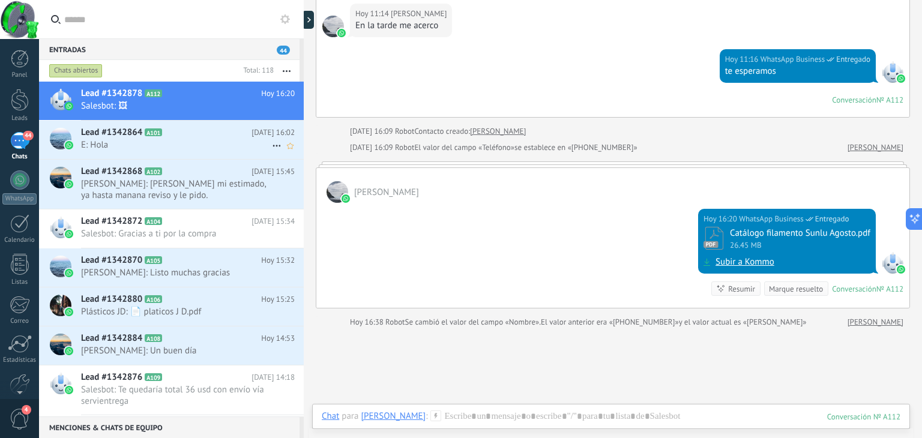
click at [128, 153] on div "Lead #1342864 A101 [DATE] 16:02 E: Hola" at bounding box center [192, 140] width 223 height 38
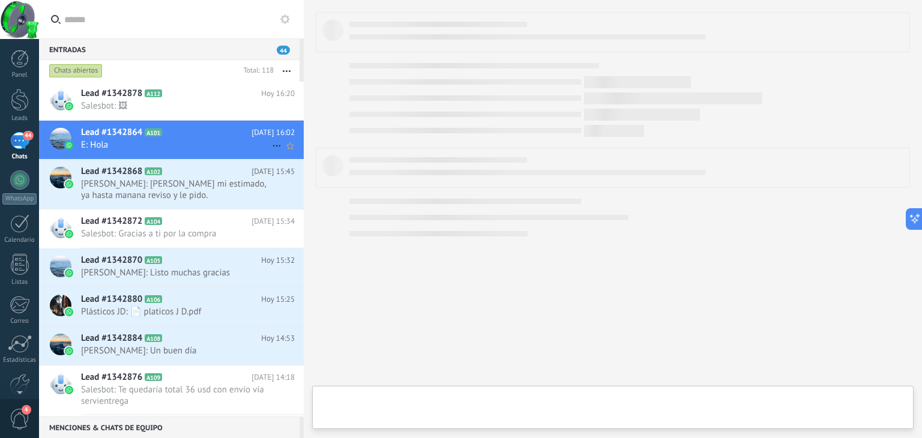
click at [74, 147] on div at bounding box center [69, 145] width 11 height 11
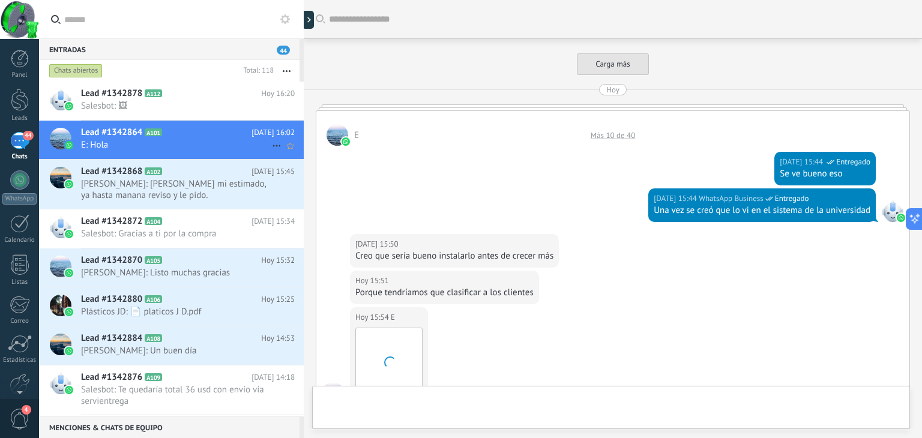
click at [74, 147] on div at bounding box center [69, 145] width 11 height 11
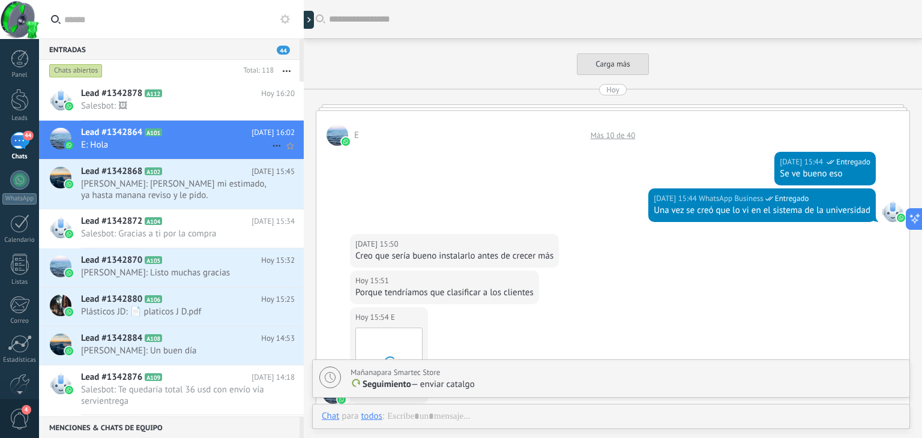
scroll to position [455, 0]
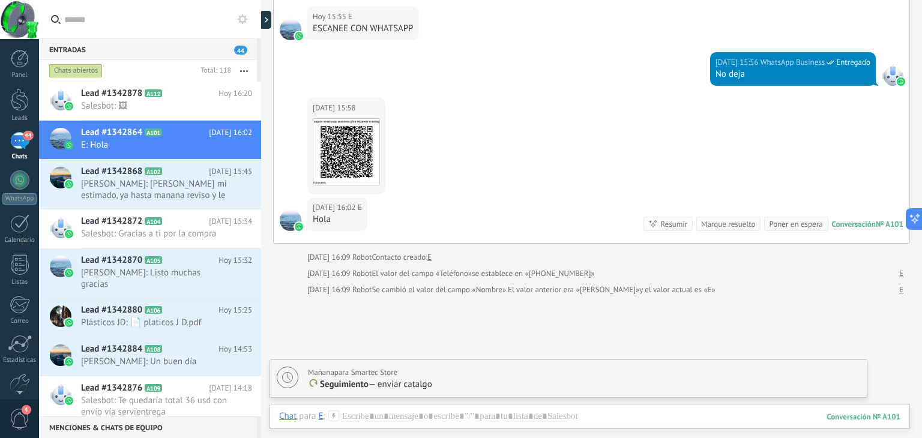
click at [156, 210] on div "Entradas 44 Chats abiertos Total: 118 Silenciar Acciones múltiples Ordenar Más …" at bounding box center [480, 219] width 883 height 438
type textarea "**********"
click at [288, 219] on div at bounding box center [291, 221] width 22 height 22
click at [367, 153] on img at bounding box center [346, 152] width 66 height 66
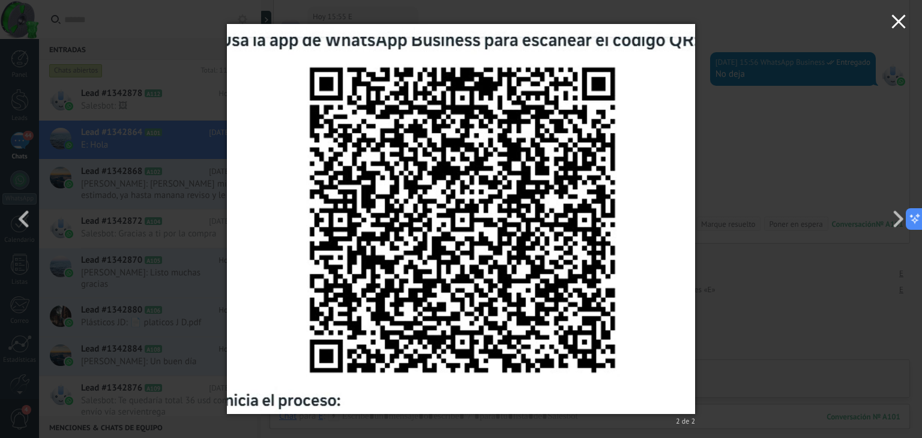
drag, startPoint x: 899, startPoint y: 27, endPoint x: 874, endPoint y: 31, distance: 24.9
click at [899, 27] on icon "button" at bounding box center [898, 21] width 14 height 14
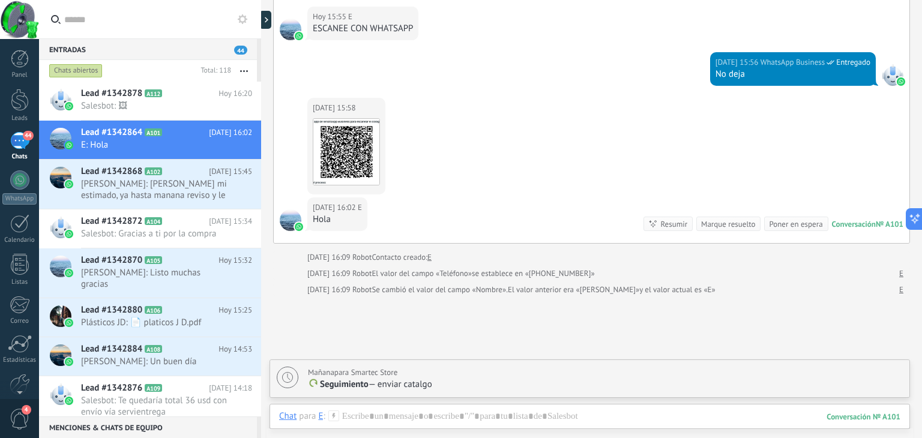
click at [318, 415] on div "E" at bounding box center [320, 416] width 5 height 11
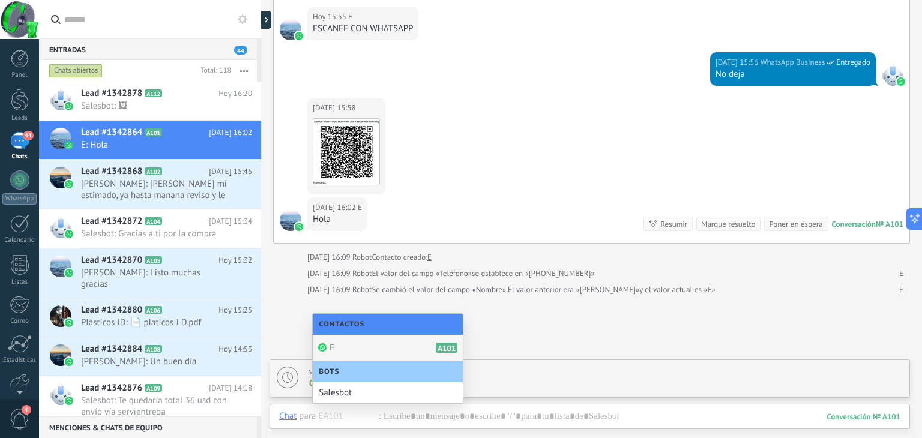
click at [360, 349] on div "E A101" at bounding box center [388, 348] width 150 height 26
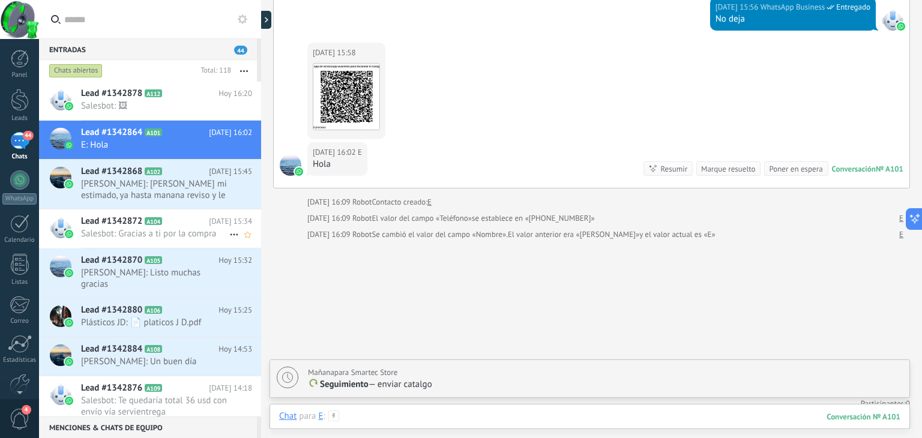
scroll to position [515, 0]
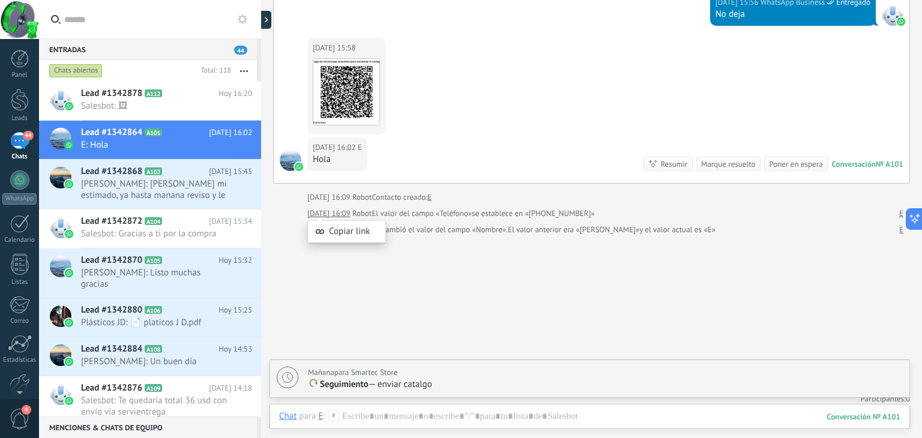
click at [137, 190] on span "[PERSON_NAME]: [PERSON_NAME] mi estimado, ya hasta manana reviso y le pido." at bounding box center [155, 189] width 148 height 23
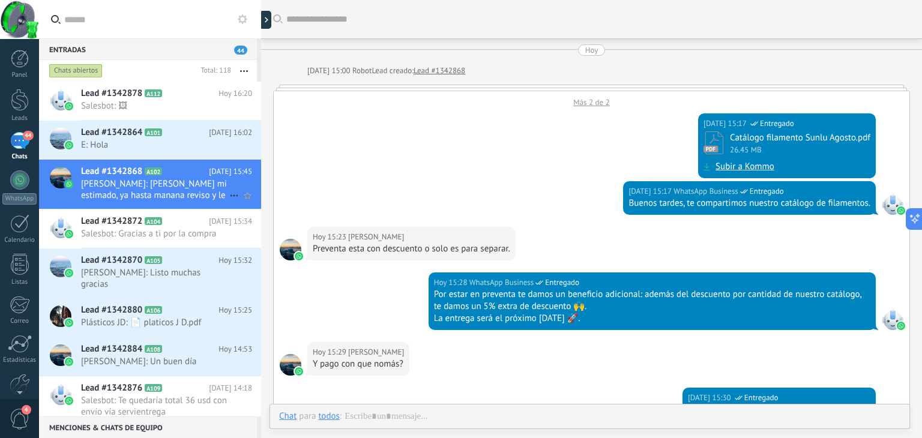
scroll to position [364, 0]
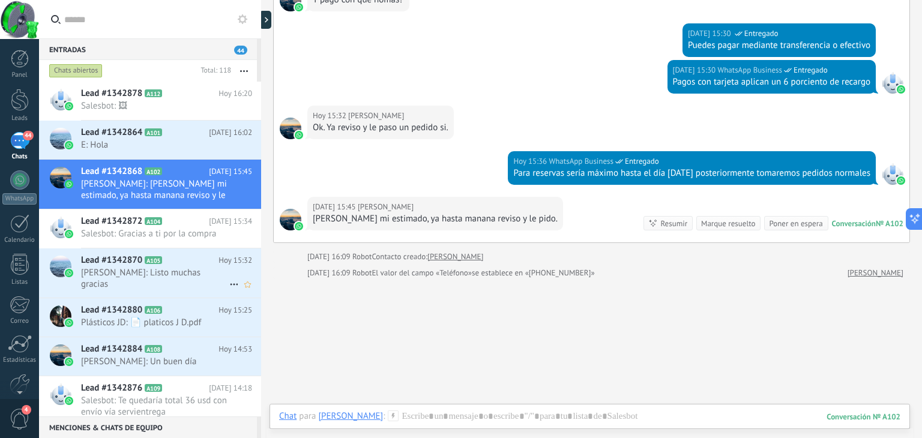
click at [144, 277] on span "[PERSON_NAME]: Listo muchas gracias" at bounding box center [155, 278] width 148 height 23
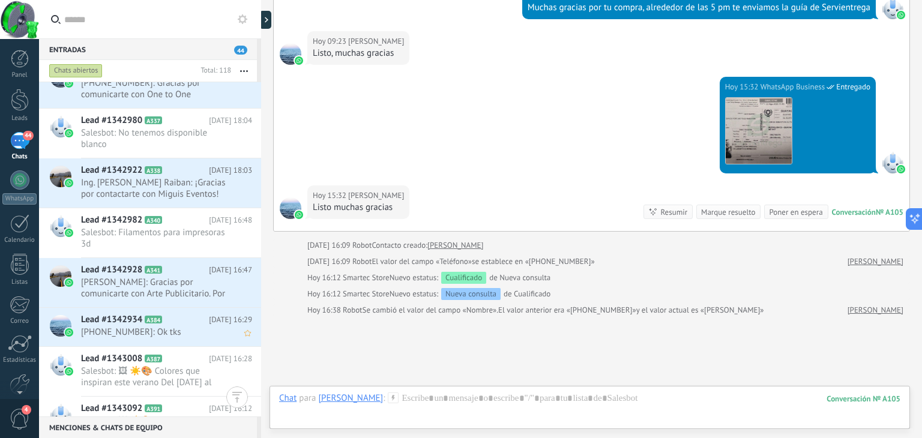
scroll to position [1637, 0]
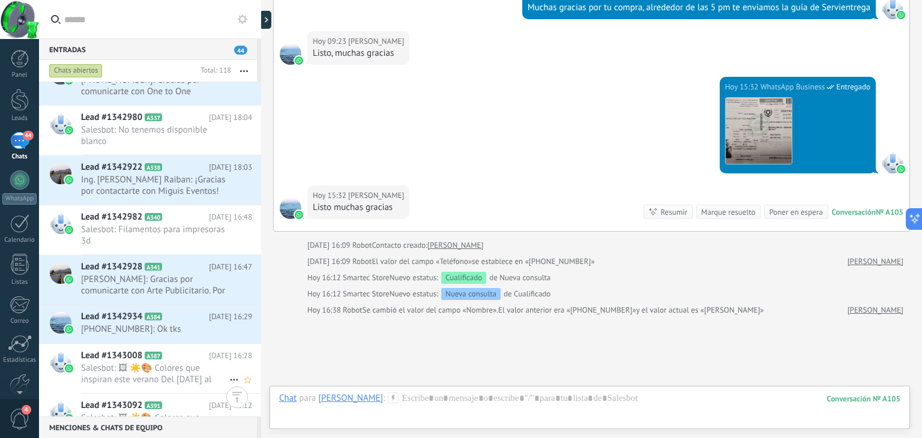
click at [122, 366] on span "Salesbot: 🖼 ☀️🎨 Colores que inspiran este verano Del [DATE] al [DATE][PERSON_NA…" at bounding box center [155, 374] width 148 height 23
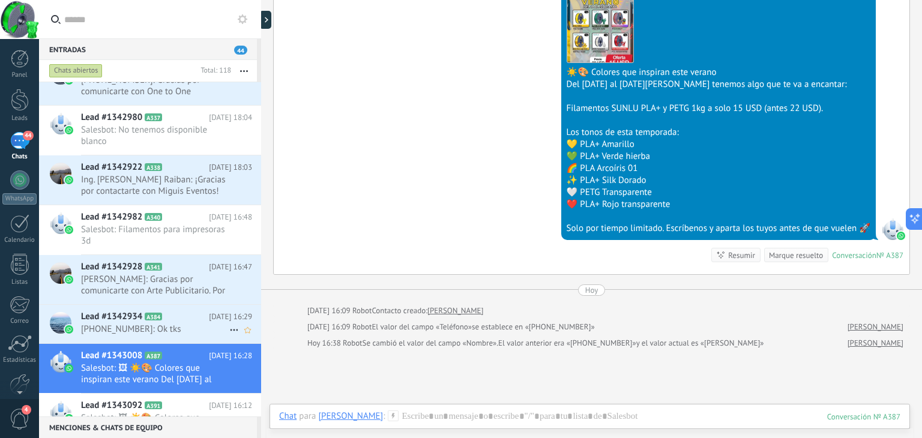
scroll to position [894, 0]
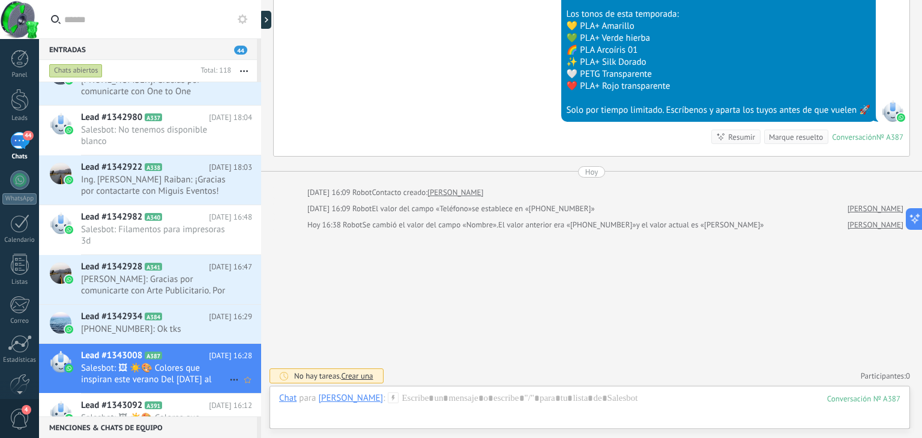
click at [154, 357] on span "A387" at bounding box center [153, 356] width 17 height 8
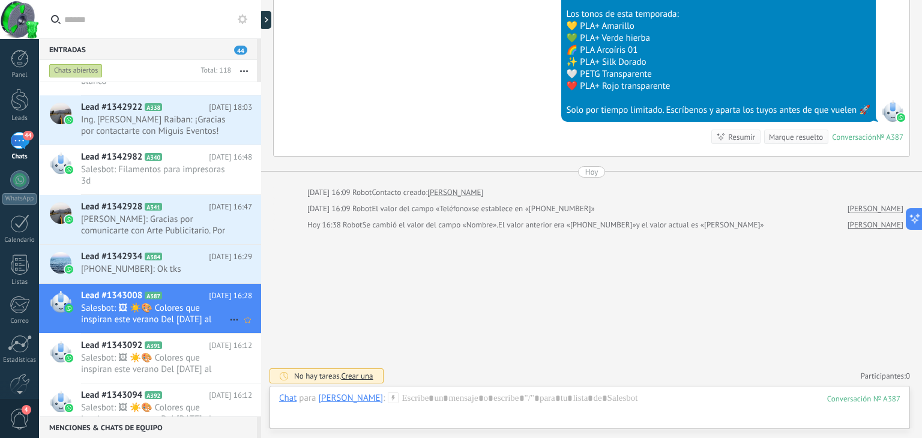
click at [229, 315] on icon at bounding box center [234, 320] width 14 height 14
click at [189, 294] on div at bounding box center [461, 219] width 922 height 438
click at [67, 304] on img at bounding box center [69, 308] width 8 height 8
drag, startPoint x: 67, startPoint y: 303, endPoint x: 399, endPoint y: 324, distance: 332.6
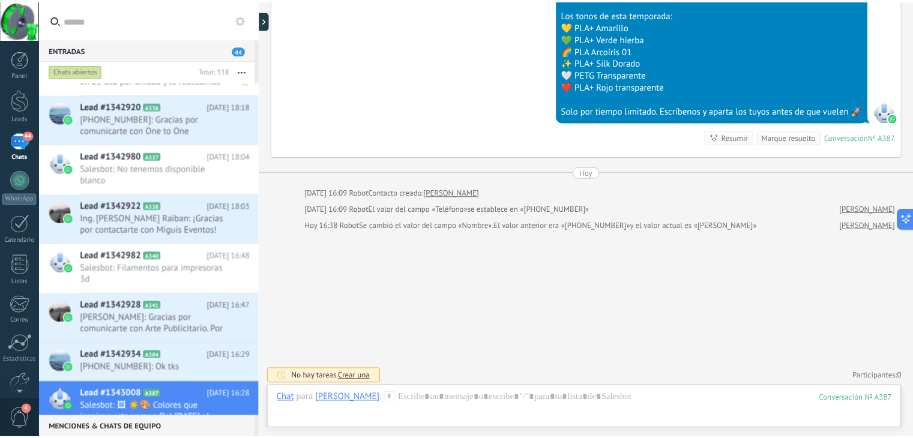
scroll to position [1606, 0]
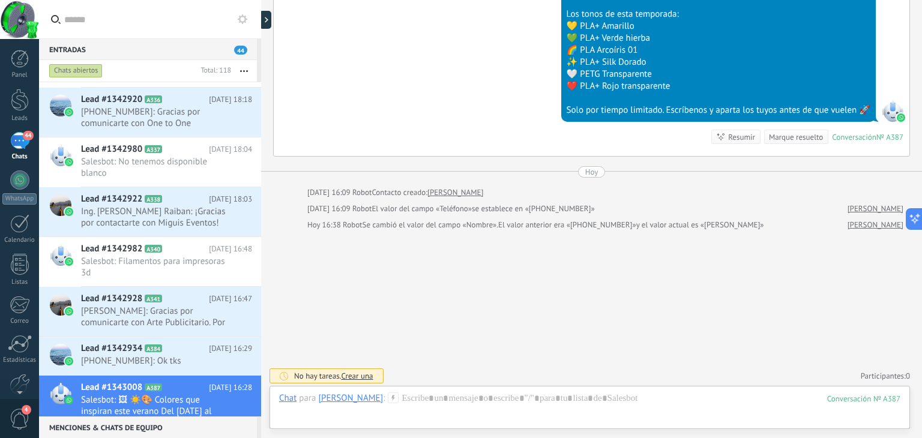
click at [247, 70] on use "button" at bounding box center [244, 71] width 8 height 2
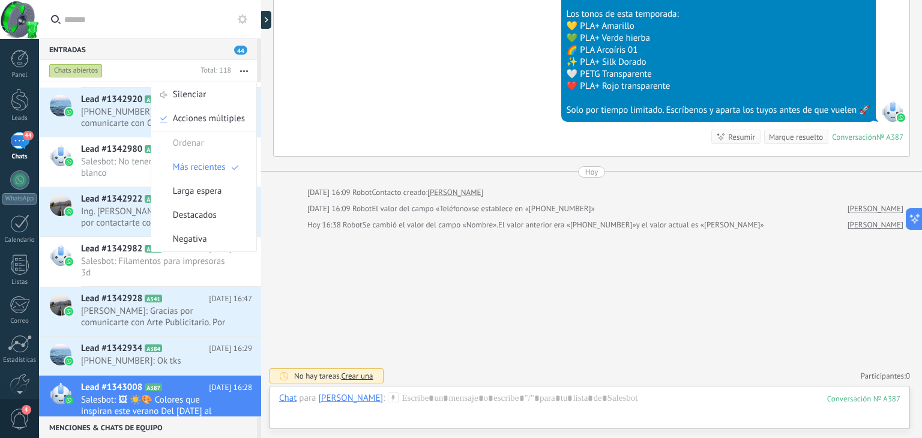
click at [187, 53] on div "Entradas 44" at bounding box center [148, 49] width 218 height 22
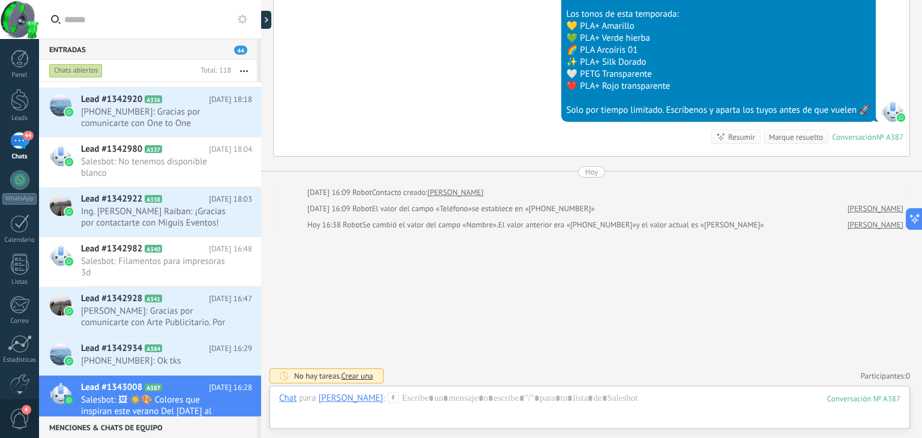
click at [240, 50] on span "44" at bounding box center [240, 50] width 13 height 9
click at [17, 58] on div at bounding box center [20, 59] width 18 height 18
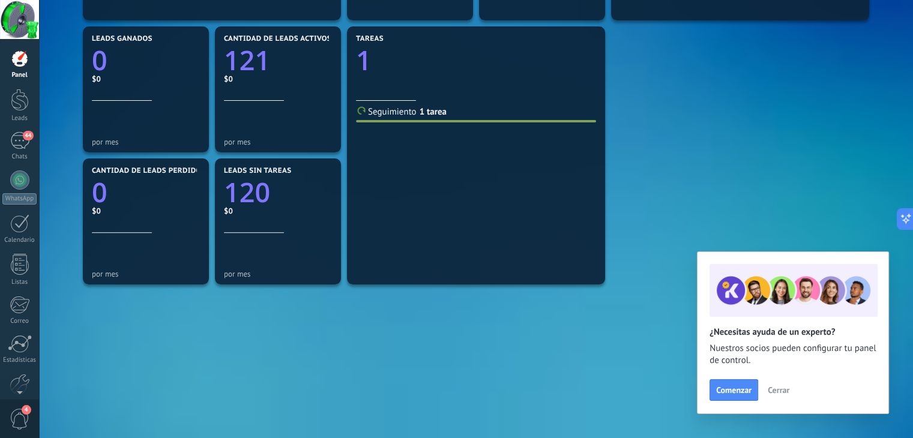
scroll to position [411, 0]
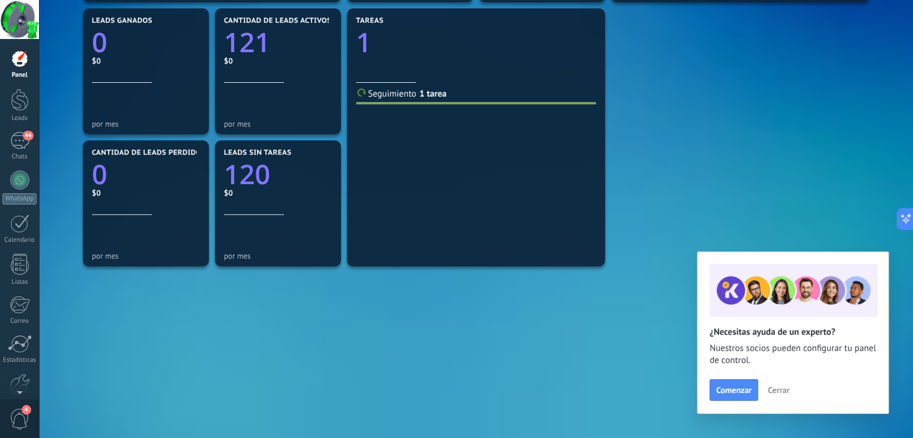
click at [784, 387] on span "Cerrar" at bounding box center [779, 390] width 22 height 8
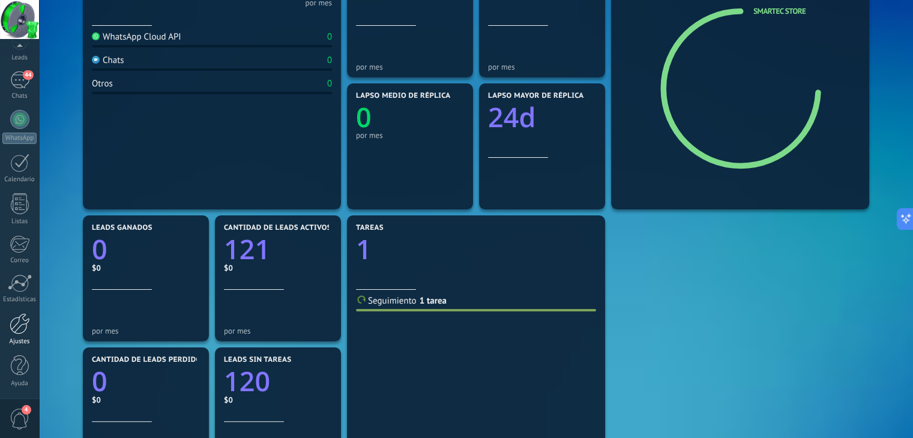
scroll to position [240, 0]
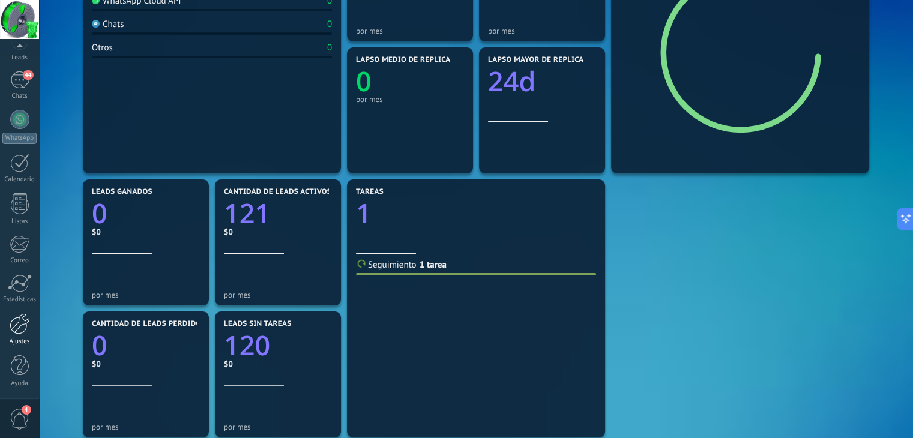
click at [25, 322] on div at bounding box center [20, 323] width 20 height 21
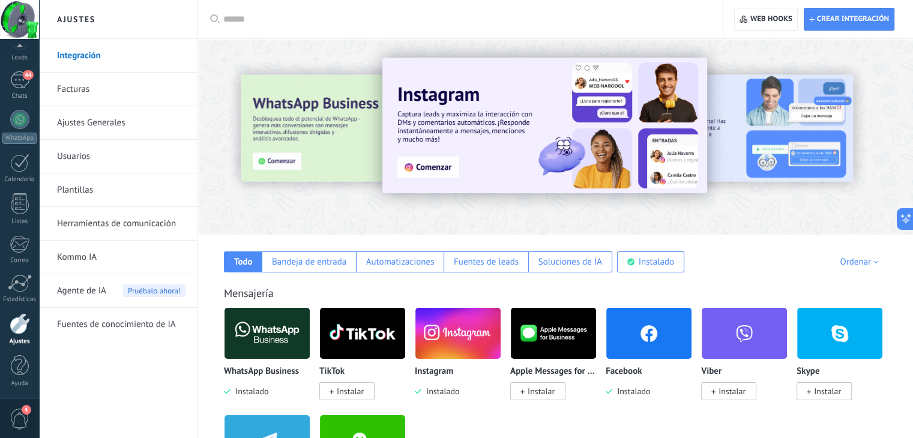
click at [80, 279] on span "Agente de IA" at bounding box center [81, 291] width 49 height 34
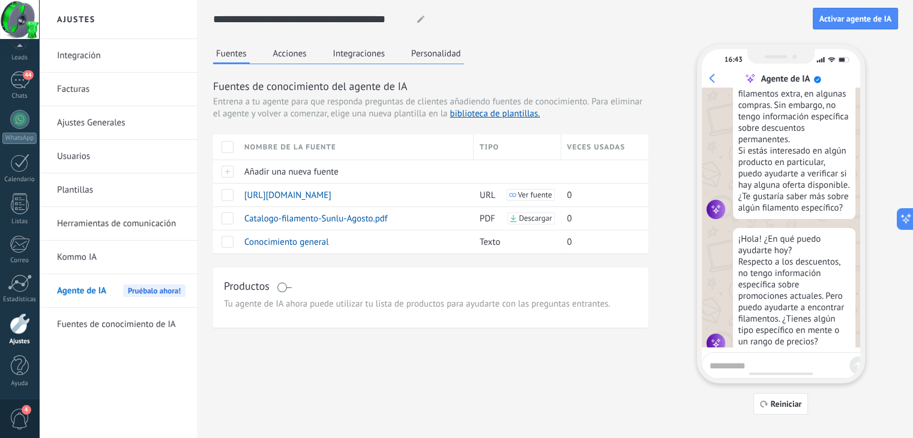
scroll to position [193, 0]
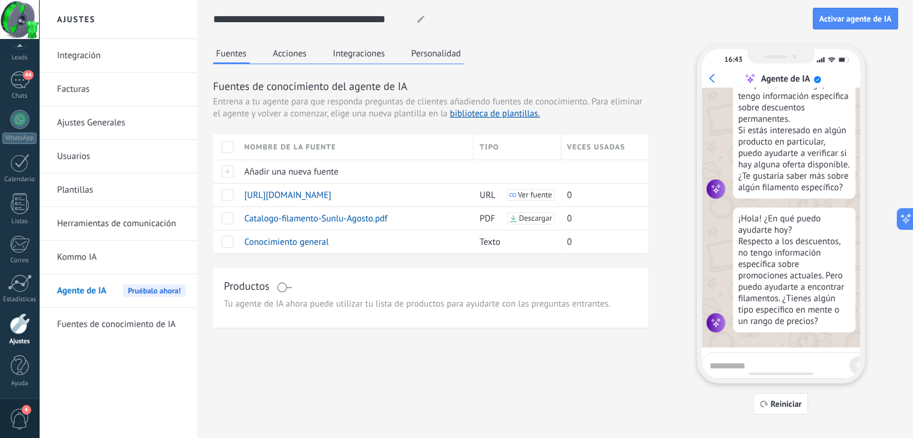
click at [743, 361] on textarea at bounding box center [777, 364] width 135 height 15
type textarea "**********"
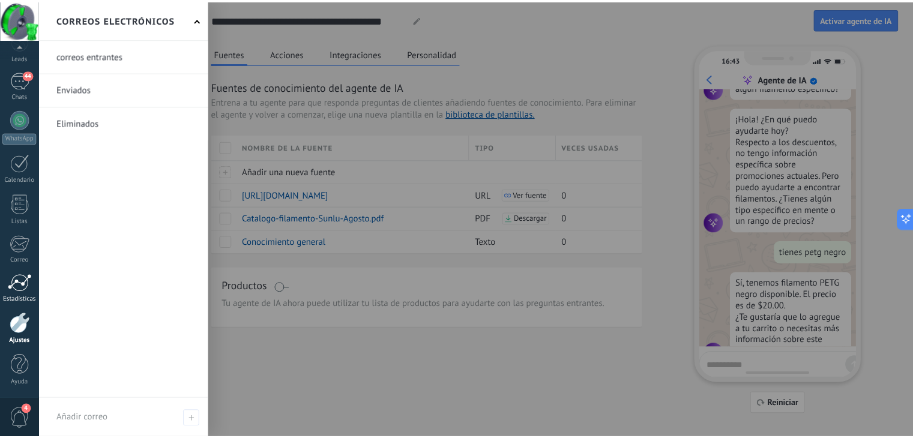
scroll to position [325, 0]
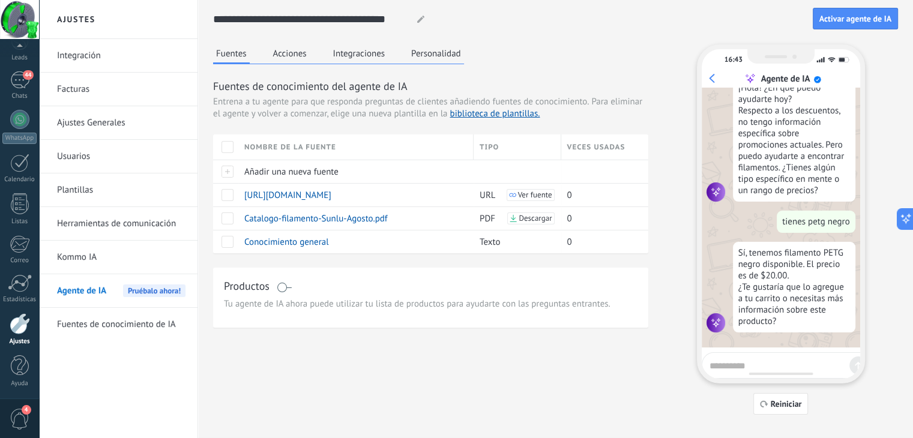
click at [749, 368] on textarea at bounding box center [777, 364] width 135 height 15
type textarea "**********"
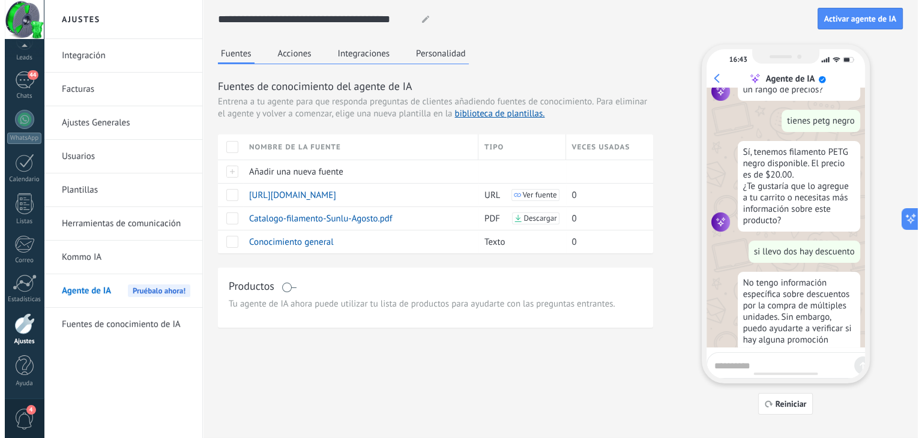
scroll to position [468, 0]
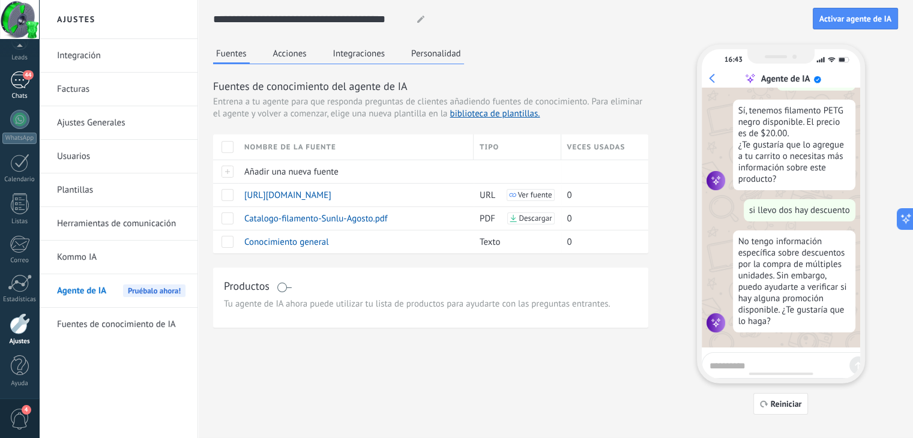
click at [13, 80] on div "44" at bounding box center [19, 79] width 19 height 17
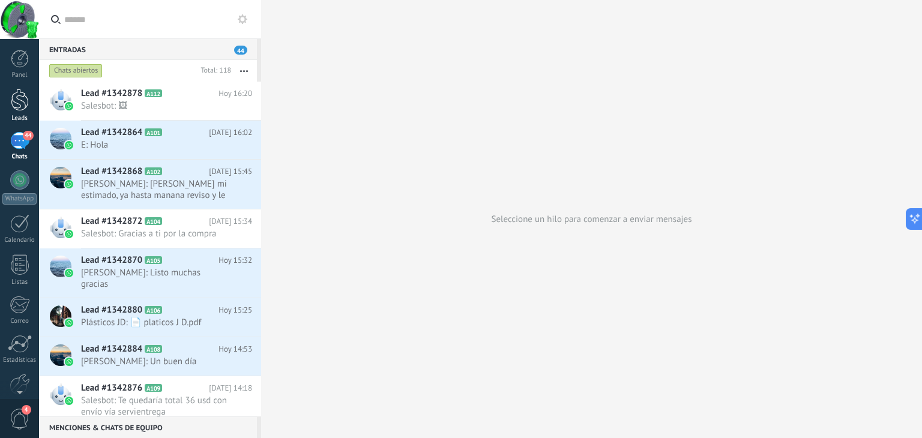
click at [19, 104] on div at bounding box center [20, 100] width 18 height 22
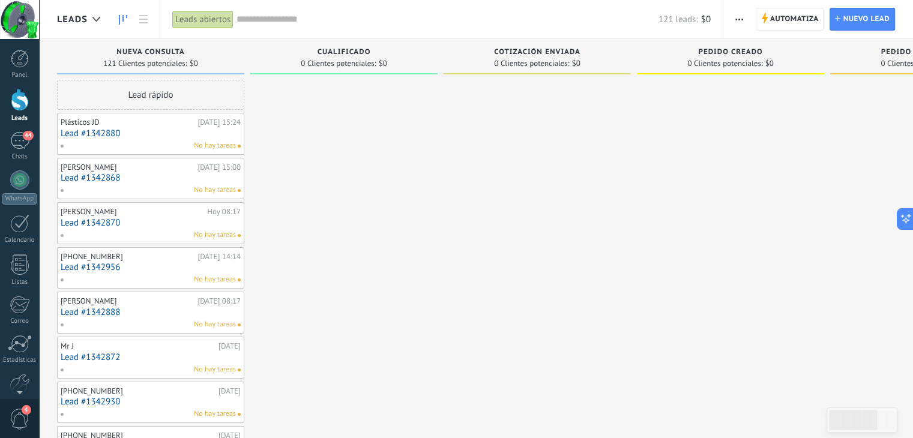
drag, startPoint x: 198, startPoint y: 136, endPoint x: 183, endPoint y: 130, distance: 16.5
click at [183, 130] on link "Lead #1342880" at bounding box center [151, 133] width 180 height 10
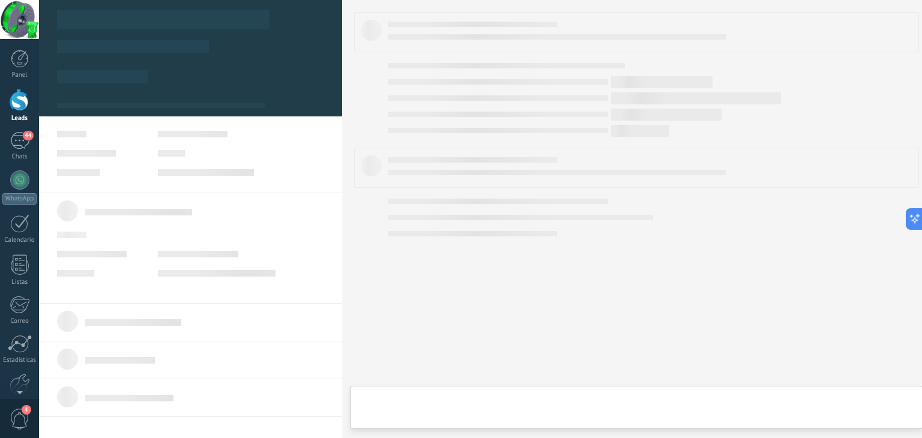
type textarea "**********"
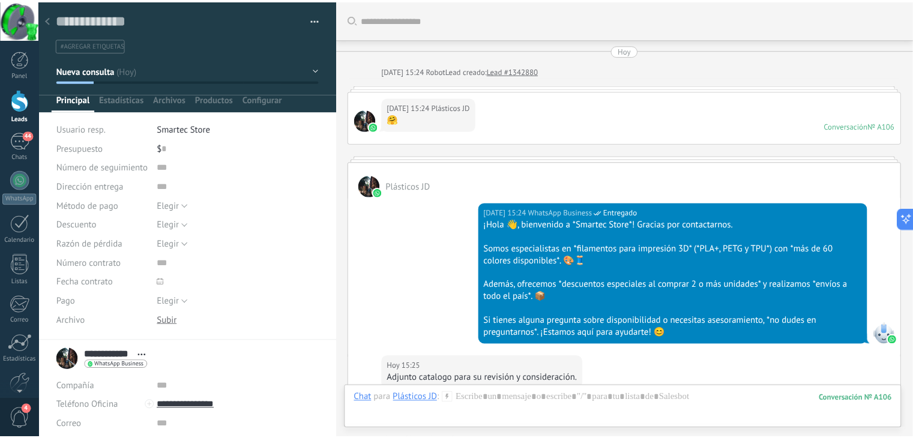
scroll to position [492, 0]
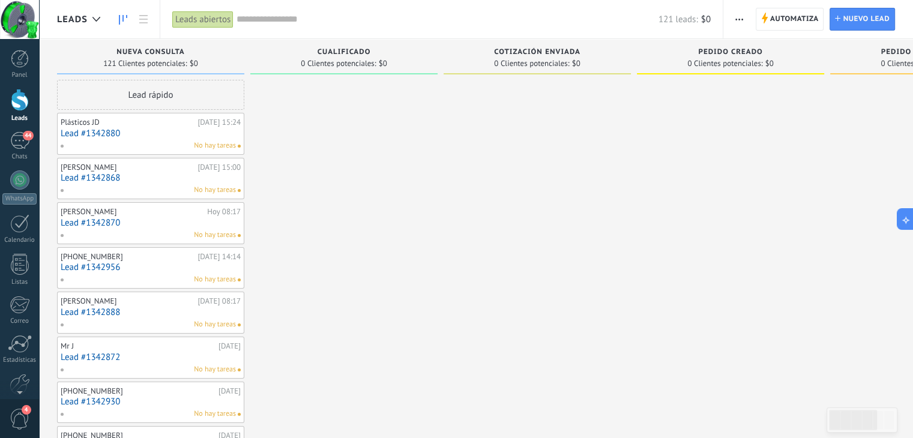
click at [312, 11] on div "121 leads: $0" at bounding box center [474, 19] width 474 height 38
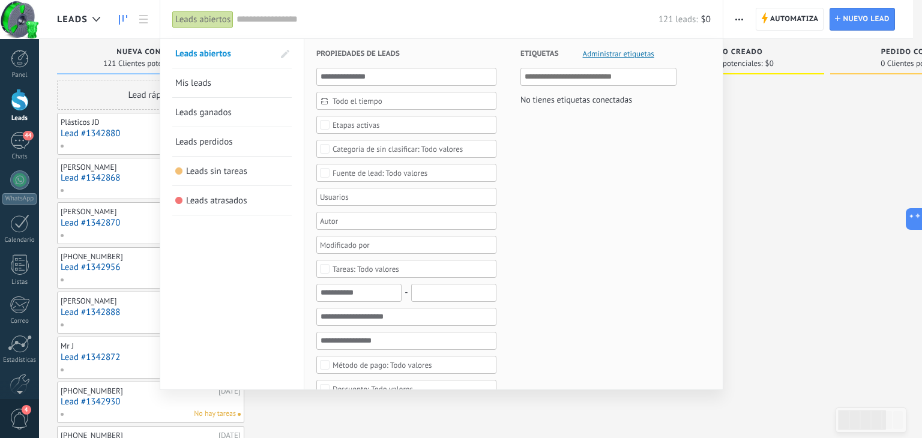
click at [297, 22] on input "text" at bounding box center [448, 19] width 422 height 13
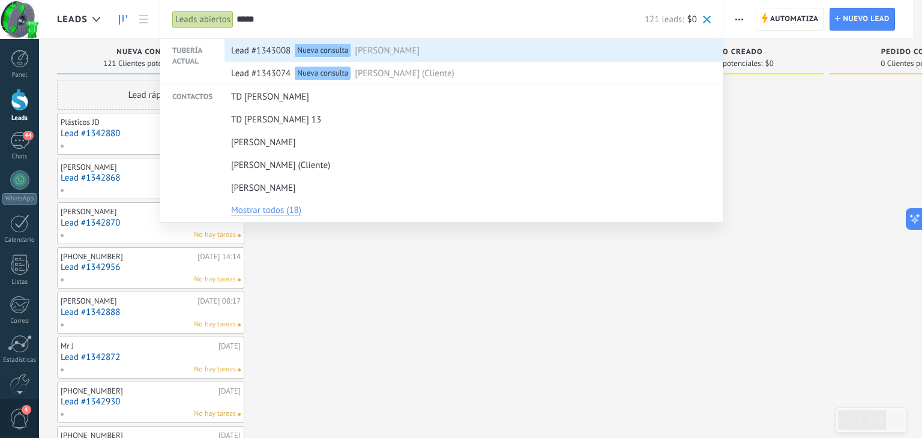
type input "*****"
click at [303, 50] on div "Nueva consulta" at bounding box center [323, 50] width 56 height 13
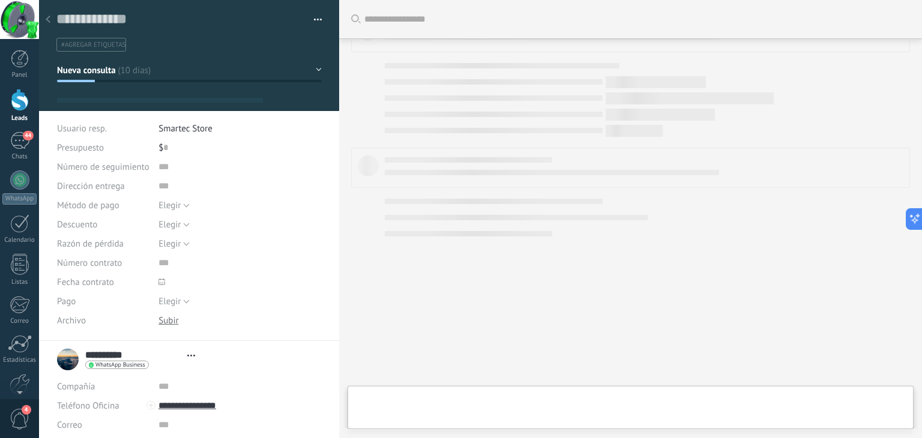
type textarea "**********"
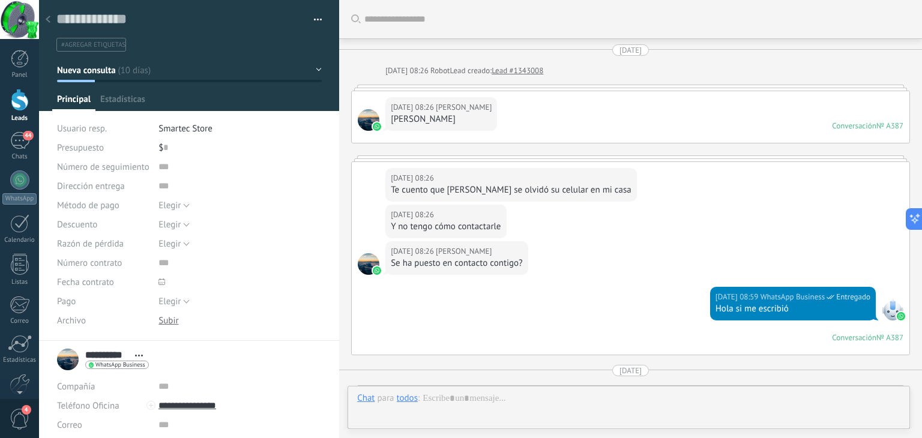
scroll to position [17, 0]
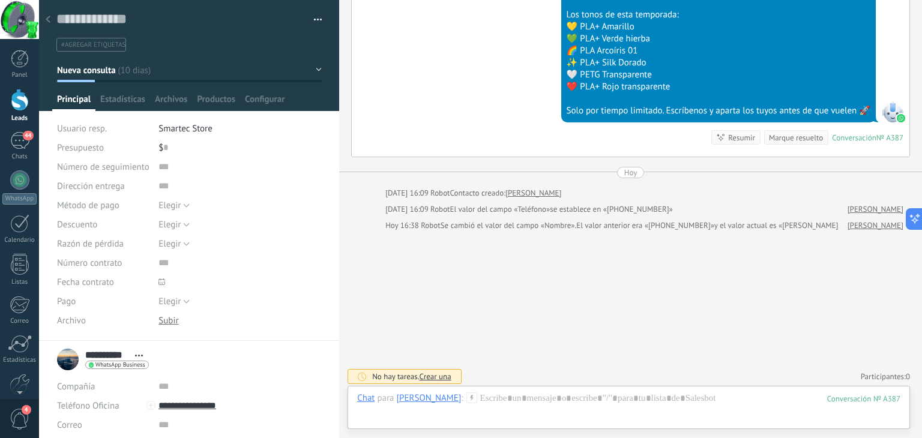
click at [173, 125] on span "Smartec Store" at bounding box center [185, 128] width 54 height 11
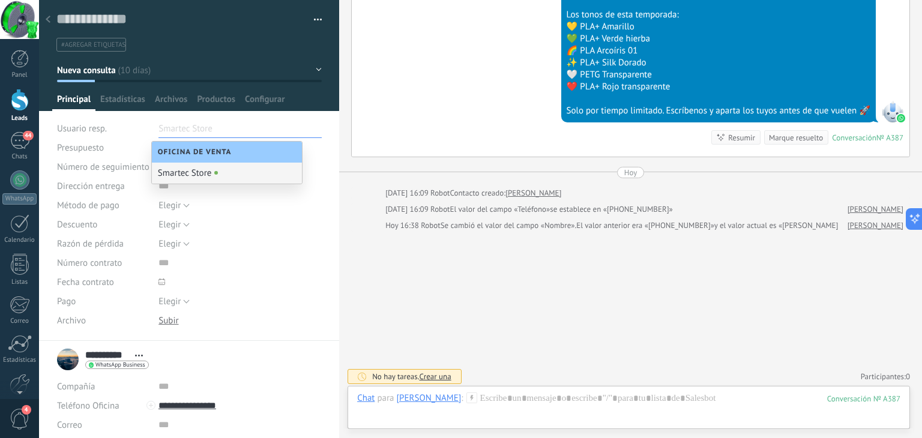
click at [173, 125] on input "text" at bounding box center [188, 128] width 60 height 19
click at [122, 145] on div "Presupuesto" at bounding box center [103, 147] width 92 height 19
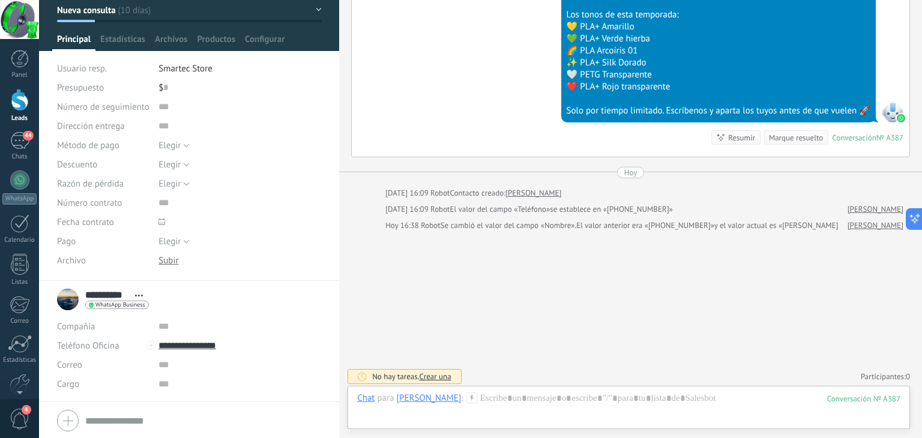
scroll to position [99, 0]
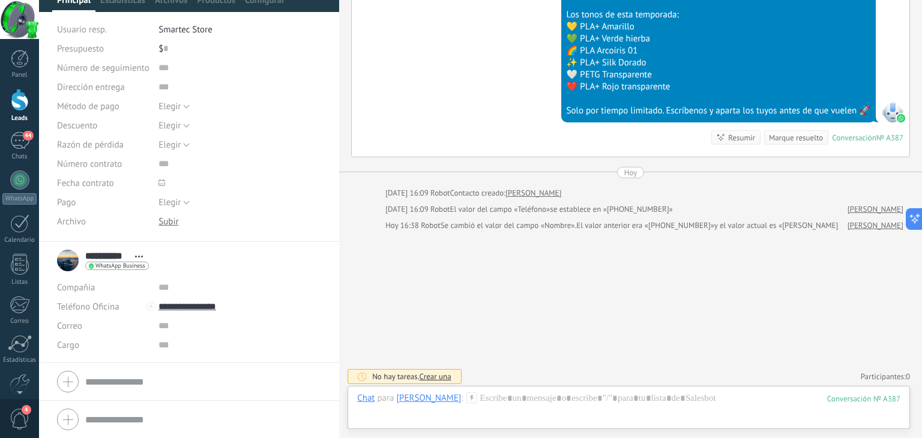
click at [137, 376] on form "Compañía Teléfono Oficina Ofic. directo Celular Fax Casa Otro Teléfono Oficina …" at bounding box center [189, 382] width 264 height 30
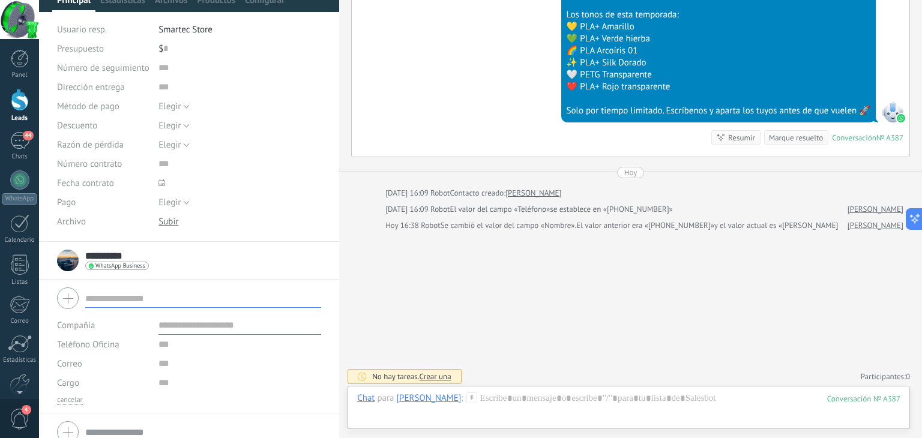
click at [176, 325] on input "text" at bounding box center [239, 325] width 163 height 19
click at [121, 301] on input "text" at bounding box center [203, 298] width 236 height 19
type input "*****"
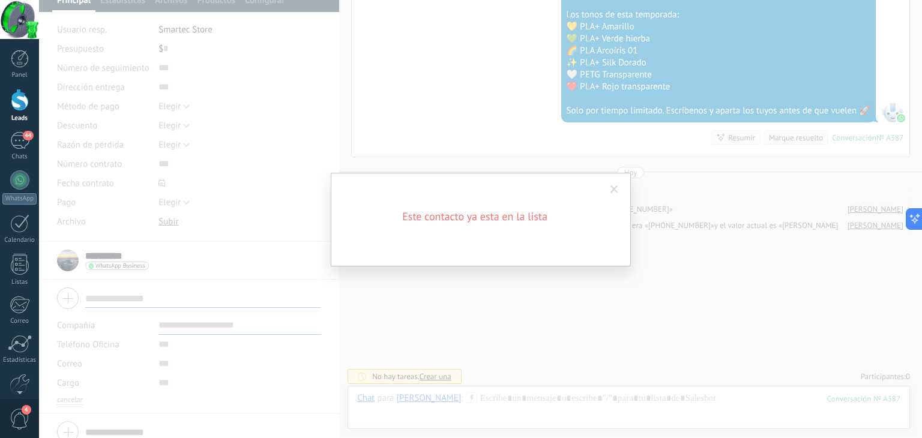
click at [615, 188] on span at bounding box center [615, 190] width 8 height 8
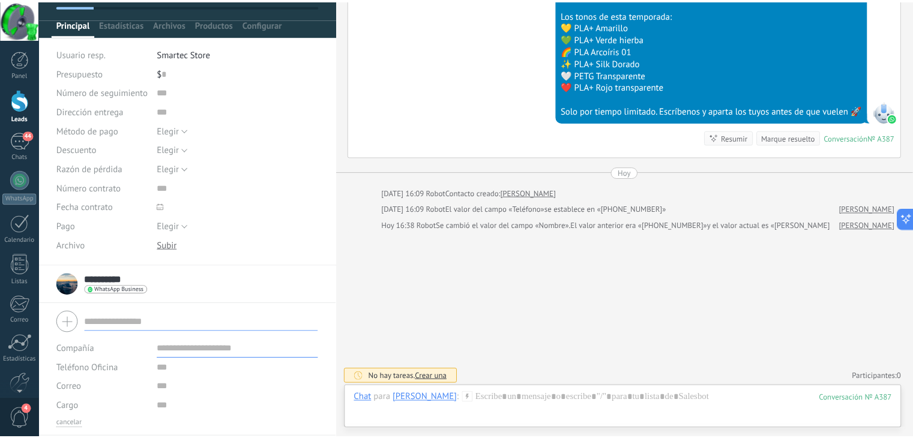
scroll to position [0, 0]
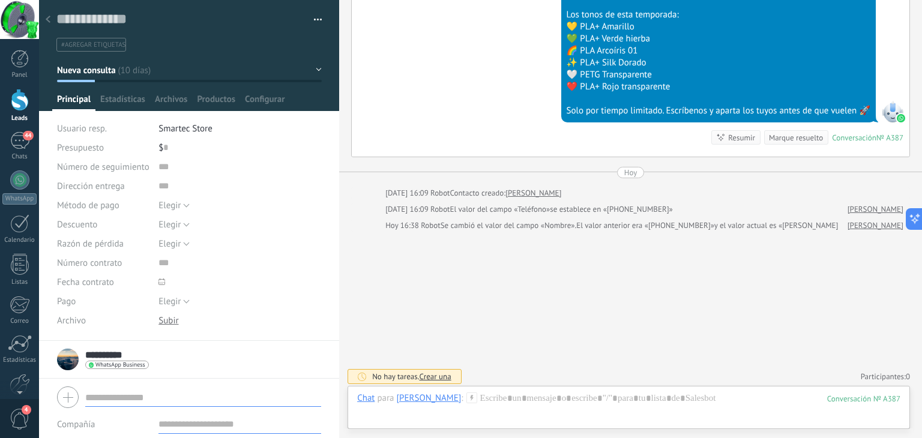
click at [48, 18] on use at bounding box center [48, 19] width 5 height 7
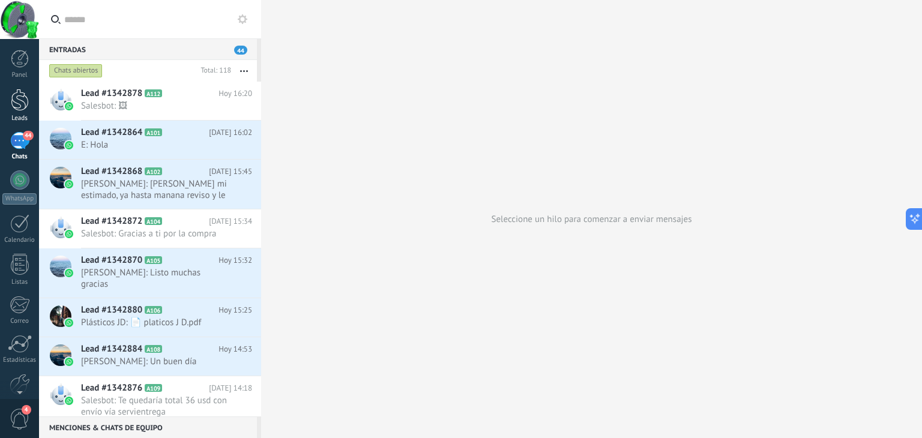
click at [29, 97] on link "Leads" at bounding box center [19, 106] width 39 height 34
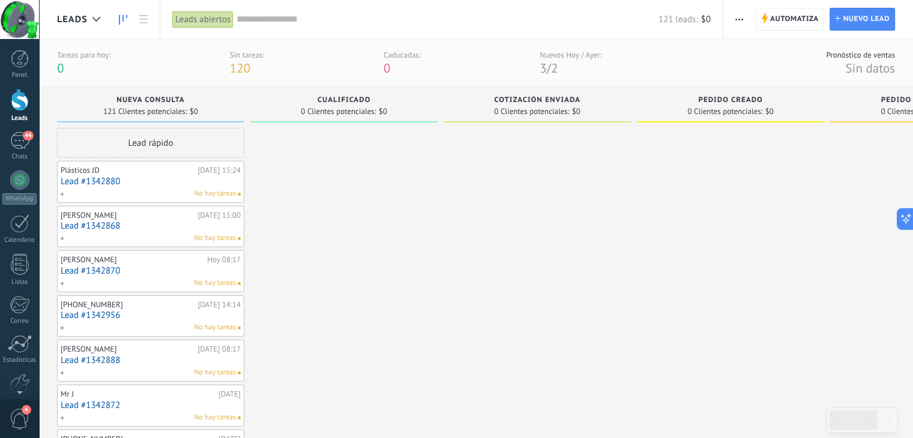
click at [131, 226] on link "Lead #1342868" at bounding box center [151, 226] width 180 height 10
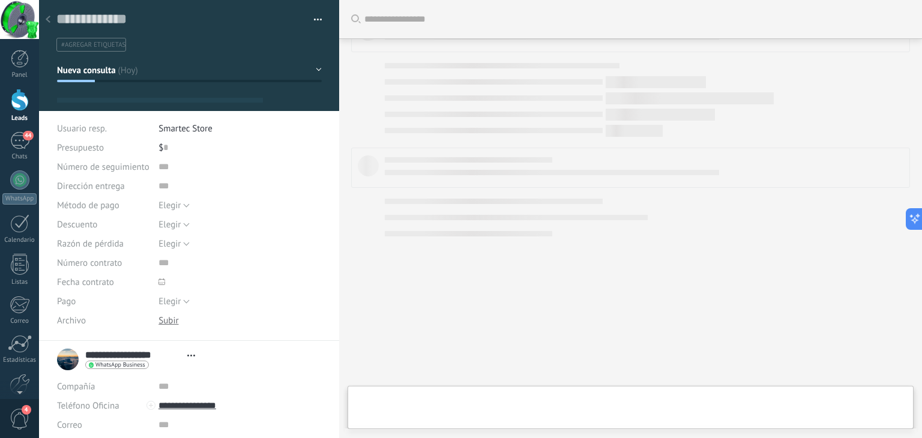
type textarea "**********"
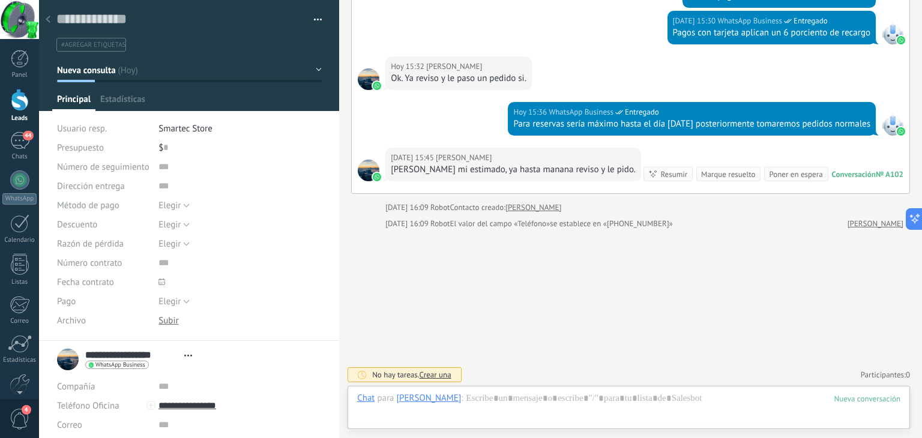
scroll to position [17, 0]
click at [46, 21] on icon at bounding box center [48, 19] width 5 height 7
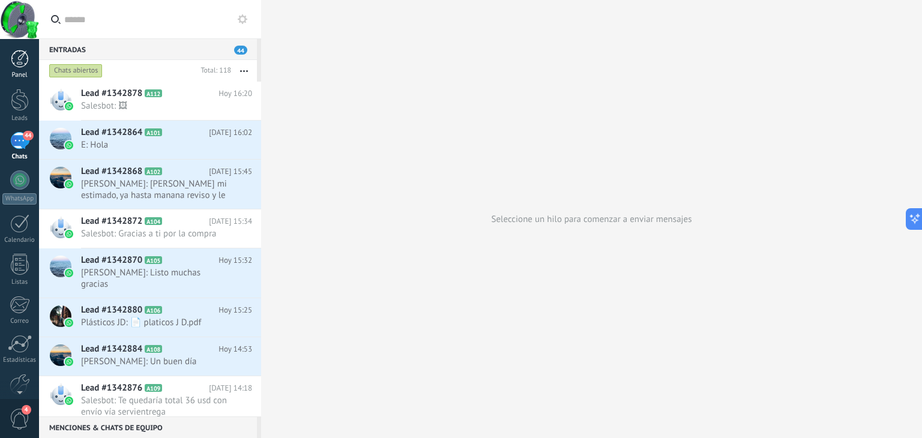
click at [17, 61] on div at bounding box center [20, 59] width 18 height 18
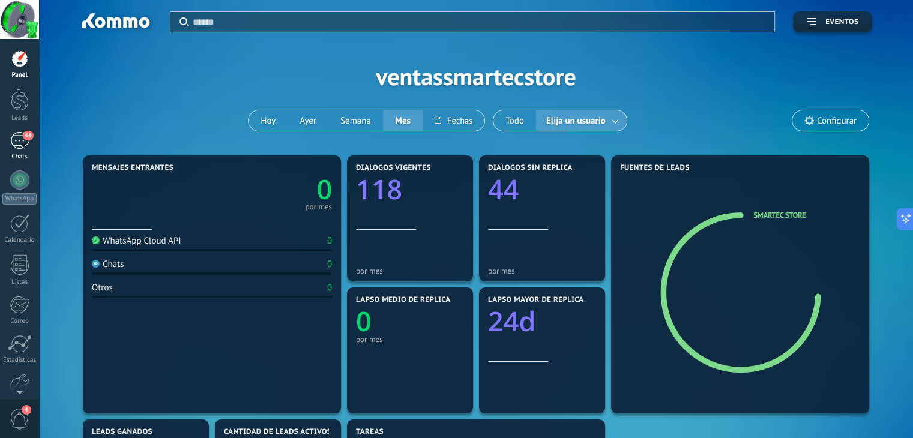
click at [19, 142] on div "44" at bounding box center [19, 140] width 19 height 17
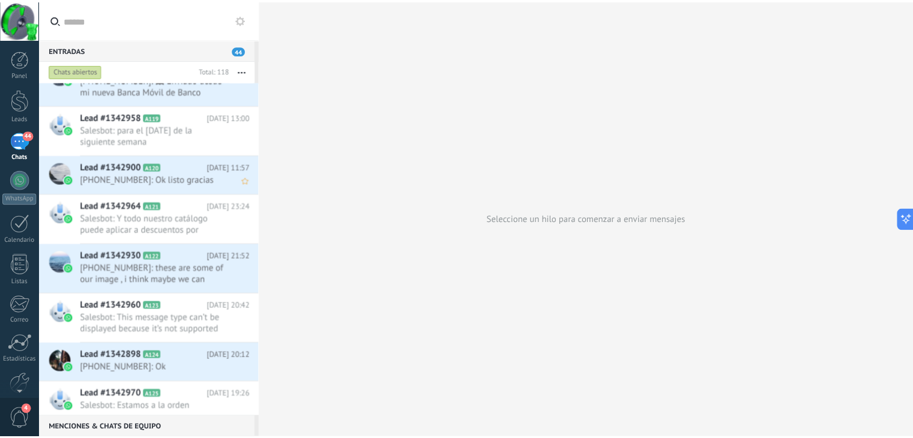
scroll to position [720, 0]
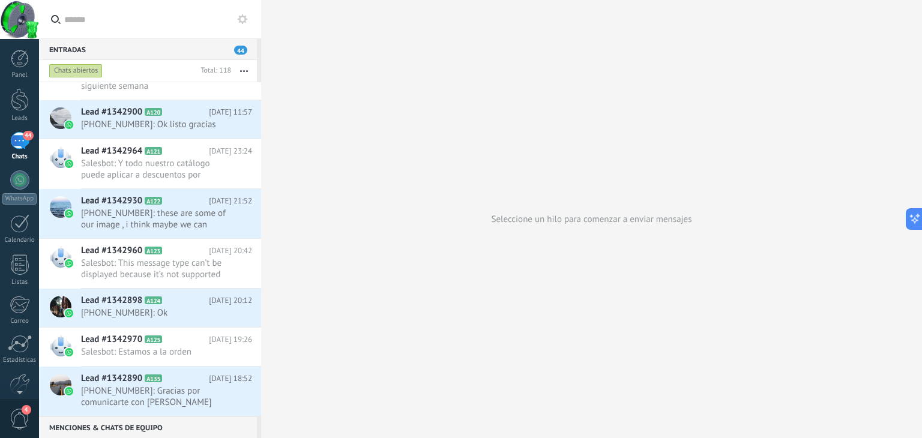
click at [19, 149] on div "44" at bounding box center [19, 140] width 19 height 17
click at [23, 101] on div at bounding box center [20, 100] width 18 height 22
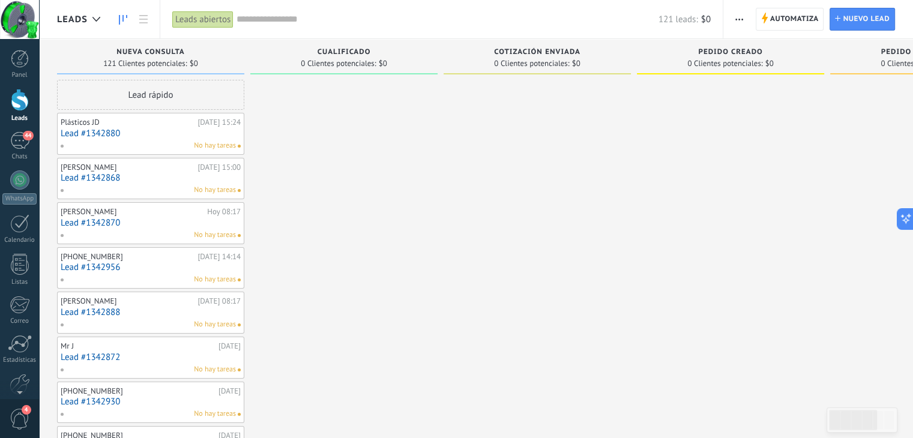
click at [171, 95] on div "Lead rápido" at bounding box center [150, 95] width 187 height 30
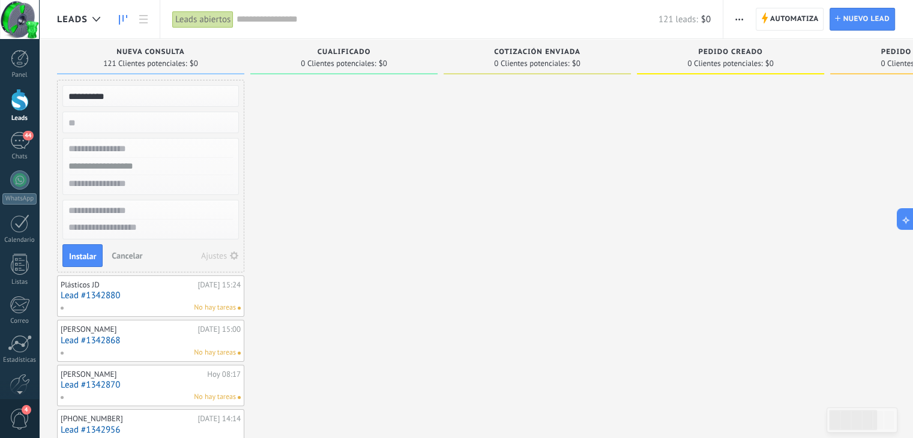
type input "**********"
click at [77, 127] on input "numeric" at bounding box center [149, 122] width 175 height 17
type input "**"
click at [110, 151] on input "text" at bounding box center [149, 148] width 175 height 17
type input "**********"
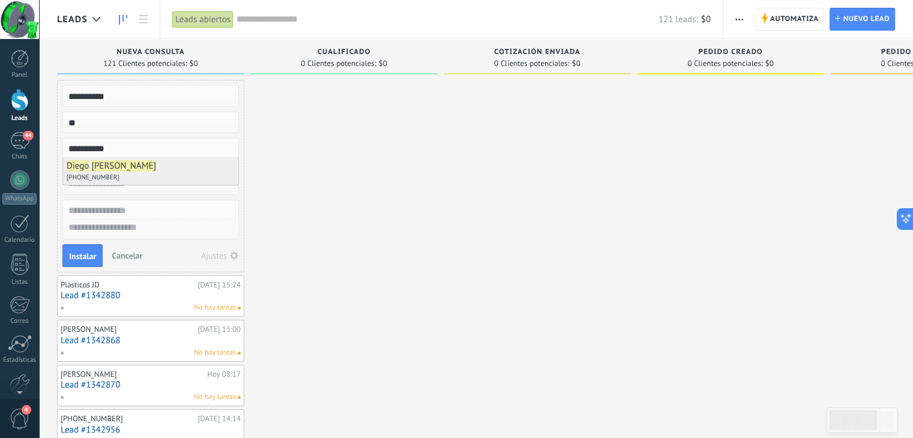
click at [121, 165] on li "[PERSON_NAME] [PHONE_NUMBER]" at bounding box center [150, 171] width 175 height 28
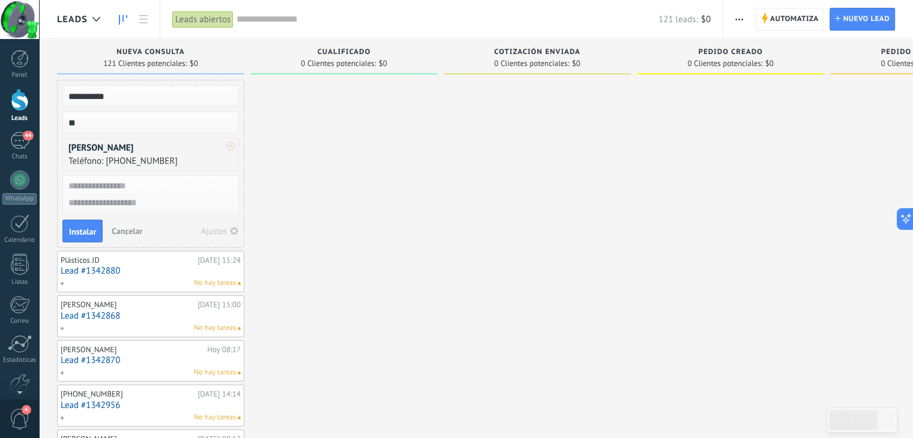
click at [121, 187] on input "text" at bounding box center [149, 186] width 175 height 17
type input "*"
type input "*******"
click at [96, 208] on textarea at bounding box center [150, 203] width 175 height 17
type textarea "*"
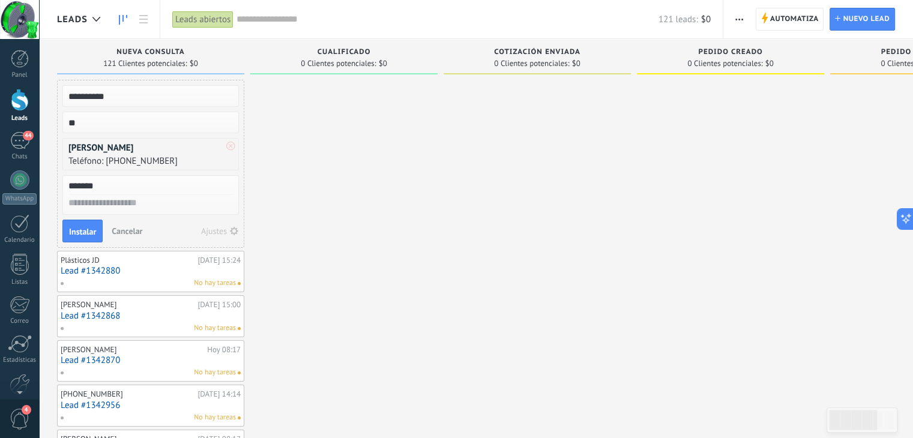
type textarea "*"
type textarea "**********"
type textarea "*"
type textarea "**"
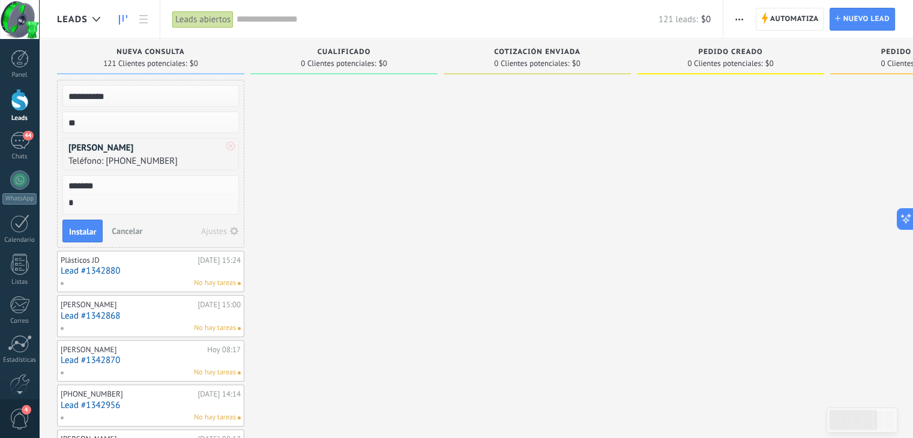
type textarea "**"
type textarea "***"
type textarea "****"
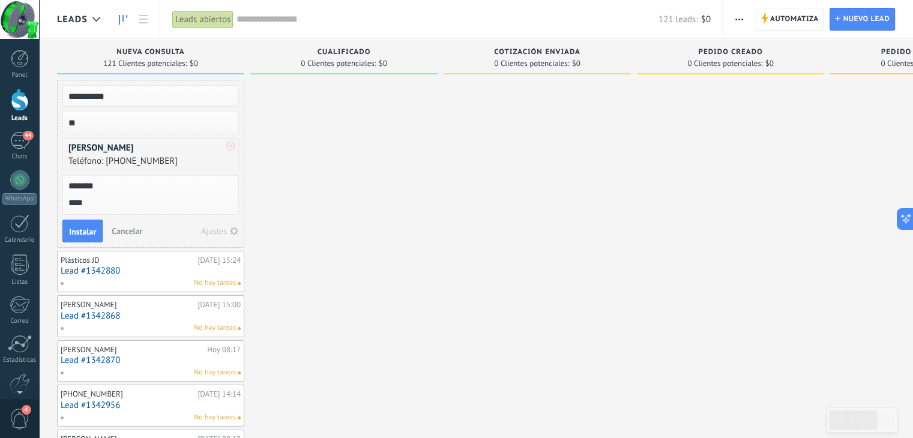
type textarea "*****"
click at [89, 231] on span "Instalar" at bounding box center [82, 232] width 27 height 8
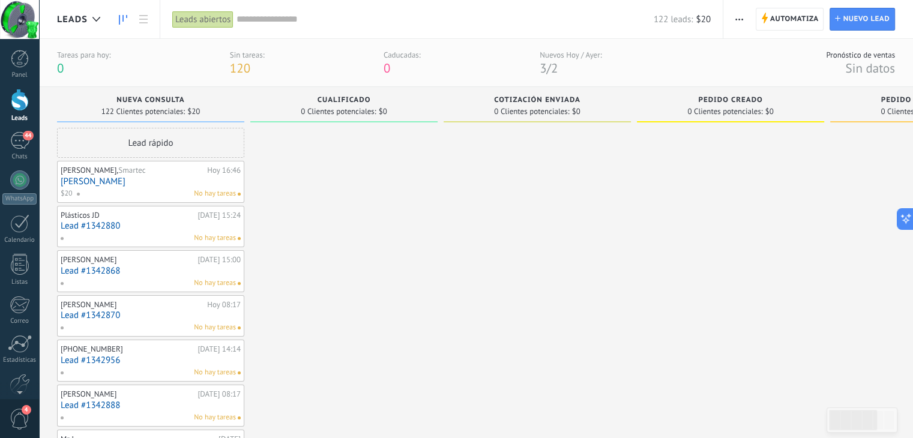
click at [185, 187] on div "[PERSON_NAME], Smartec [DATE] 16:46 [PERSON_NAME] $20 No hay tareas" at bounding box center [151, 181] width 180 height 35
click at [74, 183] on link "[PERSON_NAME]" at bounding box center [151, 181] width 180 height 10
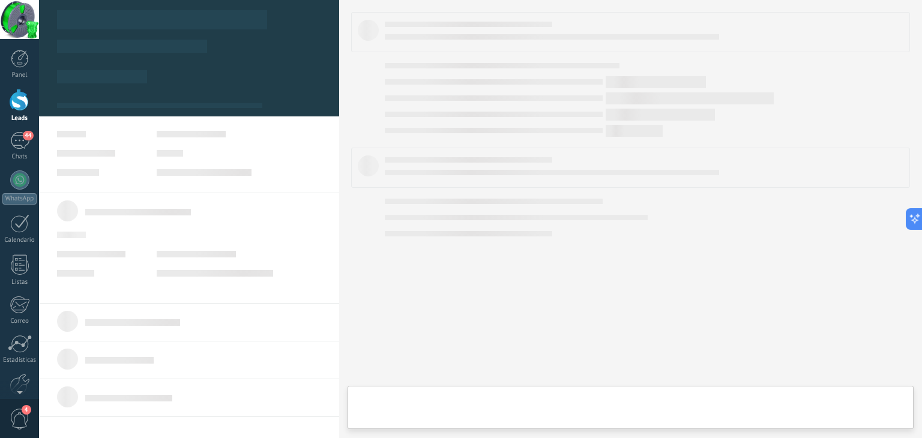
type textarea "*****"
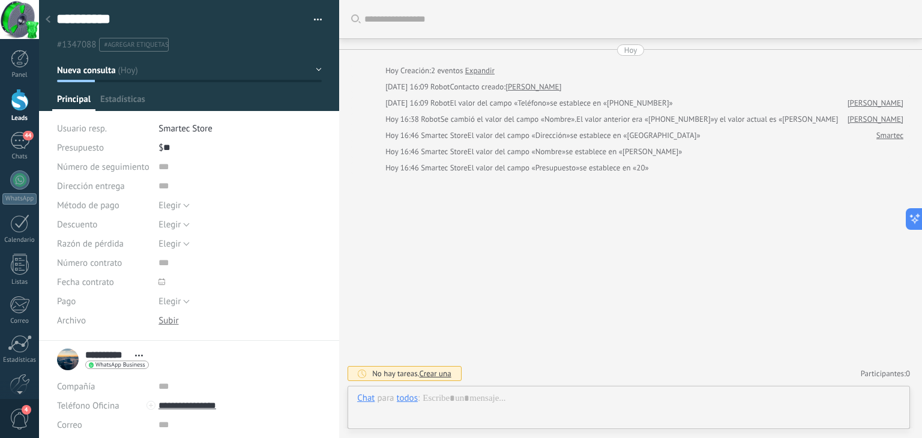
scroll to position [12, 0]
click at [122, 104] on span "Estadísticas" at bounding box center [122, 102] width 45 height 17
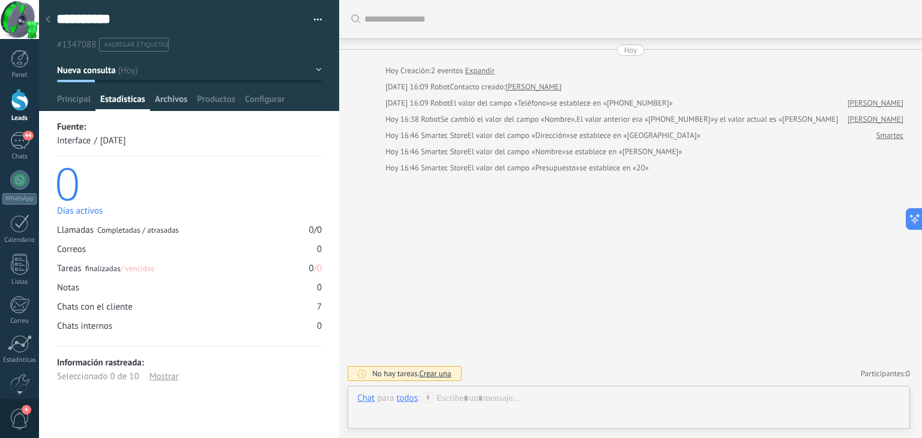
click at [172, 101] on span "Archivos" at bounding box center [171, 102] width 32 height 17
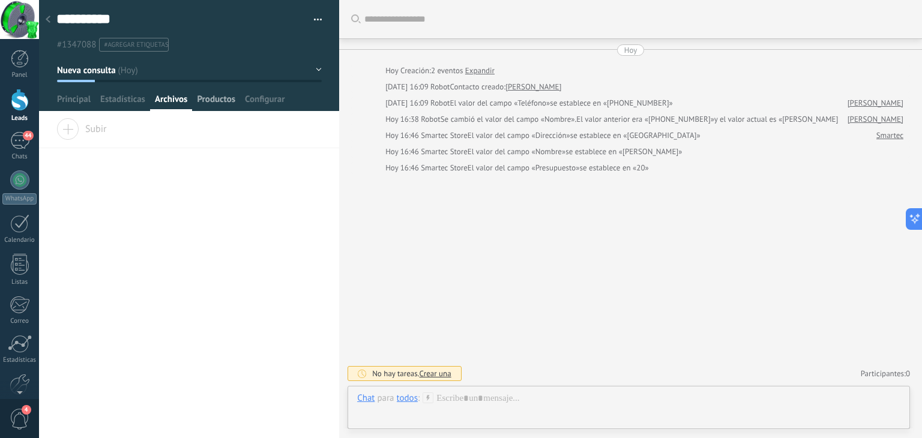
click at [217, 104] on span "Productos" at bounding box center [216, 102] width 38 height 17
click at [257, 99] on span "Configurar" at bounding box center [265, 102] width 40 height 17
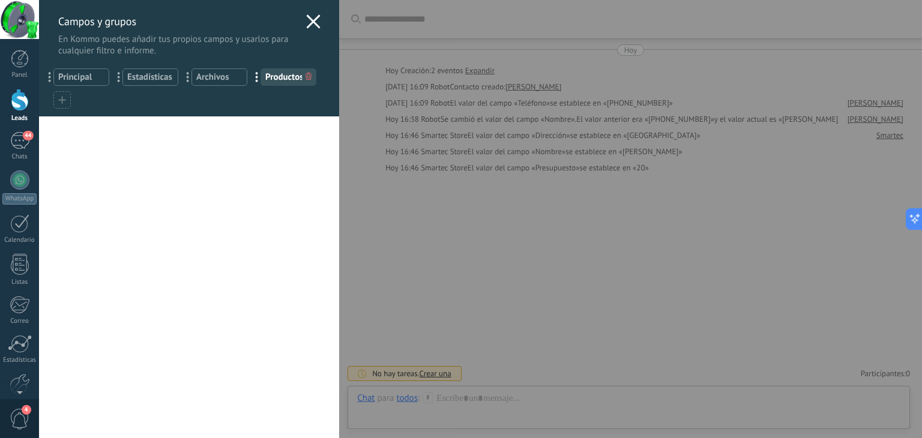
click at [310, 16] on icon at bounding box center [313, 21] width 14 height 14
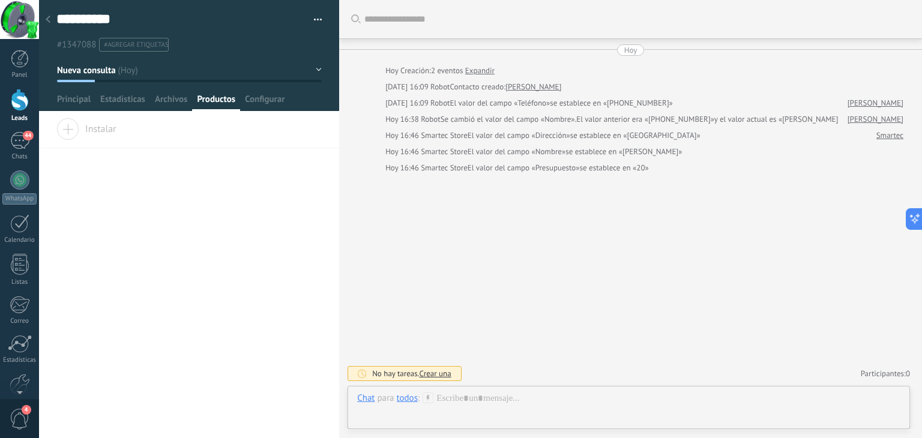
click at [46, 17] on icon at bounding box center [48, 19] width 5 height 7
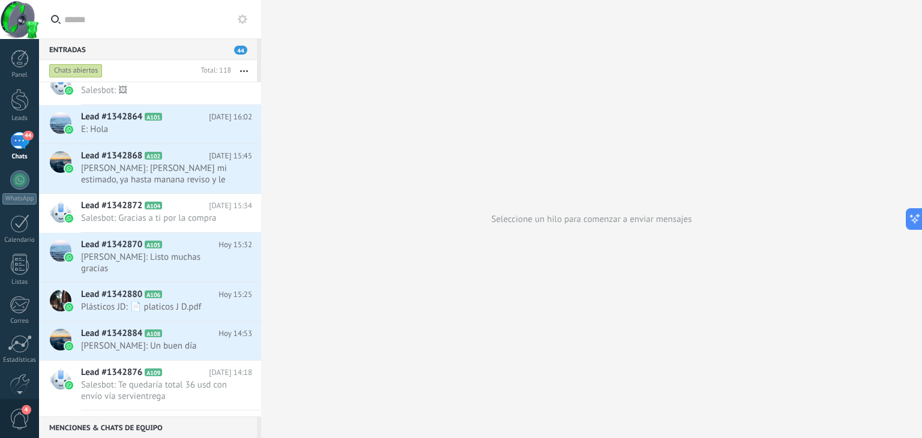
scroll to position [14, 0]
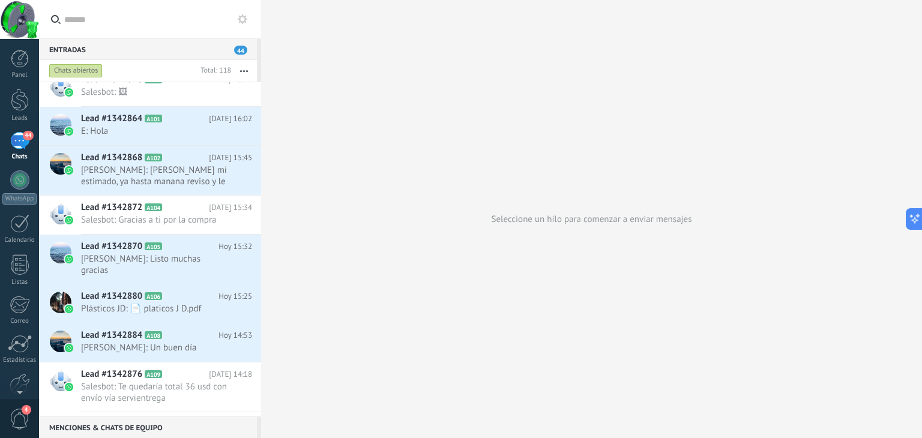
click at [121, 31] on input "text" at bounding box center [156, 19] width 185 height 38
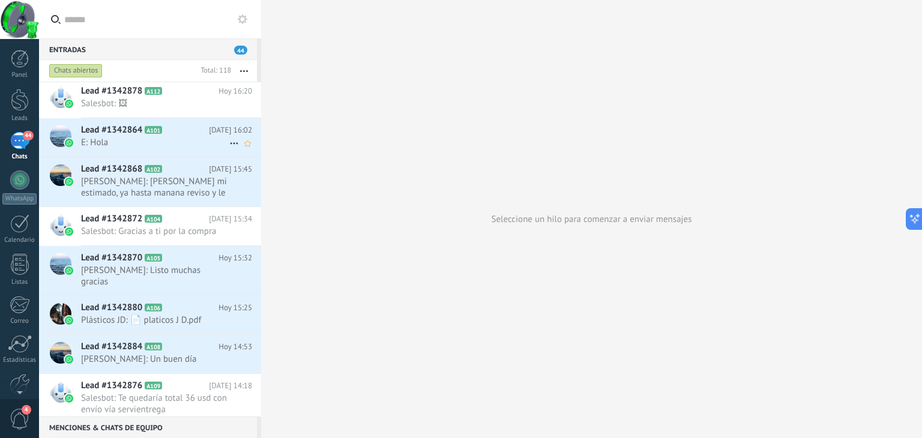
scroll to position [0, 0]
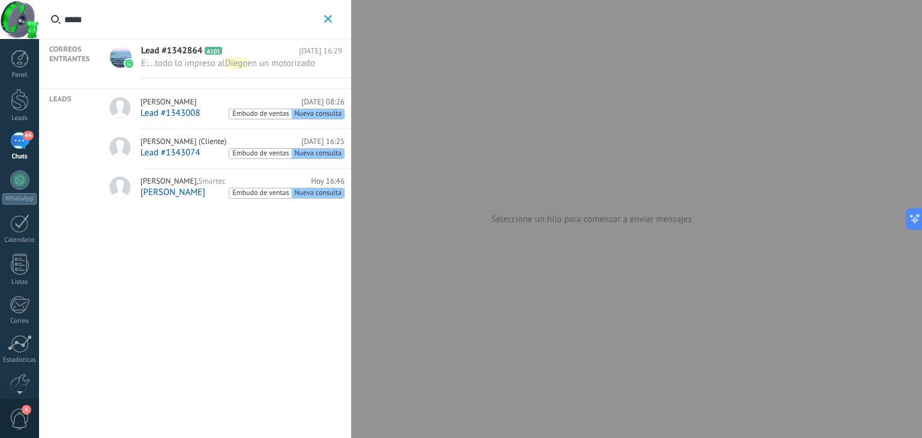
type input "*****"
click at [322, 17] on button "*****" at bounding box center [328, 19] width 14 height 15
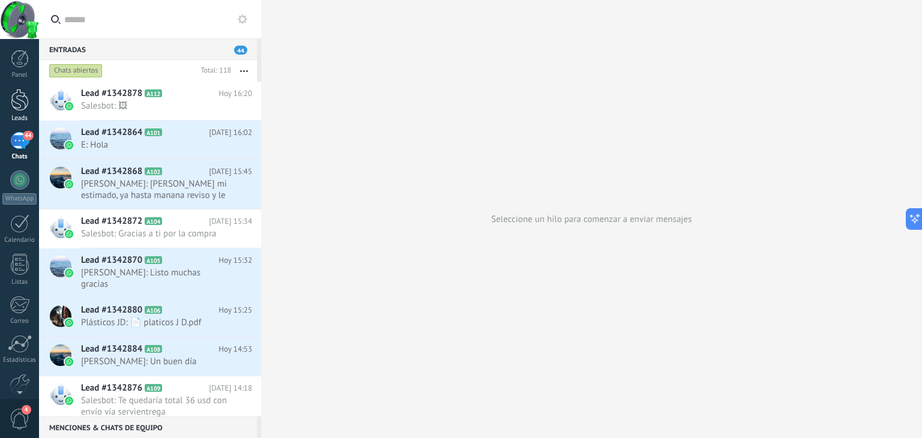
click at [20, 104] on div at bounding box center [20, 100] width 18 height 22
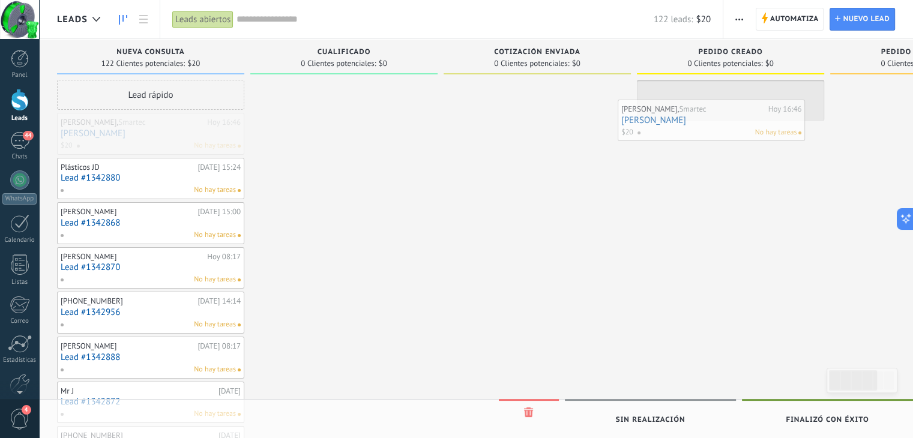
drag, startPoint x: 155, startPoint y: 137, endPoint x: 712, endPoint y: 124, distance: 556.7
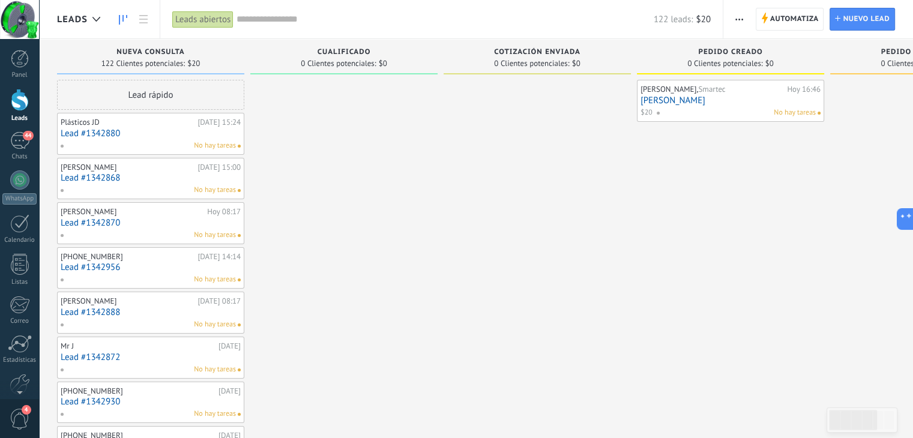
click at [23, 142] on div "44" at bounding box center [19, 140] width 19 height 17
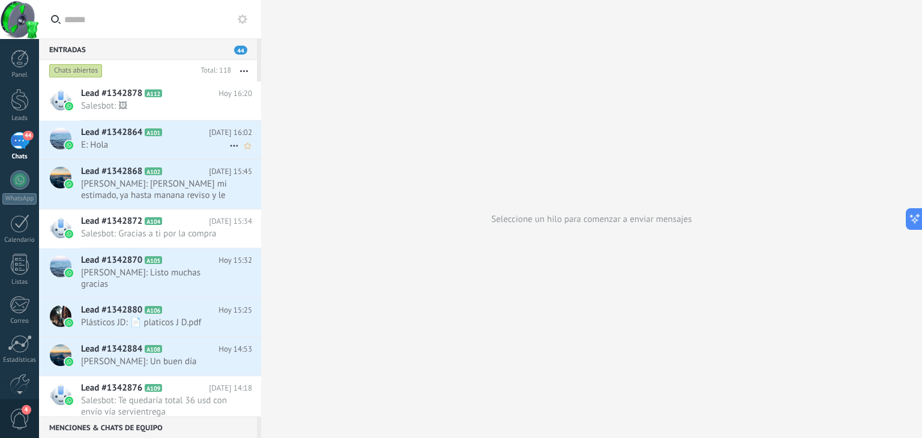
click at [185, 142] on span "E: Hola" at bounding box center [155, 144] width 148 height 11
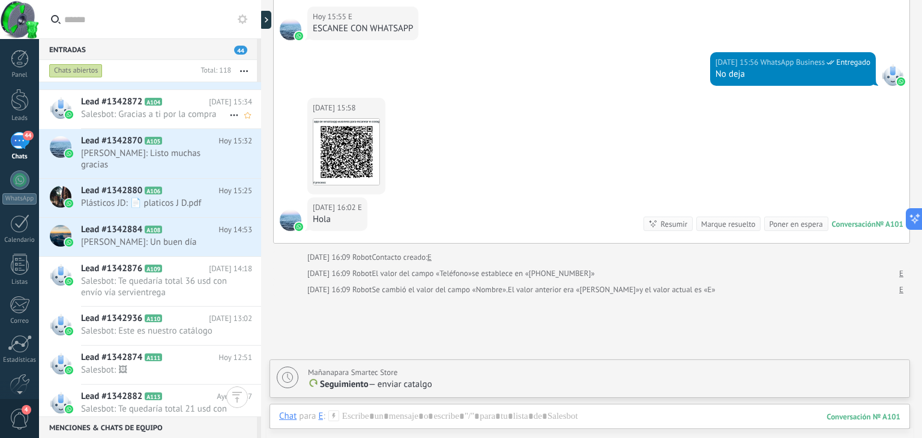
scroll to position [180, 0]
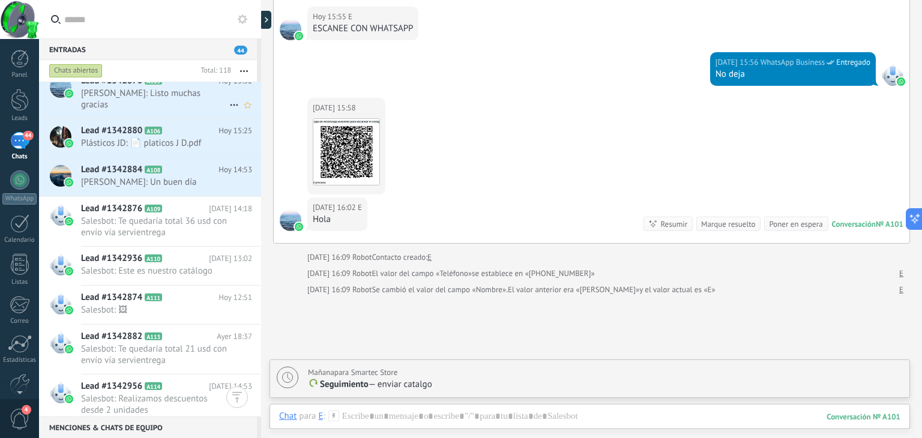
click at [163, 220] on span "Salesbot: Te quedaría total 36 usd con envío vía servientrega" at bounding box center [155, 227] width 148 height 23
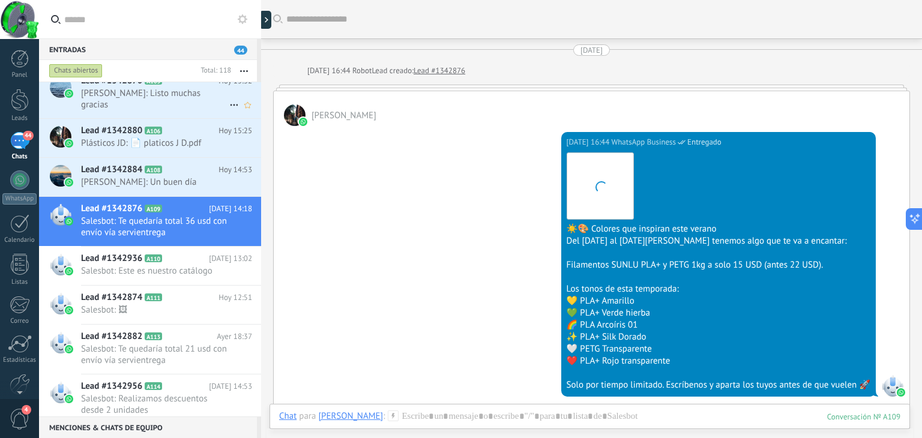
scroll to position [473, 0]
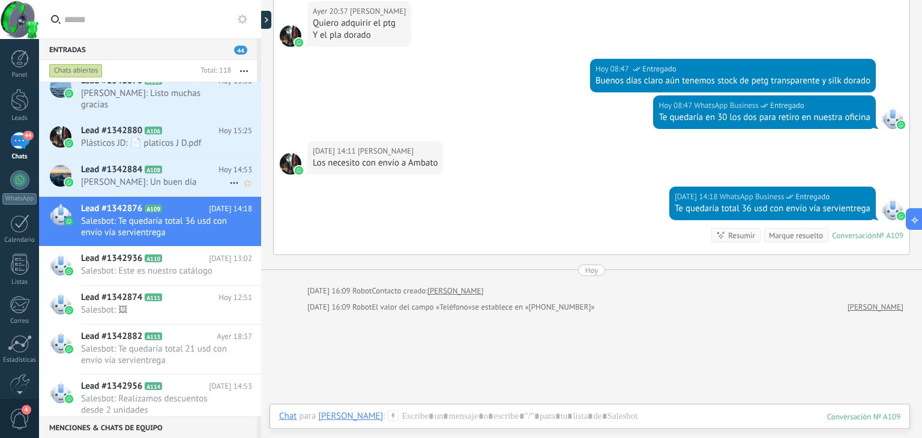
click at [186, 176] on span "[PERSON_NAME]: Un buen día" at bounding box center [155, 181] width 148 height 11
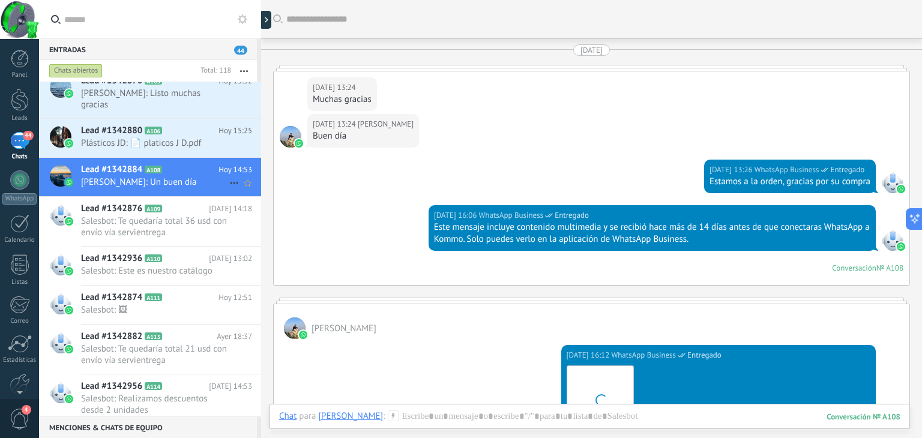
scroll to position [1136, 0]
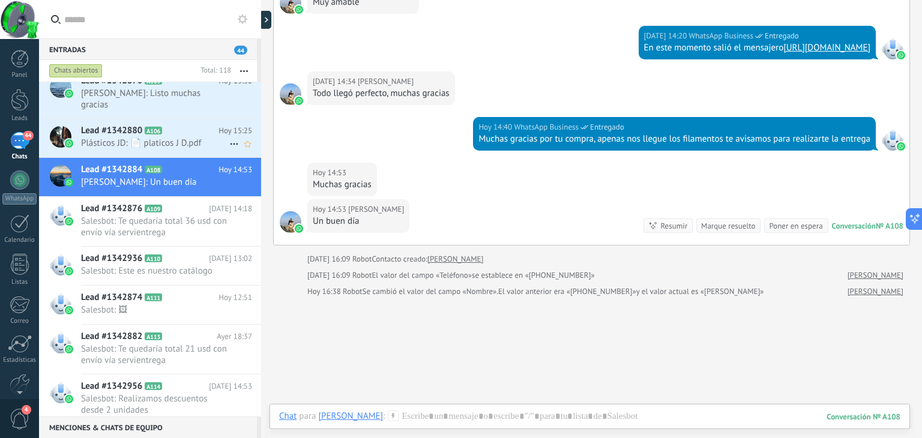
click at [187, 146] on span "Plásticos JD: 📄 platicos J D.pdf" at bounding box center [155, 142] width 148 height 11
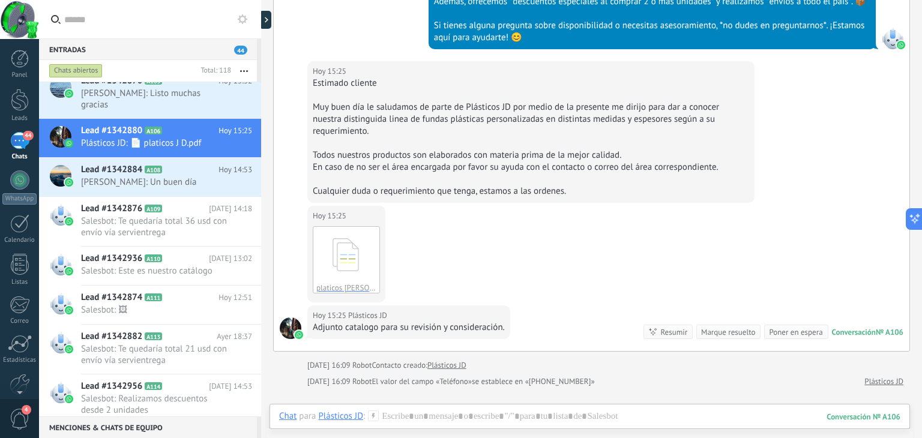
scroll to position [211, 0]
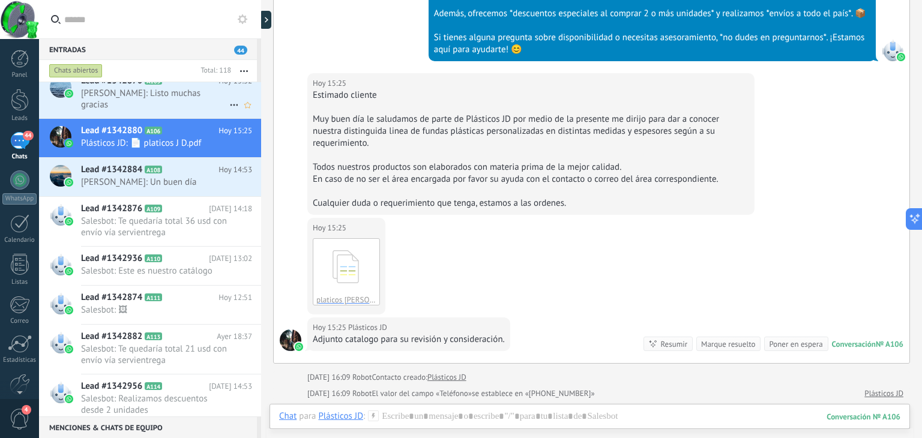
click at [156, 94] on span "[PERSON_NAME]: Listo muchas gracias" at bounding box center [155, 99] width 148 height 23
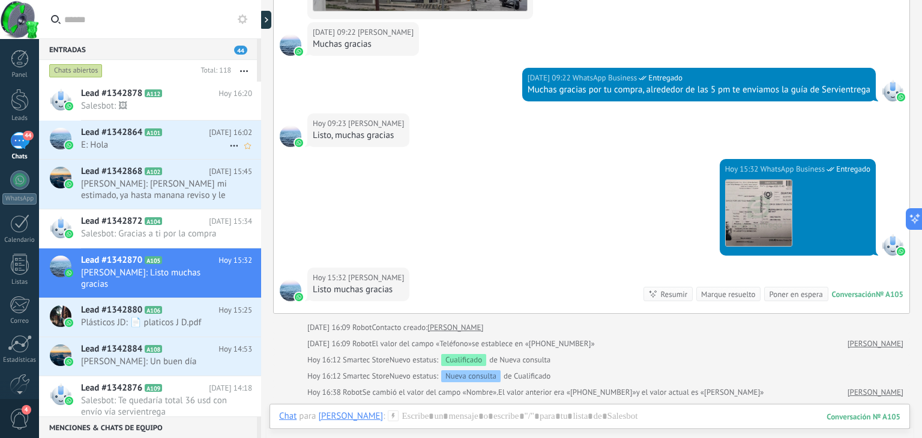
click at [121, 144] on span "E: Hola" at bounding box center [155, 144] width 148 height 11
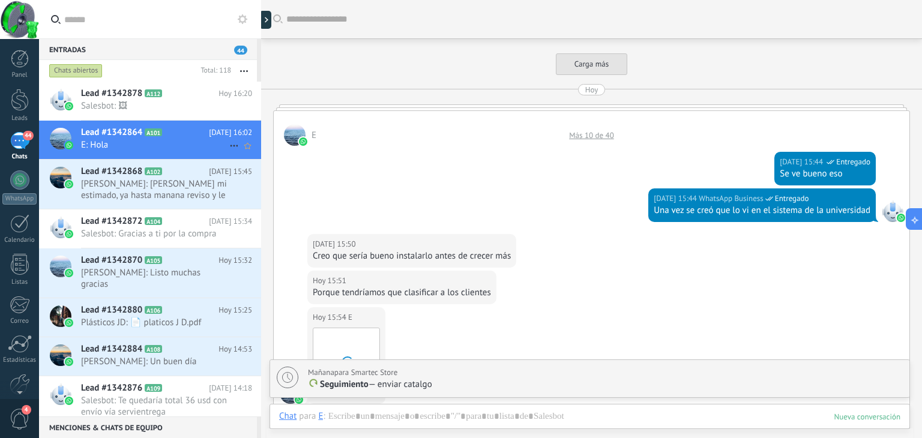
scroll to position [455, 0]
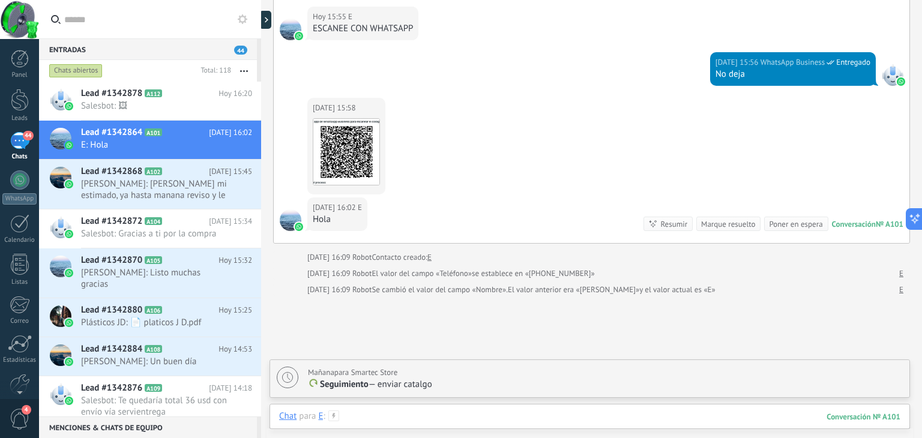
click at [374, 415] on div at bounding box center [589, 429] width 621 height 36
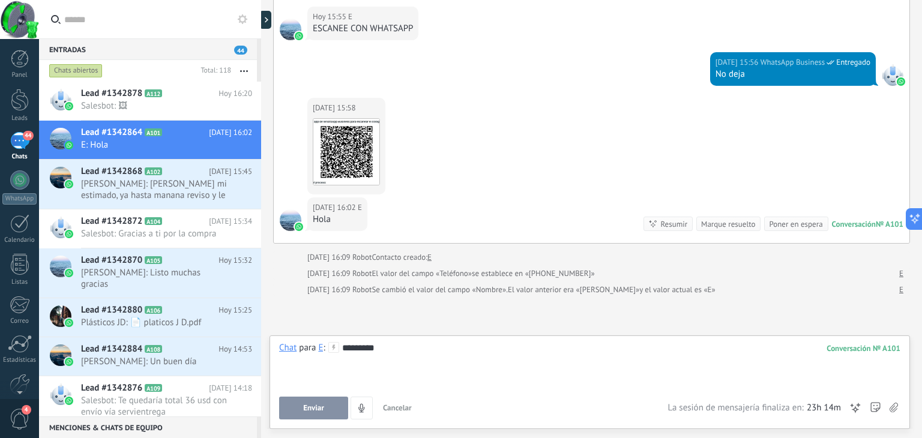
click at [323, 416] on button "Enviar" at bounding box center [313, 408] width 69 height 23
type textarea "**********"
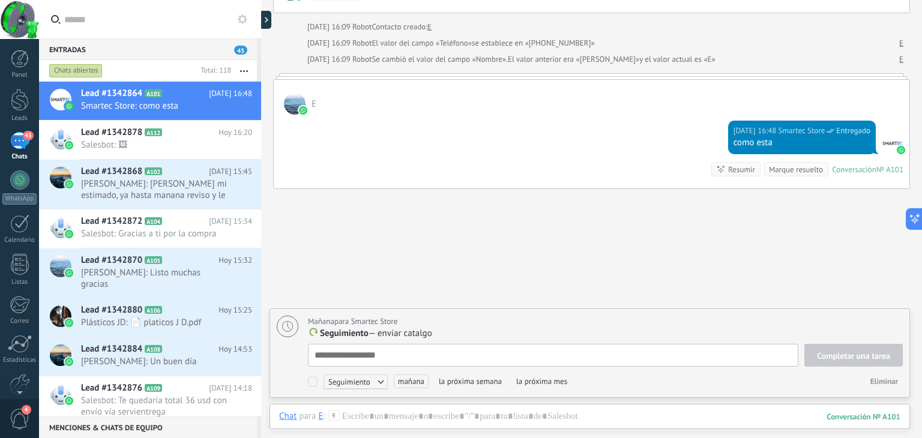
scroll to position [666, 0]
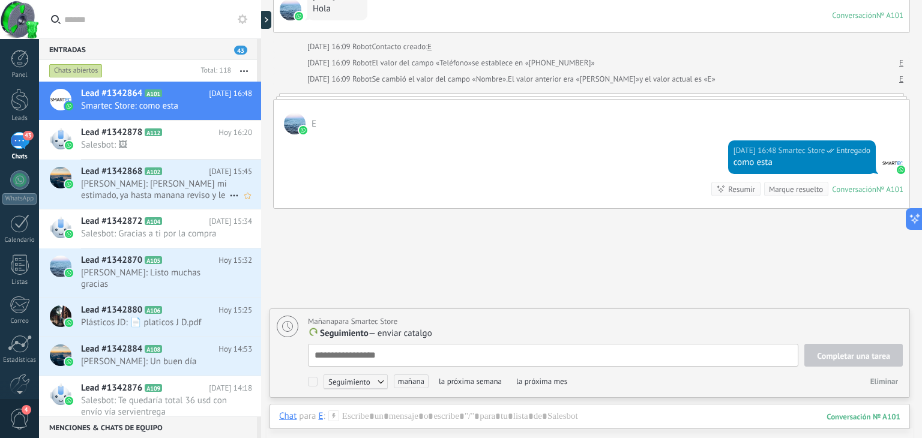
click at [146, 189] on span "[PERSON_NAME]: [PERSON_NAME] mi estimado, ya hasta manana reviso y le pido." at bounding box center [155, 189] width 148 height 23
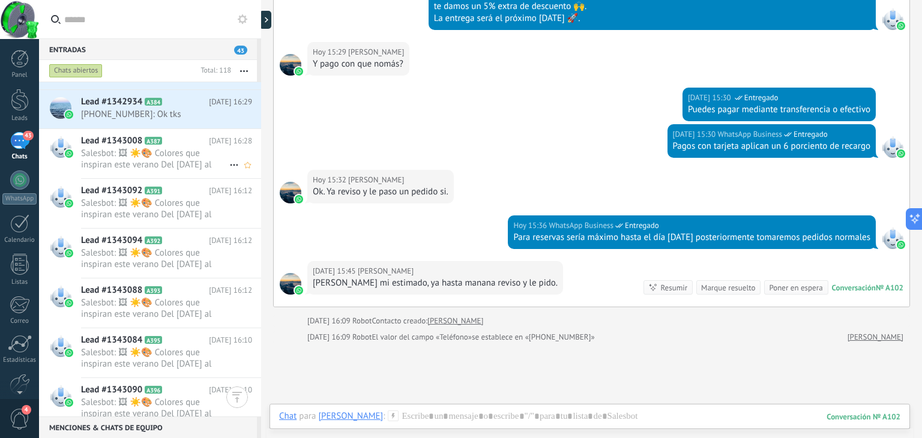
scroll to position [1814, 0]
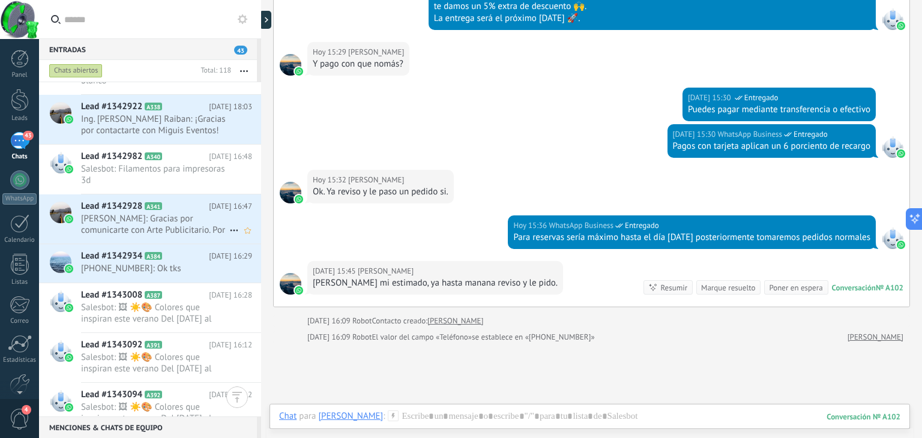
click at [144, 214] on span "[PERSON_NAME]: Gracias por comunicarte con Arte Publicitario. Por favor, haznos…" at bounding box center [155, 224] width 148 height 23
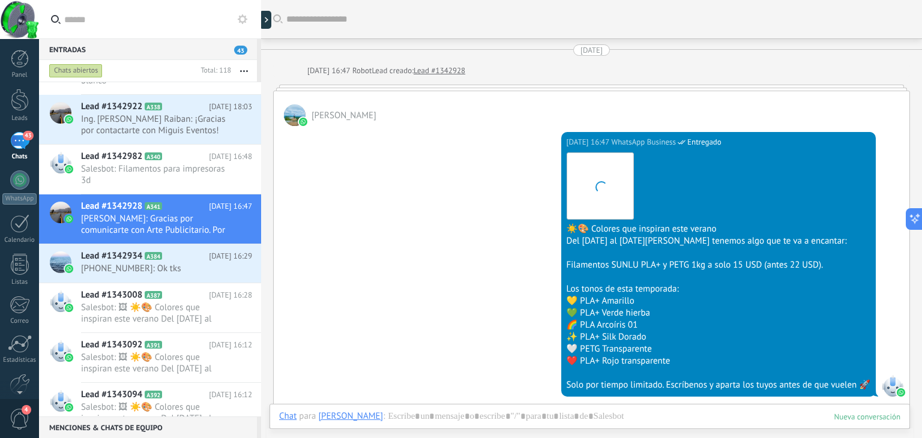
scroll to position [225, 0]
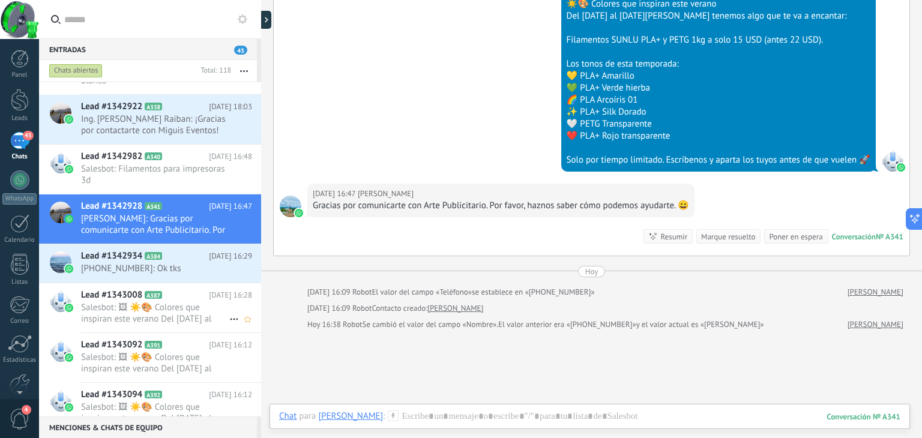
click at [138, 302] on span "Salesbot: 🖼 ☀️🎨 Colores que inspiran este verano Del [DATE] al [DATE][PERSON_NA…" at bounding box center [155, 313] width 148 height 23
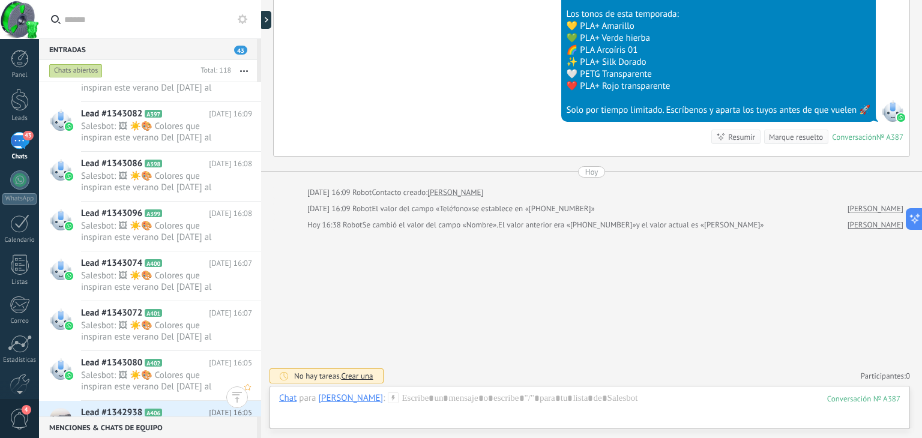
scroll to position [2354, 0]
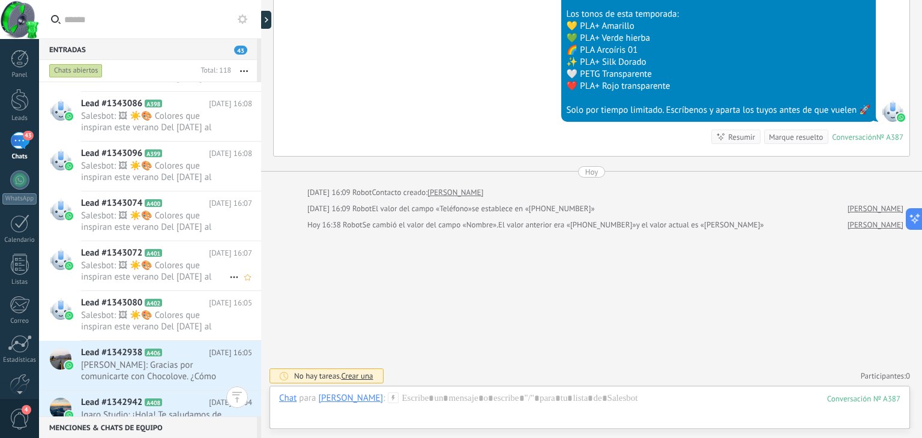
click at [169, 277] on span "Salesbot: 🖼 ☀️🎨 Colores que inspiran este verano Del [DATE] al [DATE][PERSON_NA…" at bounding box center [155, 271] width 148 height 23
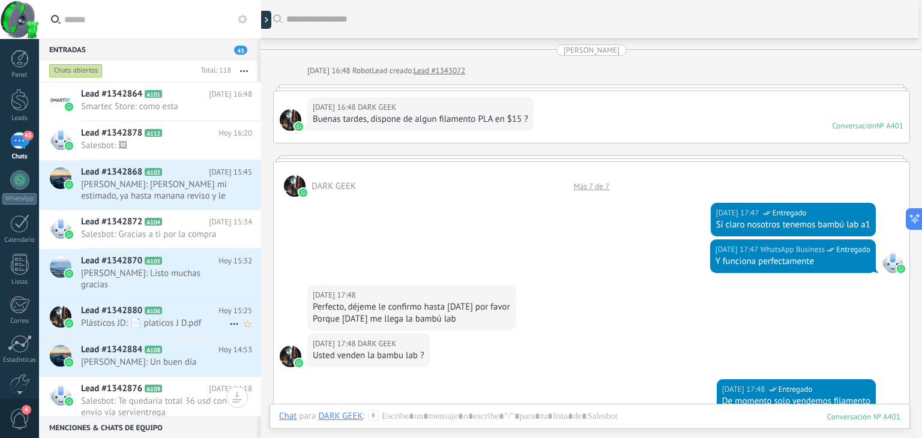
scroll to position [60, 0]
click at [223, 70] on div at bounding box center [214, 71] width 35 height 12
click at [246, 68] on button "button" at bounding box center [244, 71] width 26 height 22
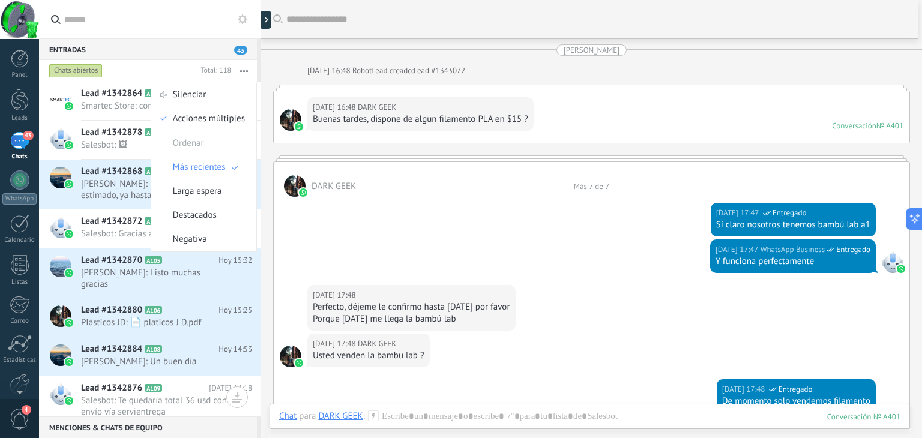
click at [120, 65] on div "Chats abiertos" at bounding box center [121, 71] width 149 height 22
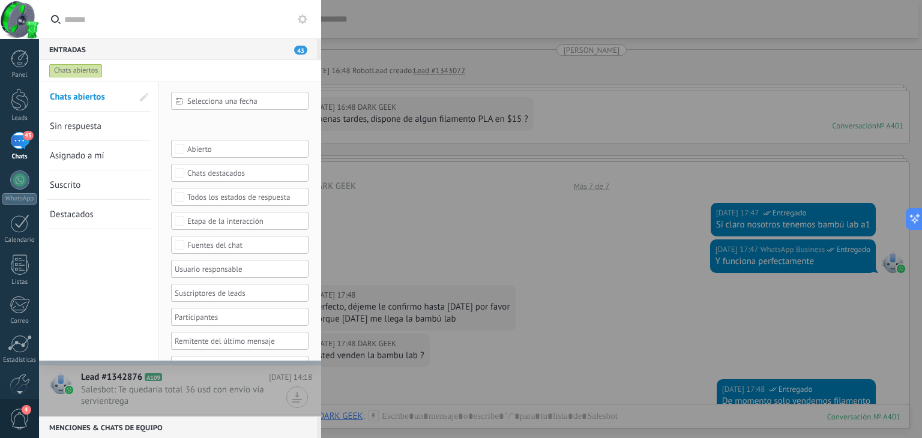
click at [398, 99] on div at bounding box center [461, 219] width 922 height 438
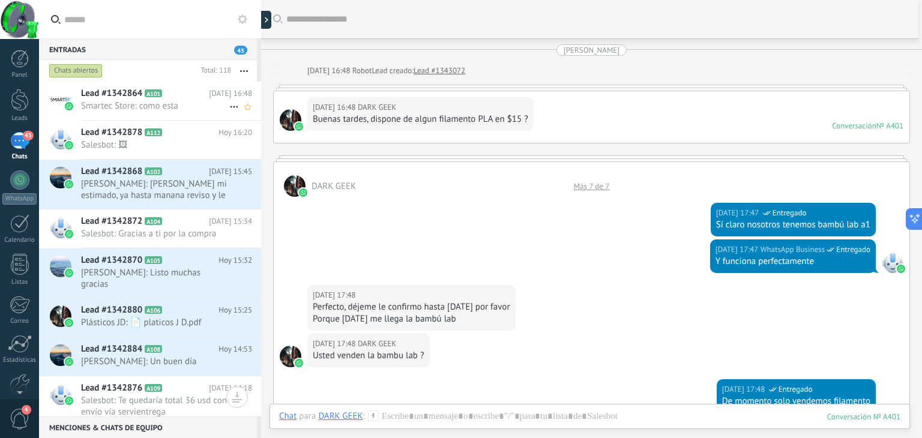
click at [122, 99] on span "Lead #1342864" at bounding box center [111, 94] width 61 height 12
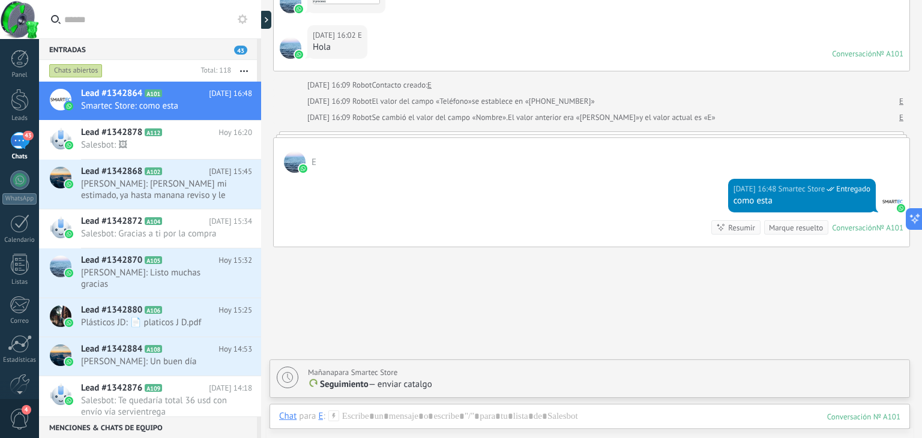
scroll to position [1300, 0]
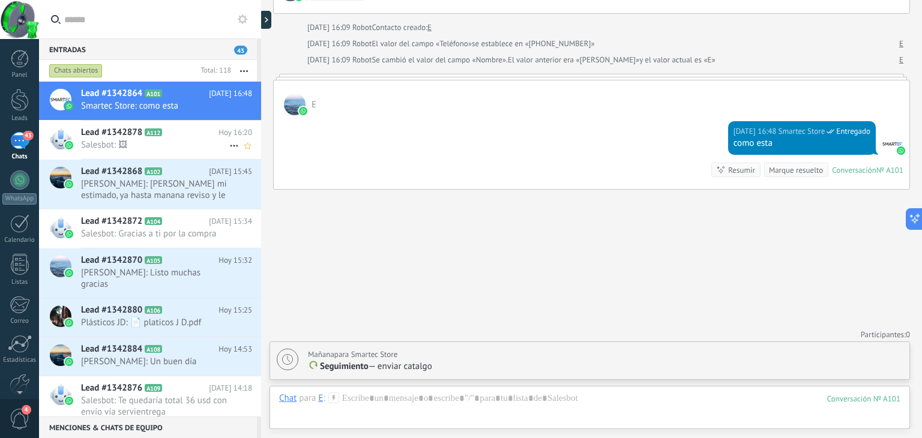
click at [158, 147] on span "Salesbot: 🖼" at bounding box center [155, 144] width 148 height 11
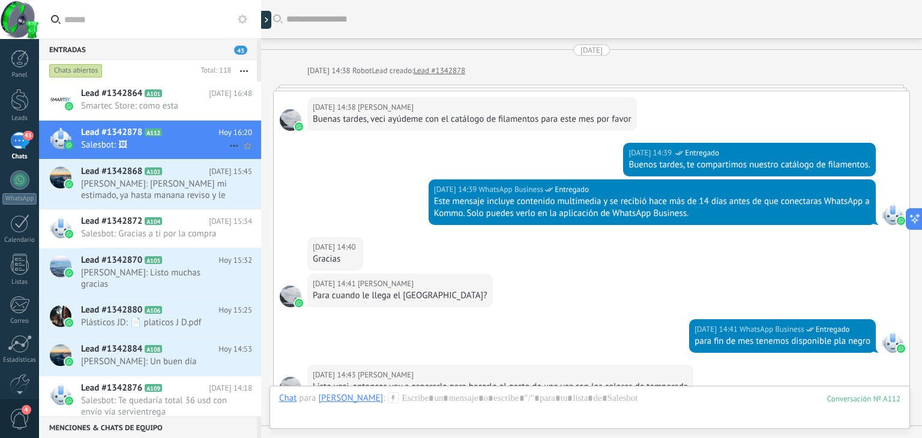
scroll to position [1787, 0]
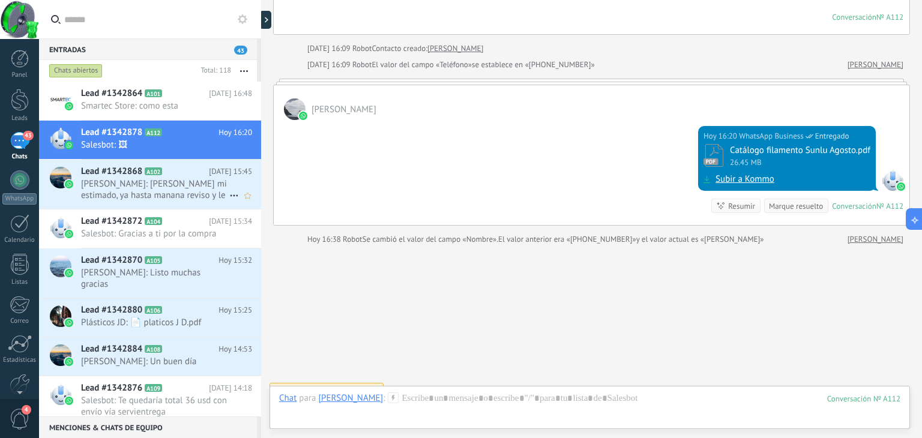
click at [158, 193] on span "[PERSON_NAME]: [PERSON_NAME] mi estimado, ya hasta manana reviso y le pido." at bounding box center [155, 189] width 148 height 23
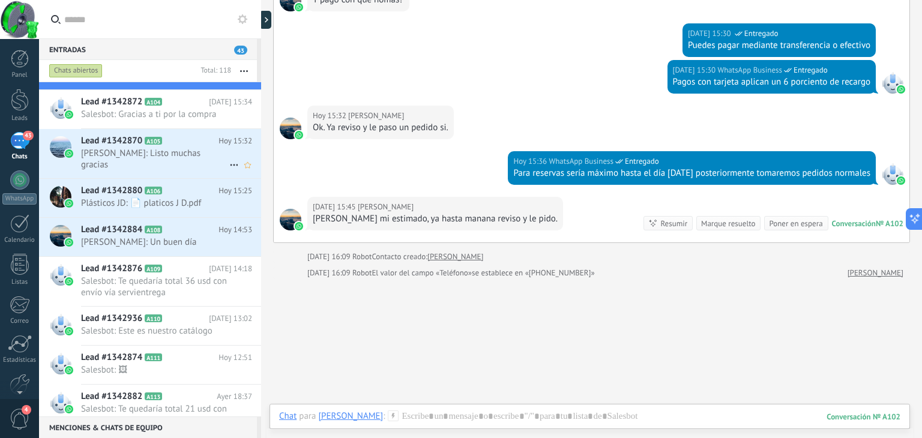
scroll to position [180, 0]
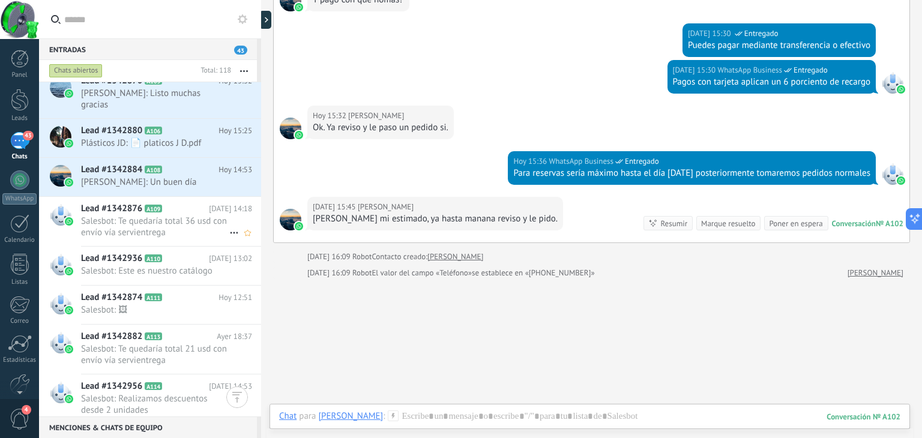
click at [137, 230] on span "Salesbot: Te quedaría total 36 usd con envío vía servientrega" at bounding box center [155, 227] width 148 height 23
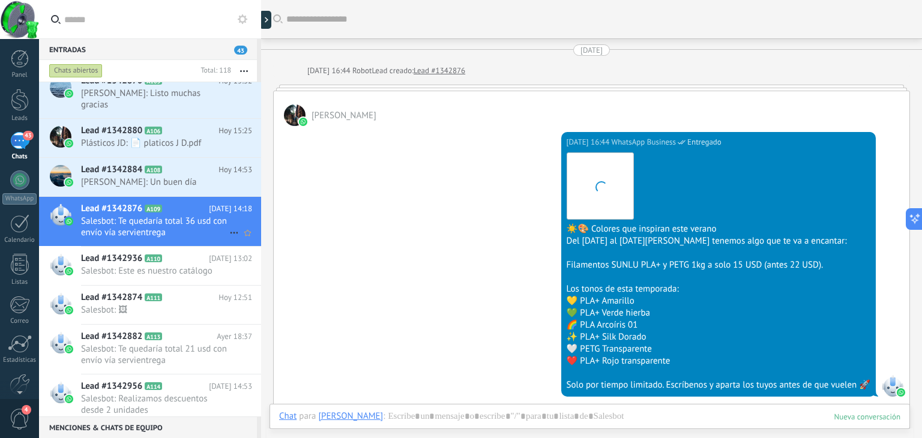
scroll to position [473, 0]
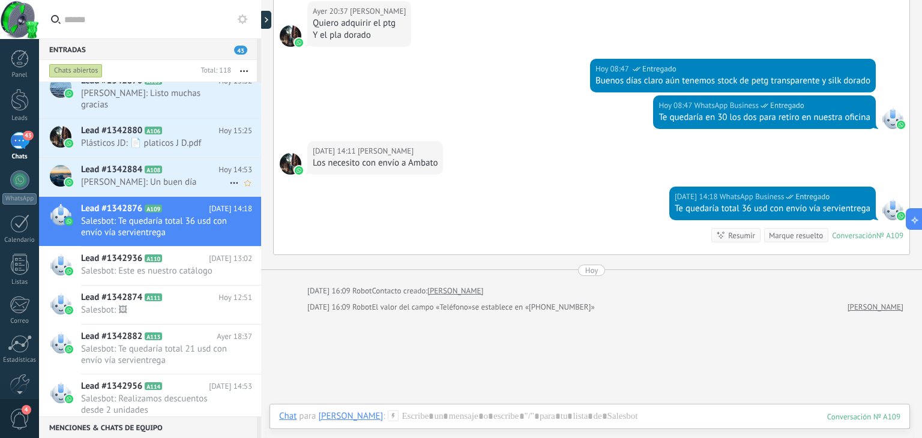
click at [156, 179] on span "[PERSON_NAME]: Un buen día" at bounding box center [155, 181] width 148 height 11
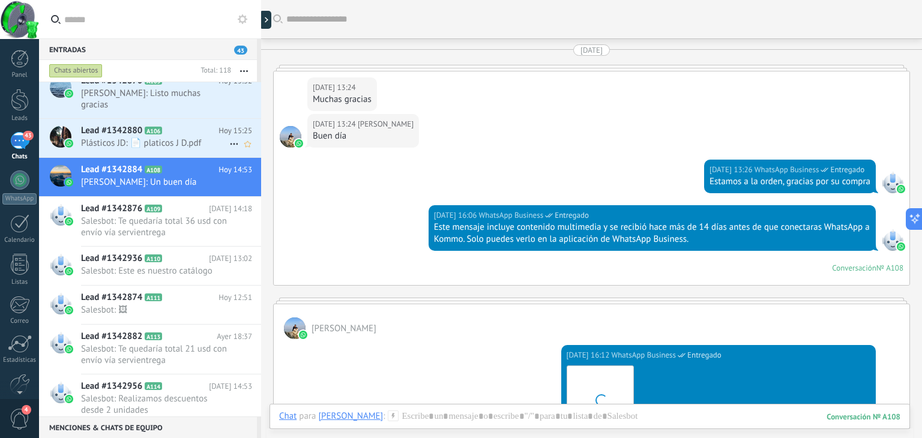
scroll to position [1136, 0]
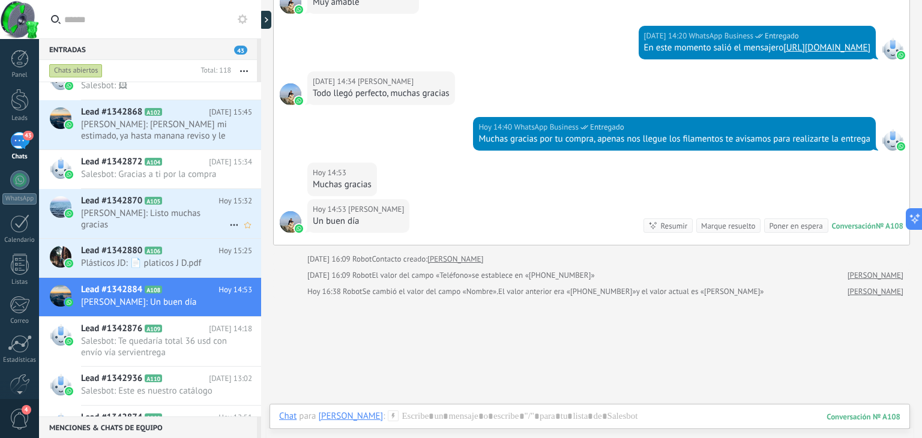
click at [134, 211] on span "[PERSON_NAME]: Listo muchas gracias" at bounding box center [155, 219] width 148 height 23
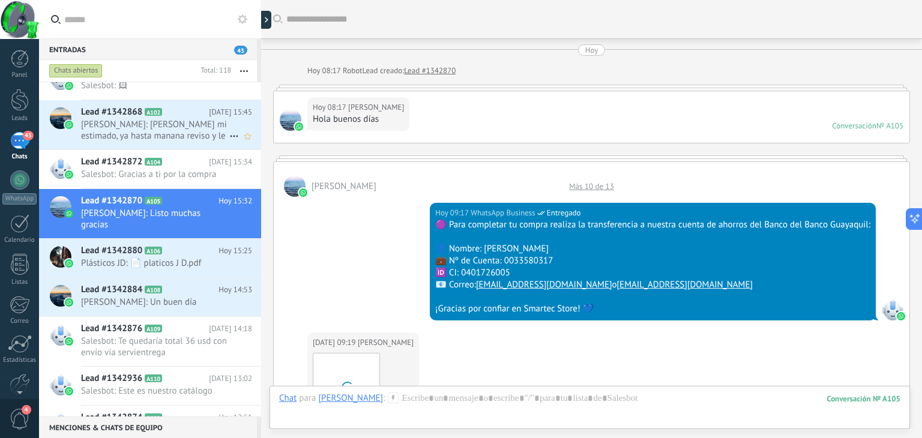
scroll to position [932, 0]
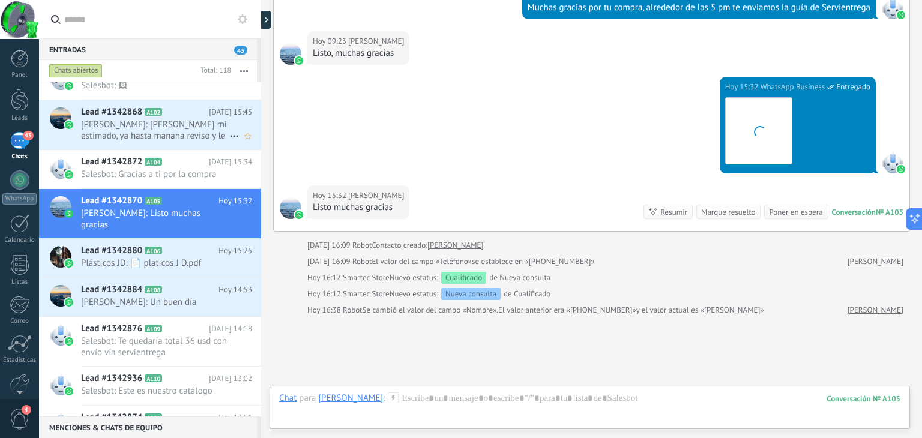
click at [173, 136] on span "[PERSON_NAME]: [PERSON_NAME] mi estimado, ya hasta manana reviso y le pido." at bounding box center [155, 130] width 148 height 23
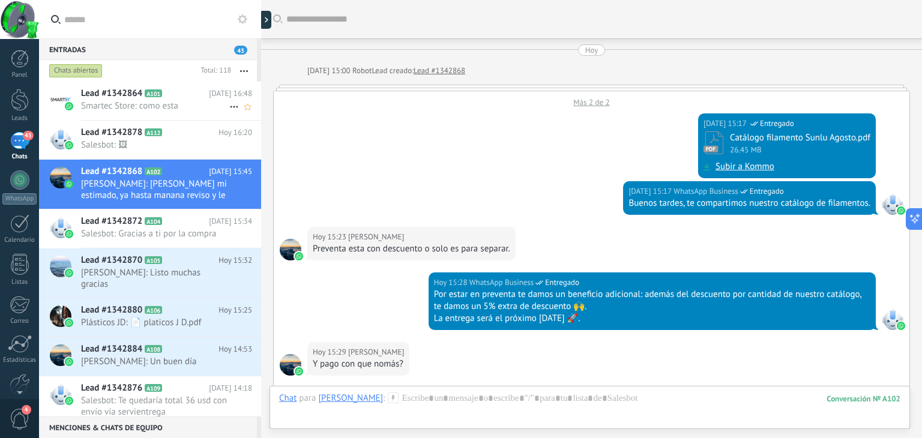
scroll to position [414, 0]
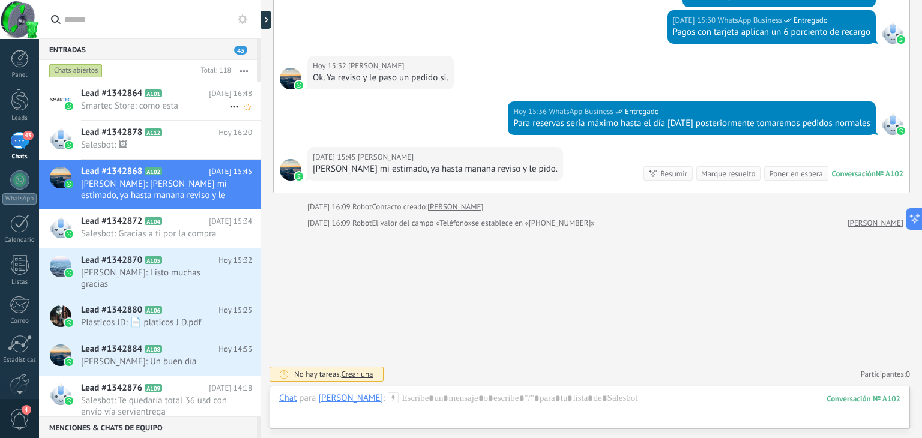
click at [175, 113] on div "Lead #1342864 A101 Hoy 16:48 Smartec Store: como esta" at bounding box center [171, 101] width 180 height 38
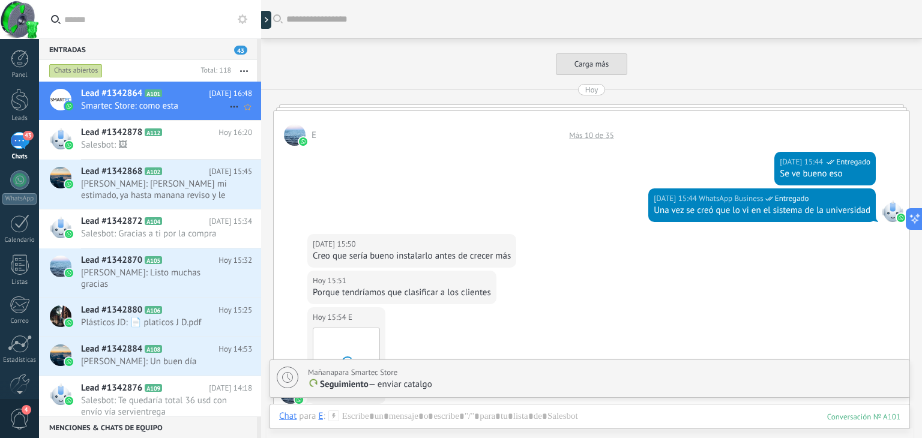
scroll to position [605, 0]
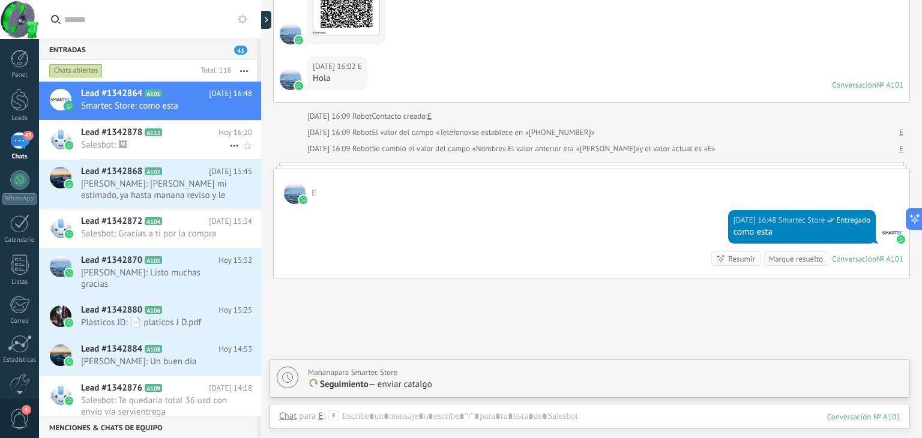
click at [162, 148] on span "Salesbot: 🖼" at bounding box center [155, 144] width 148 height 11
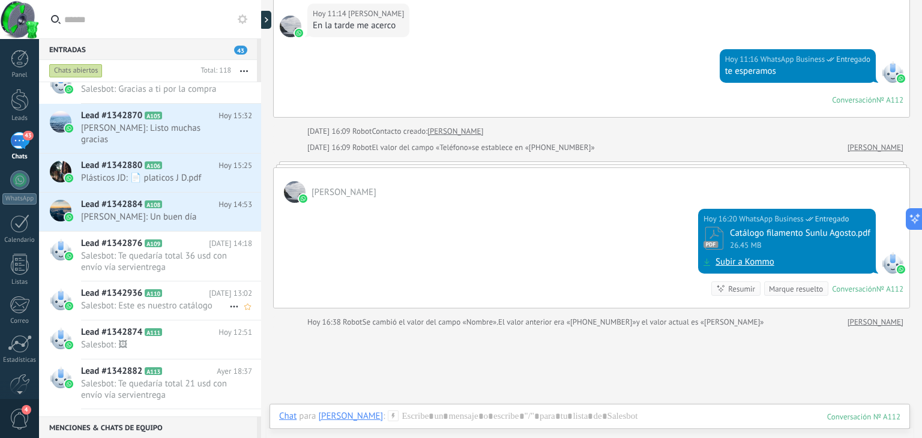
scroll to position [180, 0]
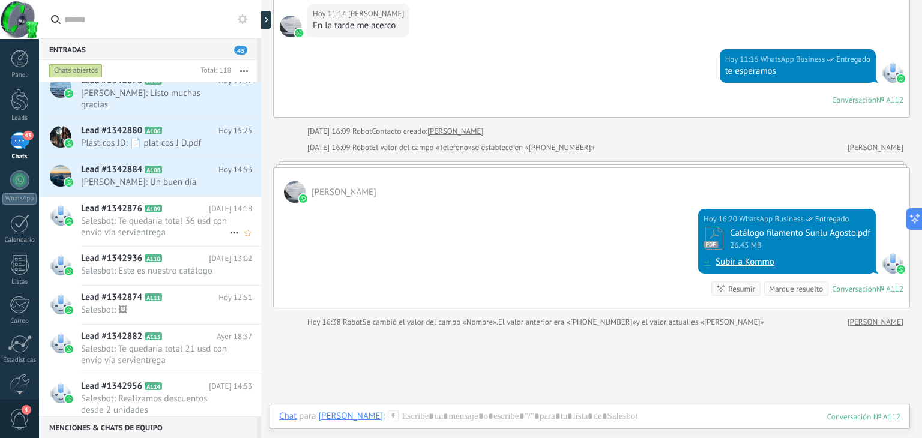
click at [134, 226] on span "Salesbot: Te quedaría total 36 usd con envío vía servientrega" at bounding box center [155, 227] width 148 height 23
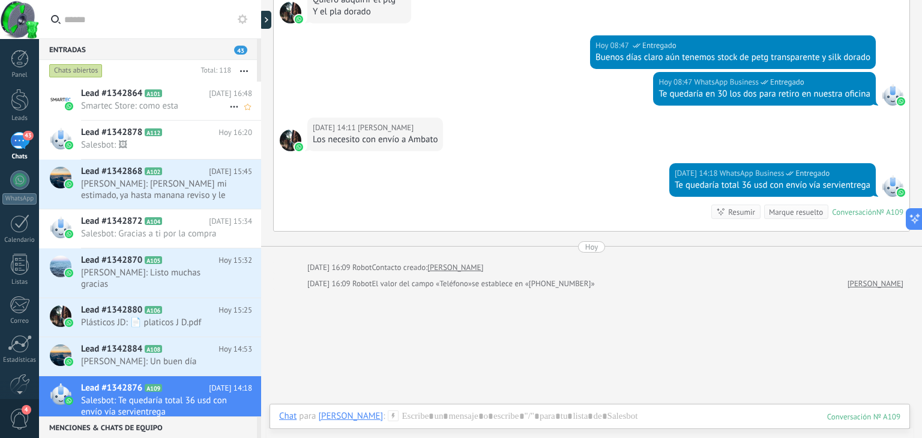
click at [156, 98] on h2 "Lead #1342864 A101" at bounding box center [145, 94] width 128 height 12
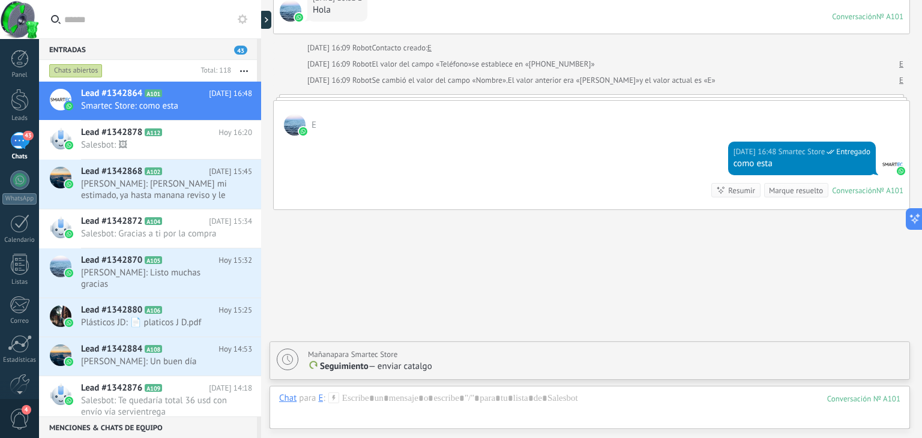
scroll to position [1300, 0]
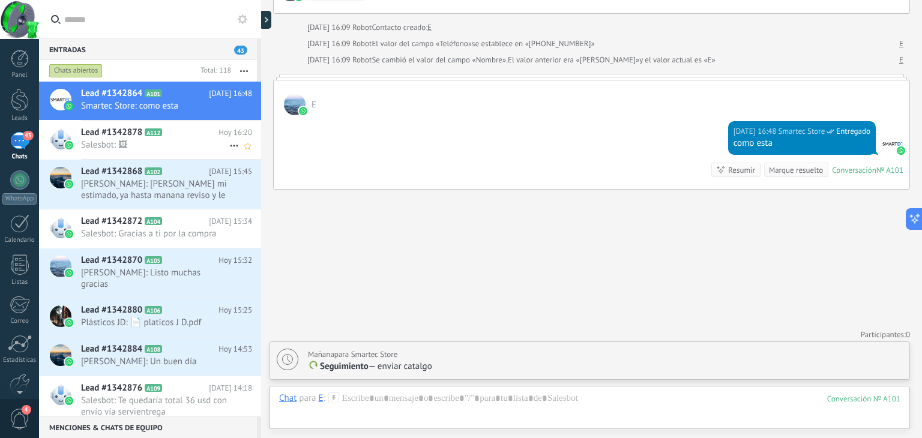
click at [160, 152] on div "Lead #1342878 A112 [DATE] 16:20 Salesbot: 🖼" at bounding box center [171, 140] width 180 height 38
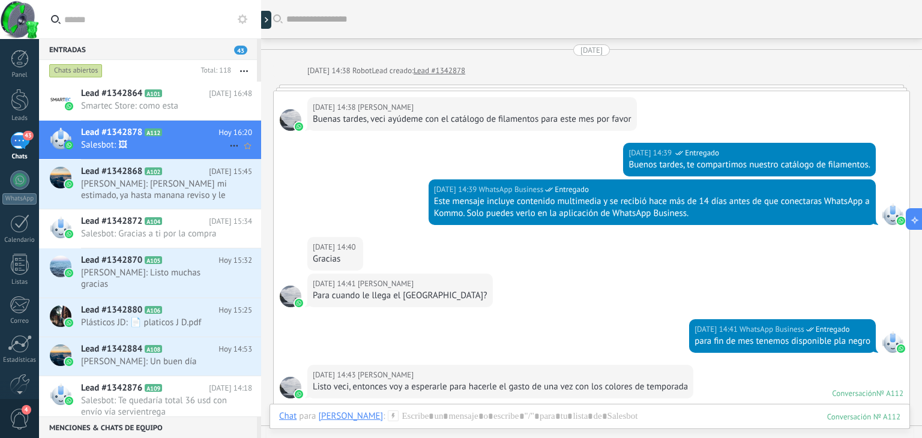
scroll to position [1704, 0]
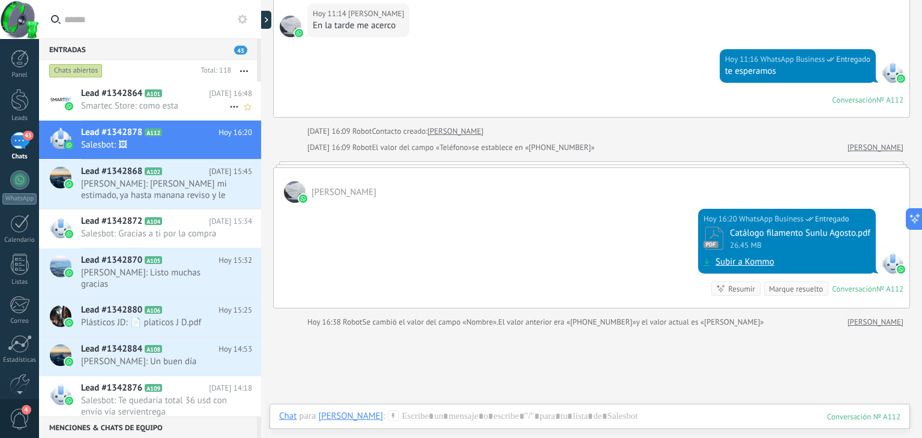
click at [180, 107] on span "Smartec Store: como esta" at bounding box center [155, 105] width 148 height 11
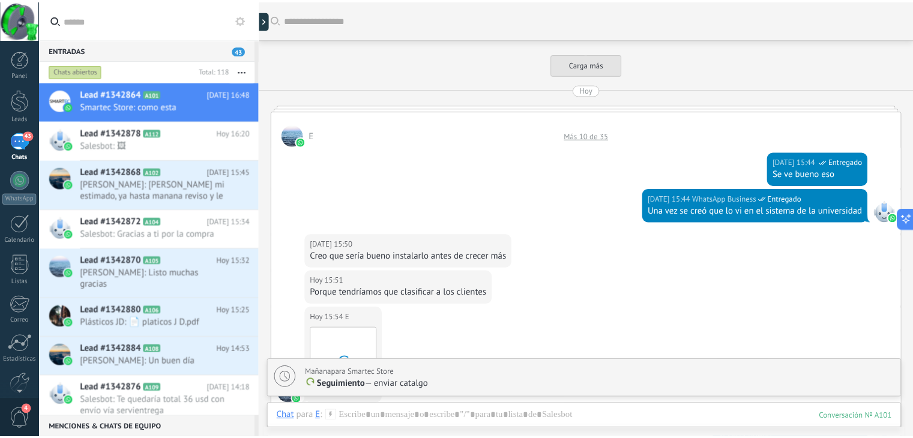
scroll to position [605, 0]
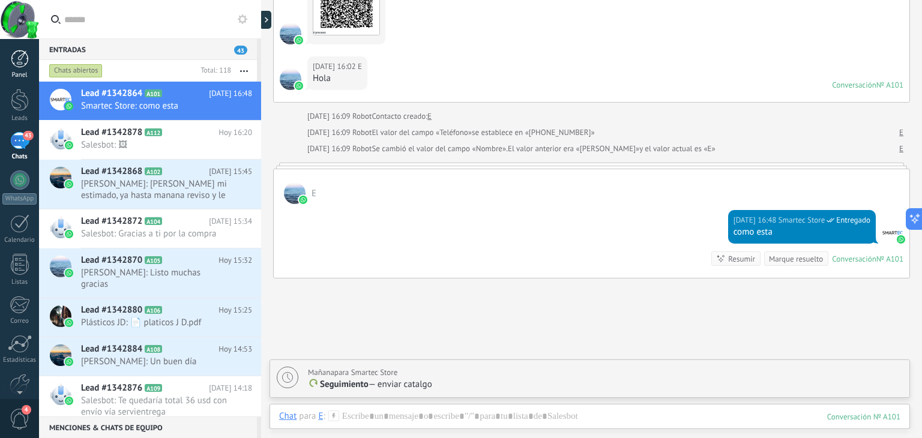
click at [15, 70] on link "Panel" at bounding box center [19, 64] width 39 height 29
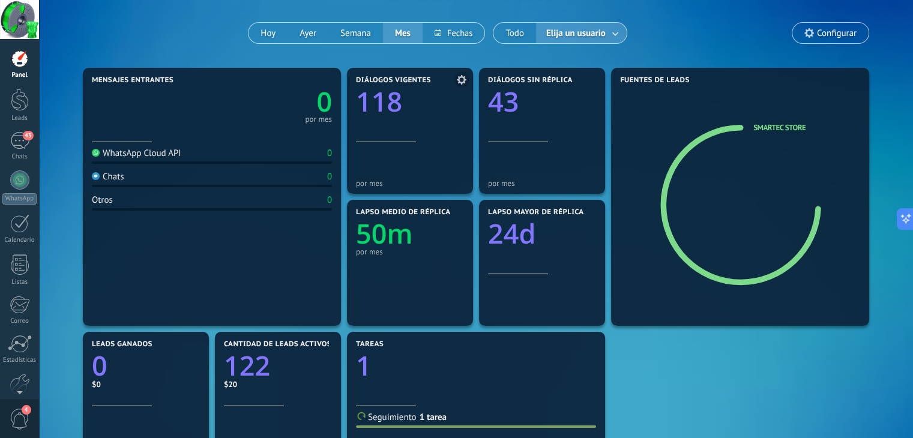
scroll to position [60, 0]
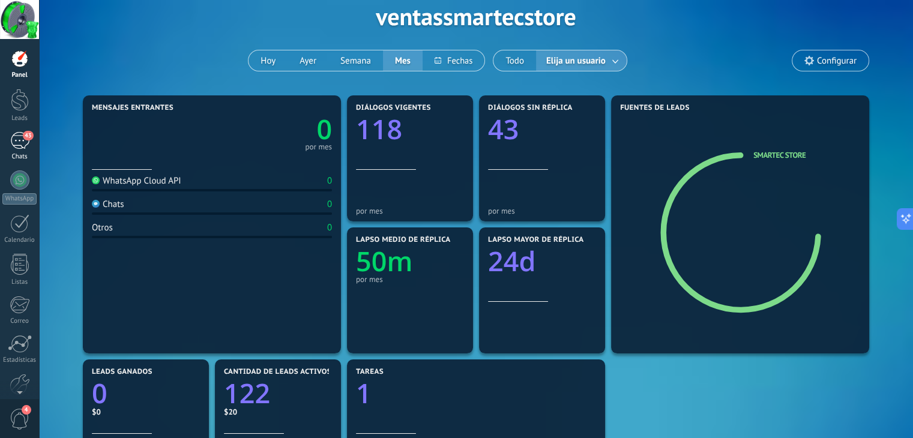
click at [22, 133] on div "43" at bounding box center [19, 140] width 19 height 17
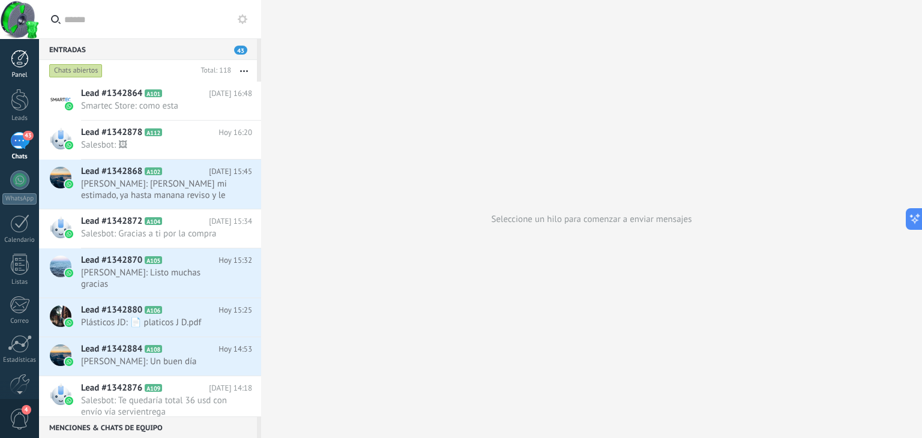
click at [19, 69] on link "Panel" at bounding box center [19, 64] width 39 height 29
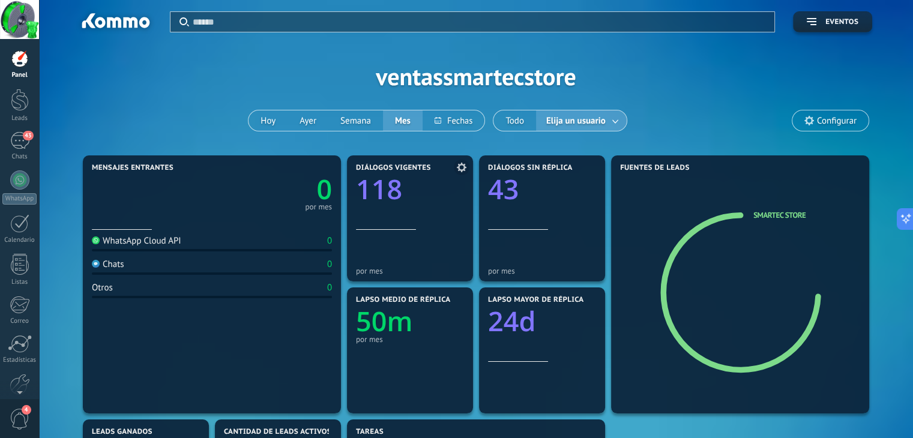
type textarea "**********"
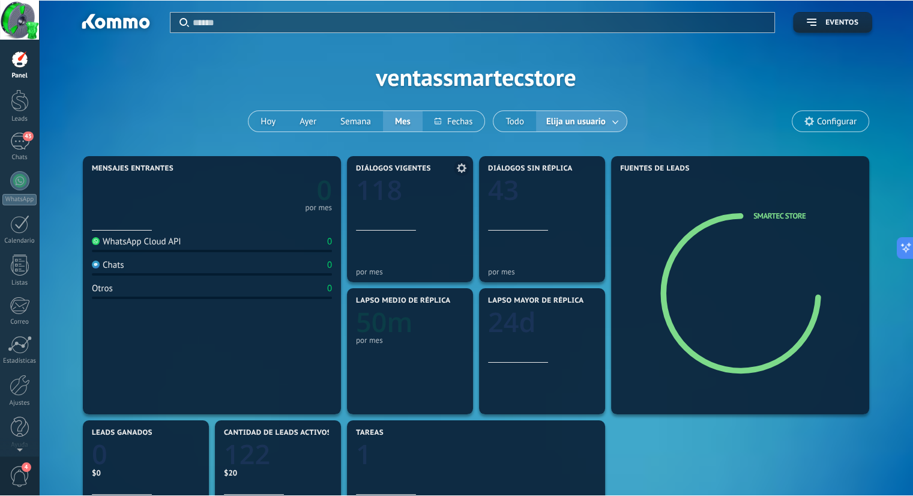
scroll to position [11, 0]
